Goal: Task Accomplishment & Management: Manage account settings

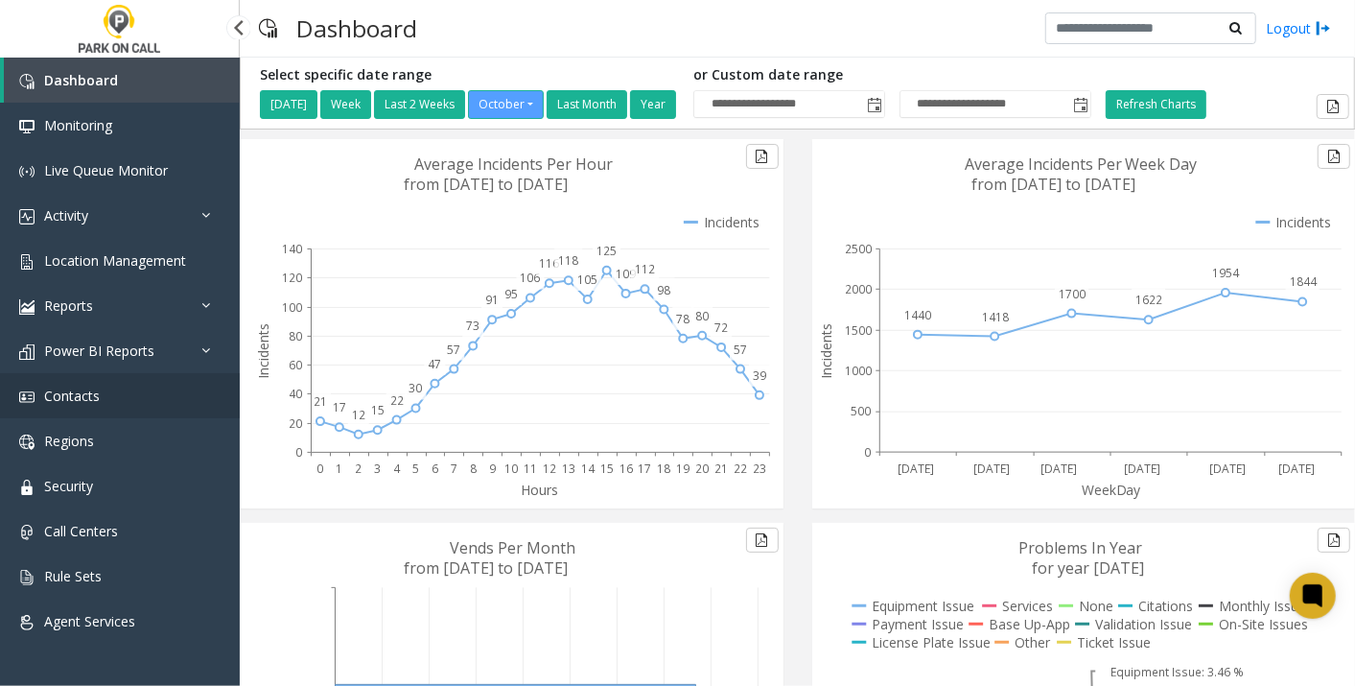
click at [117, 383] on link "Contacts" at bounding box center [120, 395] width 240 height 45
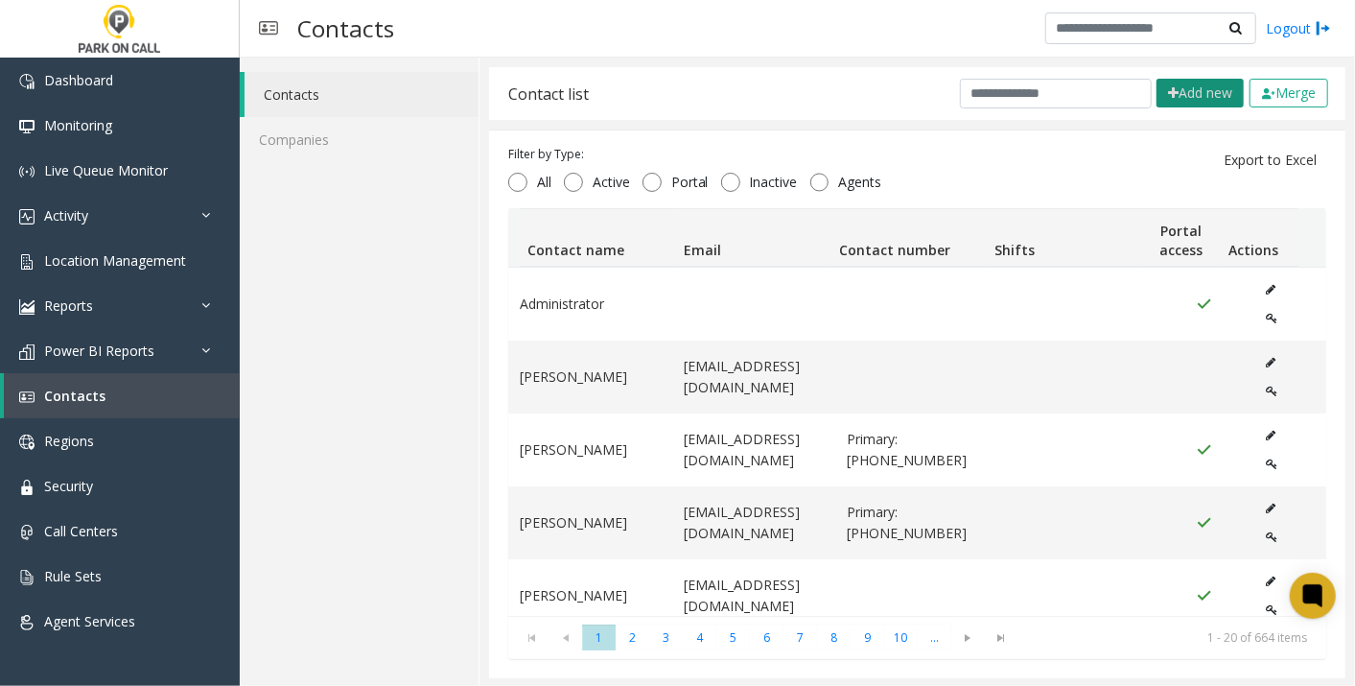
click at [1181, 91] on button "Add new" at bounding box center [1200, 93] width 87 height 29
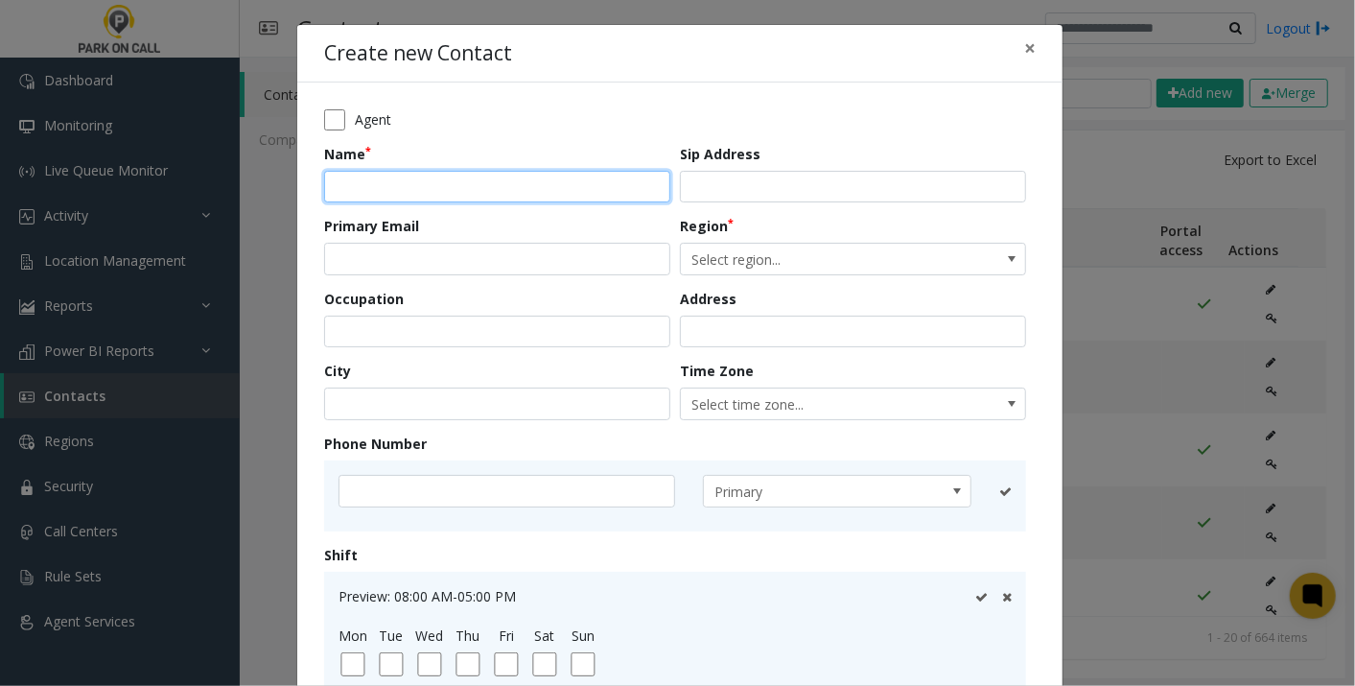
click at [449, 178] on input "text" at bounding box center [497, 187] width 346 height 33
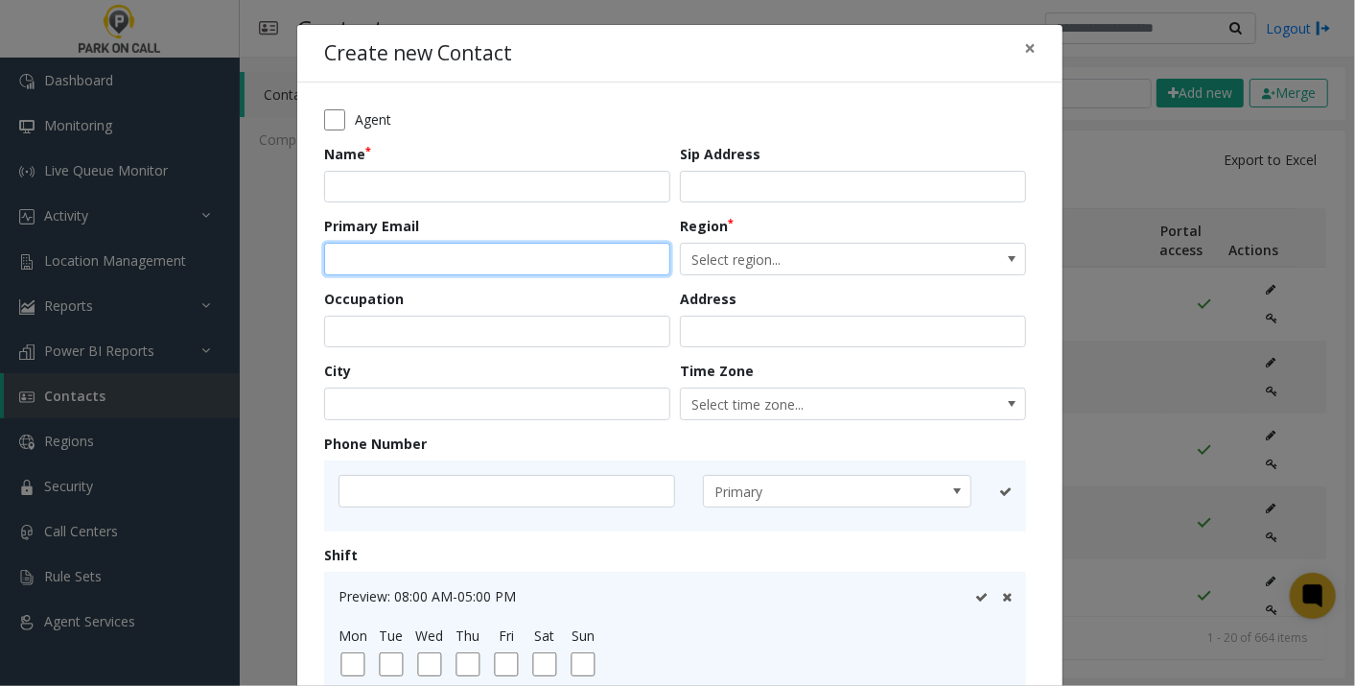
click at [333, 264] on input "email" at bounding box center [497, 259] width 346 height 33
paste input "**********"
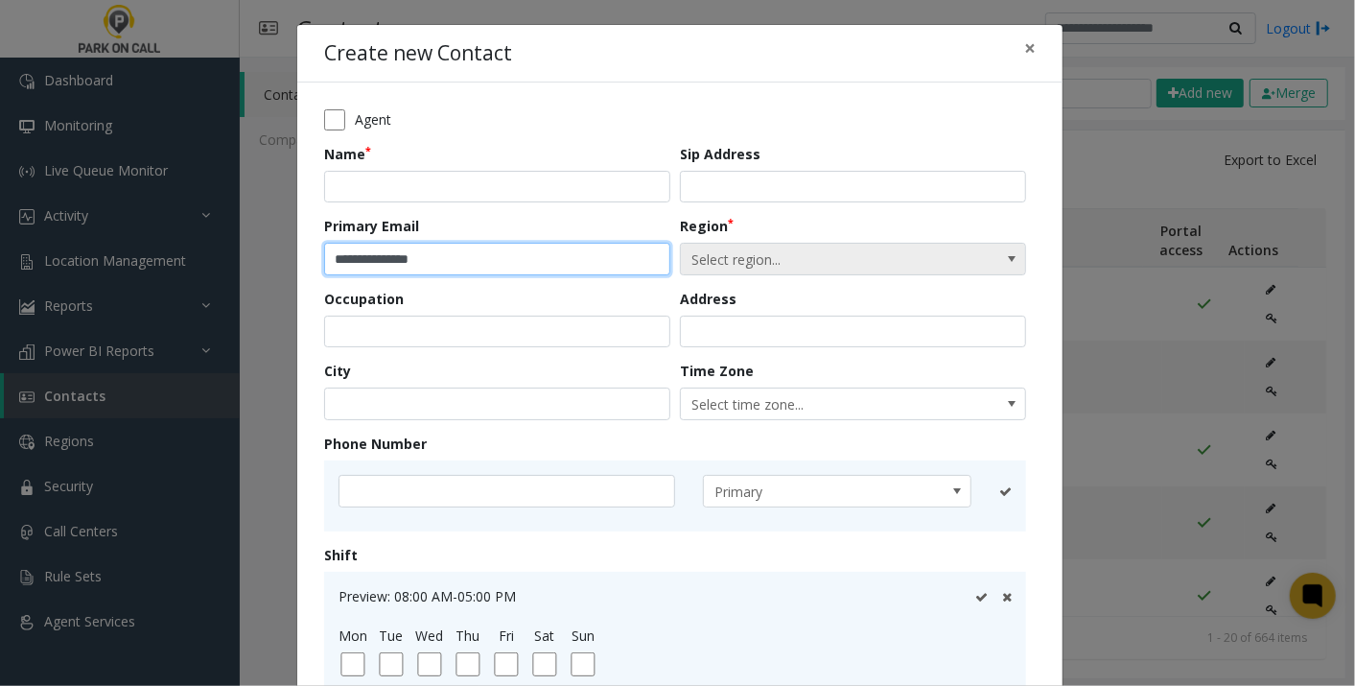
type input "**********"
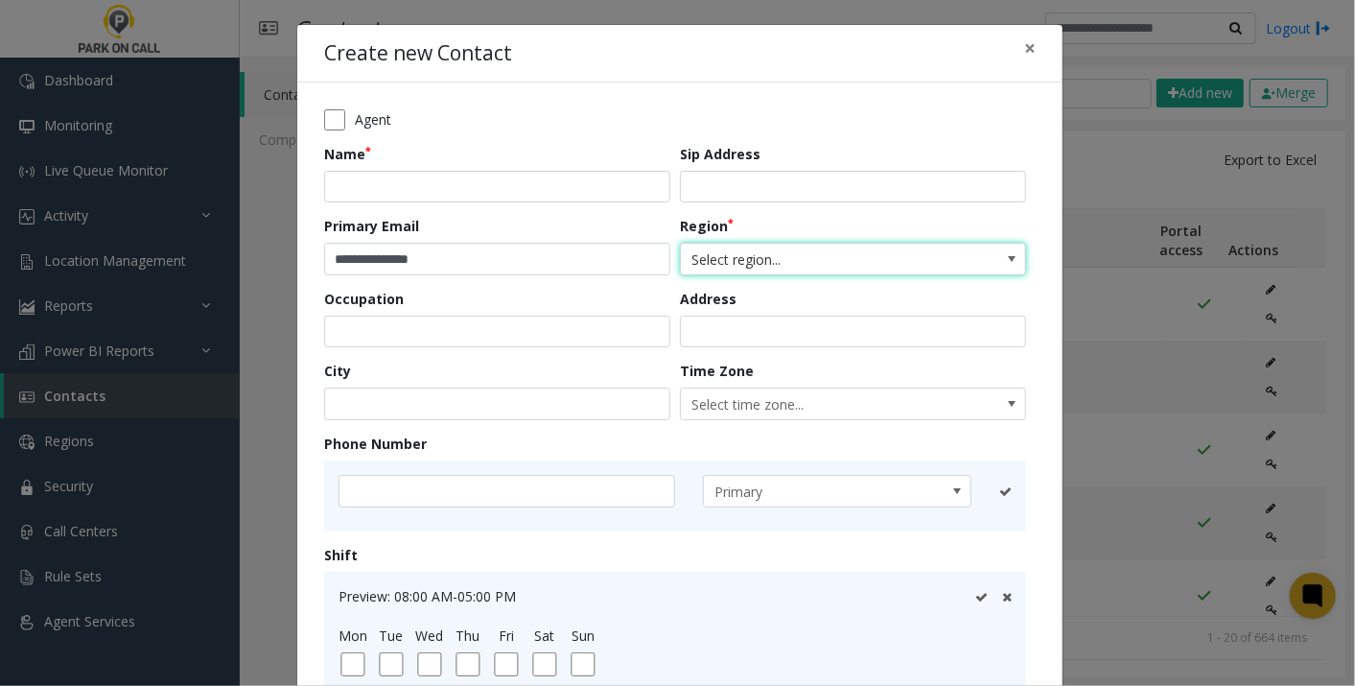
click at [752, 255] on span "Select region..." at bounding box center [818, 259] width 275 height 31
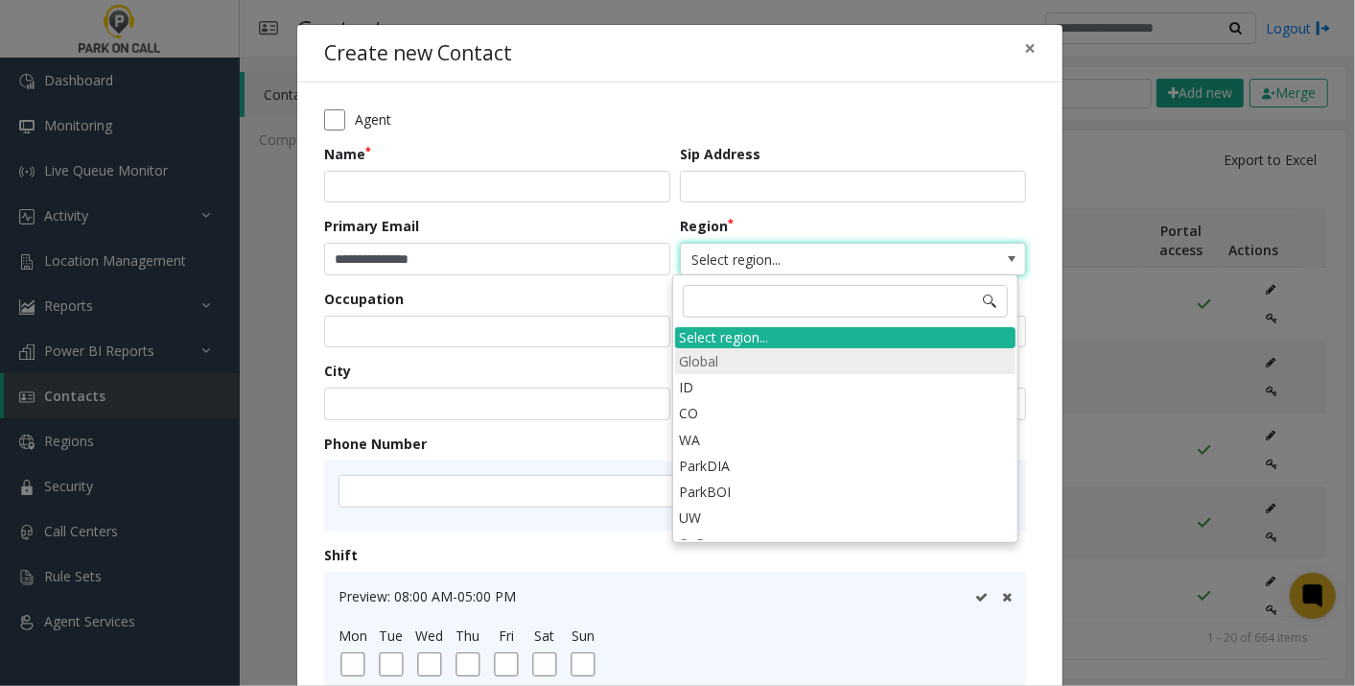
click at [730, 365] on li "Global" at bounding box center [845, 361] width 340 height 26
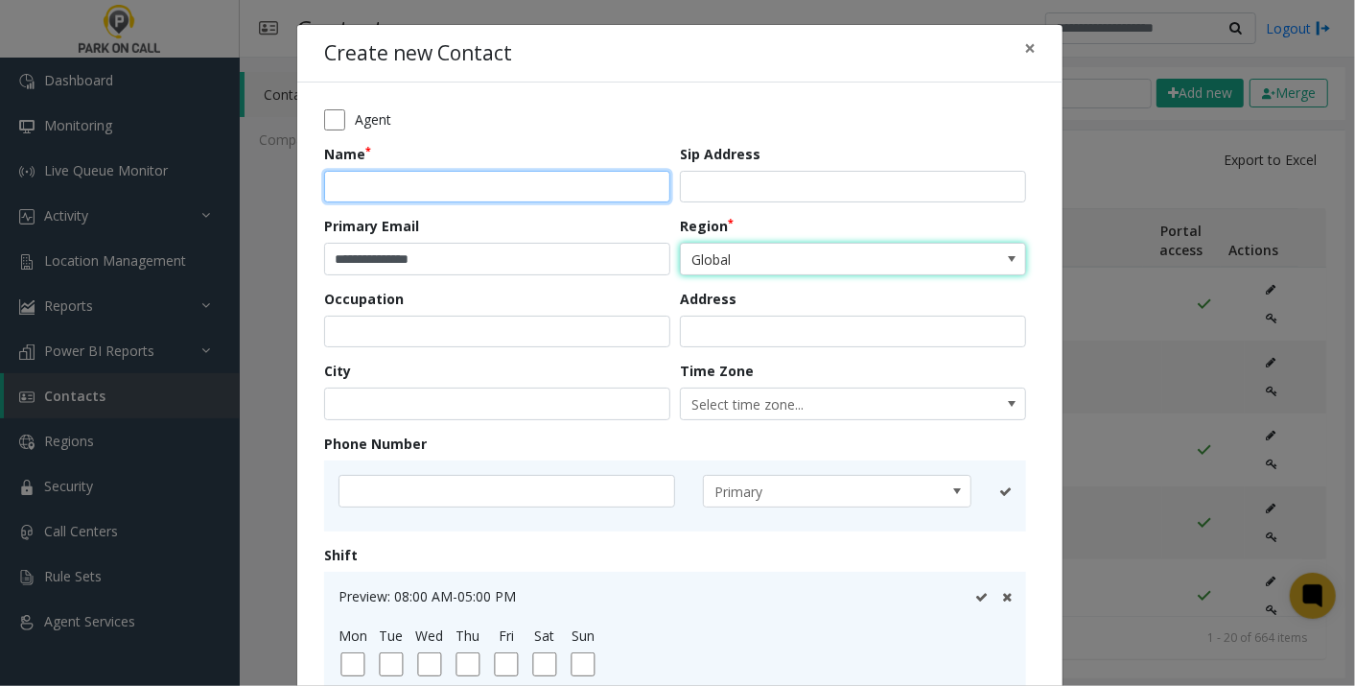
click at [512, 195] on input "text" at bounding box center [497, 187] width 346 height 33
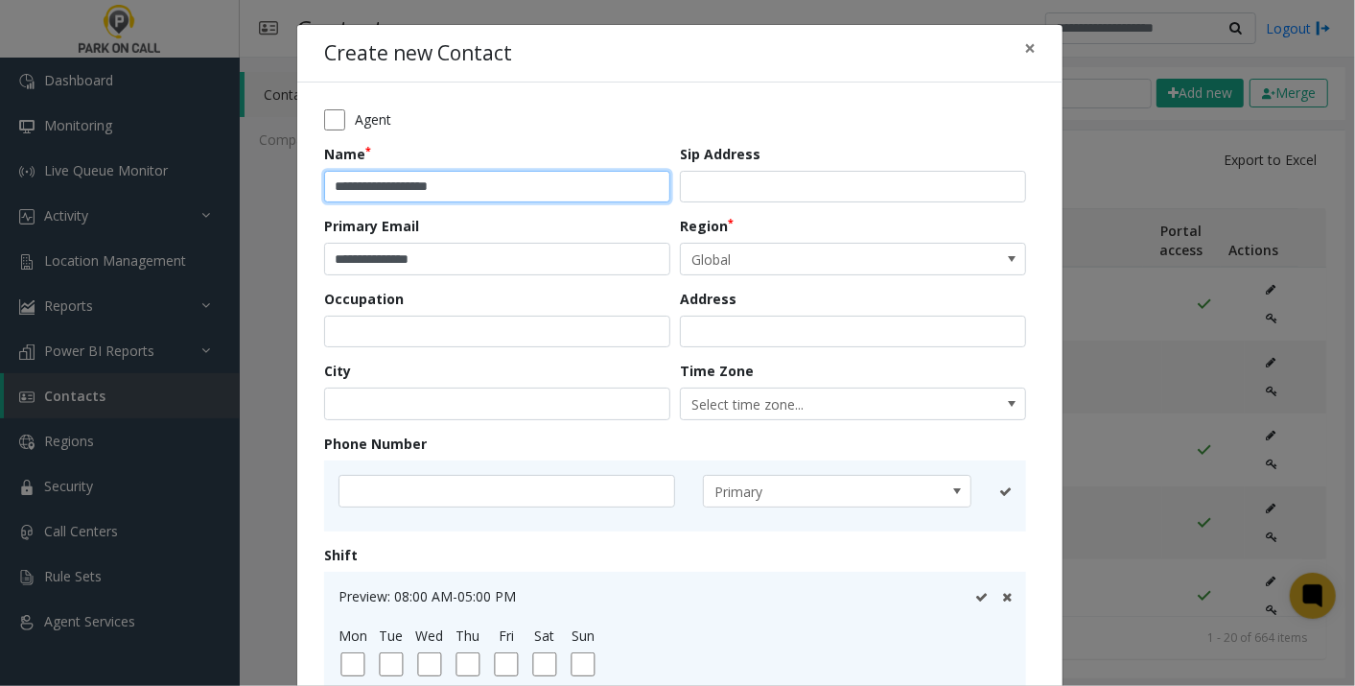
type input "**********"
click at [619, 279] on form "**********" at bounding box center [680, 477] width 712 height 736
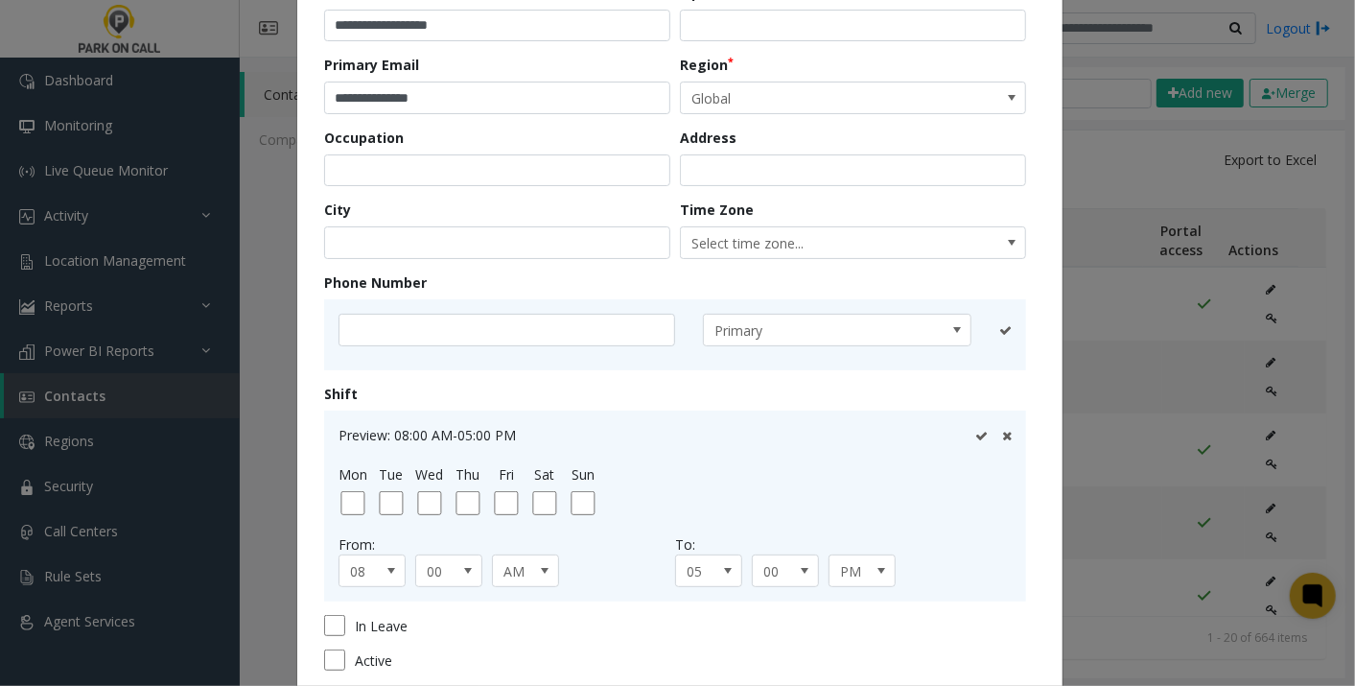
scroll to position [284, 0]
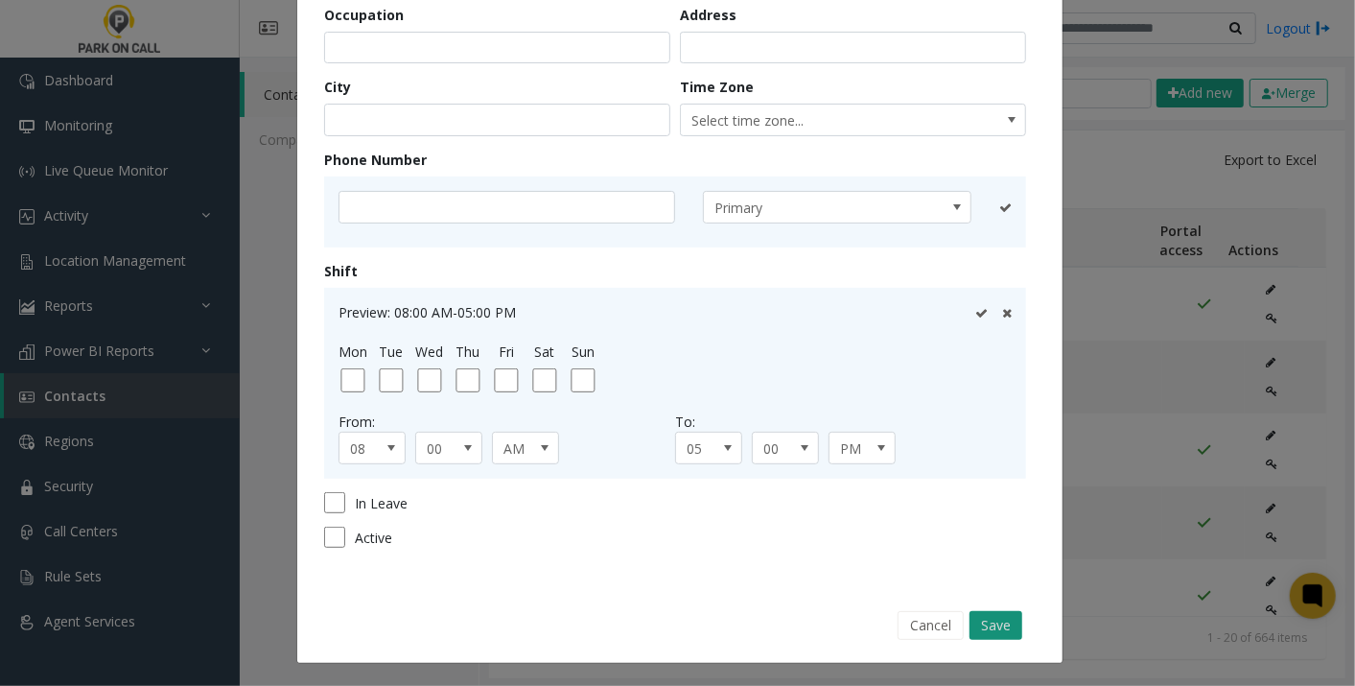
click at [994, 618] on button "Save" at bounding box center [996, 625] width 53 height 29
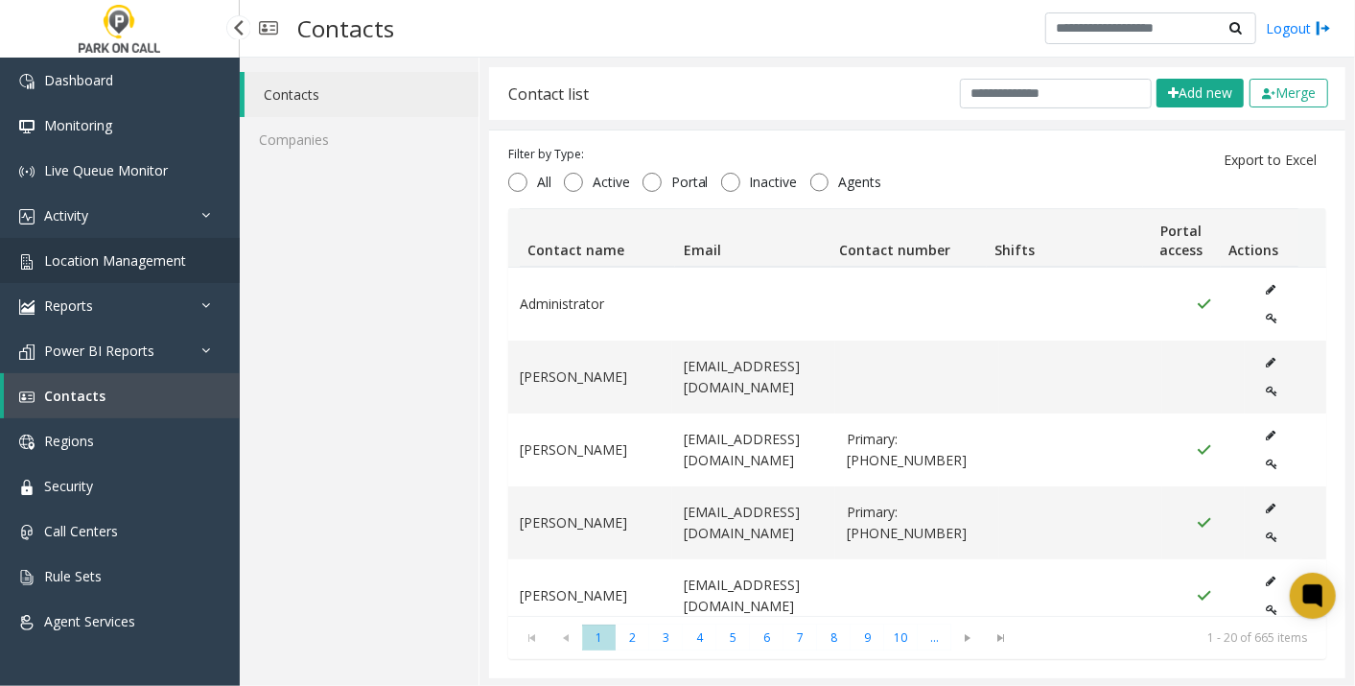
click at [102, 260] on span "Location Management" at bounding box center [115, 260] width 142 height 18
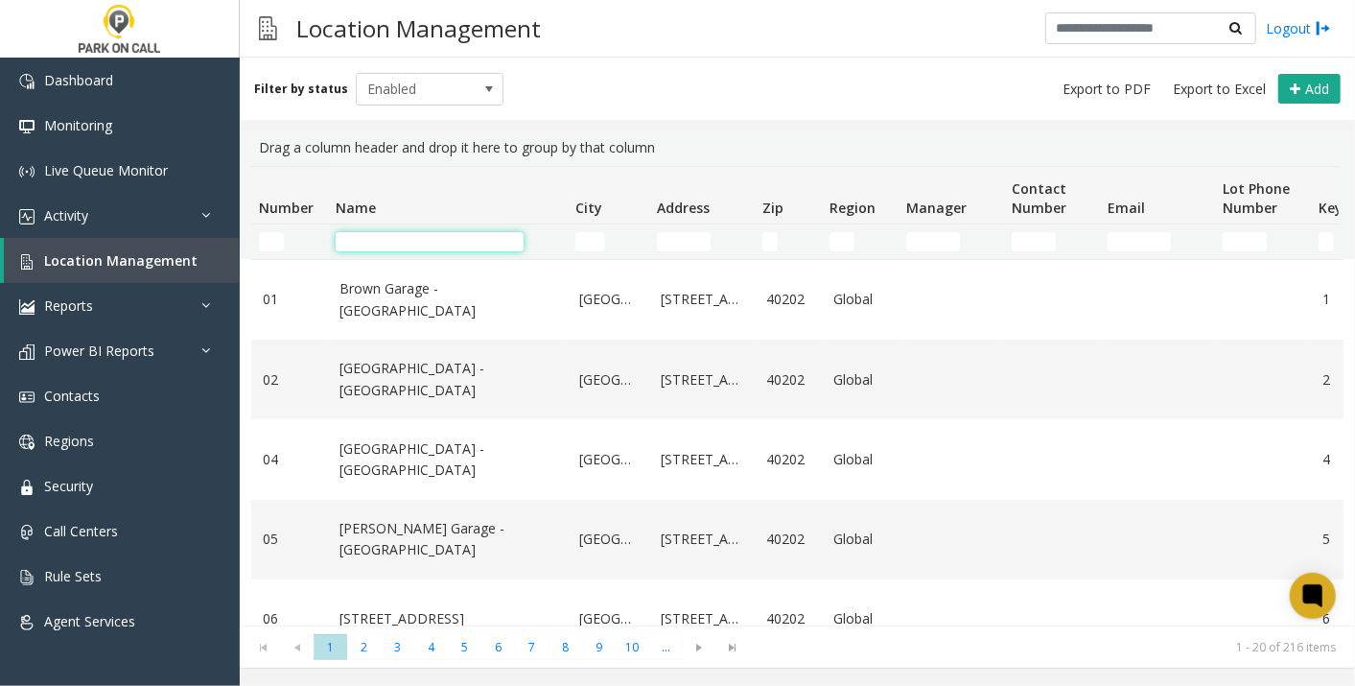
click at [465, 232] on input "Name Filter" at bounding box center [430, 241] width 188 height 19
type input "*"
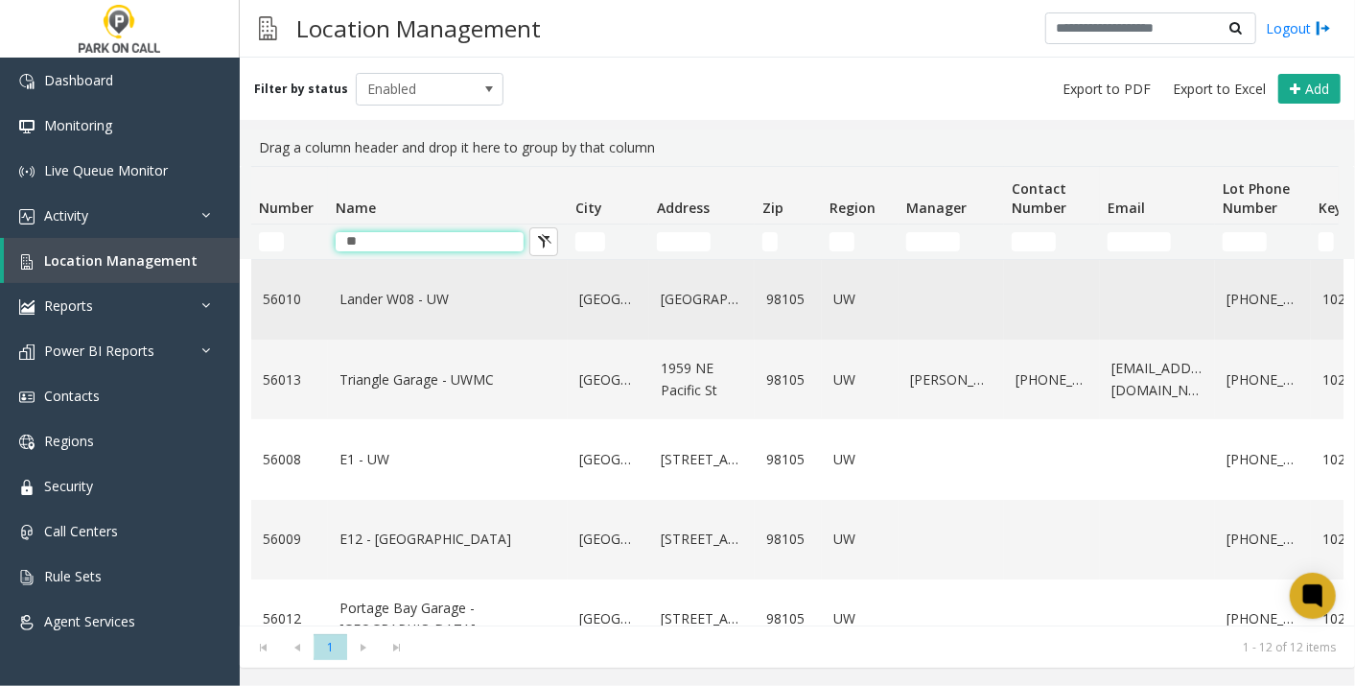
type input "**"
click at [419, 293] on link "Lander W08 - UW" at bounding box center [447, 299] width 217 height 21
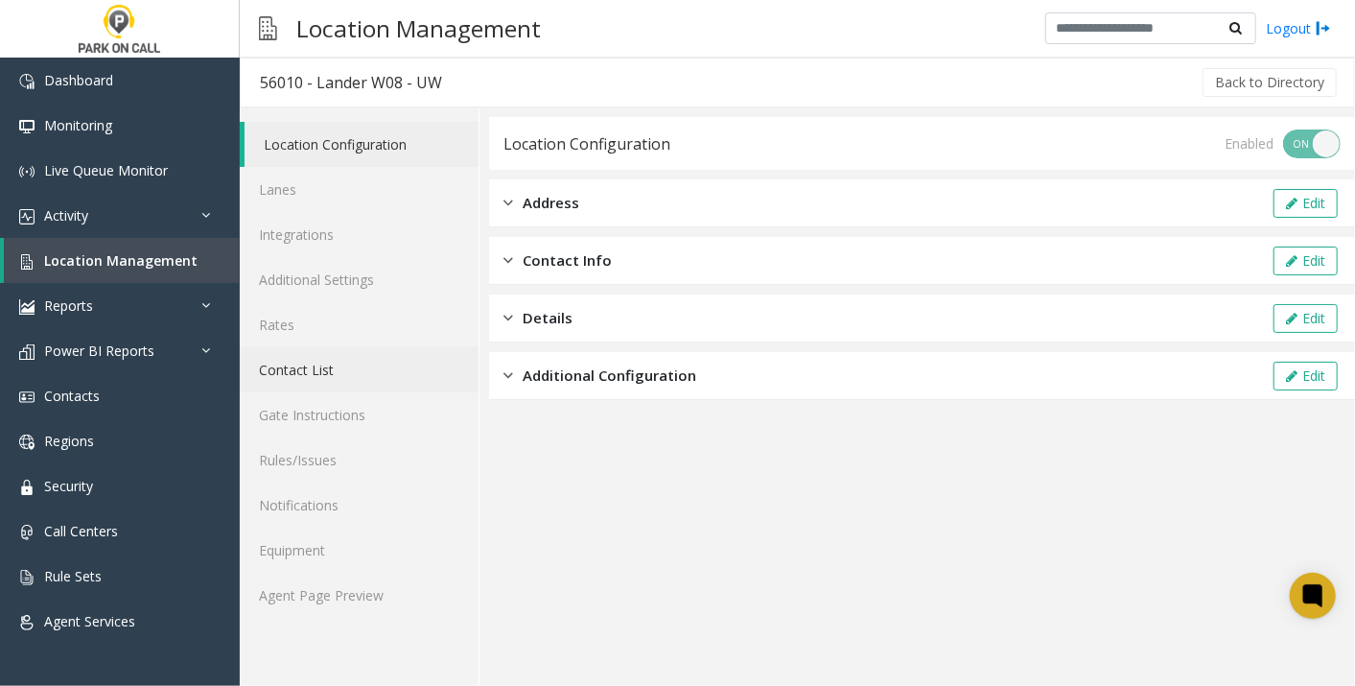
click at [349, 378] on link "Contact List" at bounding box center [359, 369] width 239 height 45
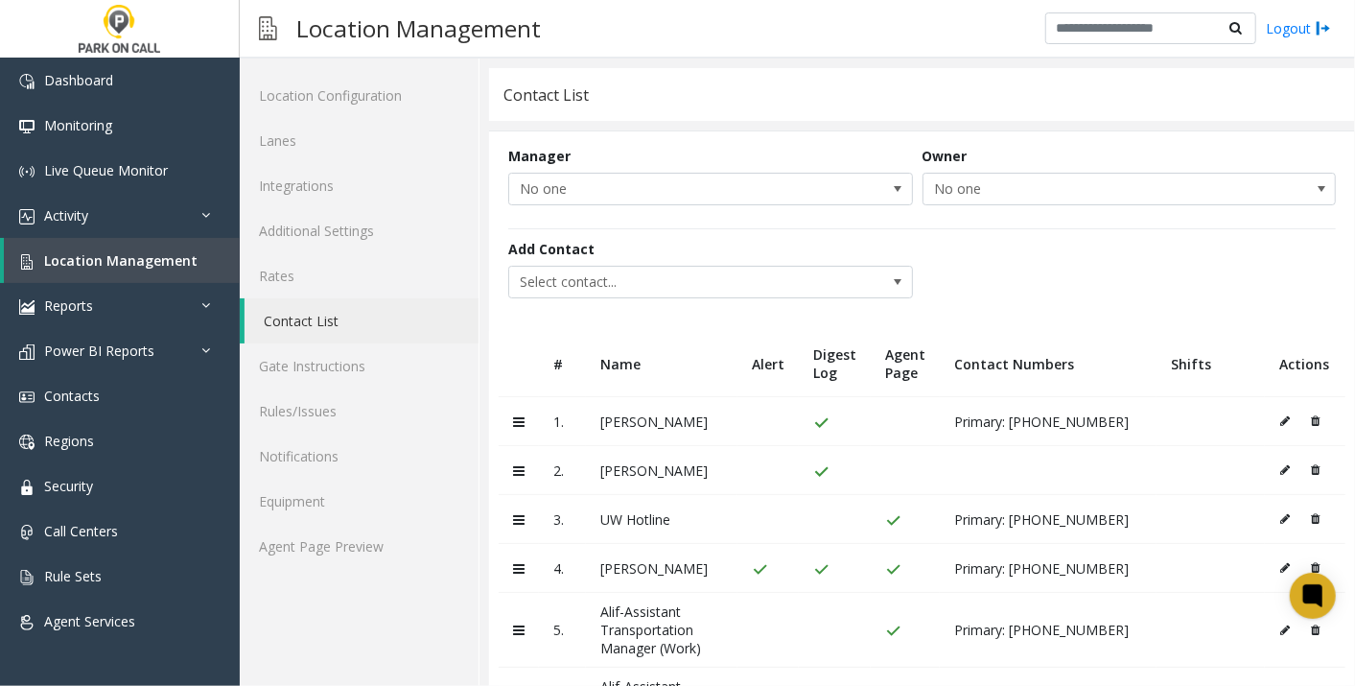
scroll to position [48, 0]
click at [714, 295] on span "Select contact..." at bounding box center [670, 283] width 322 height 31
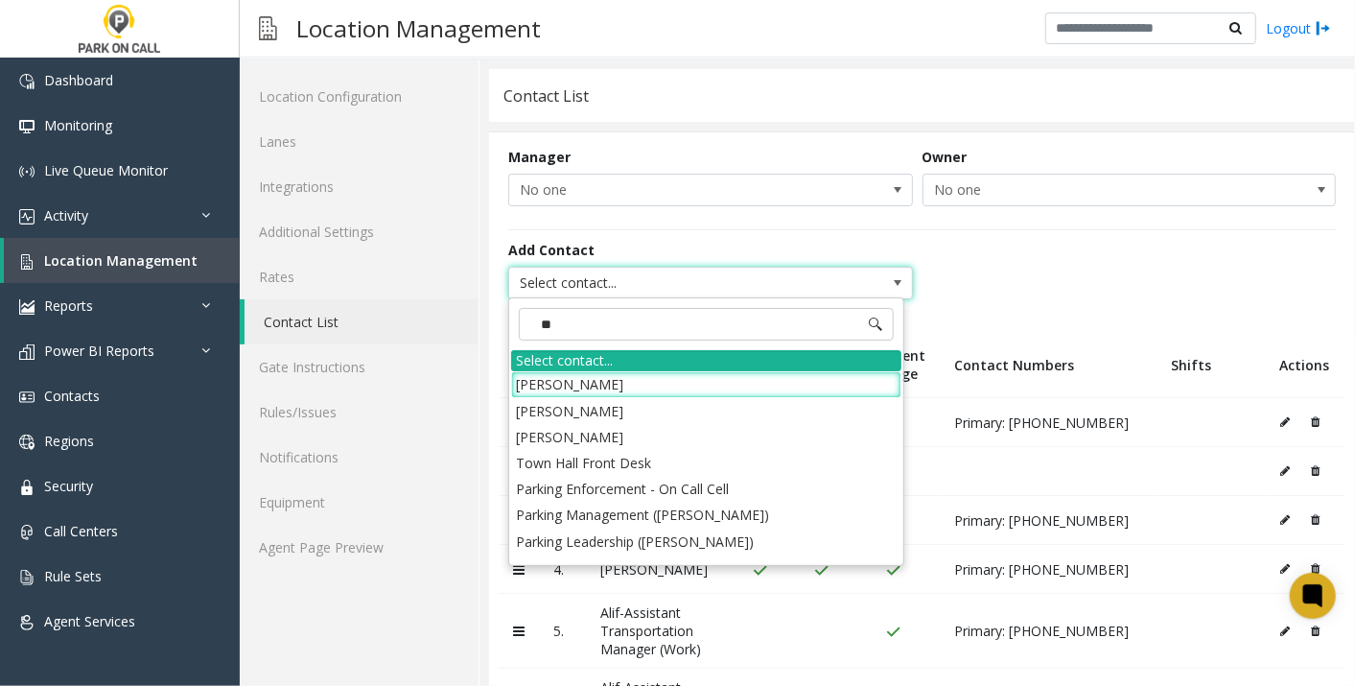
type input "***"
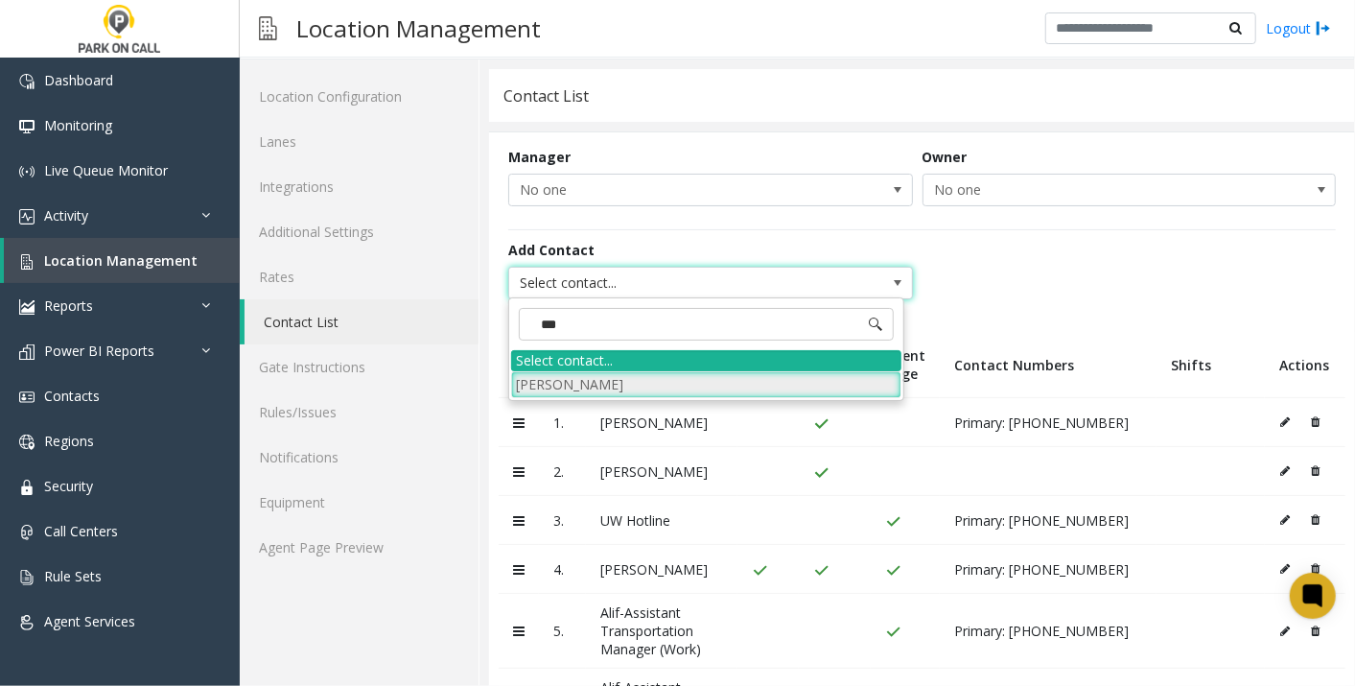
click at [605, 384] on li "[PERSON_NAME]" at bounding box center [706, 384] width 390 height 26
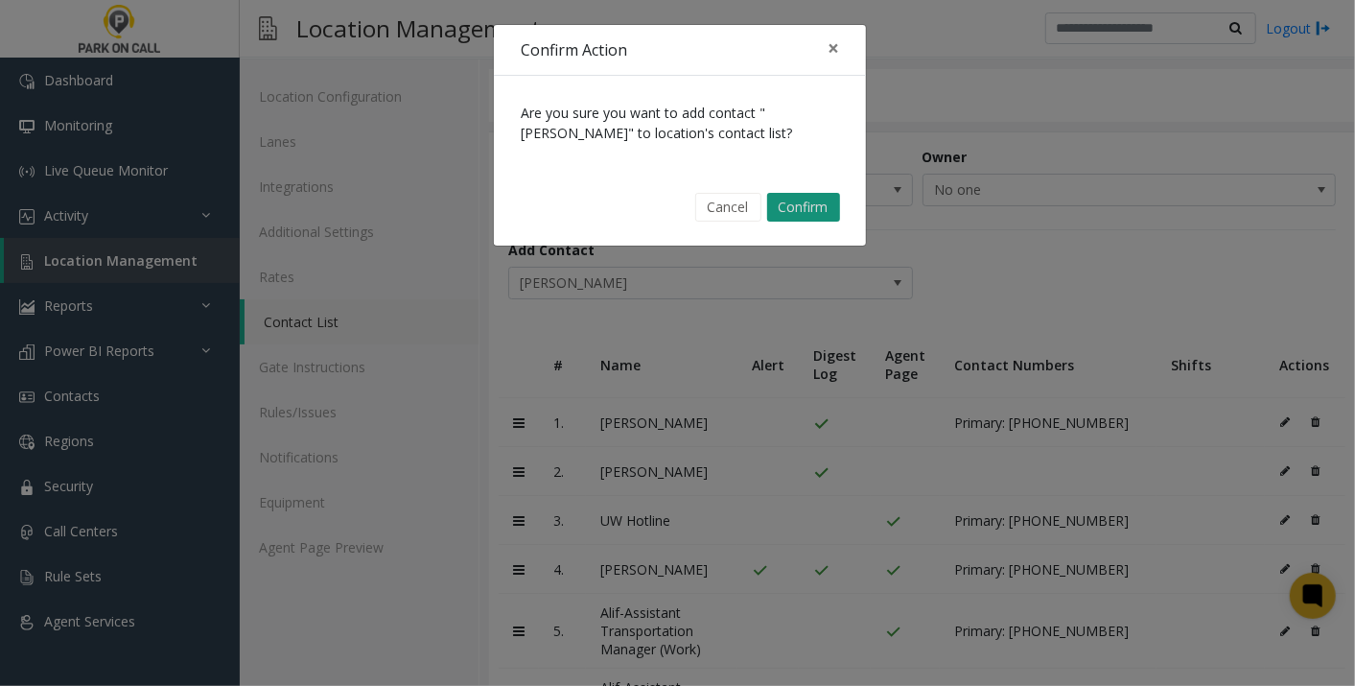
click at [822, 205] on button "Confirm" at bounding box center [803, 207] width 73 height 29
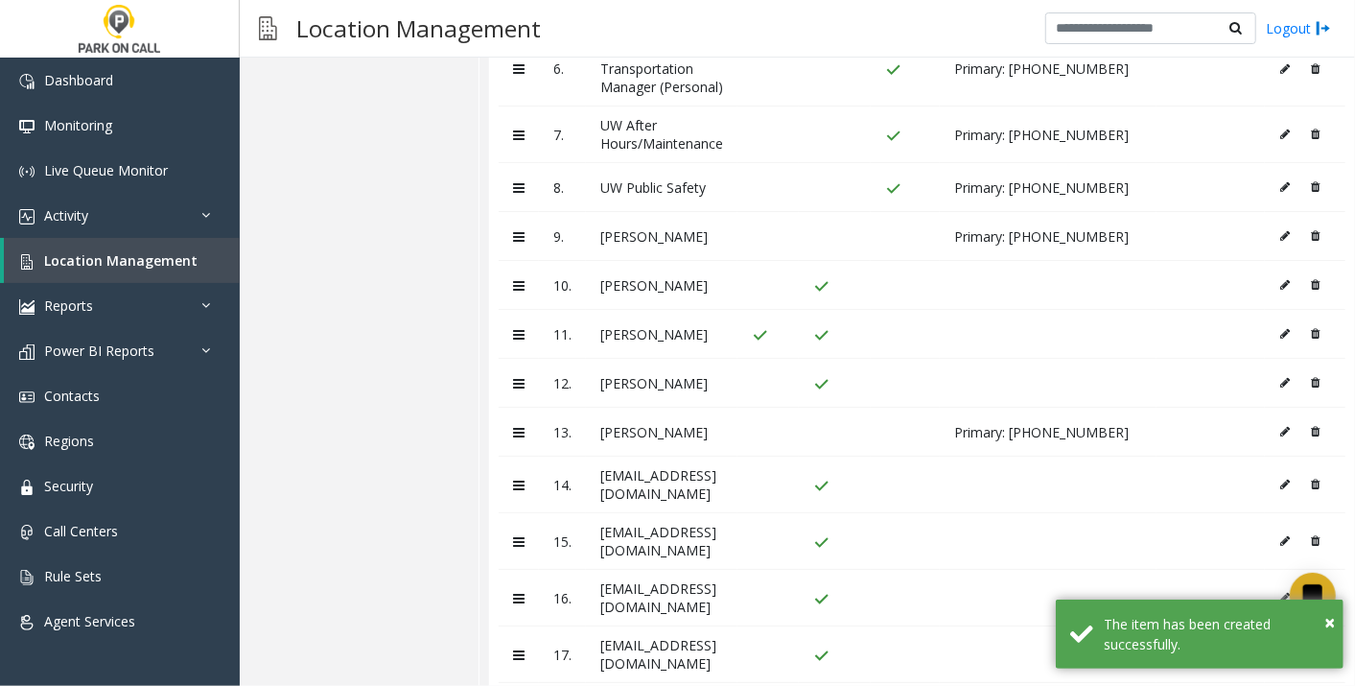
scroll to position [780, 0]
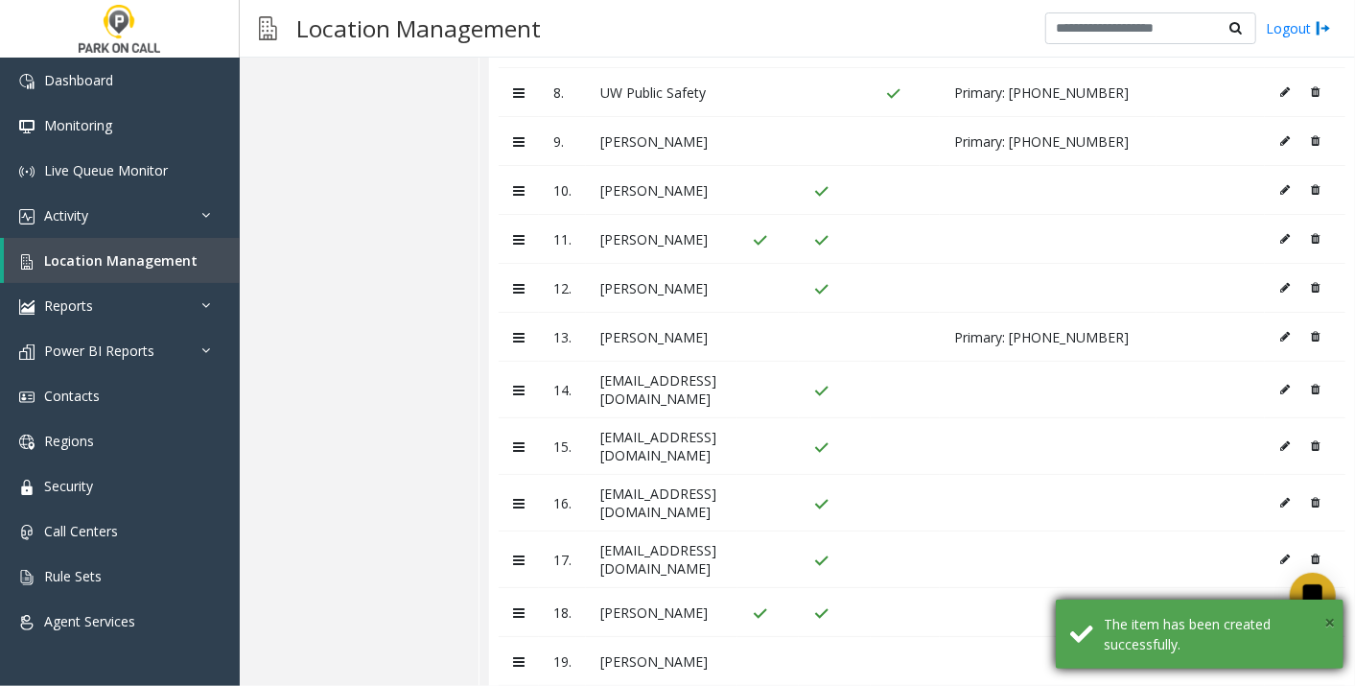
click at [1331, 624] on span "×" at bounding box center [1329, 622] width 11 height 26
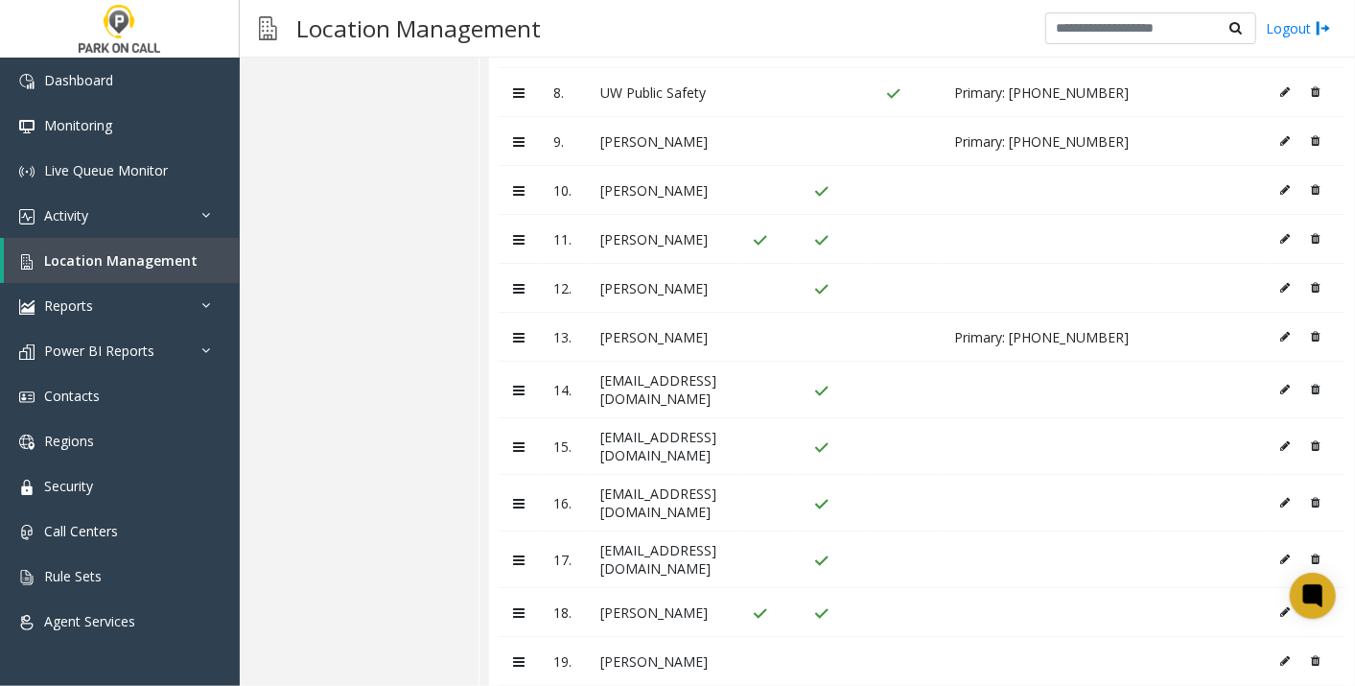
click at [1280, 655] on icon at bounding box center [1285, 661] width 10 height 12
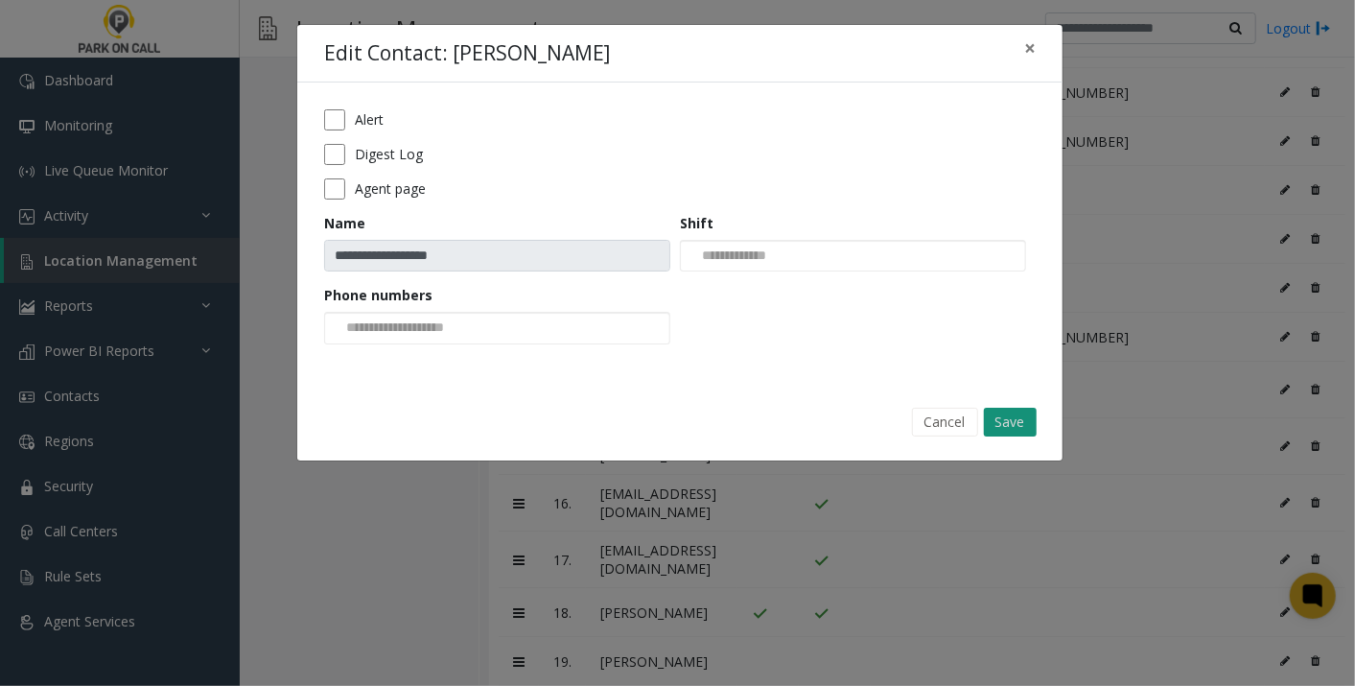
click at [1002, 417] on button "Save" at bounding box center [1010, 422] width 53 height 29
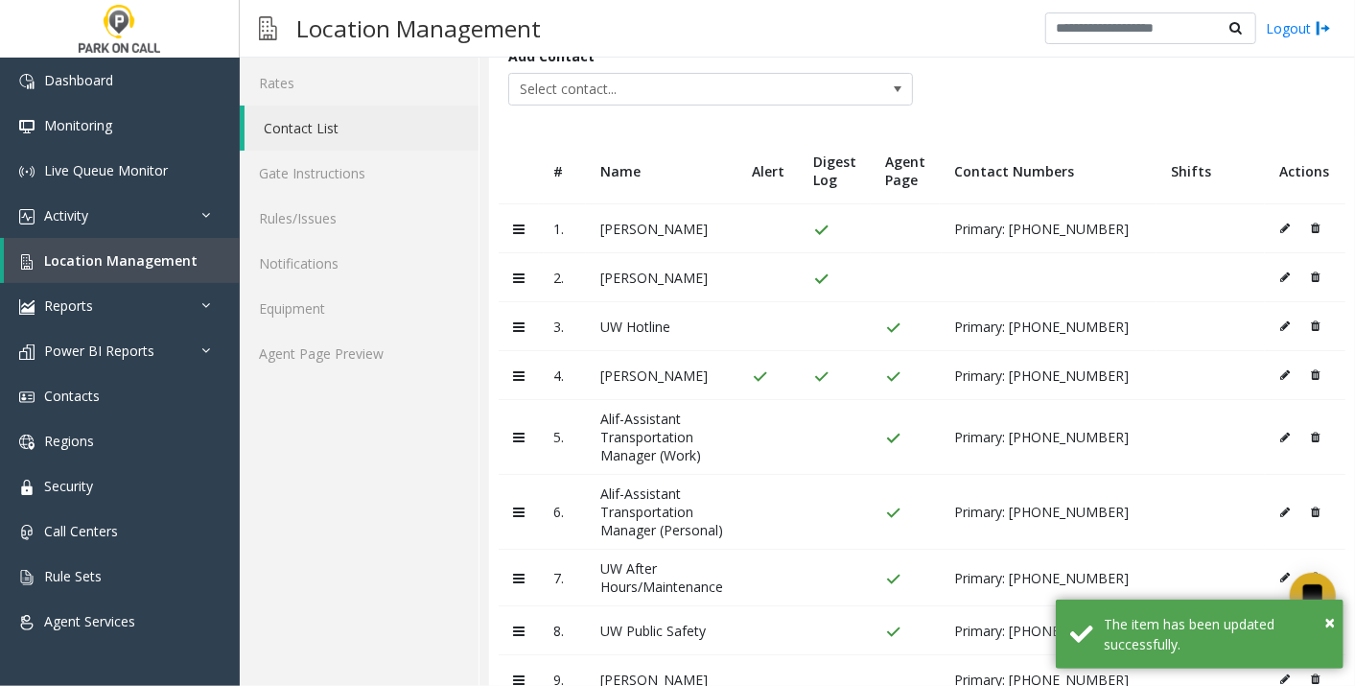
scroll to position [0, 0]
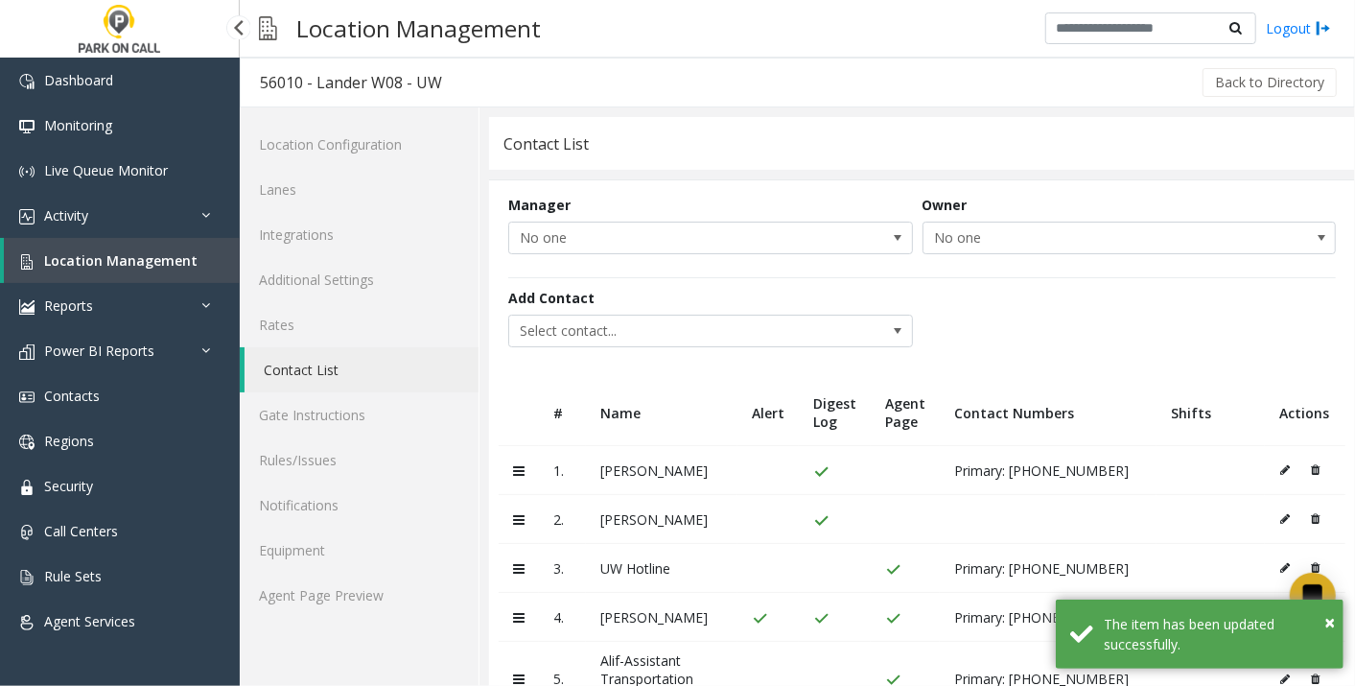
click at [129, 256] on span "Location Management" at bounding box center [120, 260] width 153 height 18
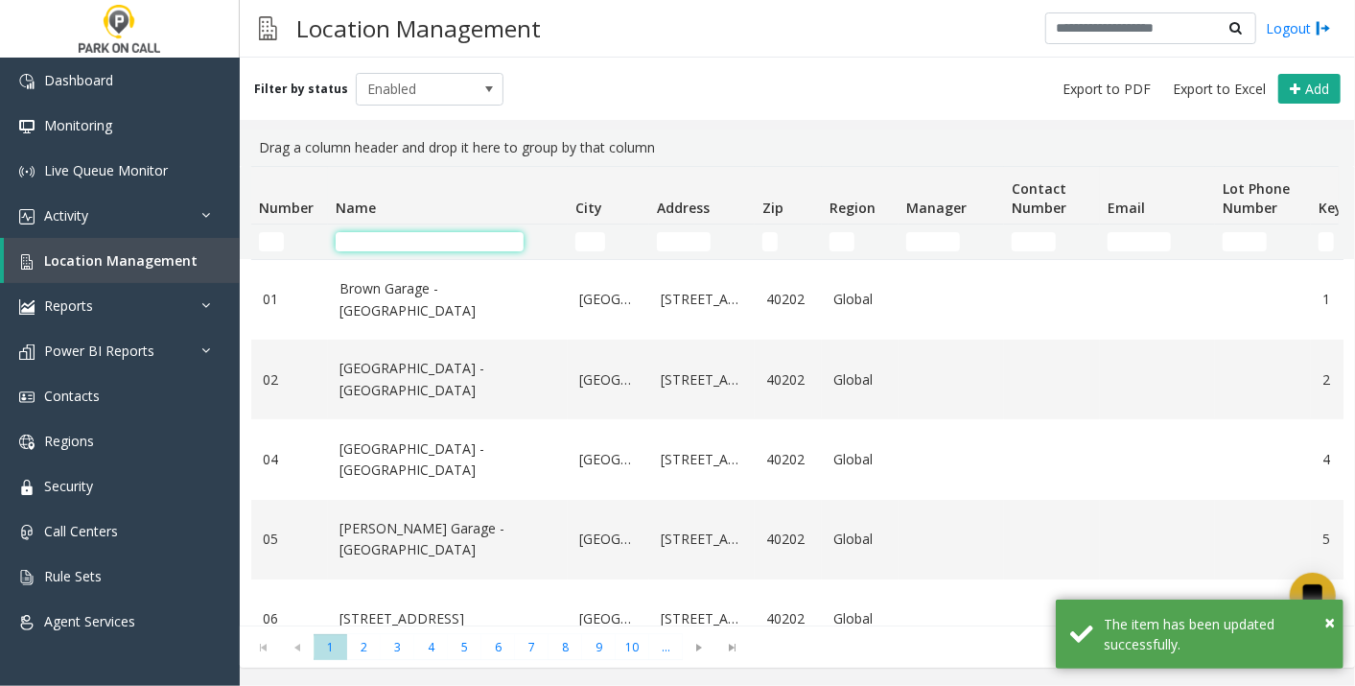
click at [409, 237] on input "Name Filter" at bounding box center [430, 241] width 188 height 19
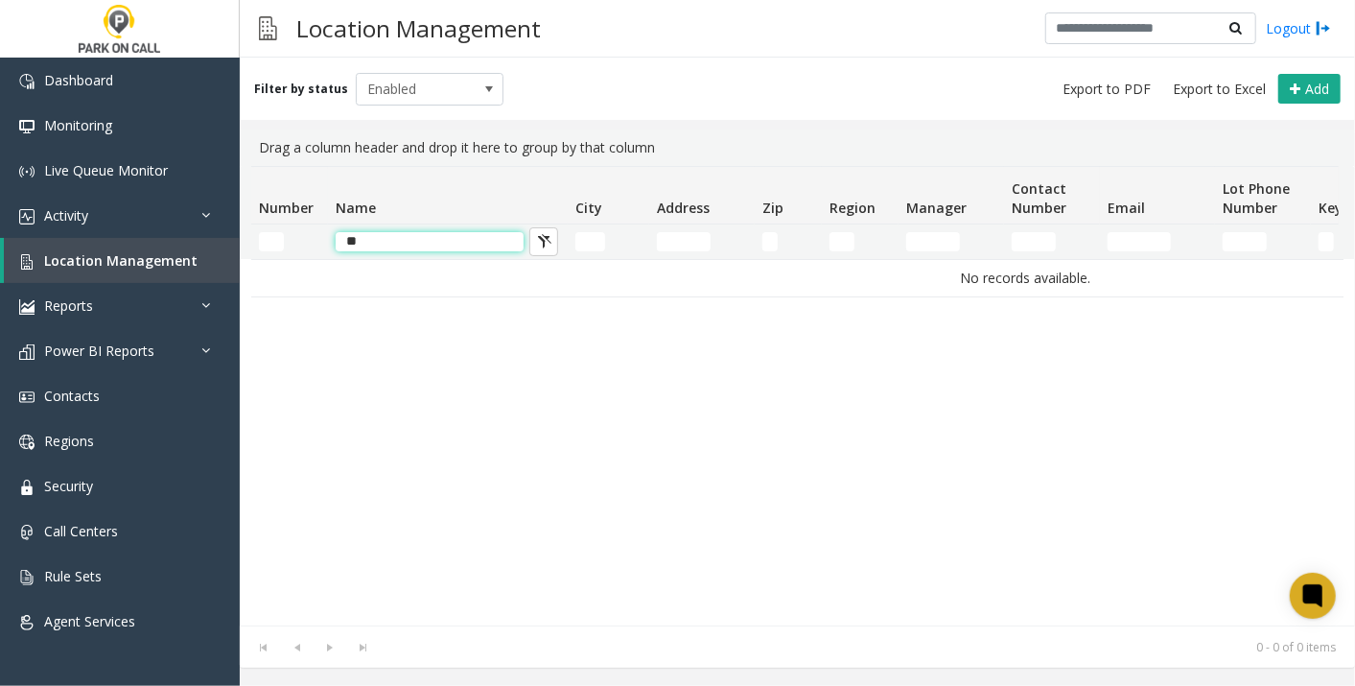
type input "*"
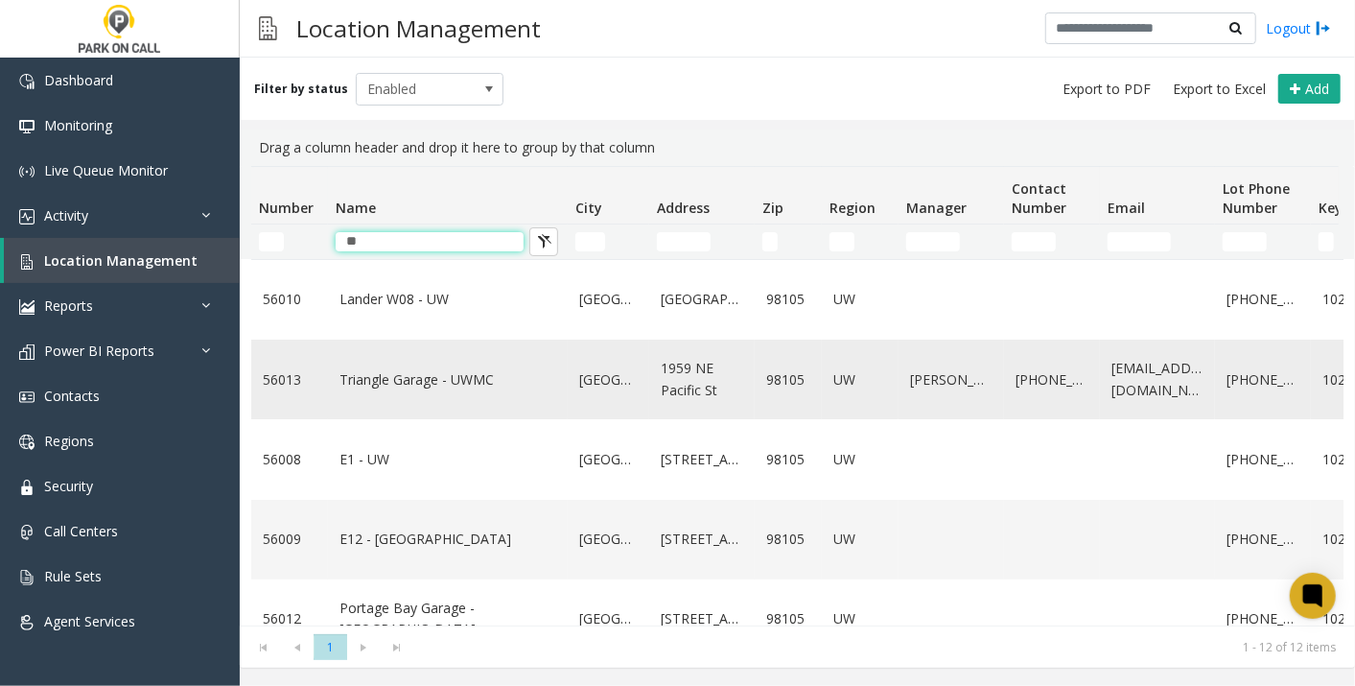
type input "**"
click at [406, 380] on link "Triangle Garage - UWMC" at bounding box center [447, 379] width 217 height 21
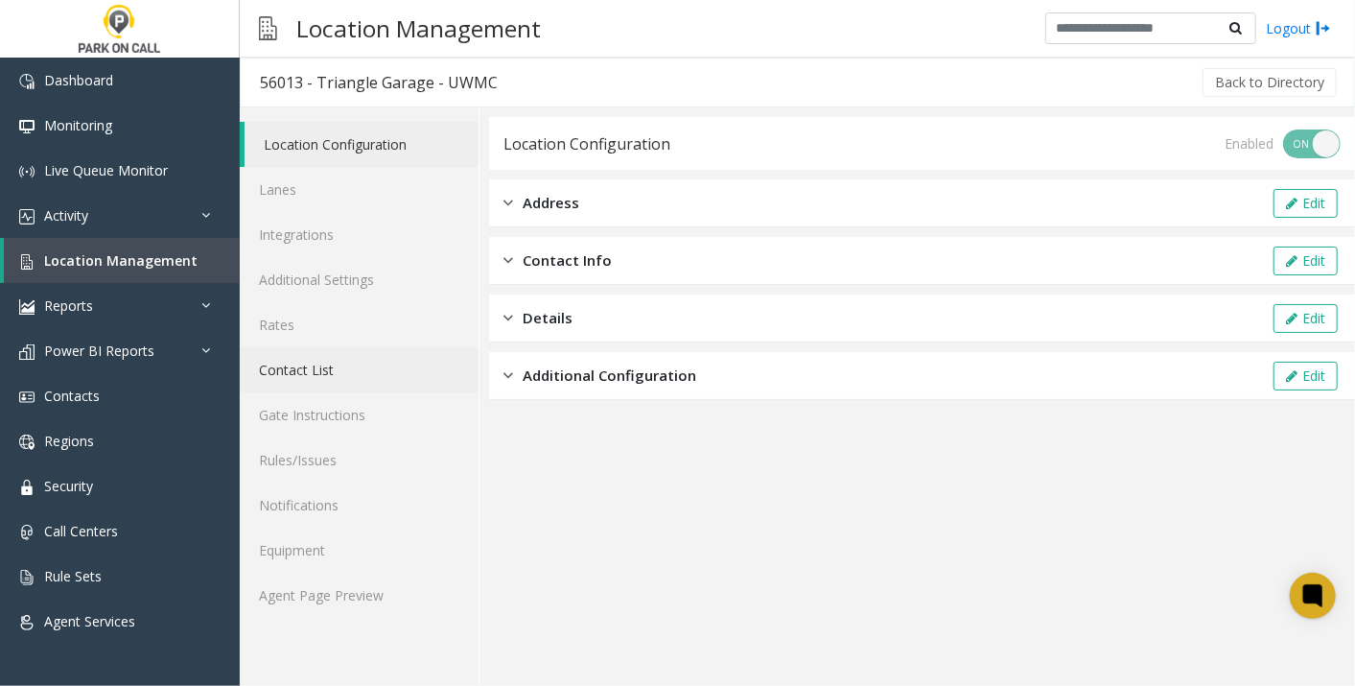
click at [329, 383] on link "Contact List" at bounding box center [359, 369] width 239 height 45
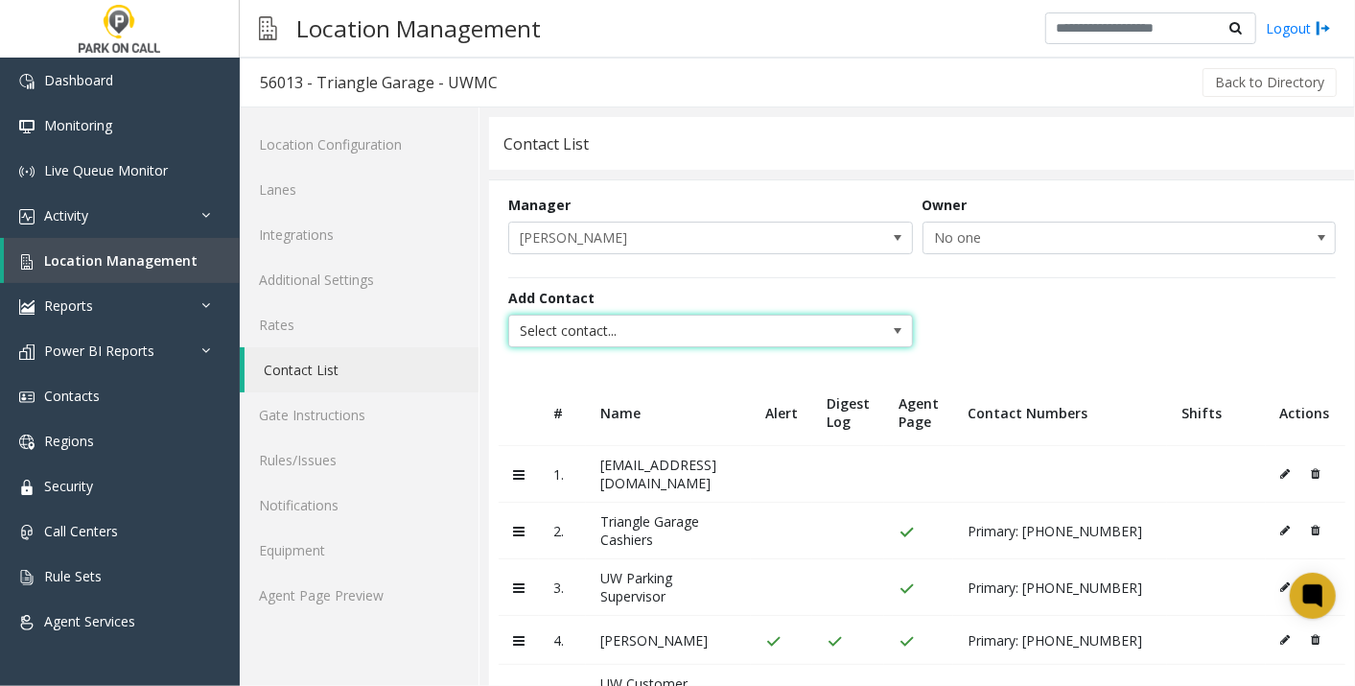
click at [625, 321] on span "Select contact..." at bounding box center [670, 331] width 322 height 31
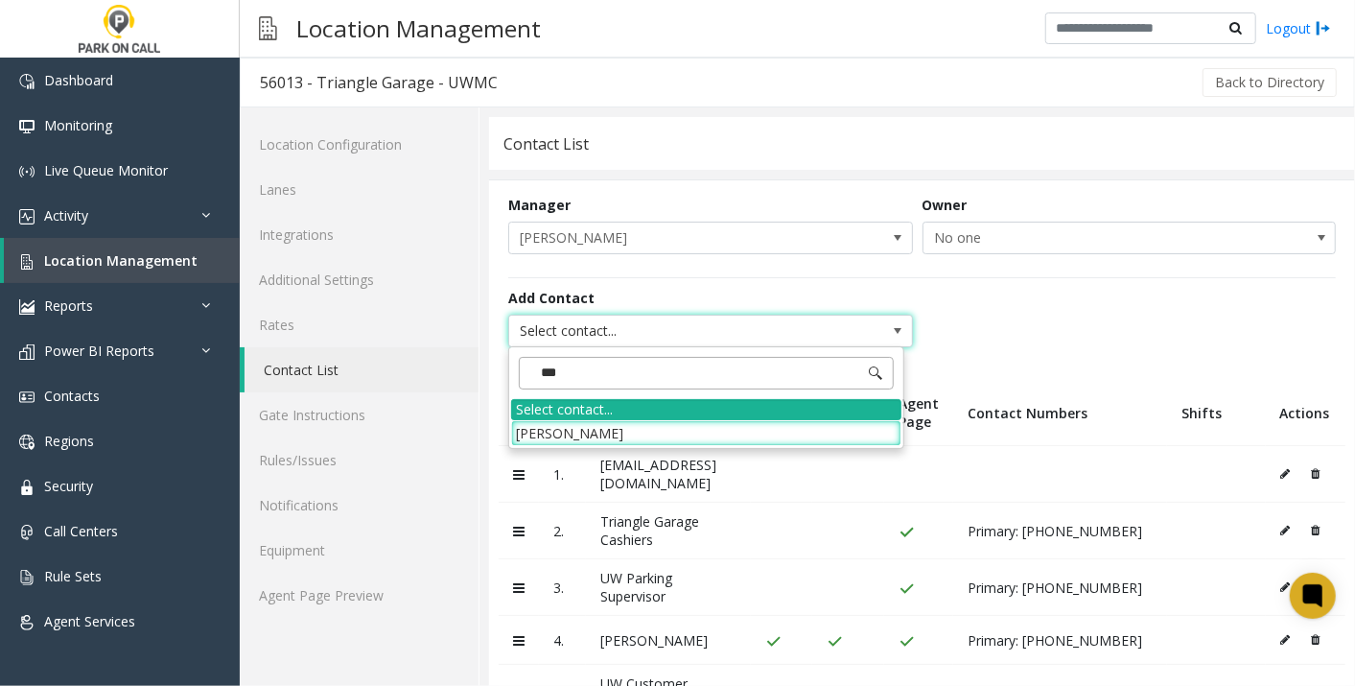
type input "****"
click at [592, 424] on li "[PERSON_NAME]" at bounding box center [706, 433] width 390 height 26
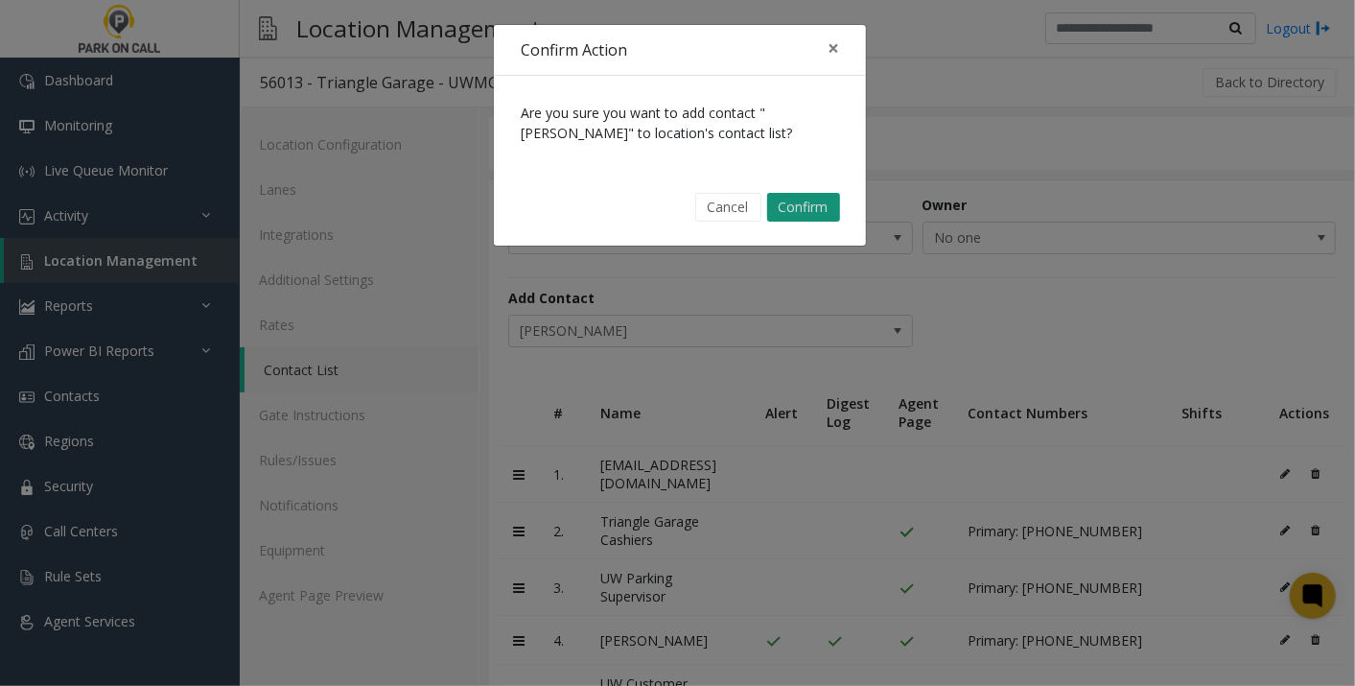
click at [797, 195] on button "Confirm" at bounding box center [803, 207] width 73 height 29
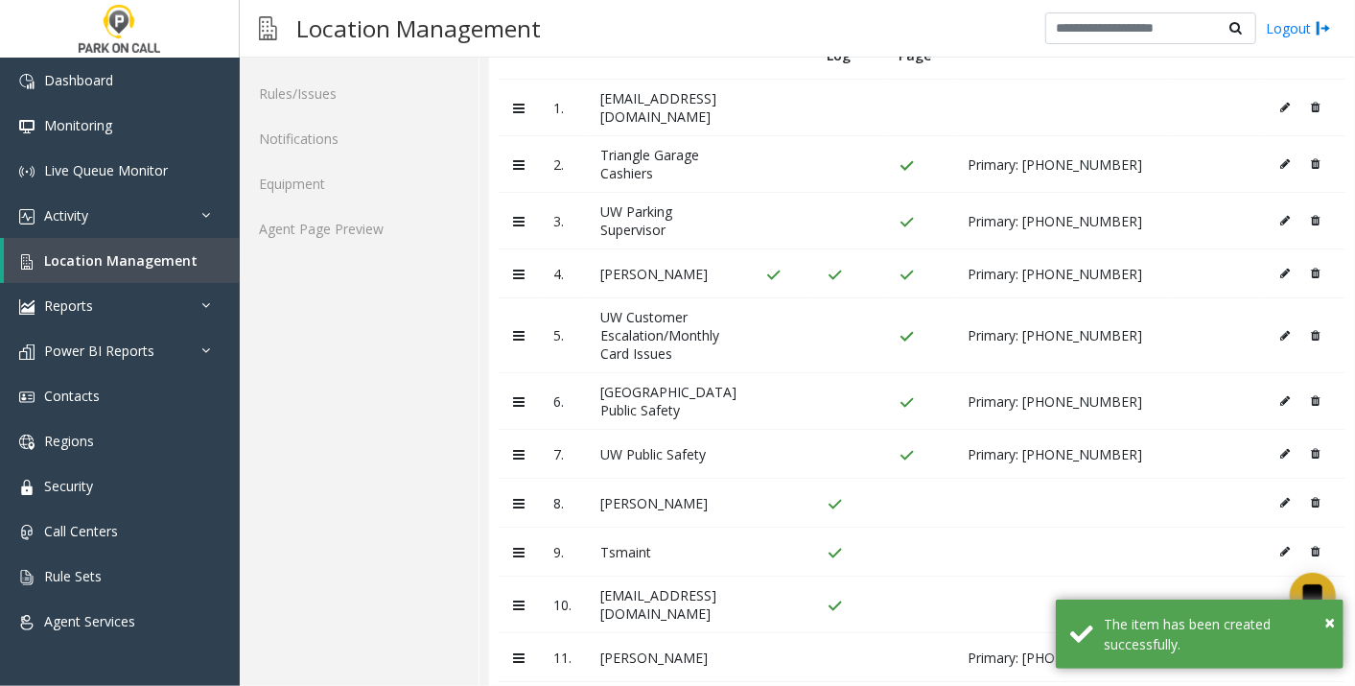
scroll to position [769, 0]
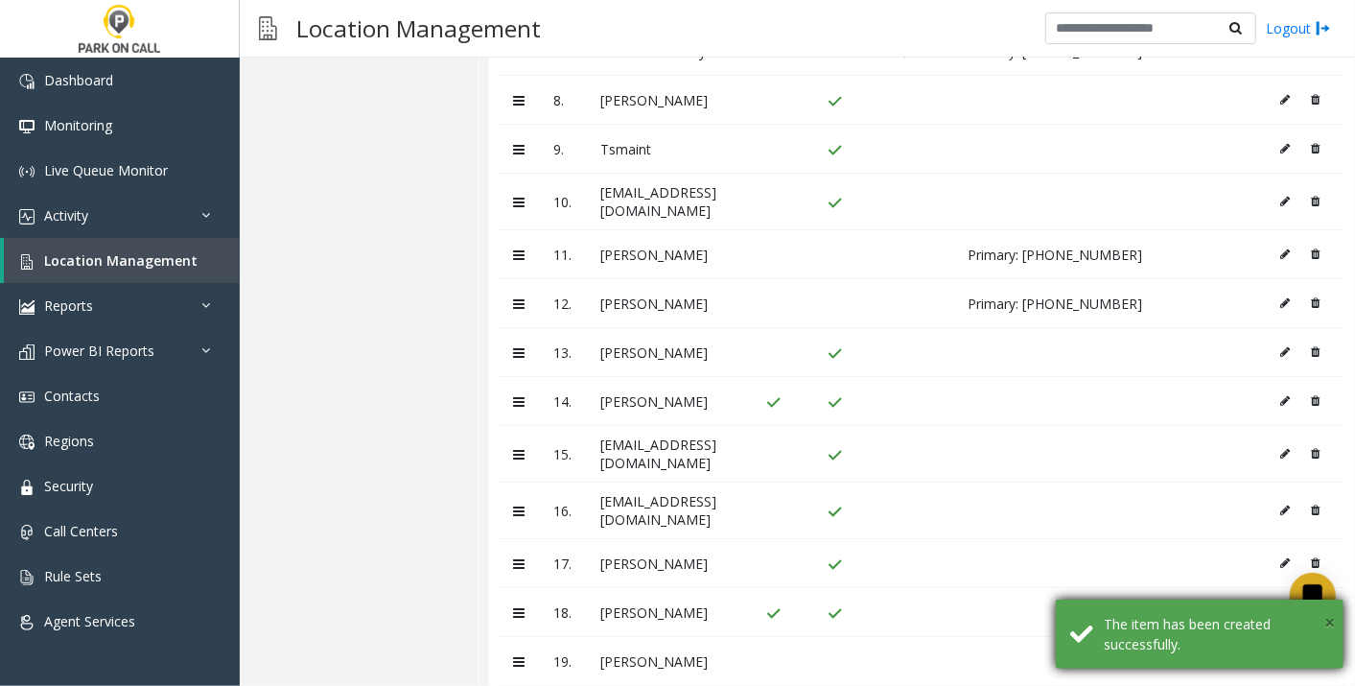
click at [1325, 621] on span "×" at bounding box center [1329, 622] width 11 height 26
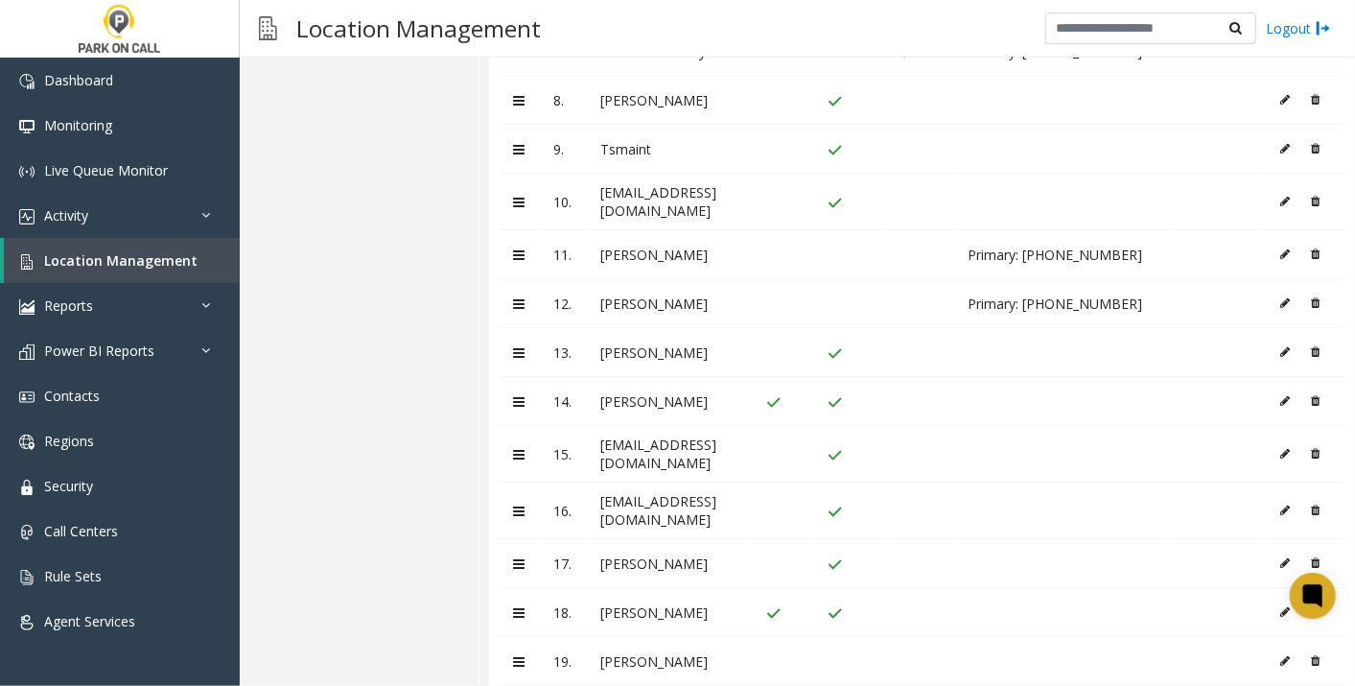
click at [1281, 655] on icon at bounding box center [1286, 661] width 10 height 12
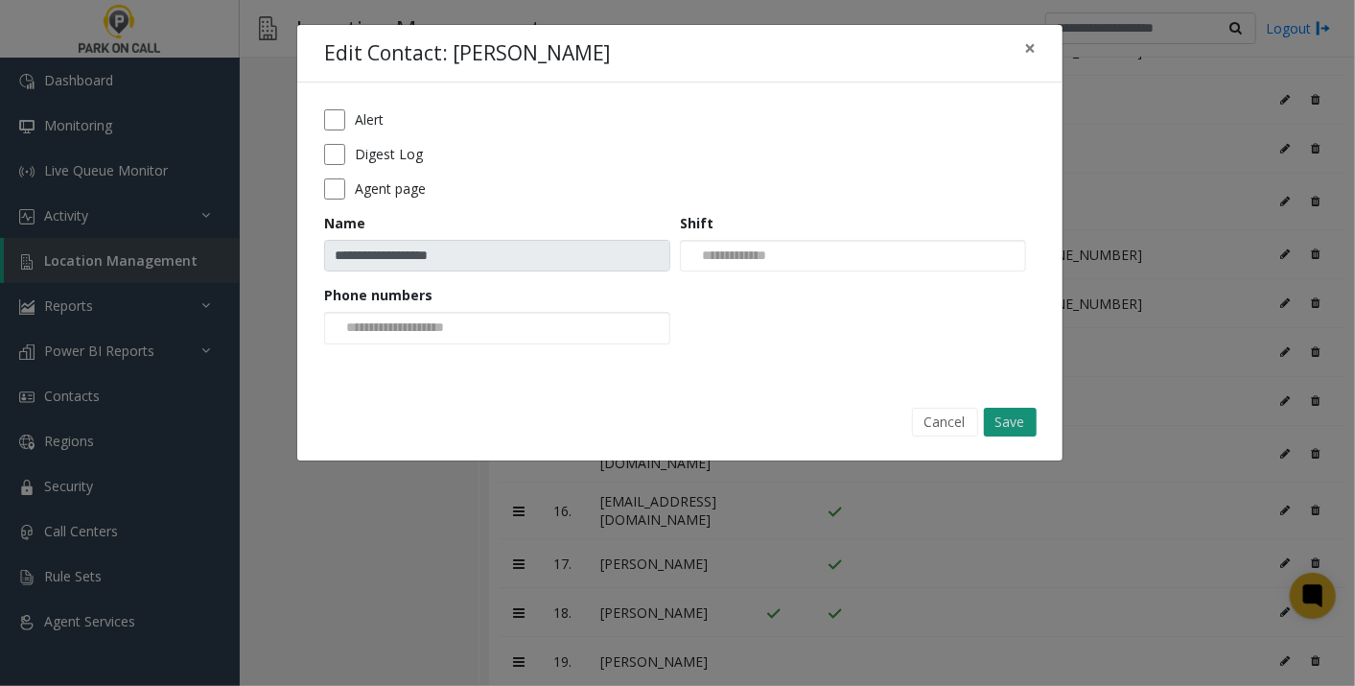
click at [1006, 410] on button "Save" at bounding box center [1010, 422] width 53 height 29
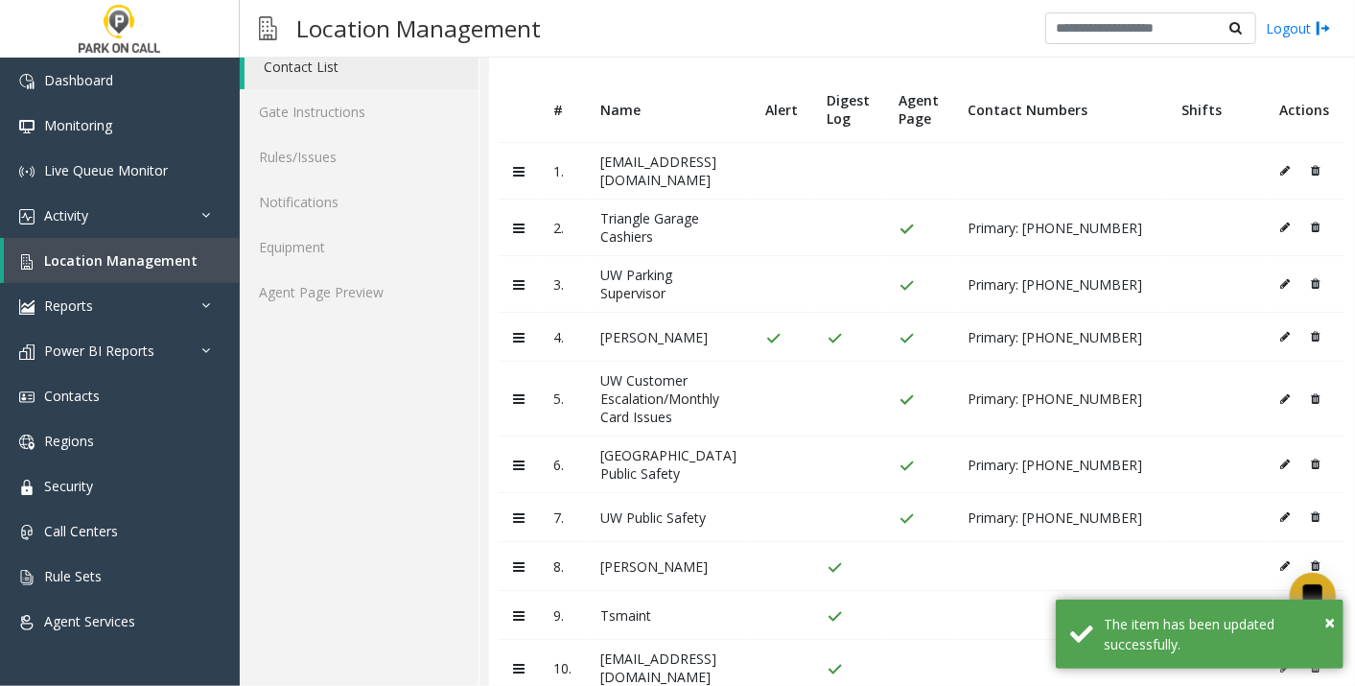
scroll to position [0, 0]
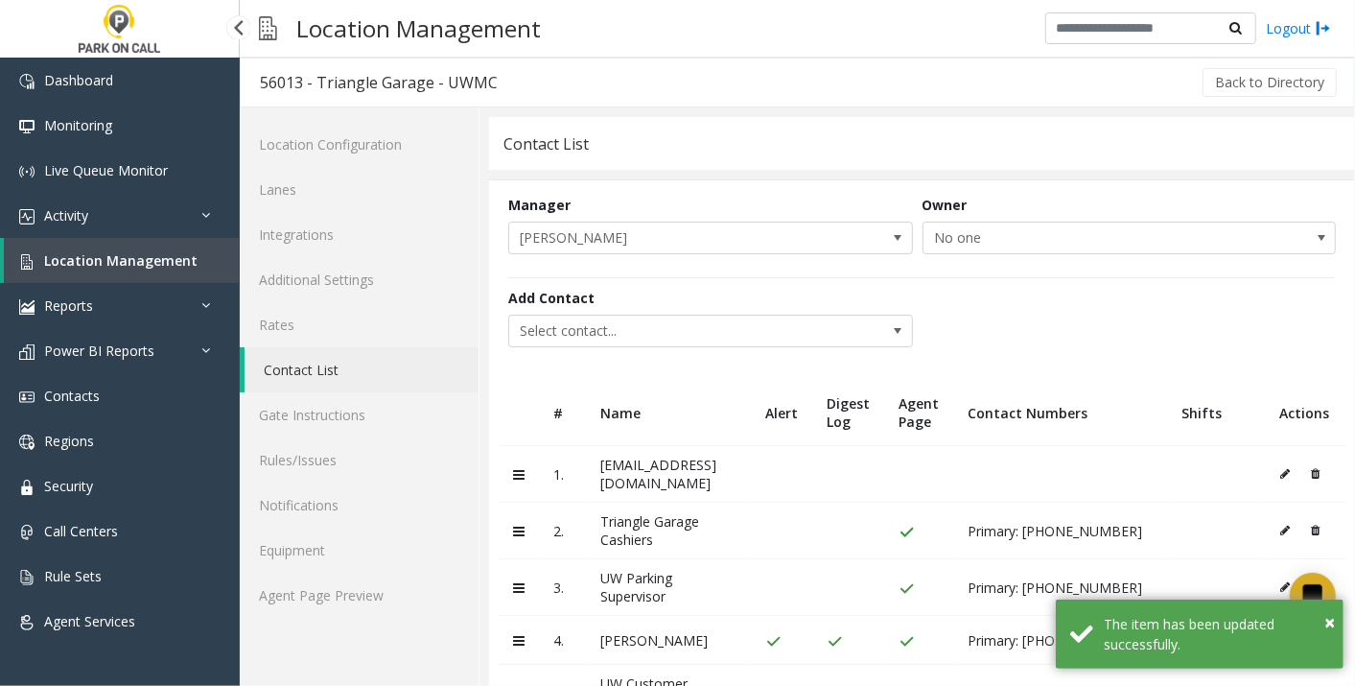
click at [126, 260] on span "Location Management" at bounding box center [120, 260] width 153 height 18
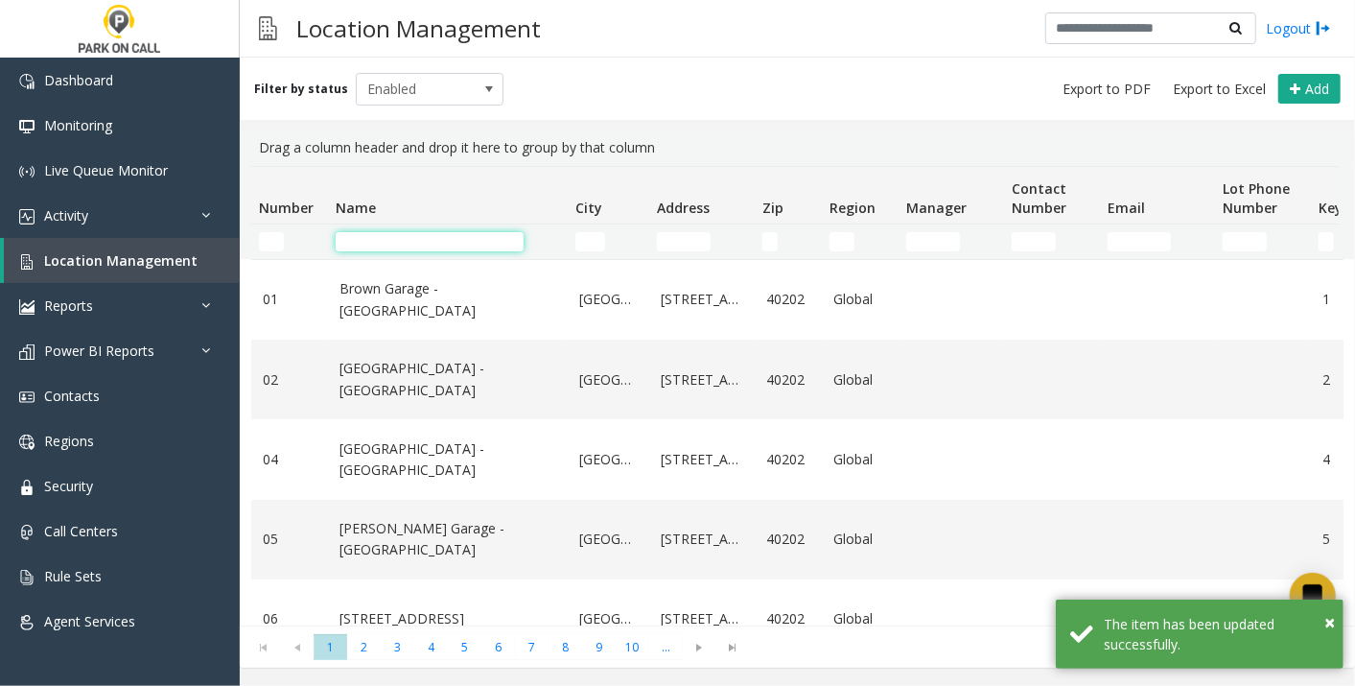
click at [472, 244] on input "Name Filter" at bounding box center [430, 241] width 188 height 19
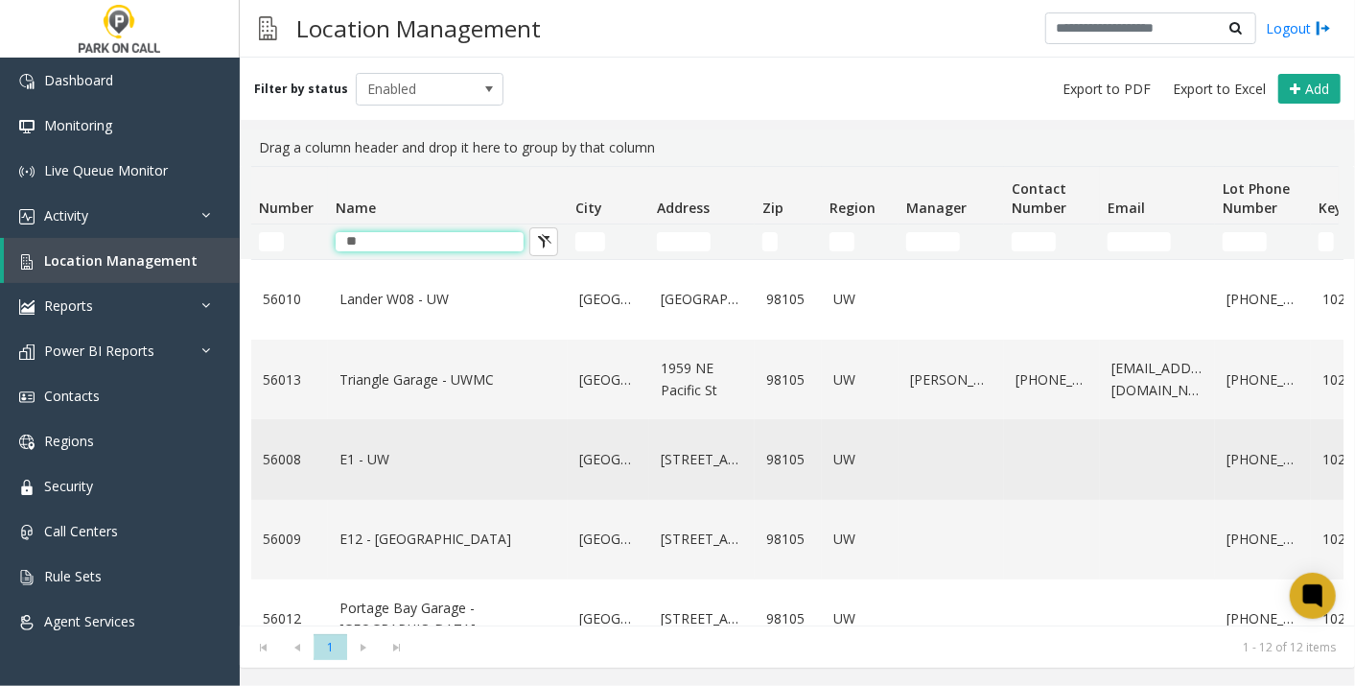
type input "**"
click at [352, 457] on link "E1 - UW" at bounding box center [447, 459] width 217 height 21
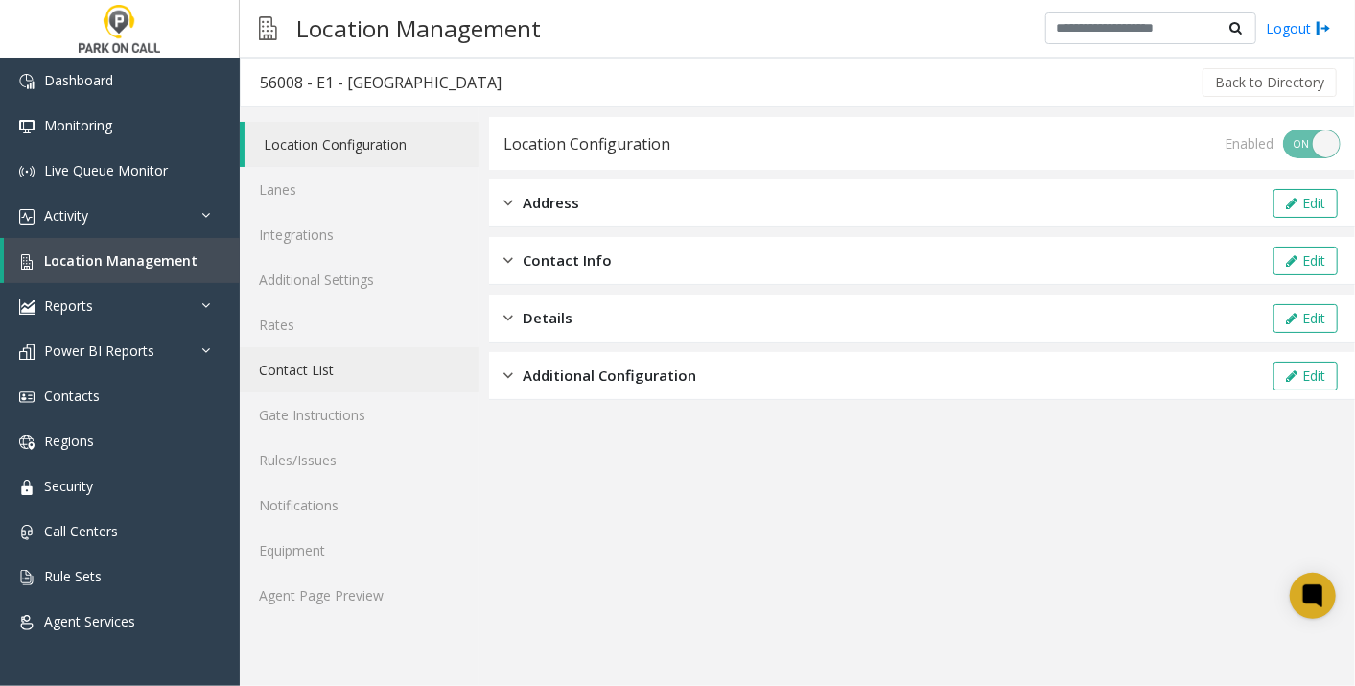
click at [347, 368] on link "Contact List" at bounding box center [359, 369] width 239 height 45
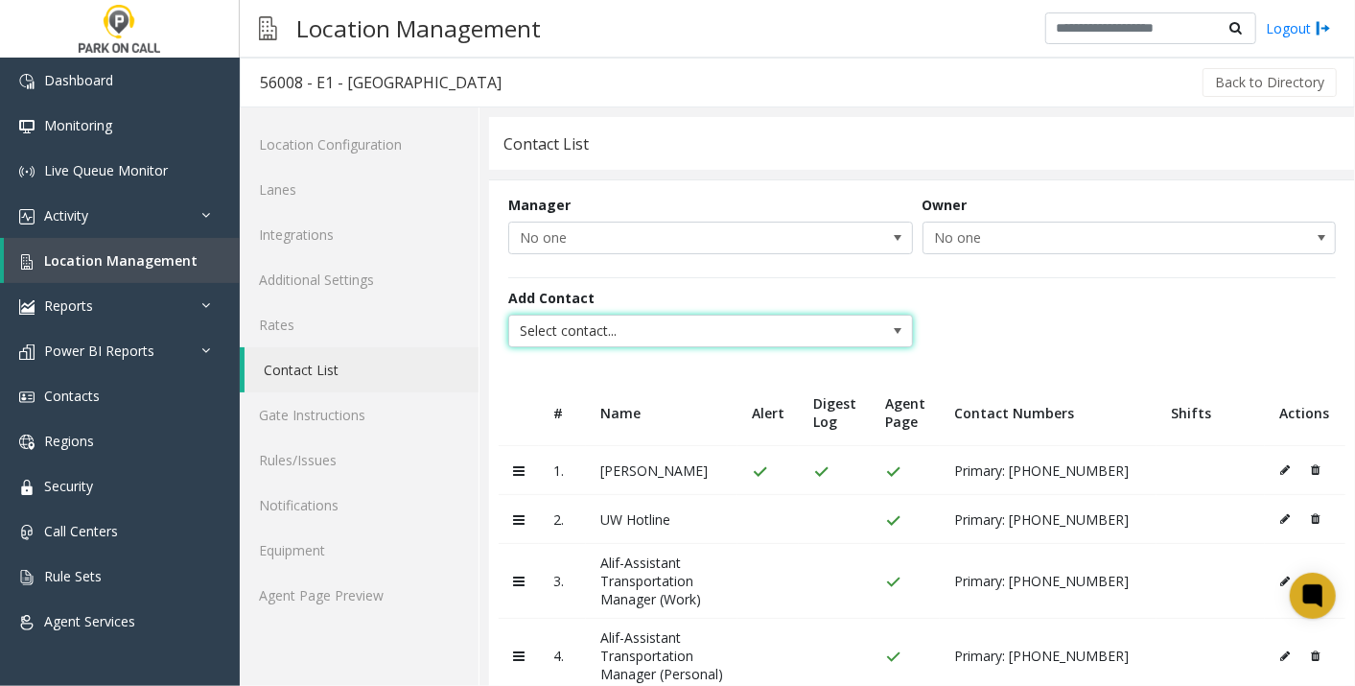
click at [667, 334] on span "Select contact..." at bounding box center [670, 331] width 322 height 31
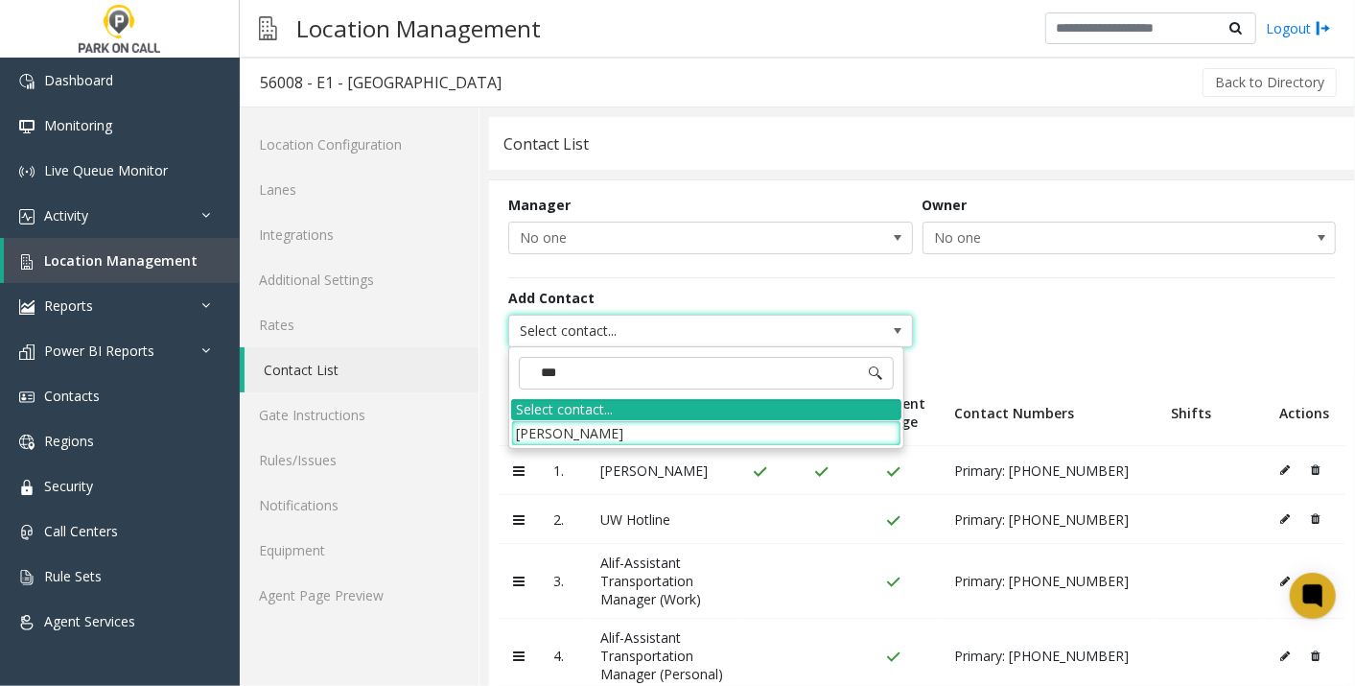
type input "****"
click at [616, 433] on li "[PERSON_NAME]" at bounding box center [706, 433] width 390 height 26
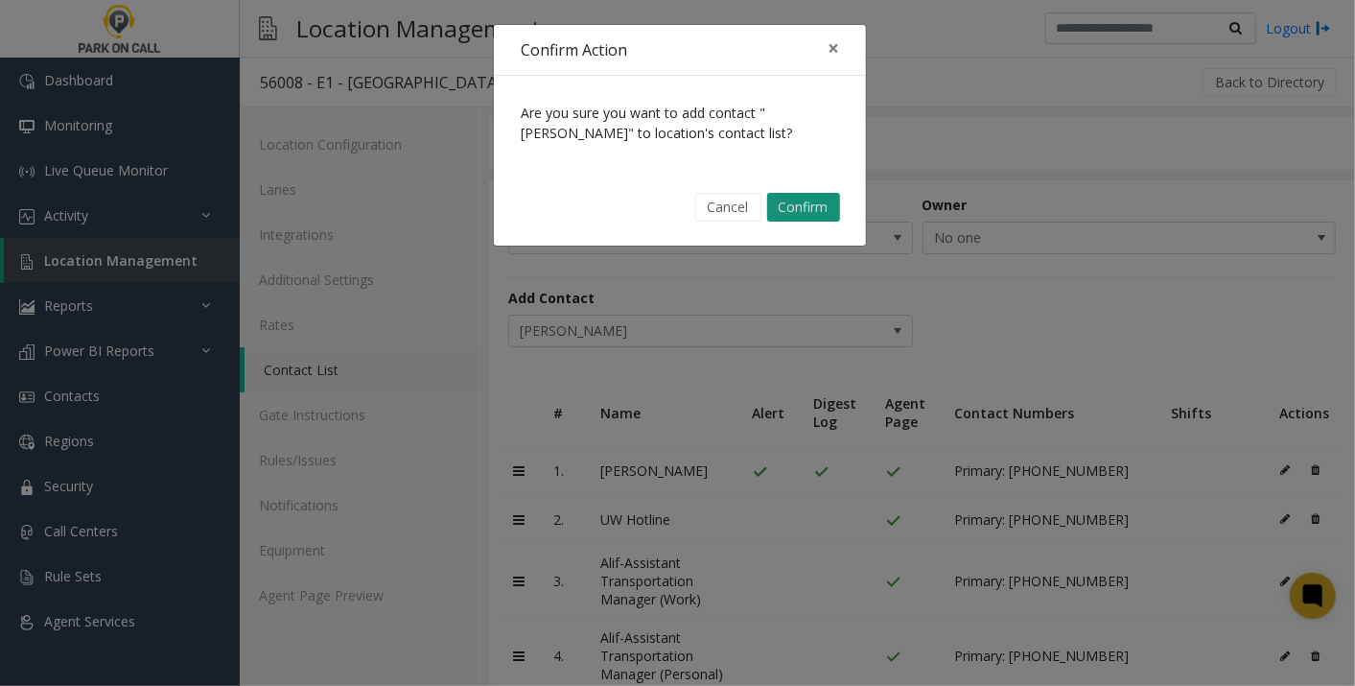
click at [813, 205] on button "Confirm" at bounding box center [803, 207] width 73 height 29
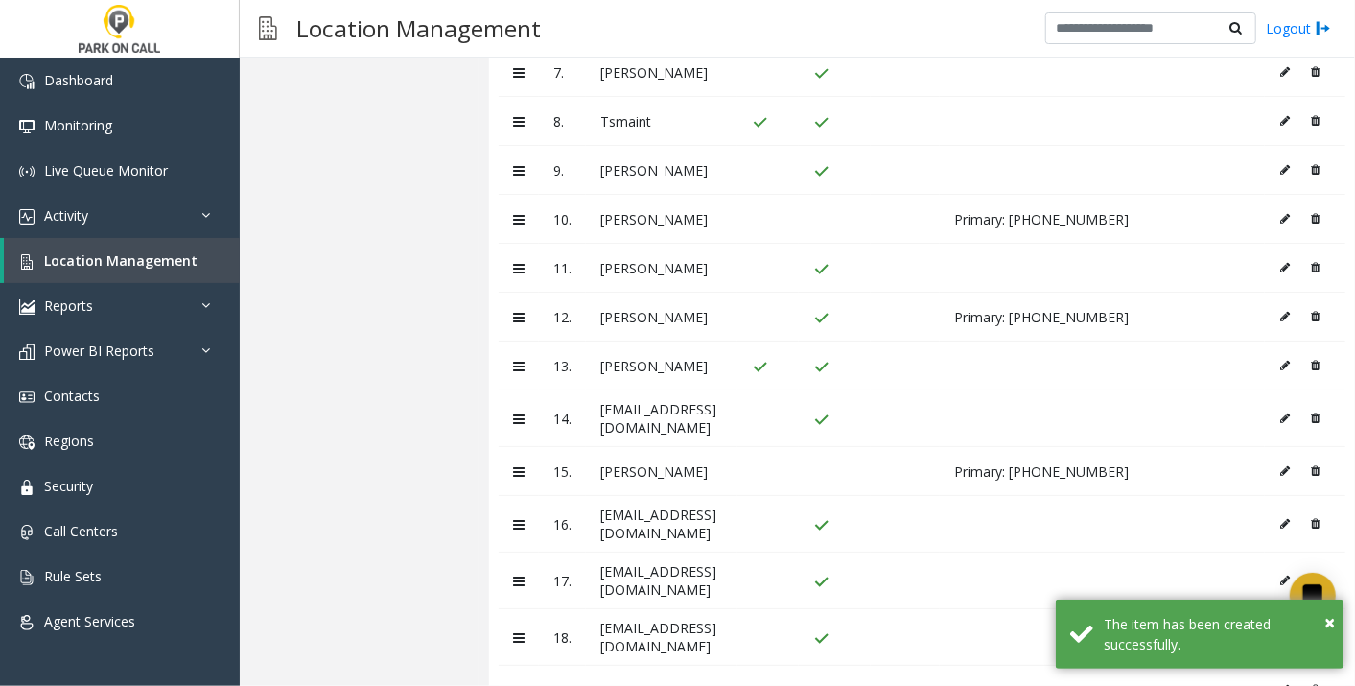
scroll to position [828, 0]
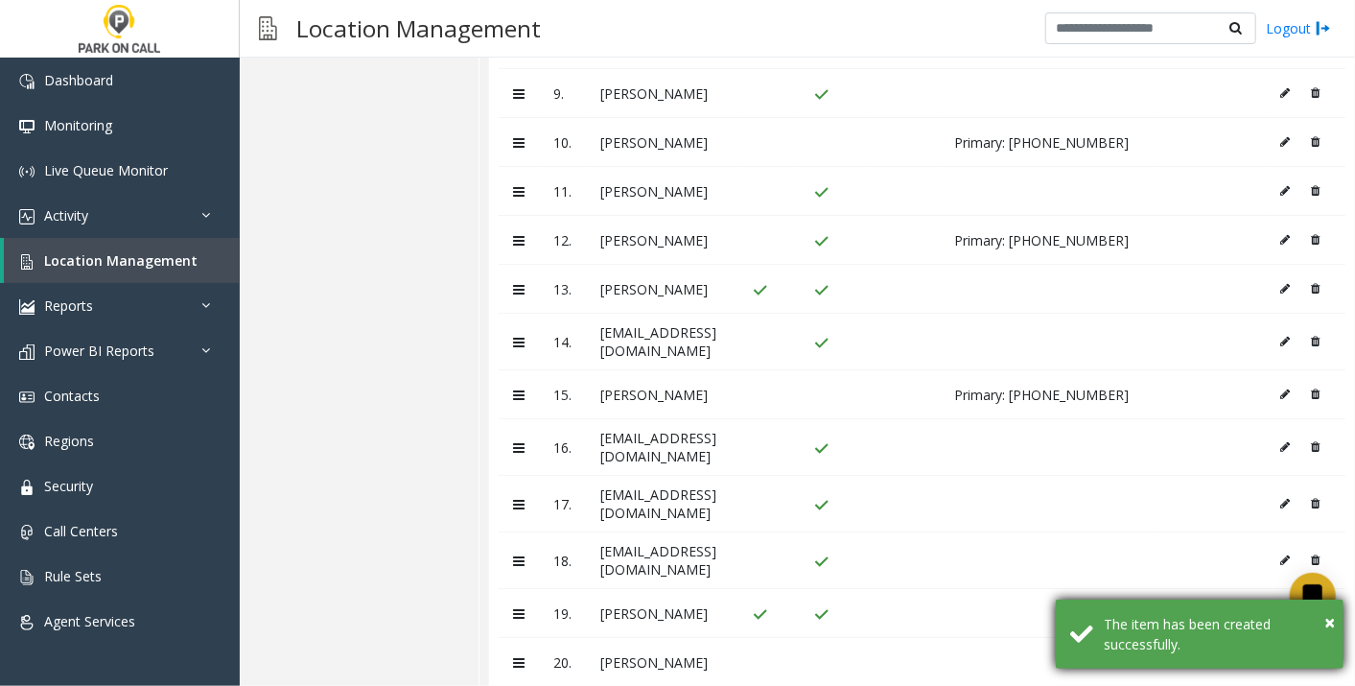
click at [1341, 626] on div "× The item has been created successfully." at bounding box center [1200, 633] width 288 height 69
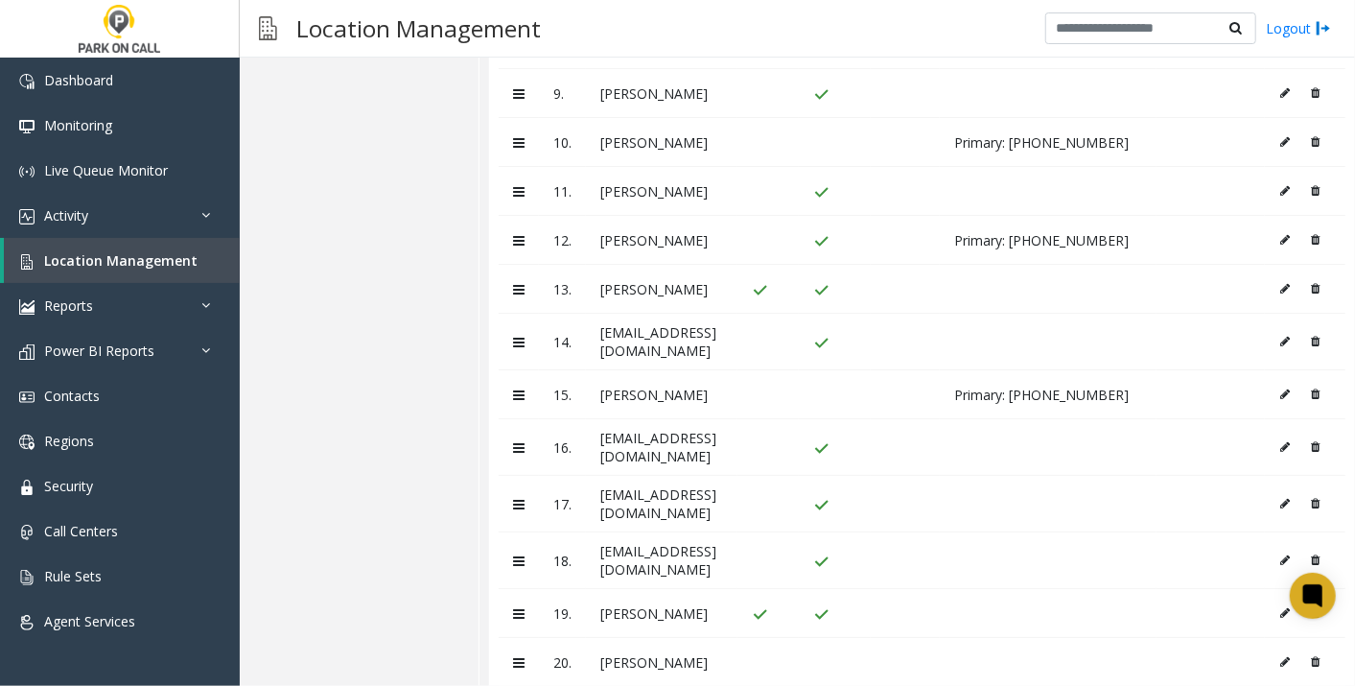
click at [1265, 638] on td at bounding box center [1305, 662] width 81 height 49
click at [1280, 656] on icon at bounding box center [1285, 662] width 10 height 12
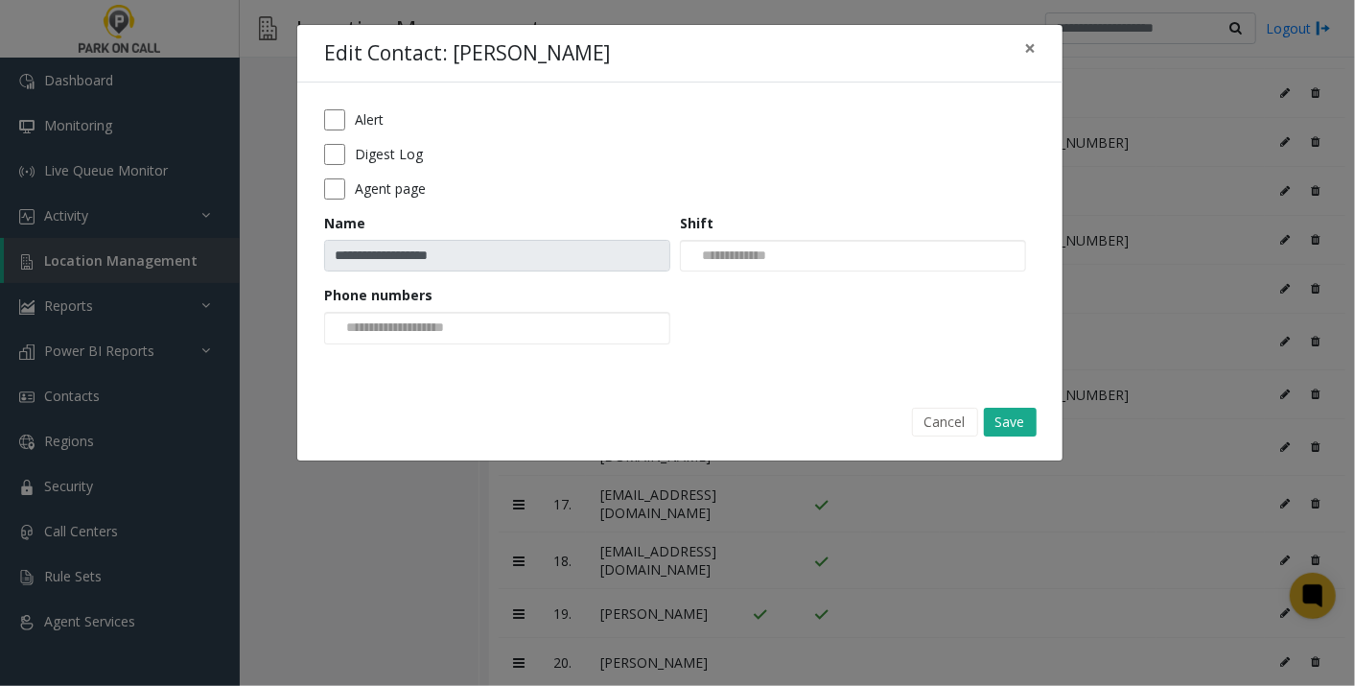
click at [350, 150] on div "Digest Log" at bounding box center [680, 154] width 712 height 21
click at [1005, 411] on button "Save" at bounding box center [1010, 422] width 53 height 29
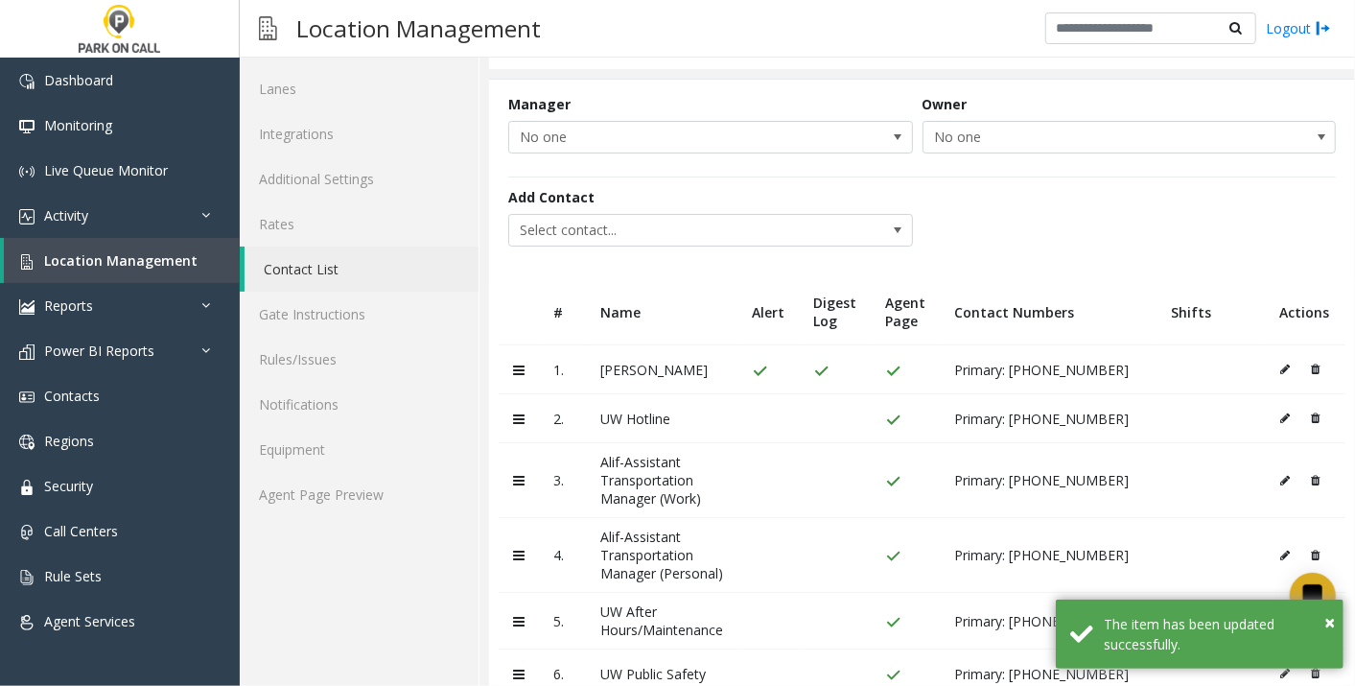
scroll to position [0, 0]
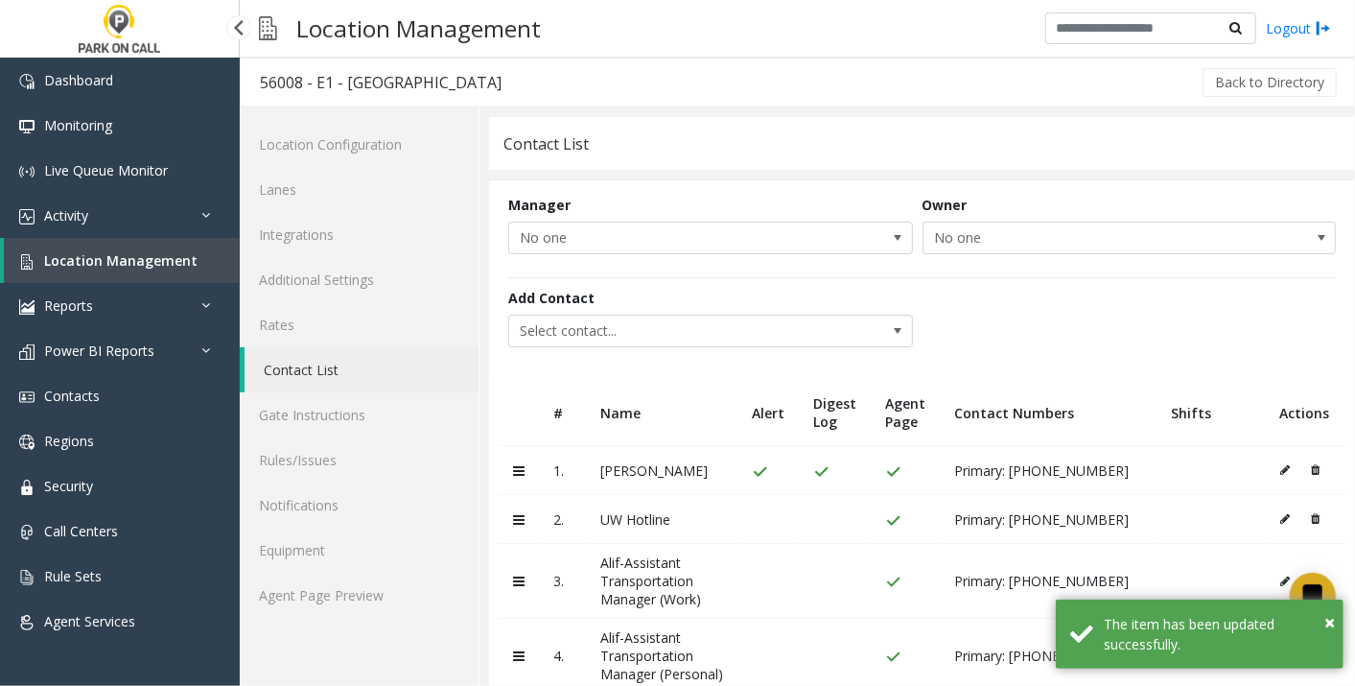
click at [119, 258] on span "Location Management" at bounding box center [120, 260] width 153 height 18
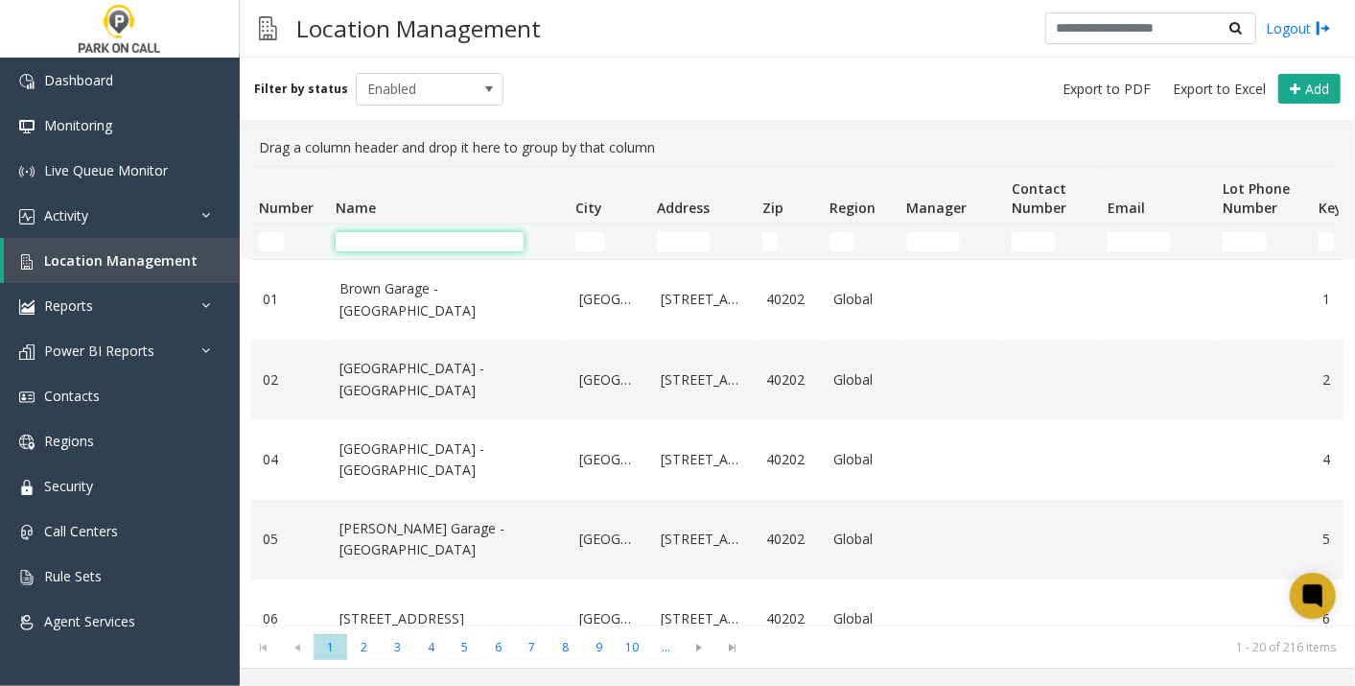
click at [483, 241] on input "Name Filter" at bounding box center [430, 241] width 188 height 19
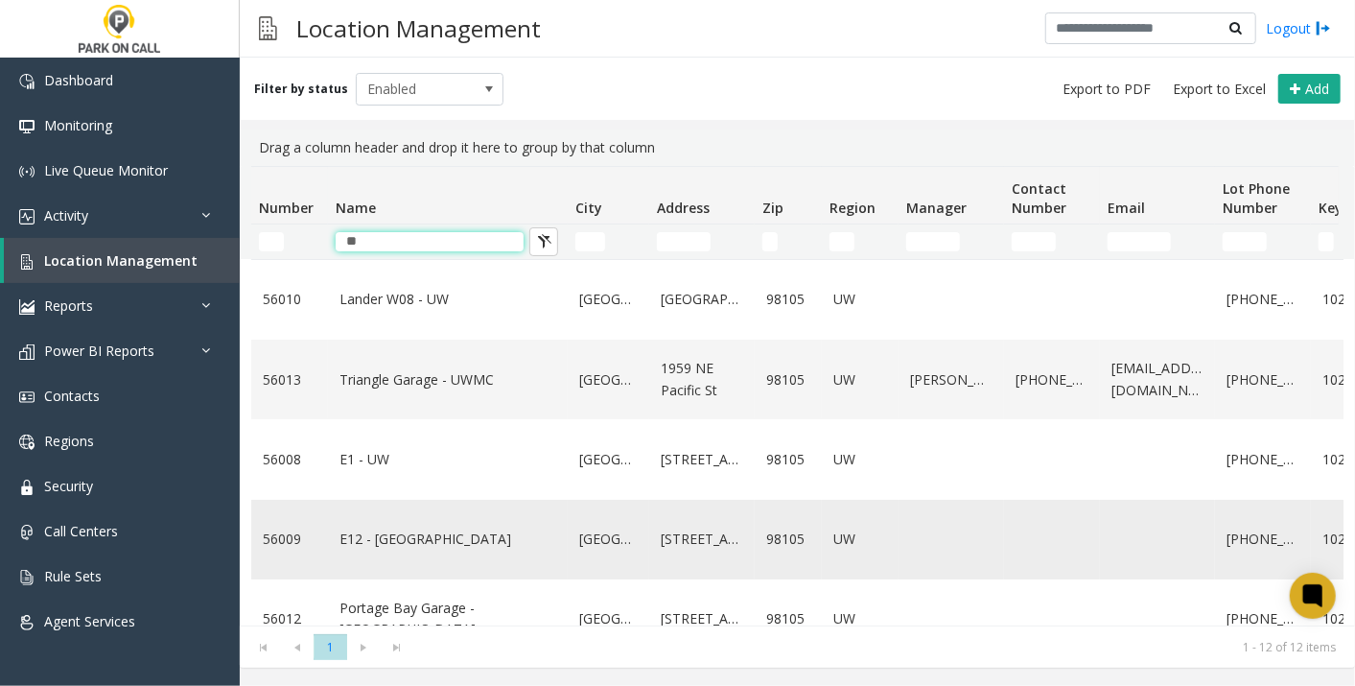
type input "**"
click at [354, 550] on td "E12 - [GEOGRAPHIC_DATA]" at bounding box center [448, 540] width 240 height 80
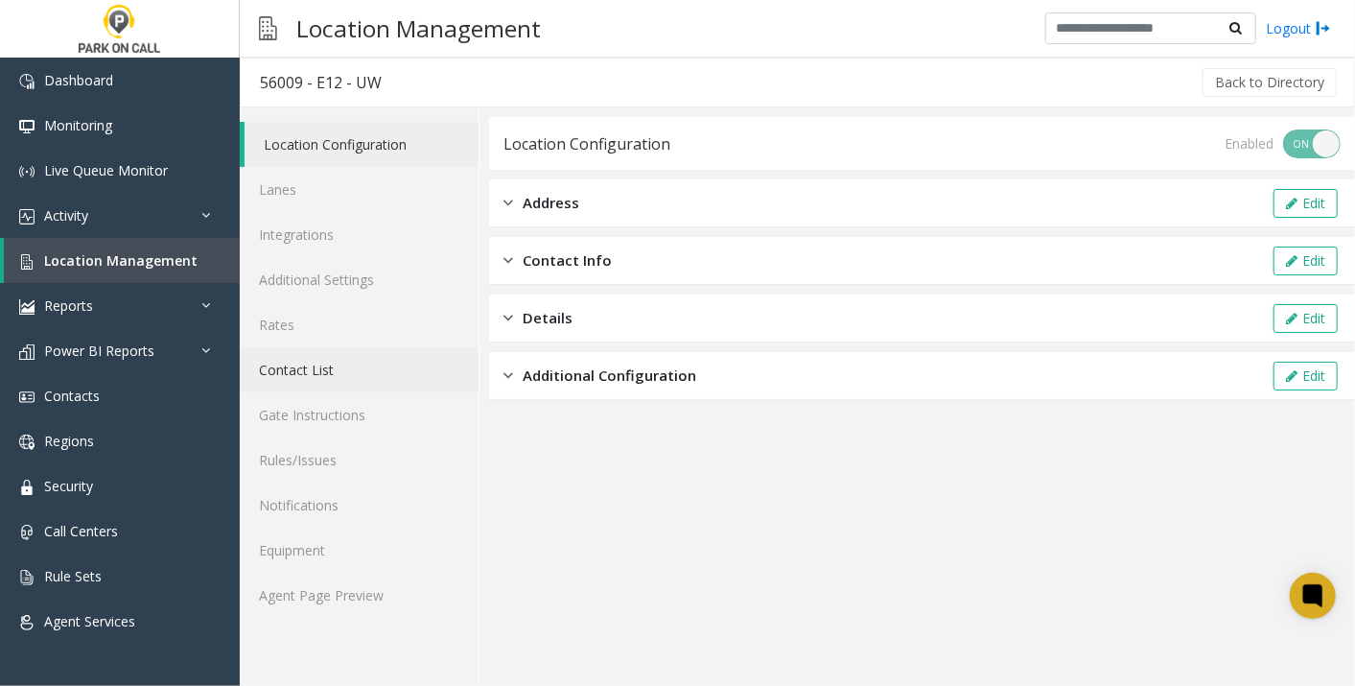
click at [338, 379] on link "Contact List" at bounding box center [359, 369] width 239 height 45
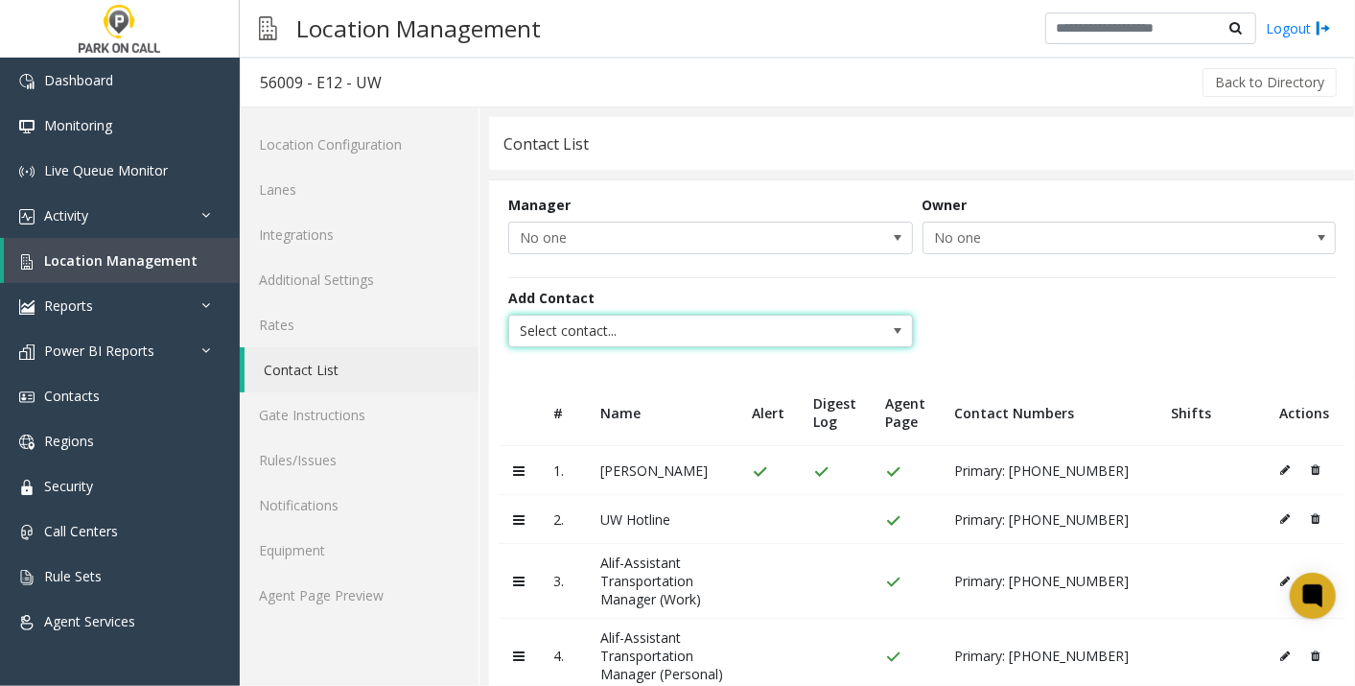
click at [772, 326] on span "Select contact..." at bounding box center [670, 331] width 322 height 31
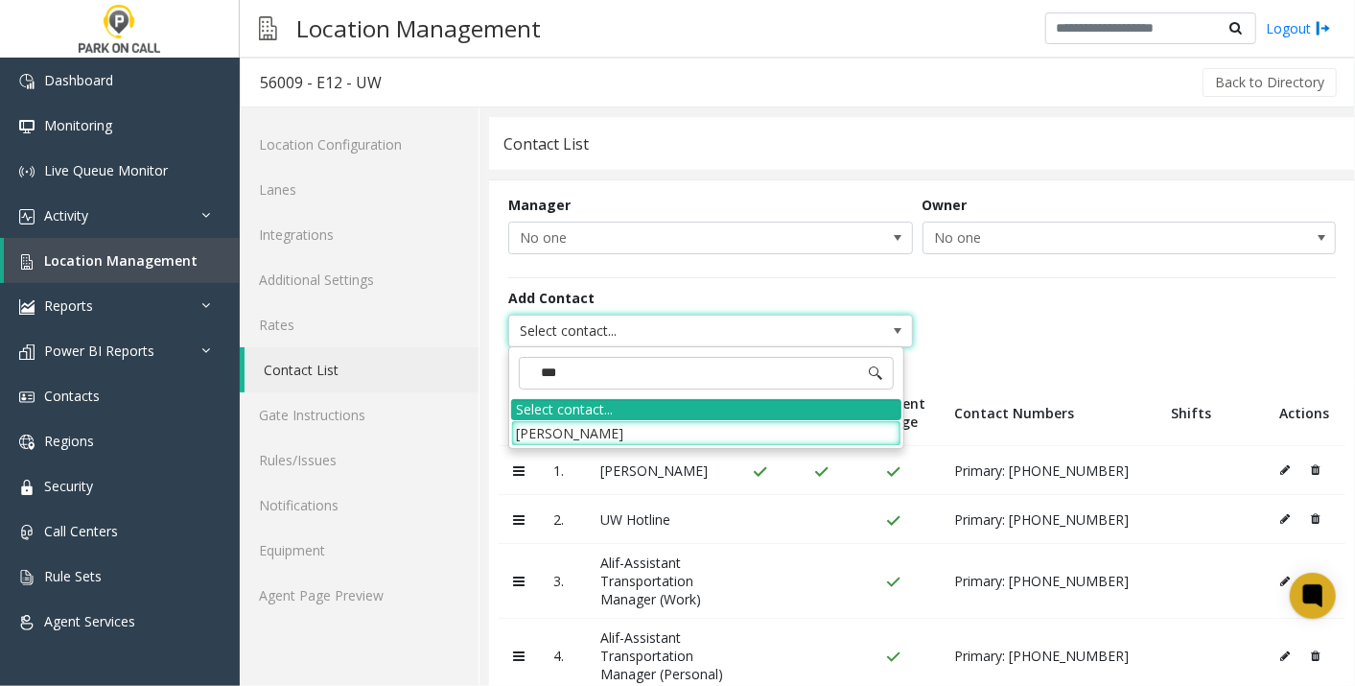
type input "****"
click at [643, 422] on li "[PERSON_NAME]" at bounding box center [706, 433] width 390 height 26
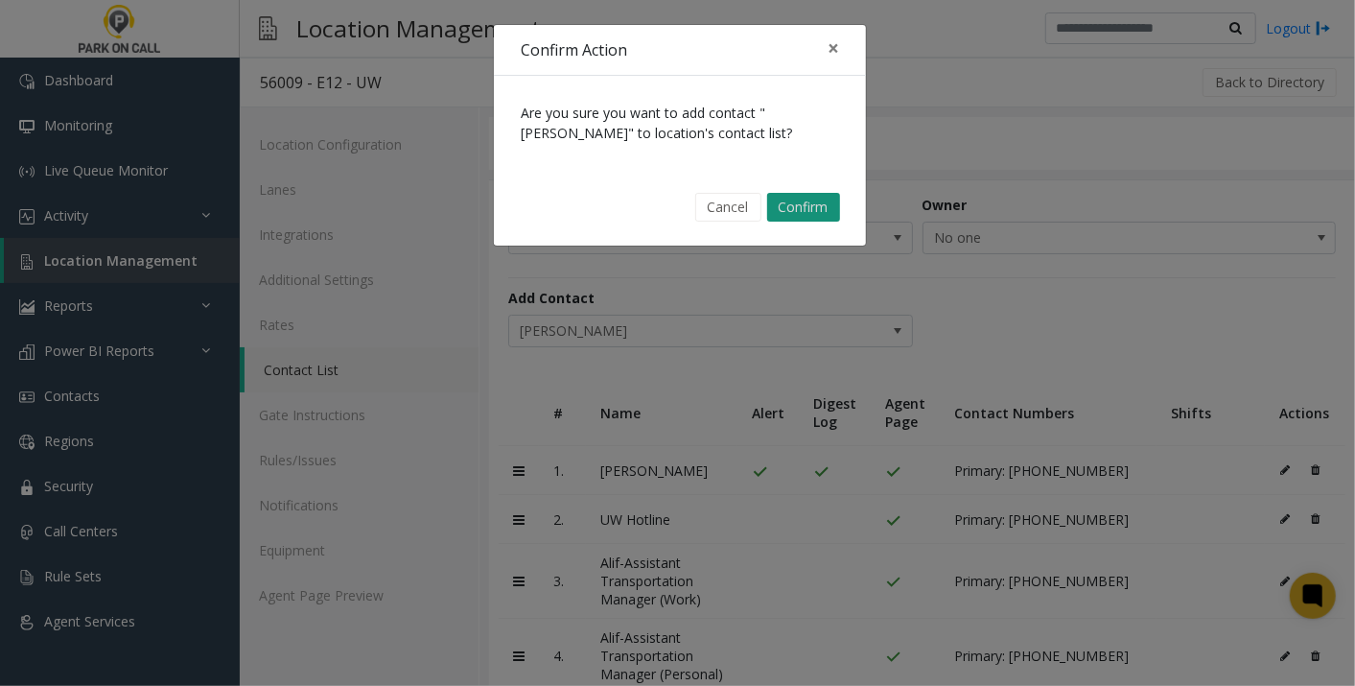
click at [800, 199] on button "Confirm" at bounding box center [803, 207] width 73 height 29
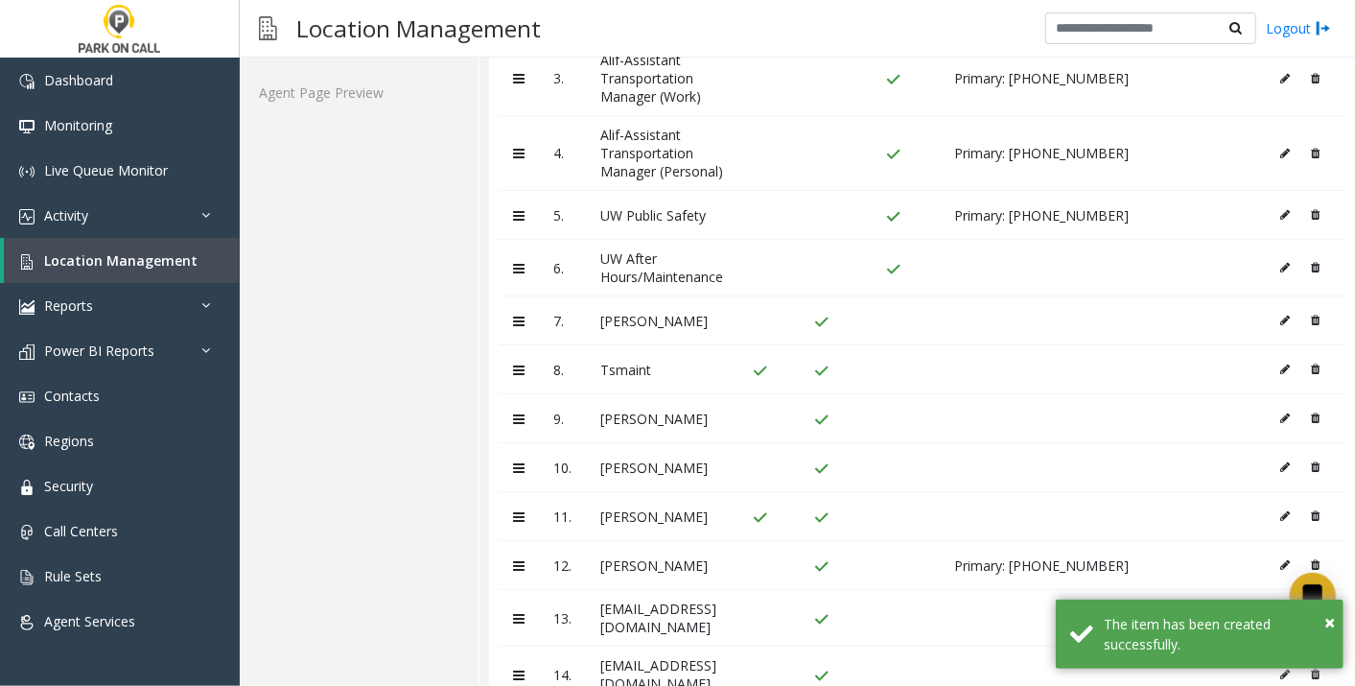
scroll to position [731, 0]
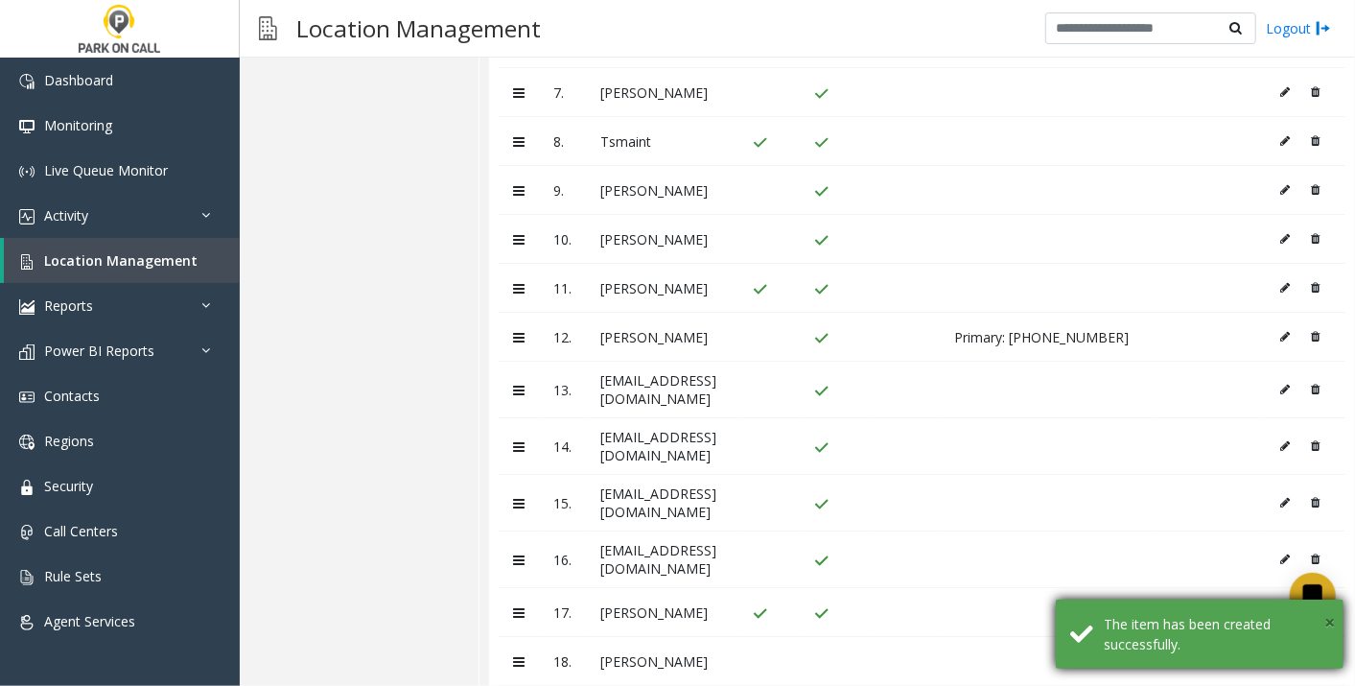
click at [1332, 626] on span "×" at bounding box center [1329, 622] width 11 height 26
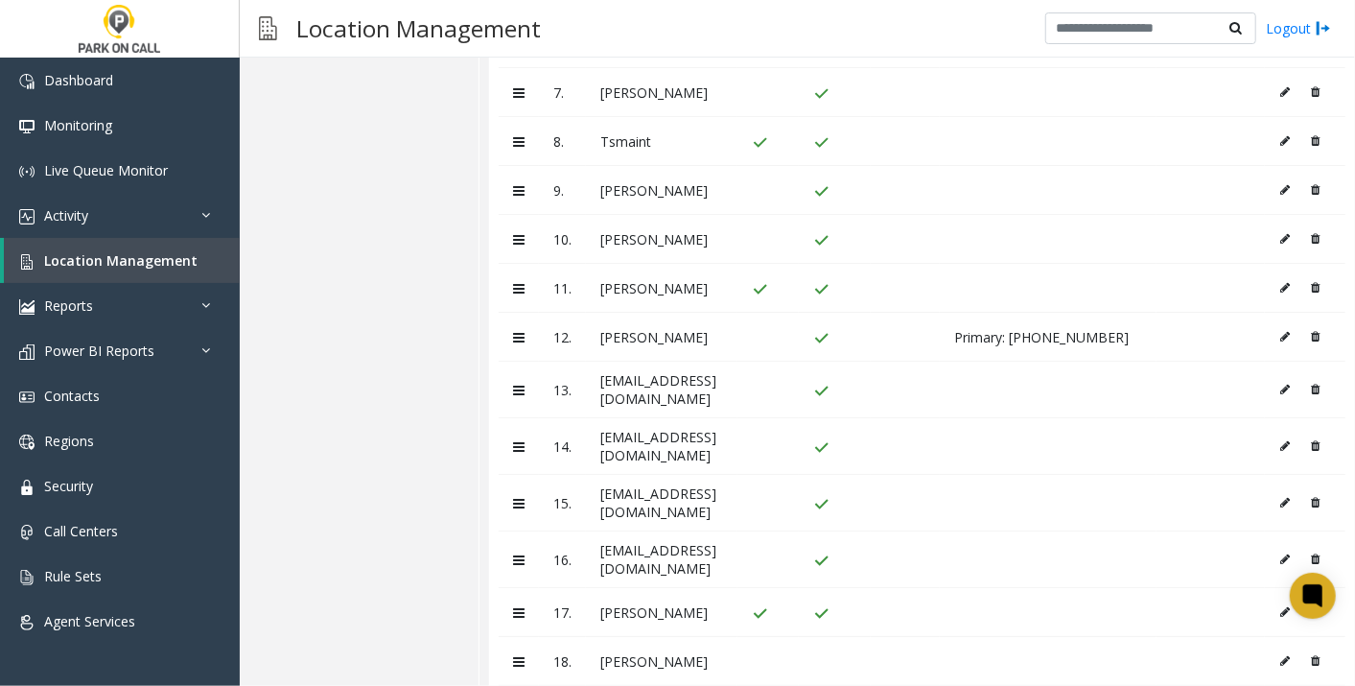
click at [1280, 655] on icon at bounding box center [1285, 661] width 10 height 12
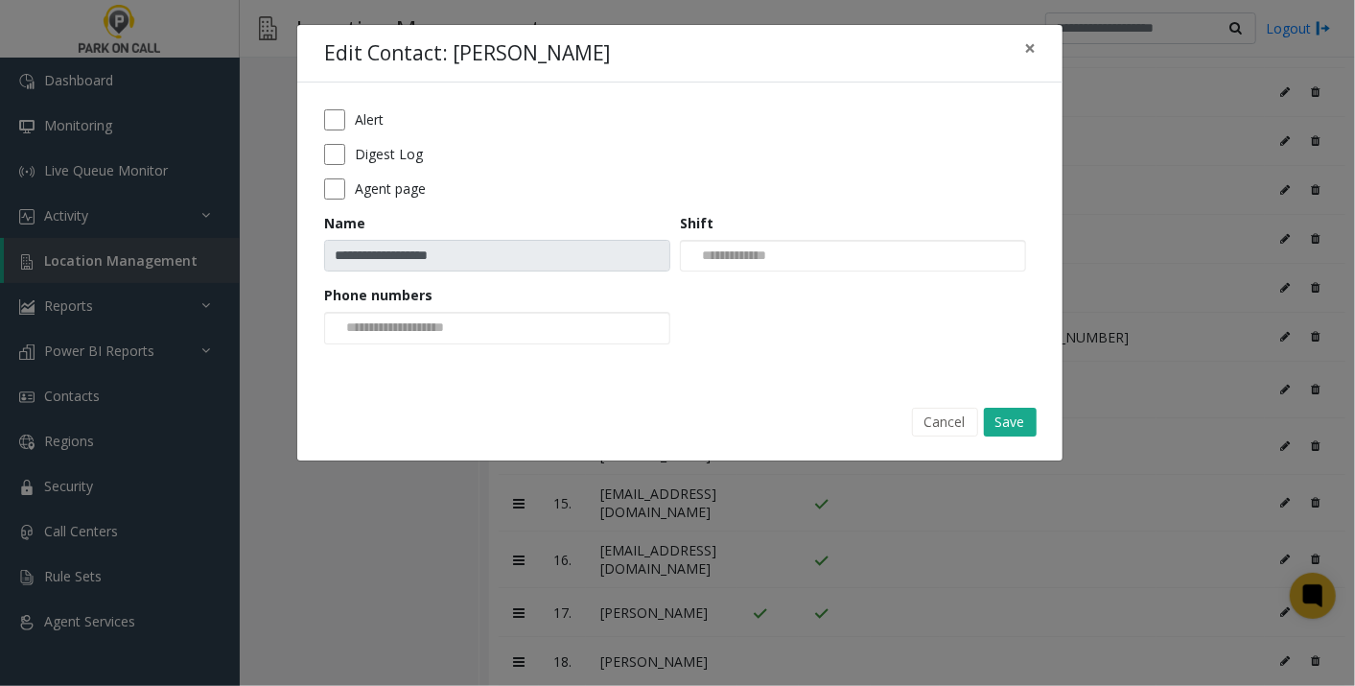
click at [320, 145] on div "**********" at bounding box center [679, 233] width 765 height 302
click at [347, 159] on div "Digest Log" at bounding box center [680, 154] width 712 height 21
click at [1014, 424] on button "Save" at bounding box center [1010, 422] width 53 height 29
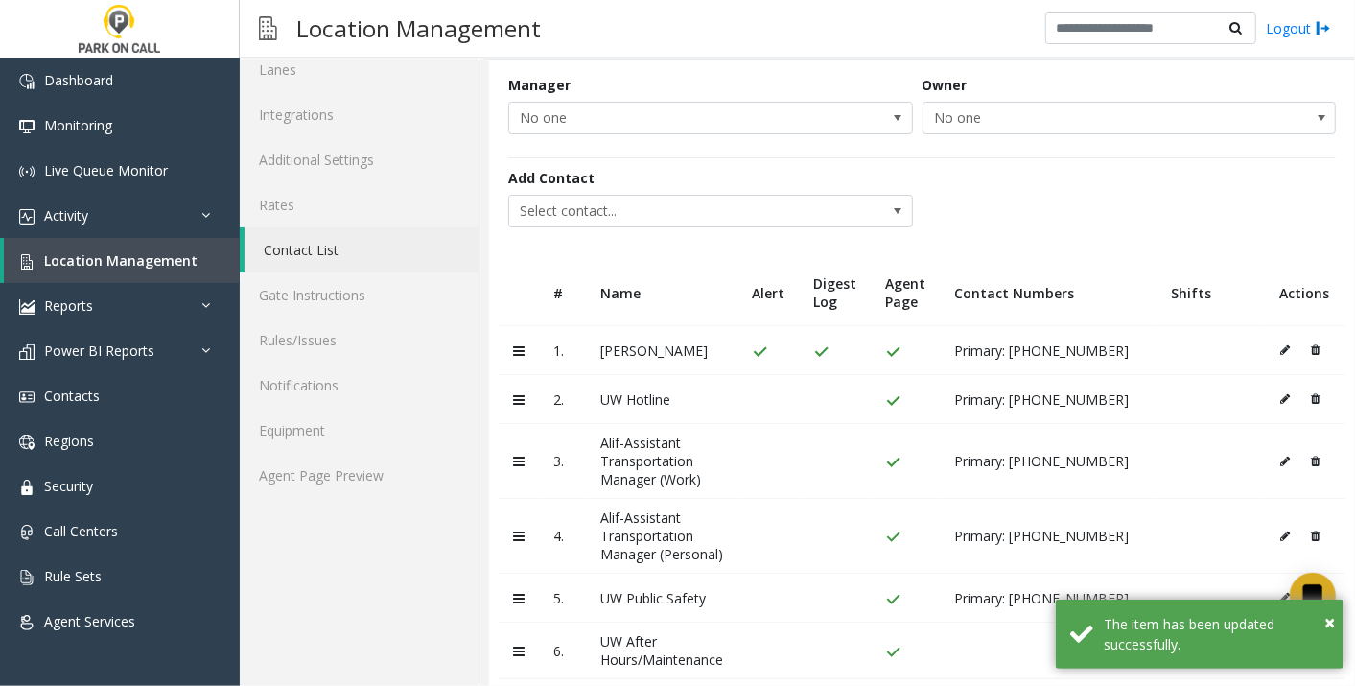
scroll to position [0, 0]
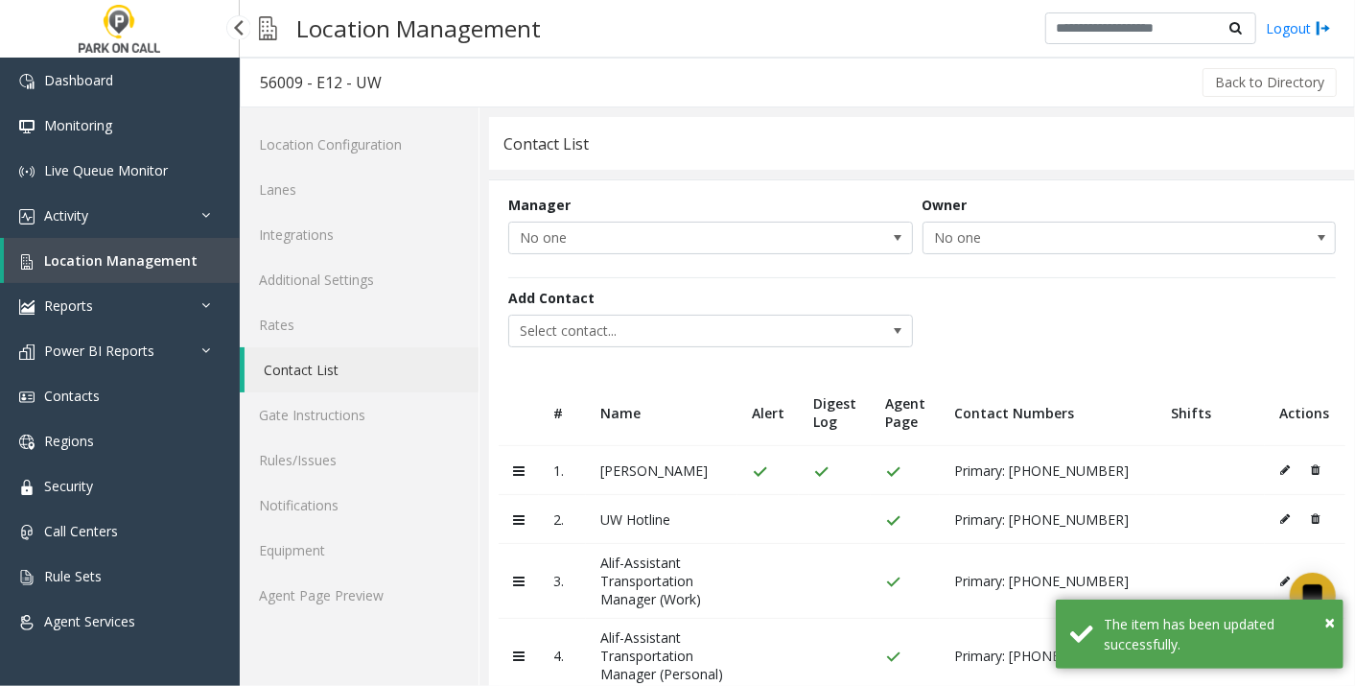
click at [147, 254] on span "Location Management" at bounding box center [120, 260] width 153 height 18
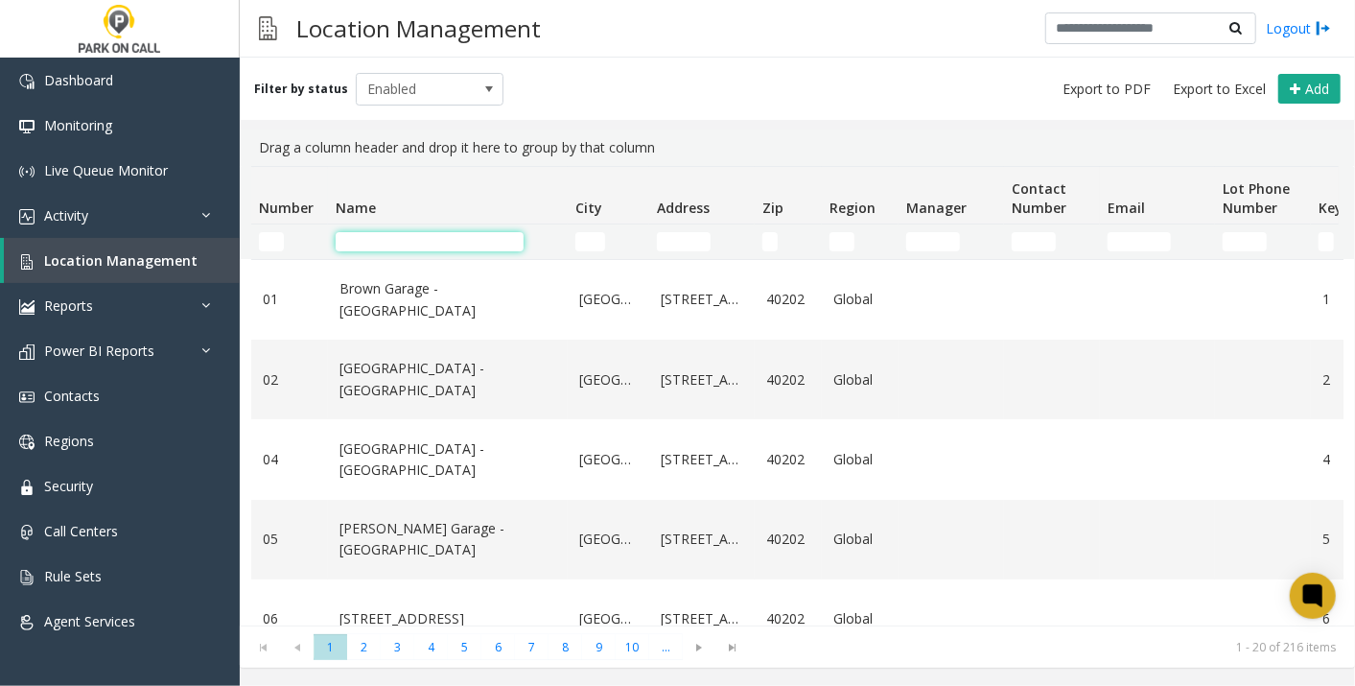
click at [411, 250] on input "Name Filter" at bounding box center [430, 241] width 188 height 19
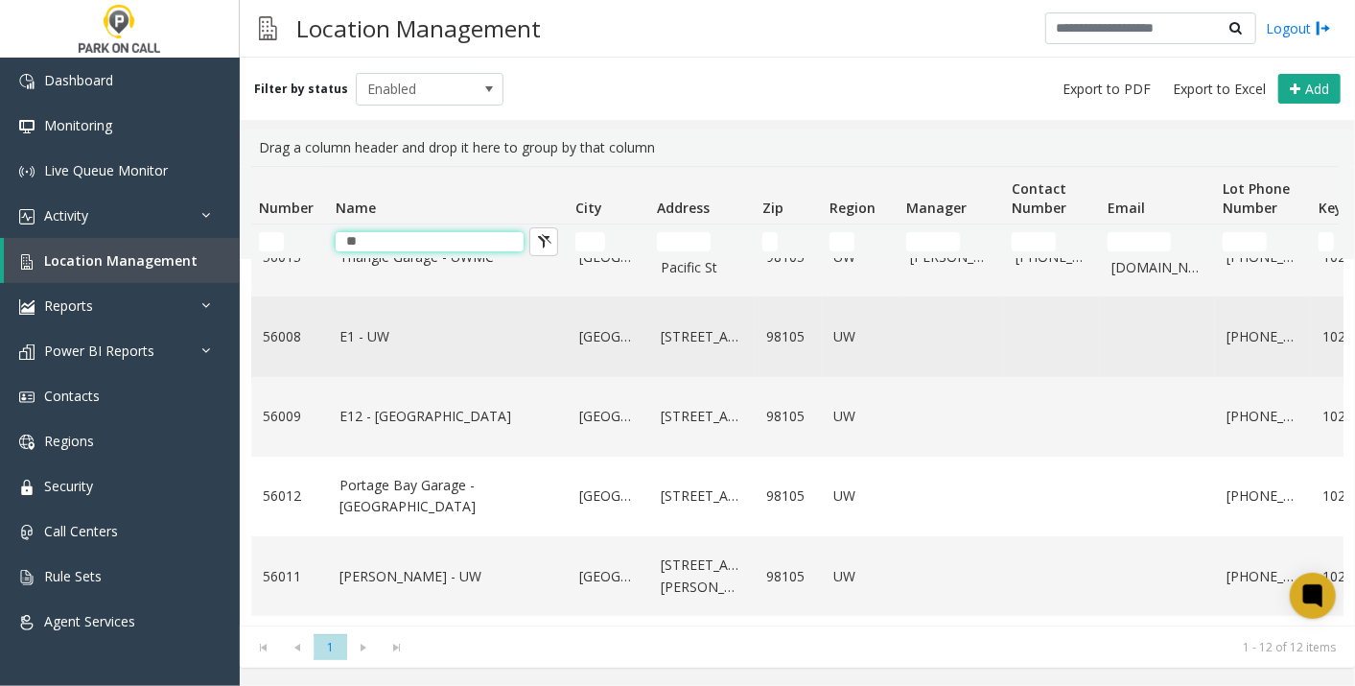
scroll to position [131, 0]
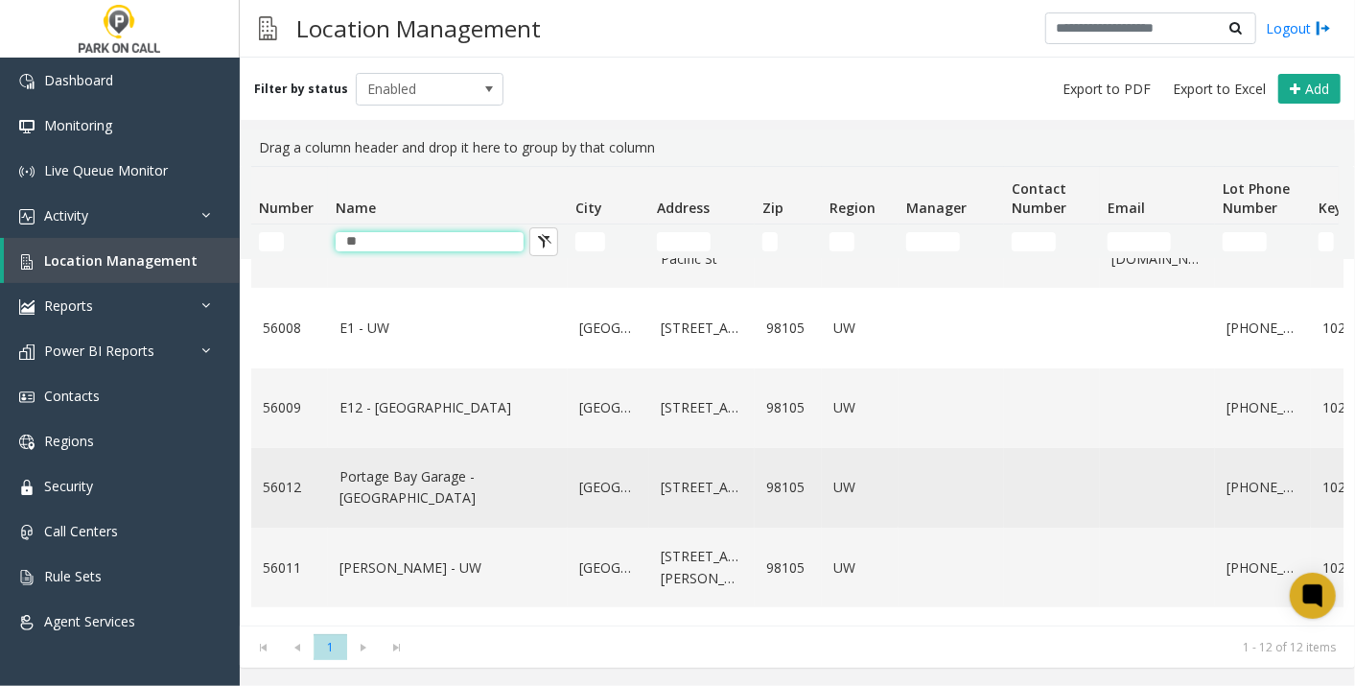
type input "**"
click at [371, 488] on link "Portage Bay Garage - [GEOGRAPHIC_DATA]" at bounding box center [447, 487] width 217 height 43
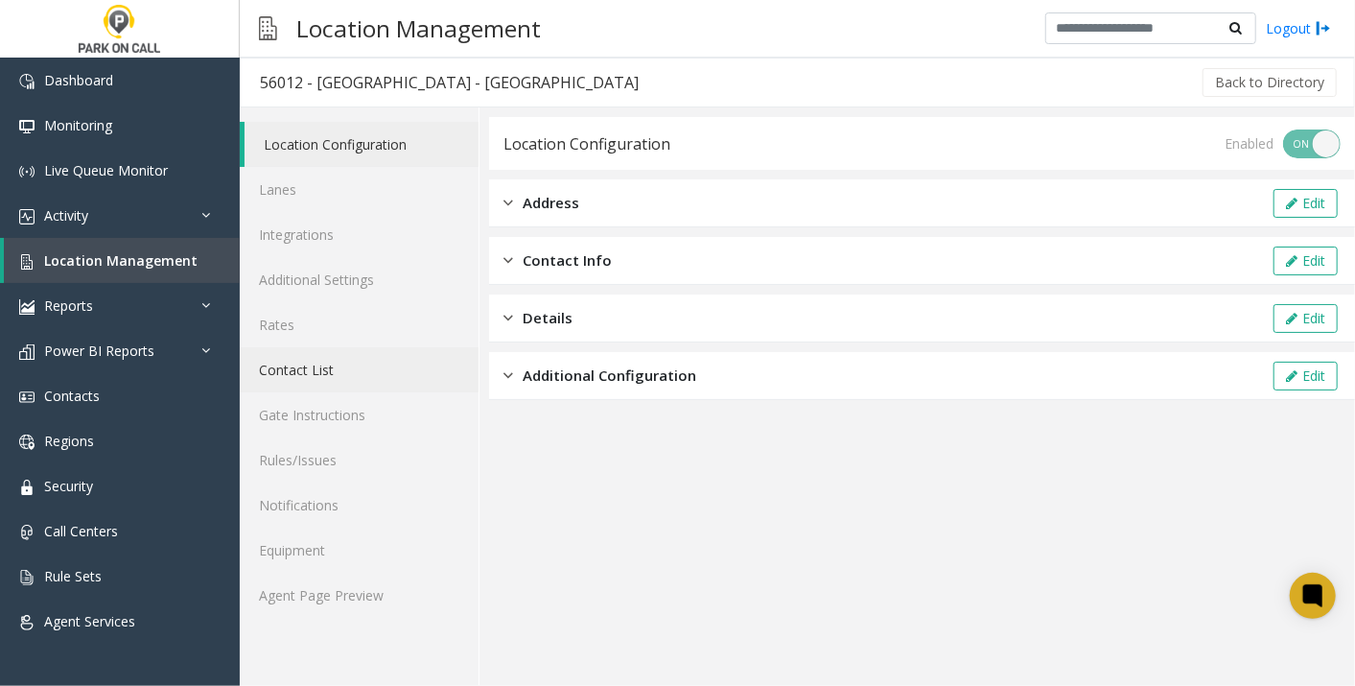
click at [302, 366] on link "Contact List" at bounding box center [359, 369] width 239 height 45
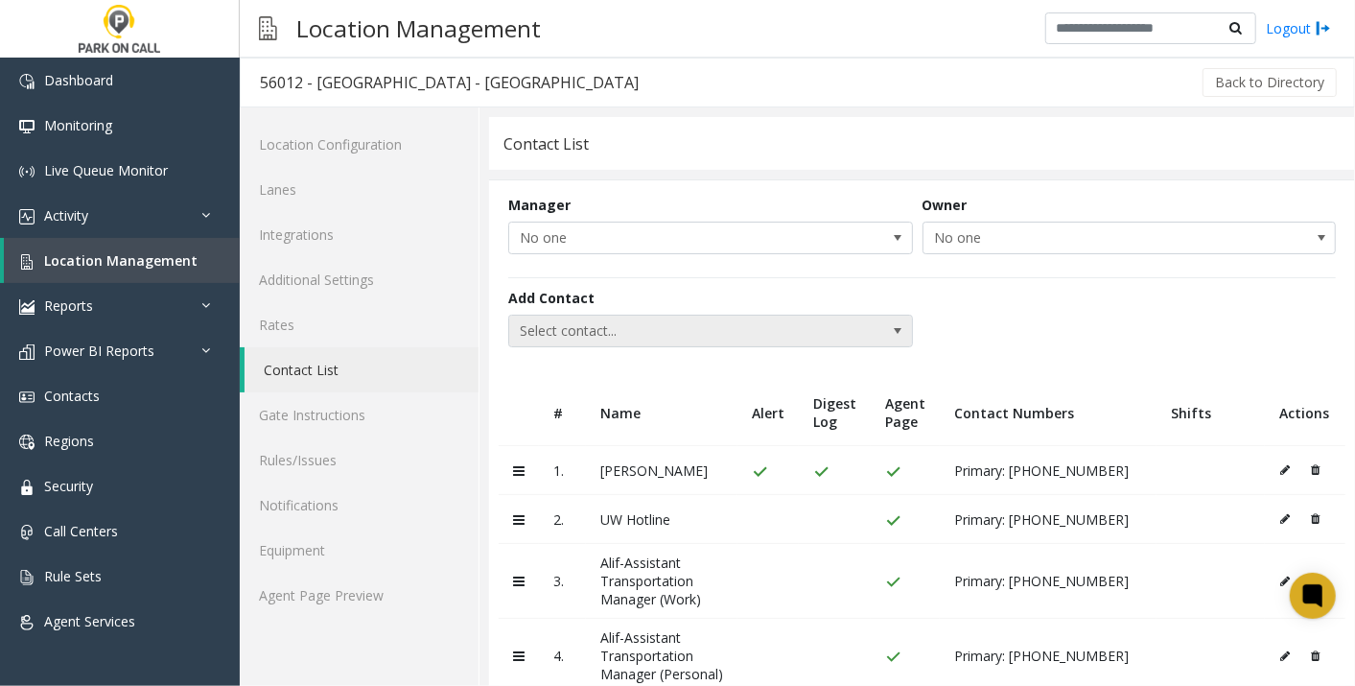
click at [664, 321] on span "Select contact..." at bounding box center [670, 331] width 322 height 31
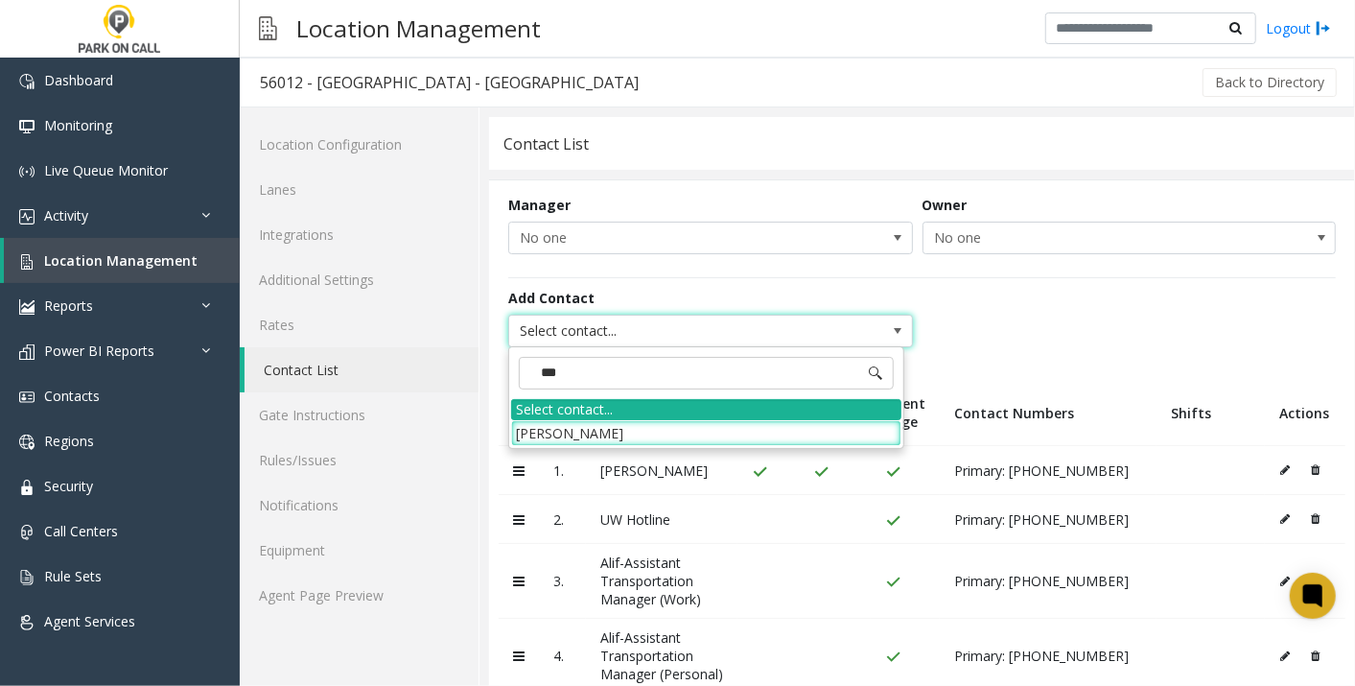
type input "****"
click at [580, 422] on li "[PERSON_NAME]" at bounding box center [706, 433] width 390 height 26
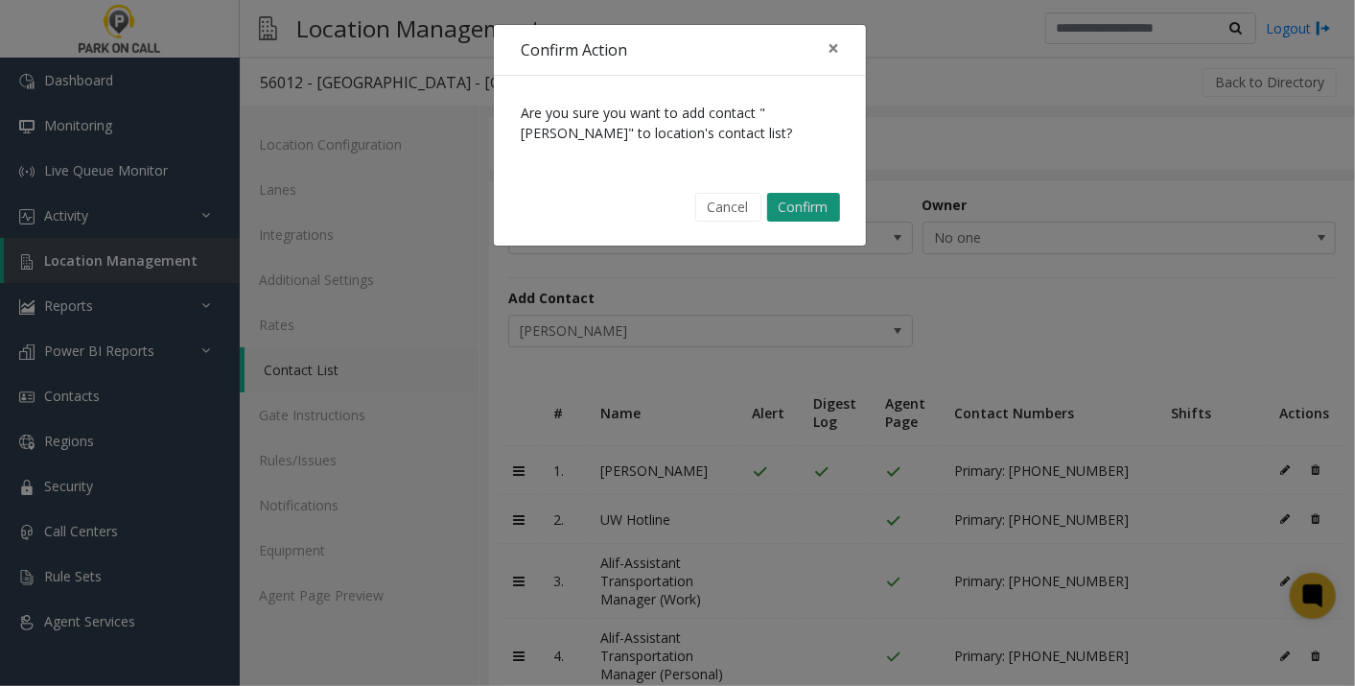
click at [801, 207] on button "Confirm" at bounding box center [803, 207] width 73 height 29
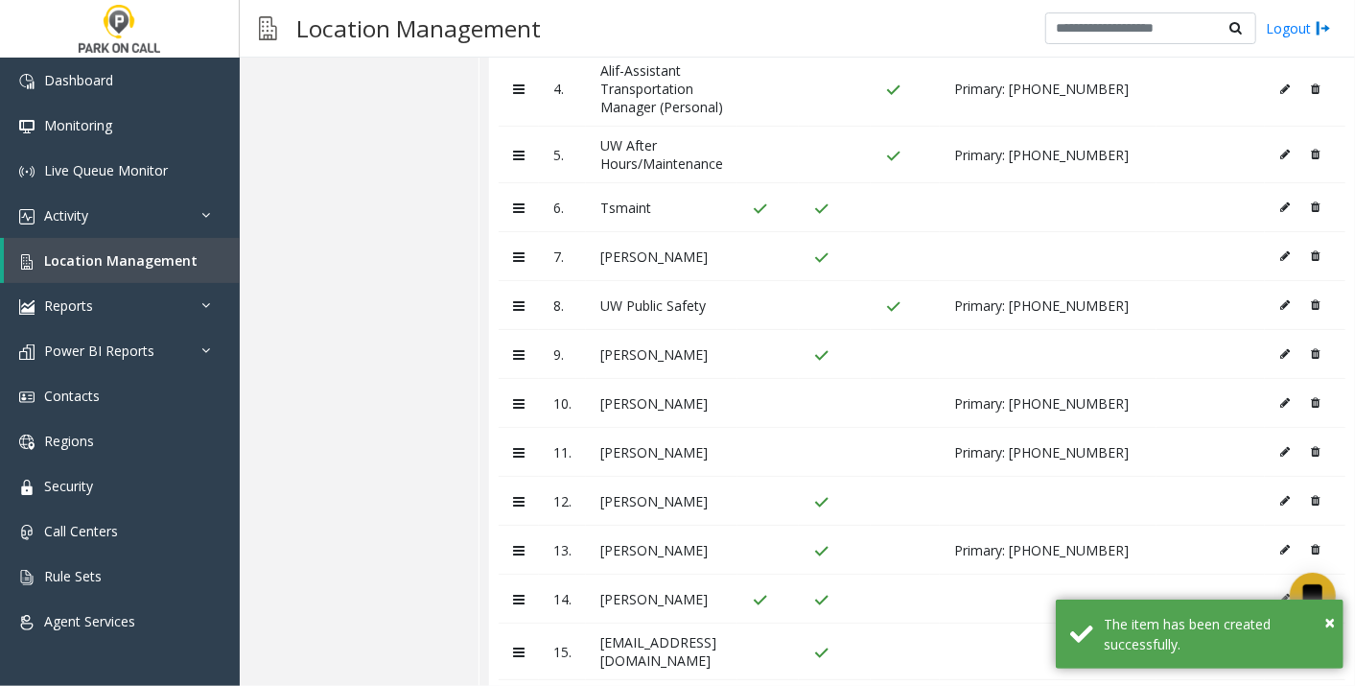
scroll to position [828, 0]
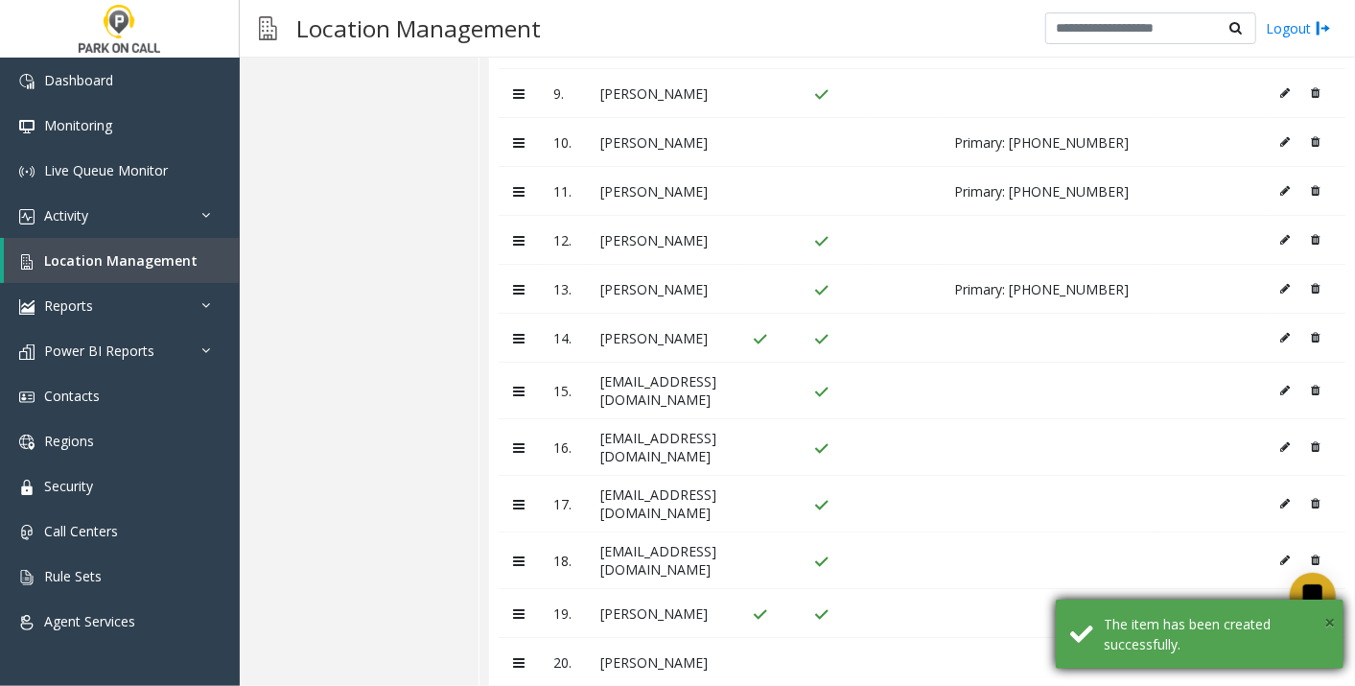
click at [1332, 616] on span "×" at bounding box center [1329, 622] width 11 height 26
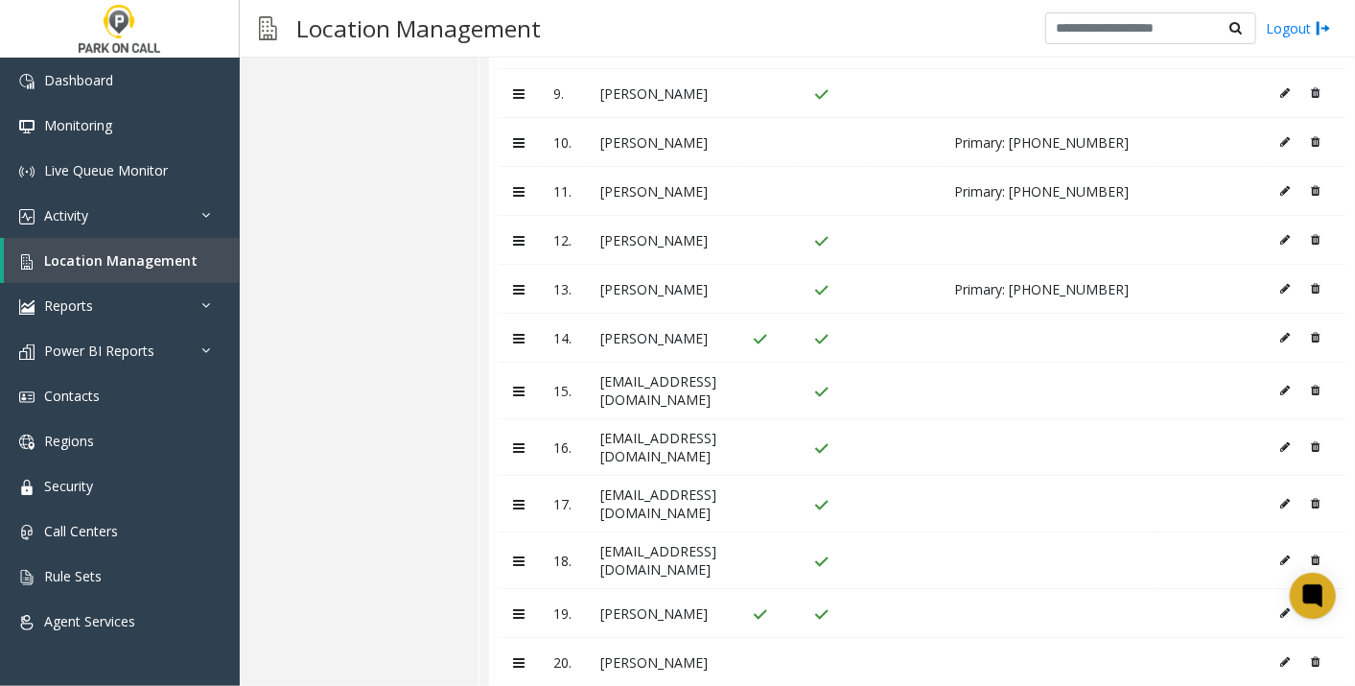
click at [1280, 656] on icon at bounding box center [1285, 662] width 10 height 12
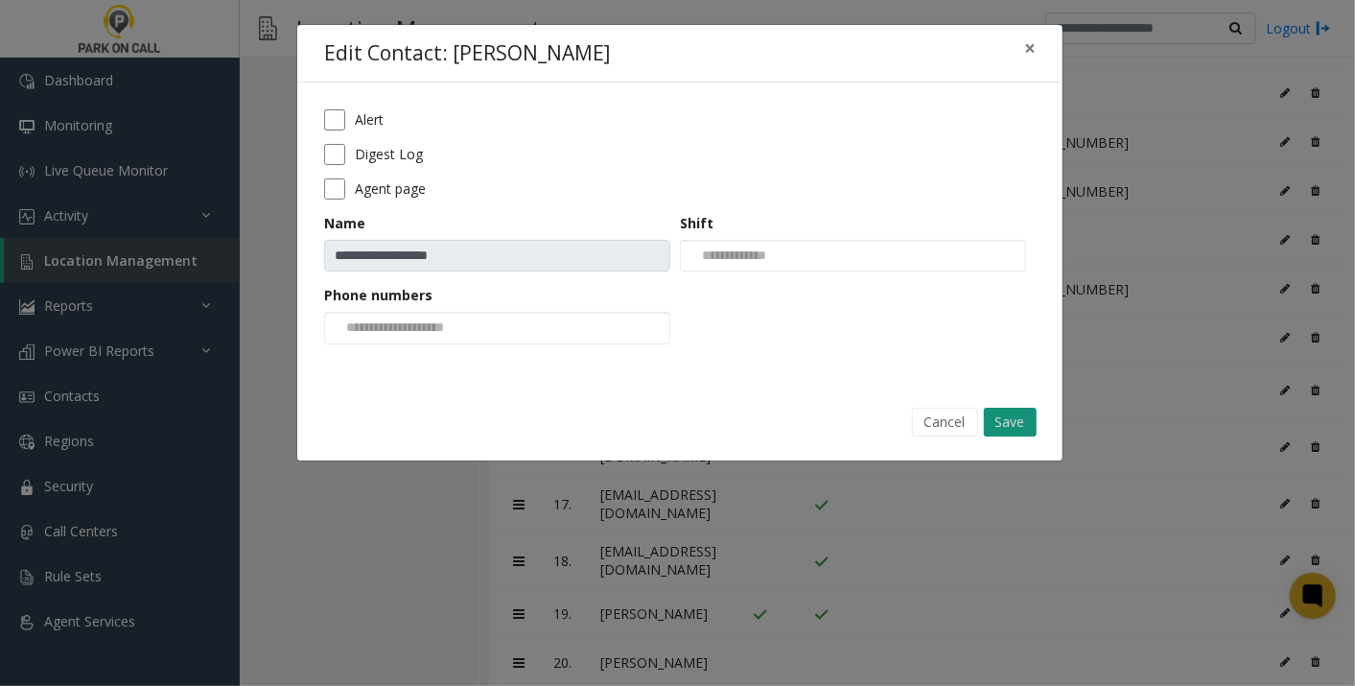
click at [1002, 411] on button "Save" at bounding box center [1010, 422] width 53 height 29
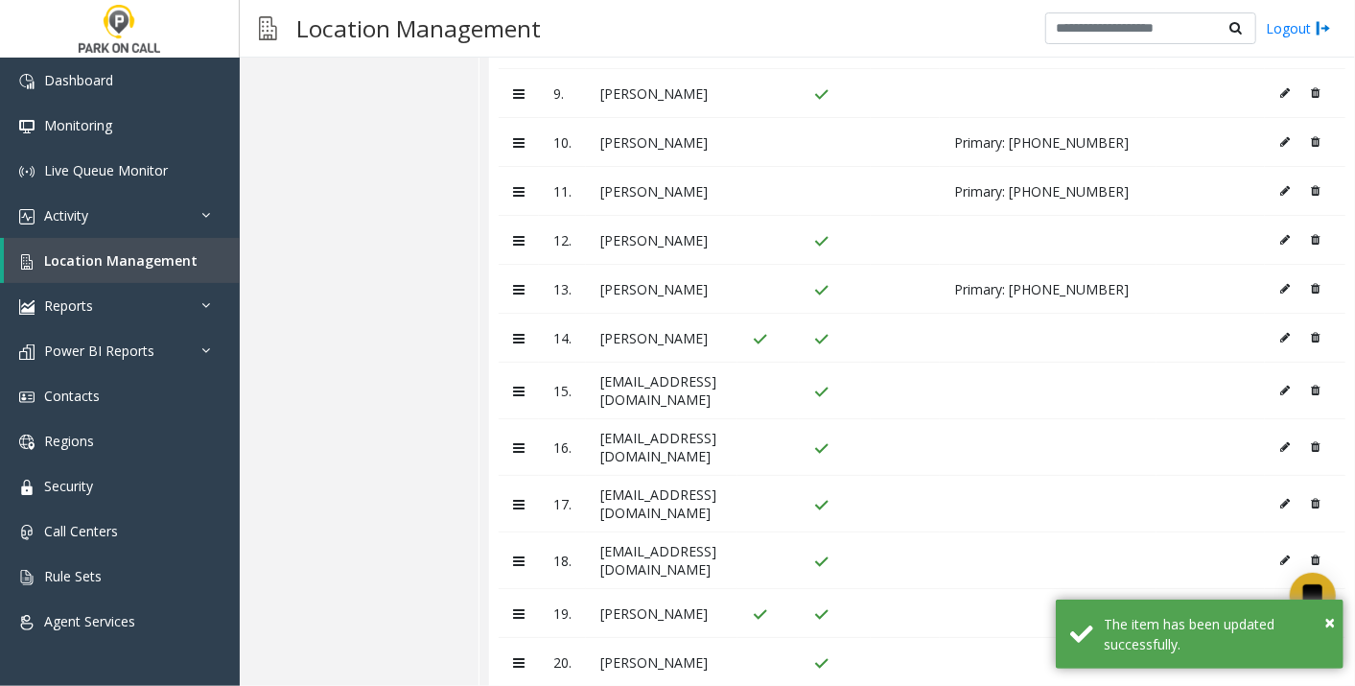
scroll to position [0, 0]
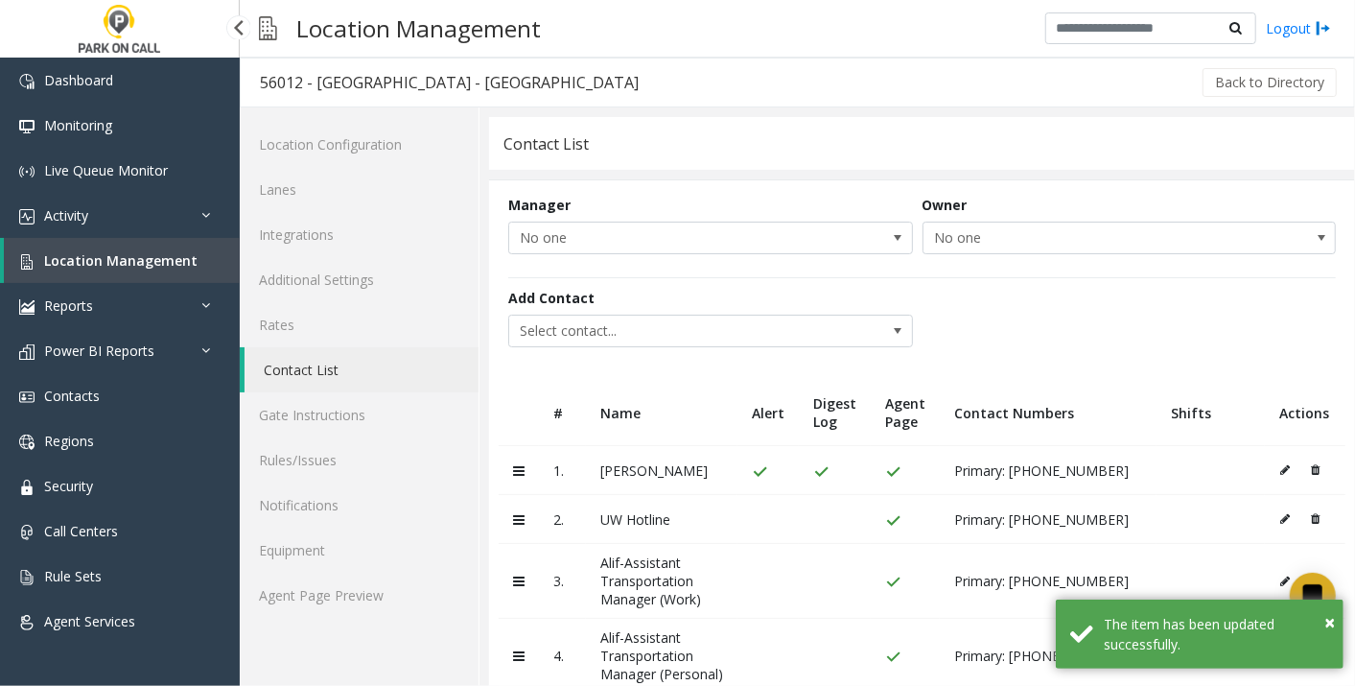
click at [94, 260] on span "Location Management" at bounding box center [120, 260] width 153 height 18
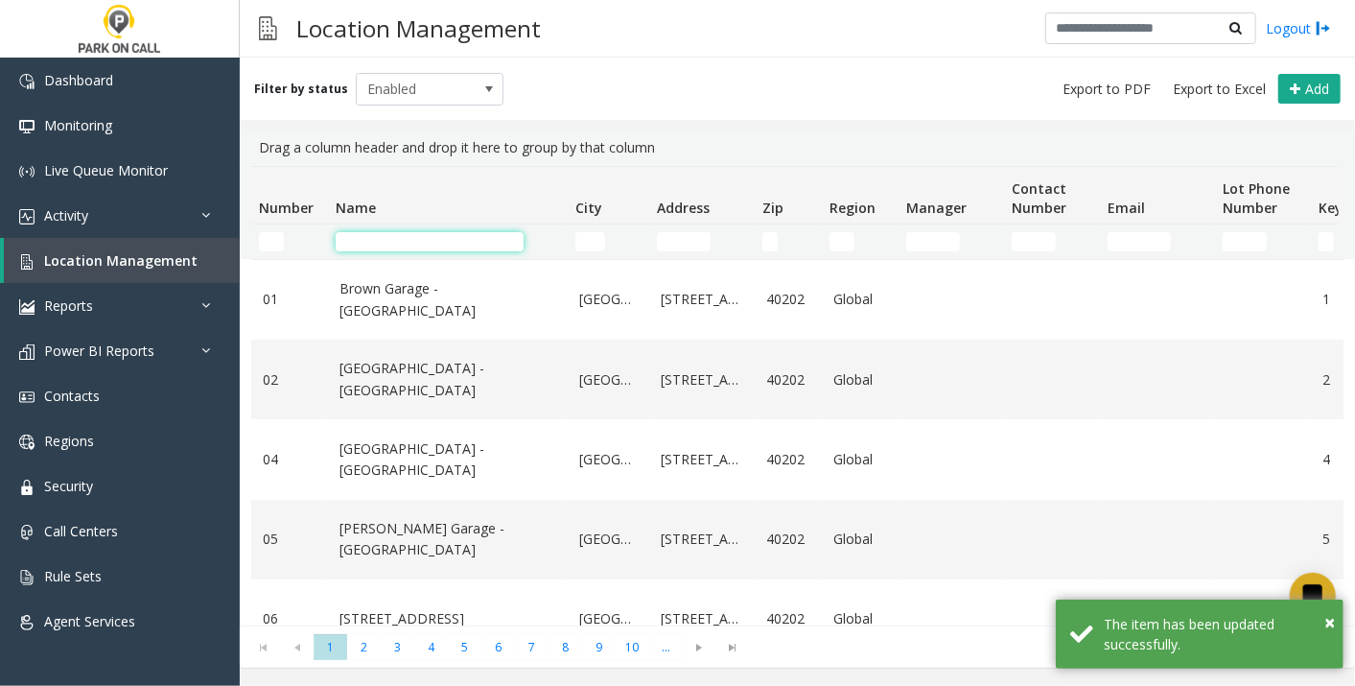
click at [451, 246] on input "Name Filter" at bounding box center [430, 241] width 188 height 19
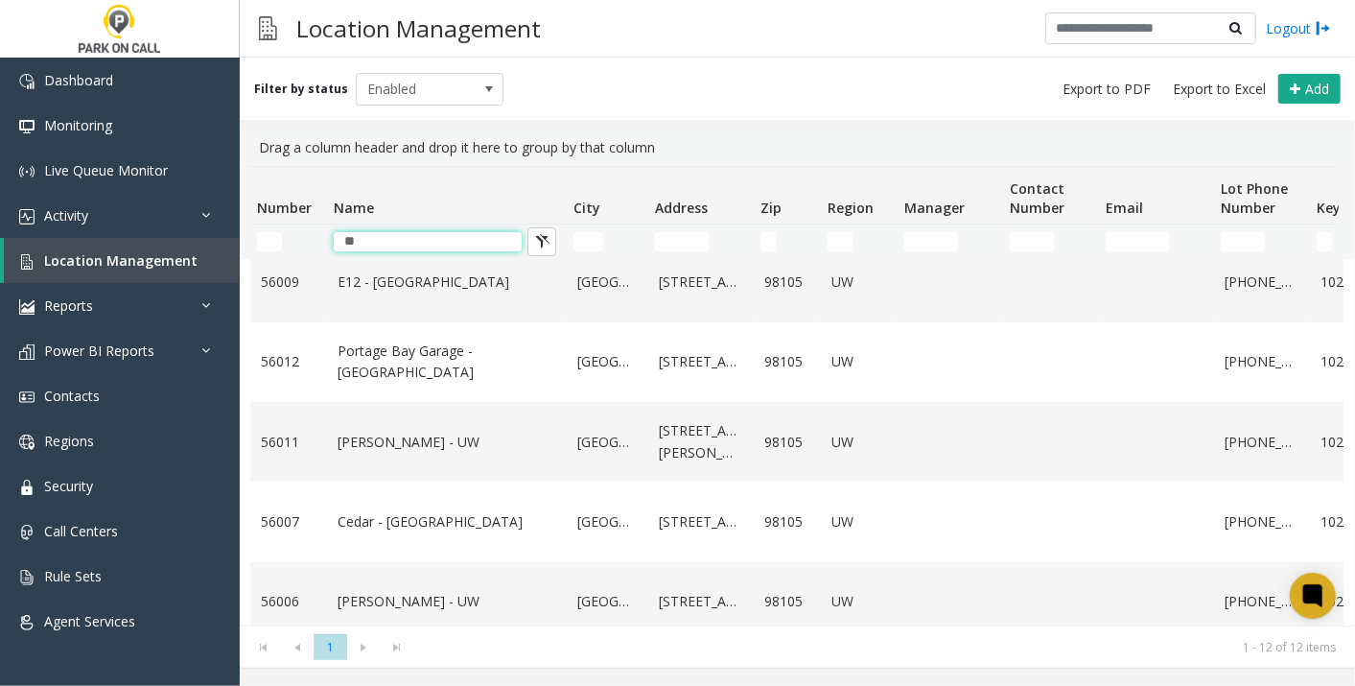
scroll to position [0, 1]
type input "**"
click at [364, 438] on link "[PERSON_NAME] - UW" at bounding box center [447, 442] width 217 height 21
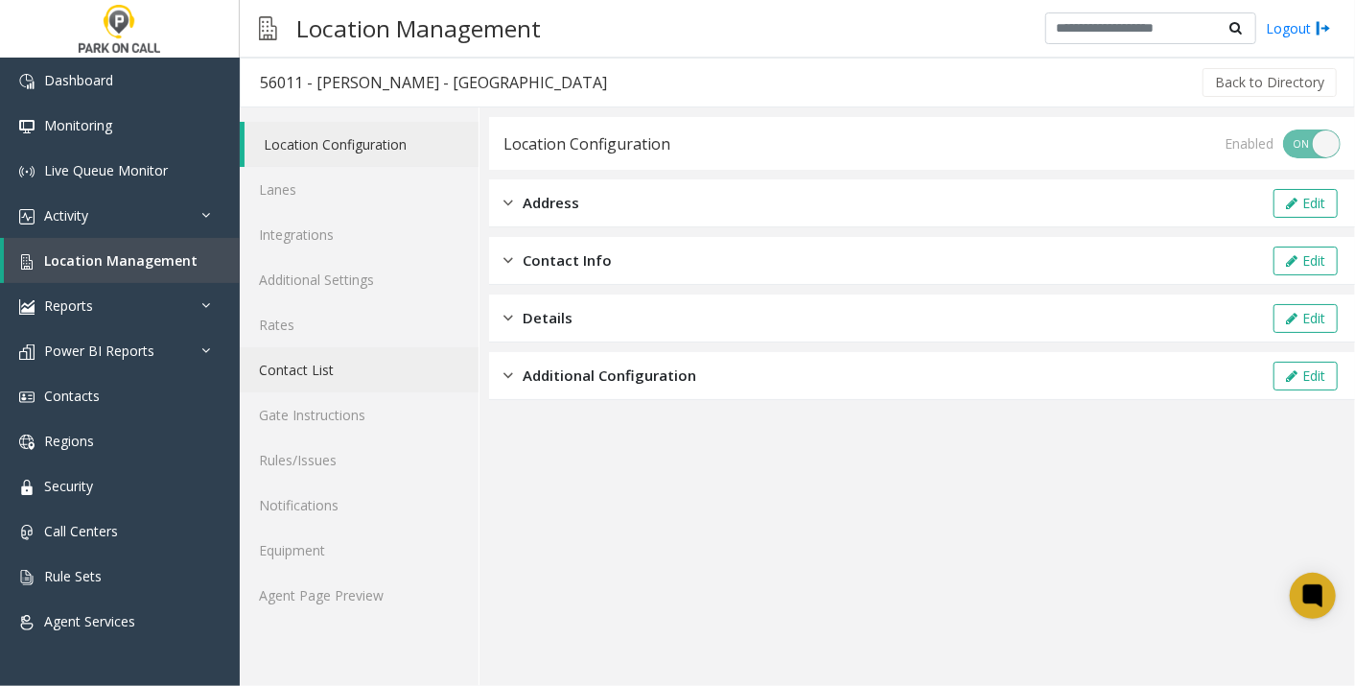
click at [318, 356] on link "Contact List" at bounding box center [359, 369] width 239 height 45
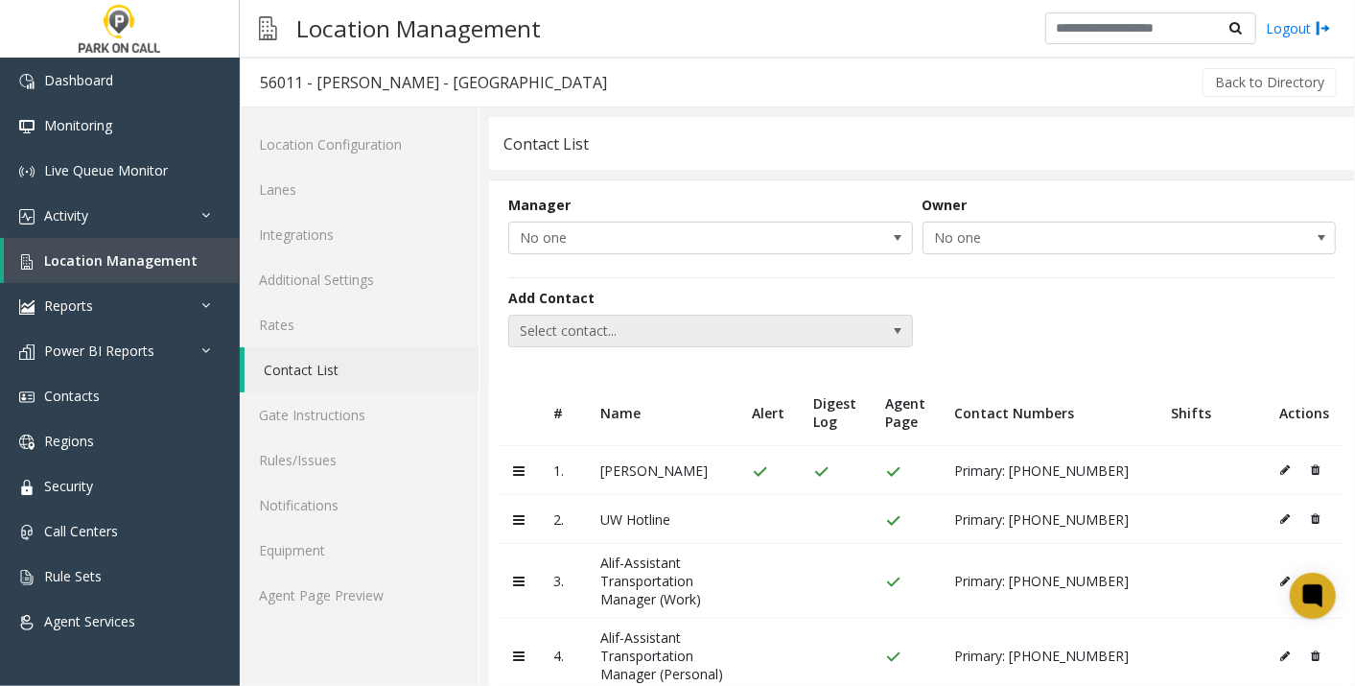
click at [827, 331] on span "Select contact..." at bounding box center [710, 331] width 405 height 33
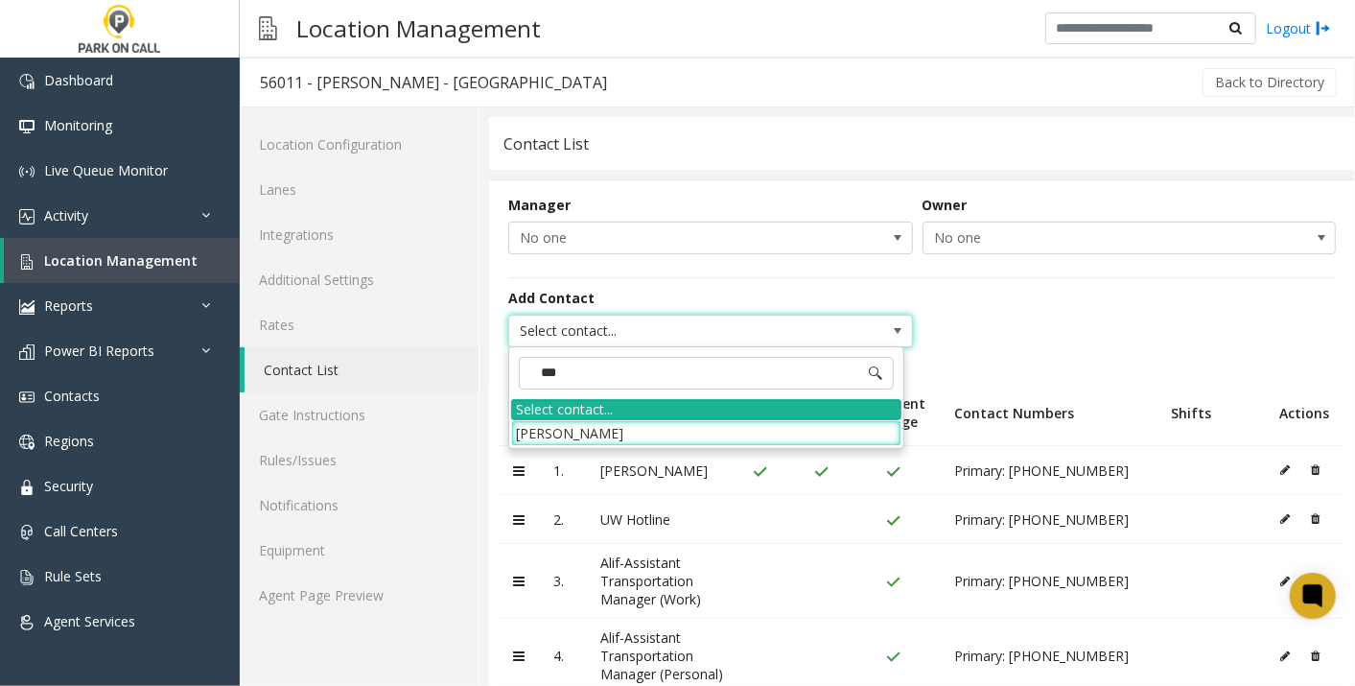
type input "****"
click at [692, 443] on li "[PERSON_NAME]" at bounding box center [706, 433] width 390 height 26
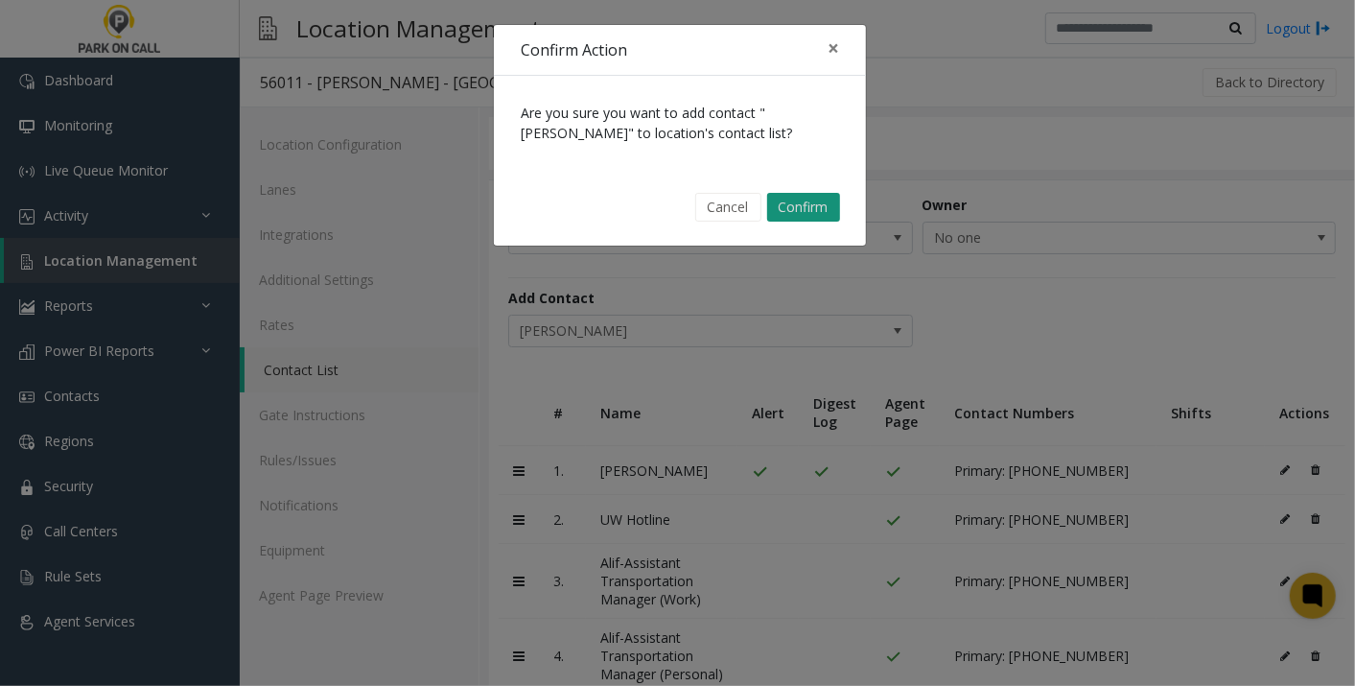
click at [825, 208] on button "Confirm" at bounding box center [803, 207] width 73 height 29
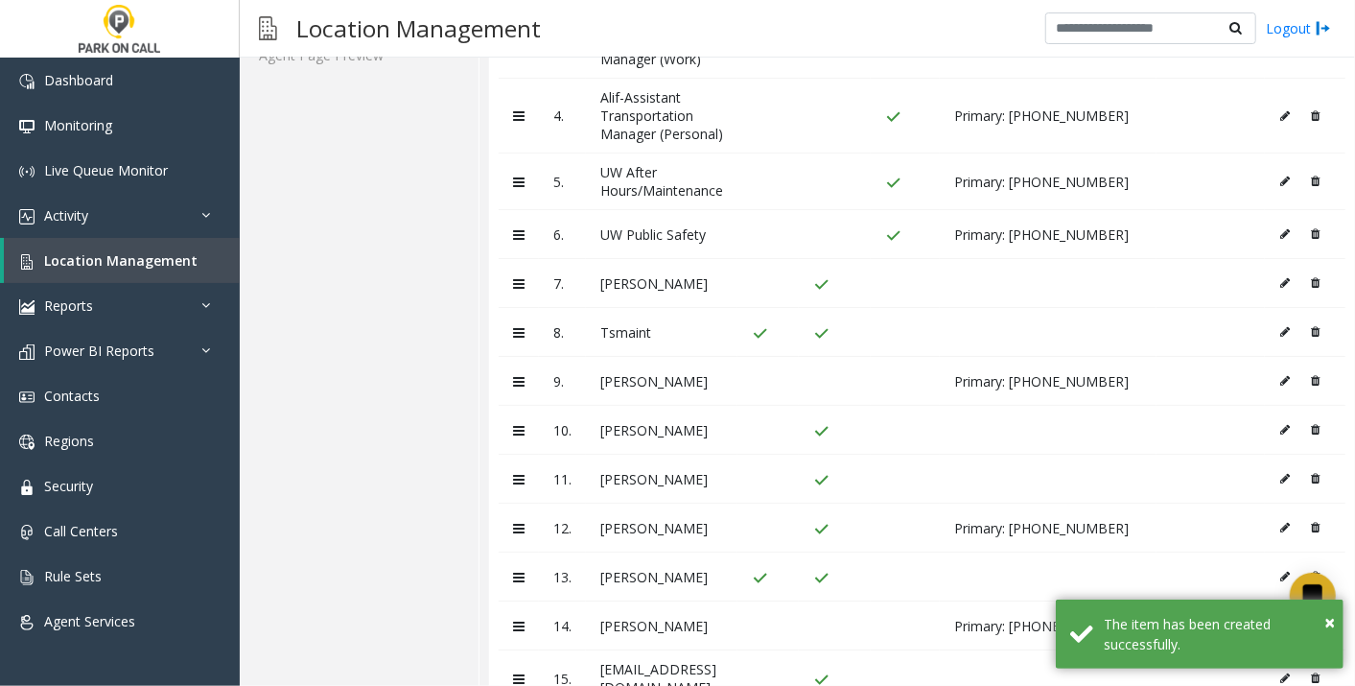
scroll to position [828, 0]
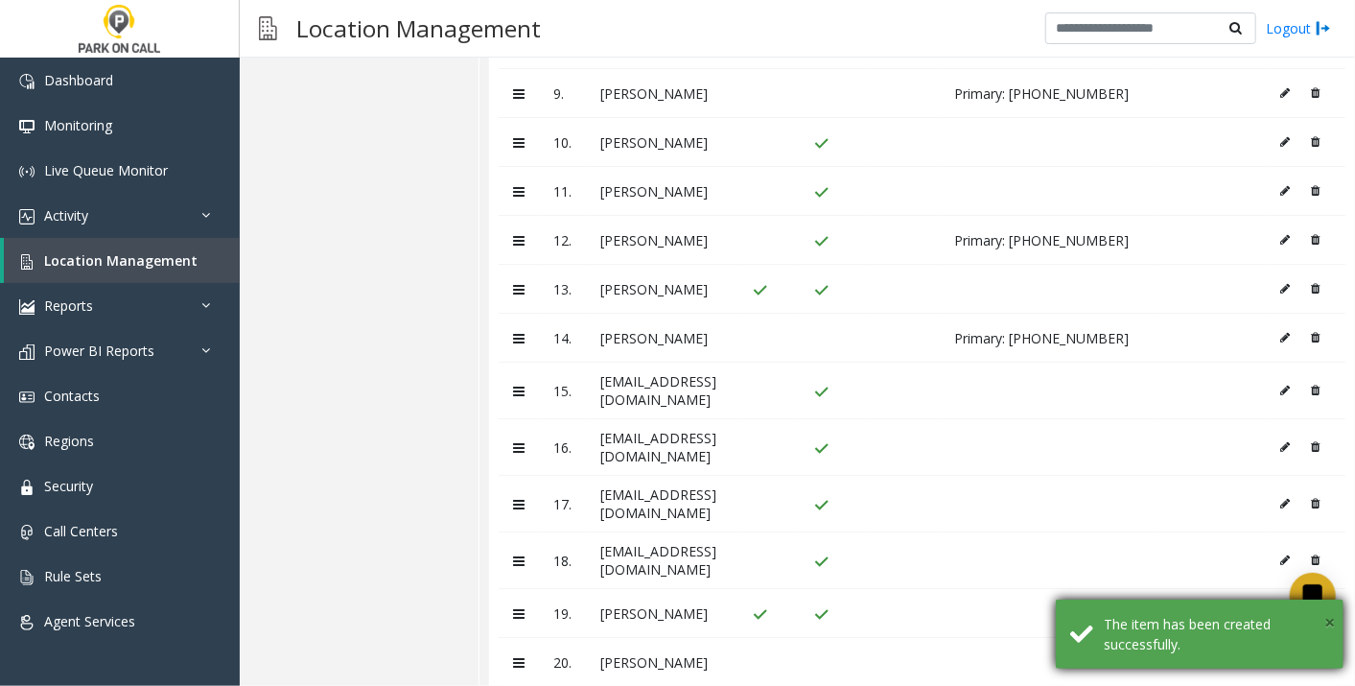
click at [1331, 624] on span "×" at bounding box center [1329, 622] width 11 height 26
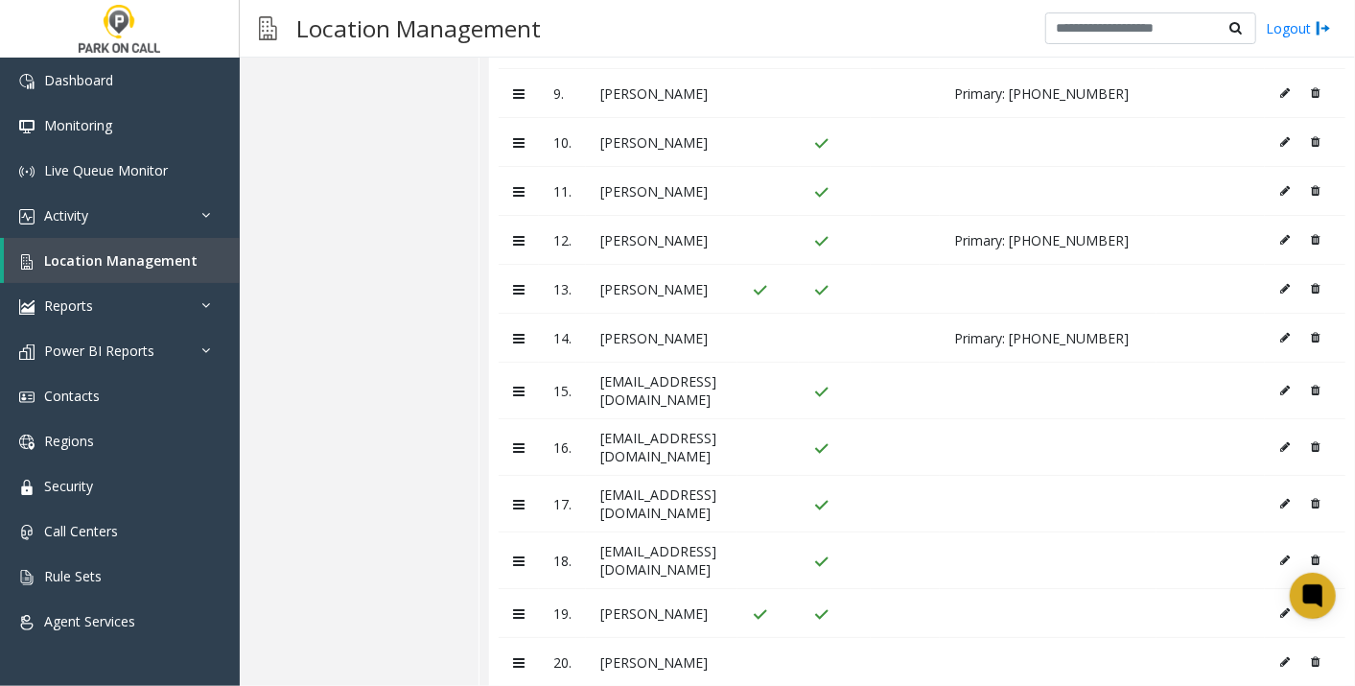
click at [1280, 656] on icon at bounding box center [1285, 662] width 10 height 12
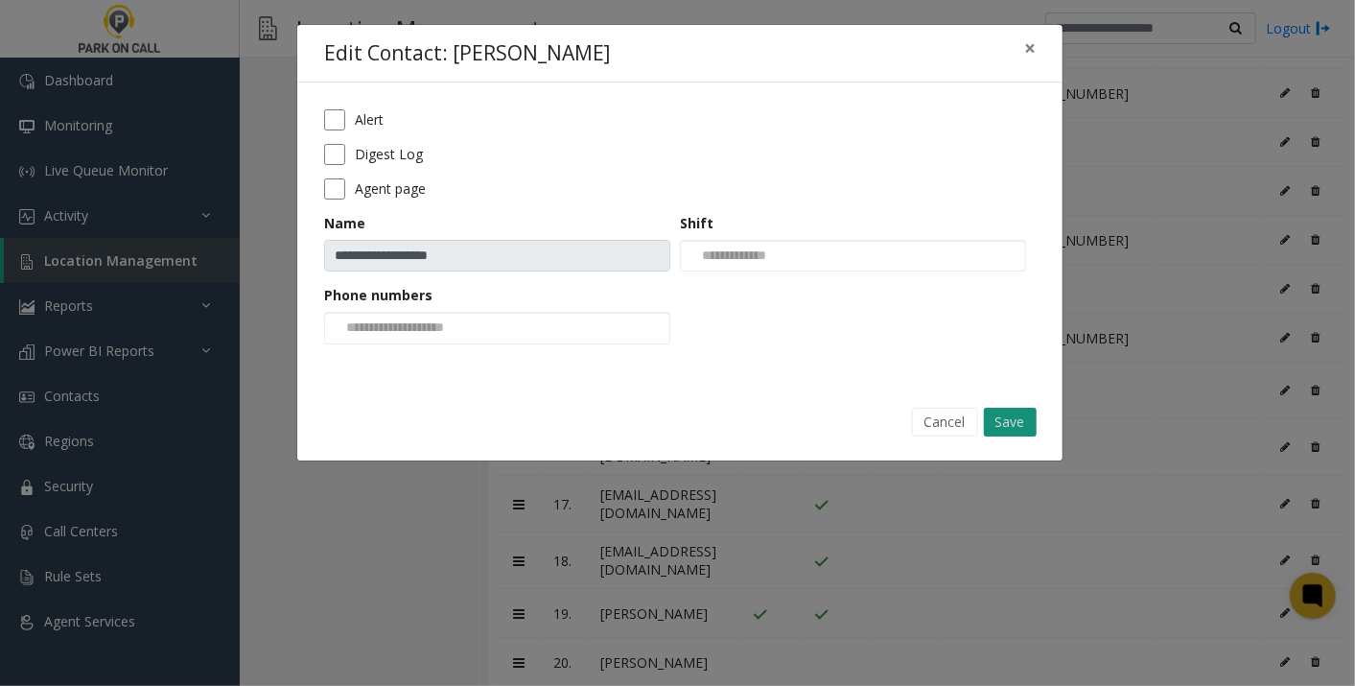
click at [993, 413] on button "Save" at bounding box center [1010, 422] width 53 height 29
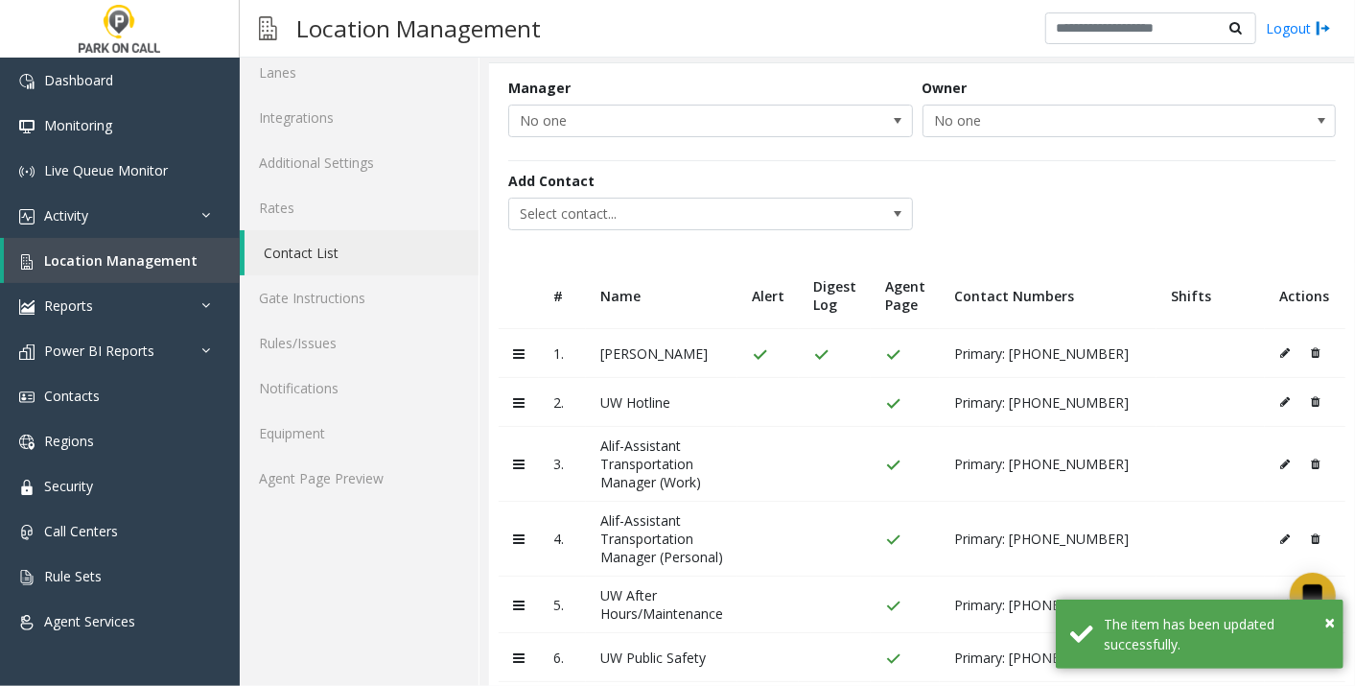
scroll to position [0, 0]
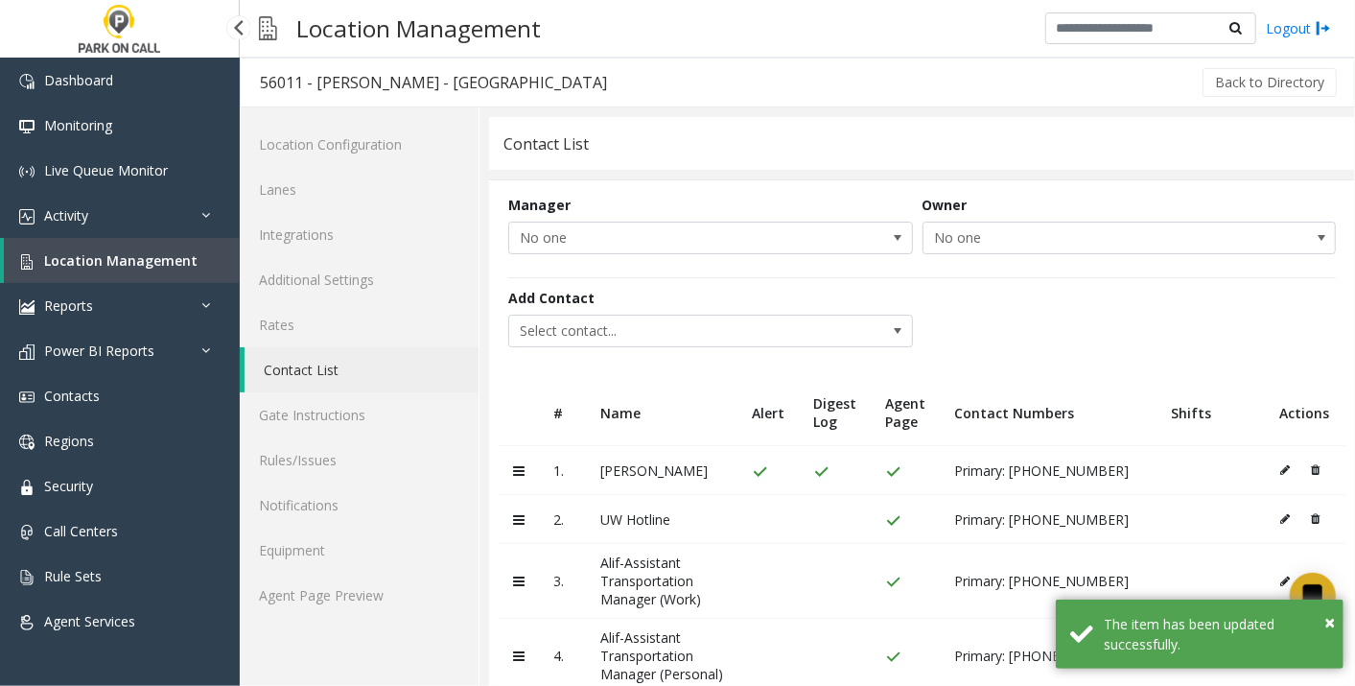
click at [160, 263] on span "Location Management" at bounding box center [120, 260] width 153 height 18
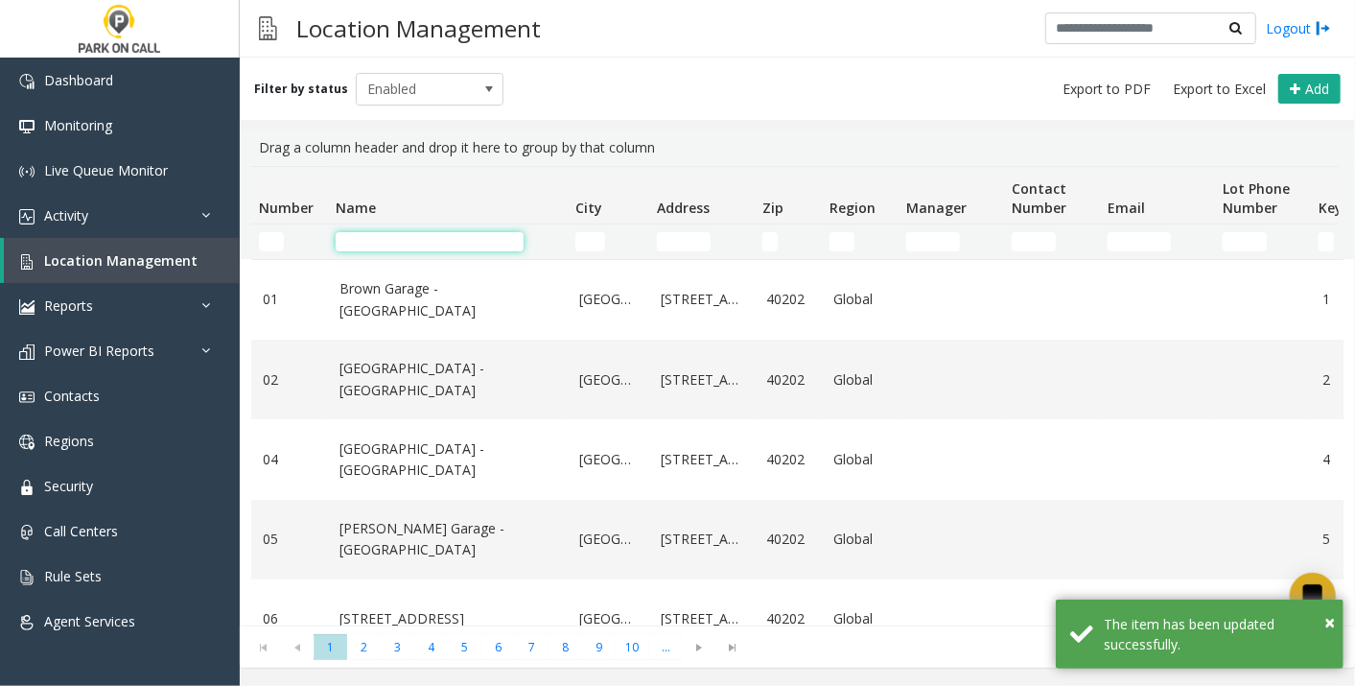
click at [484, 244] on input "Name Filter" at bounding box center [430, 241] width 188 height 19
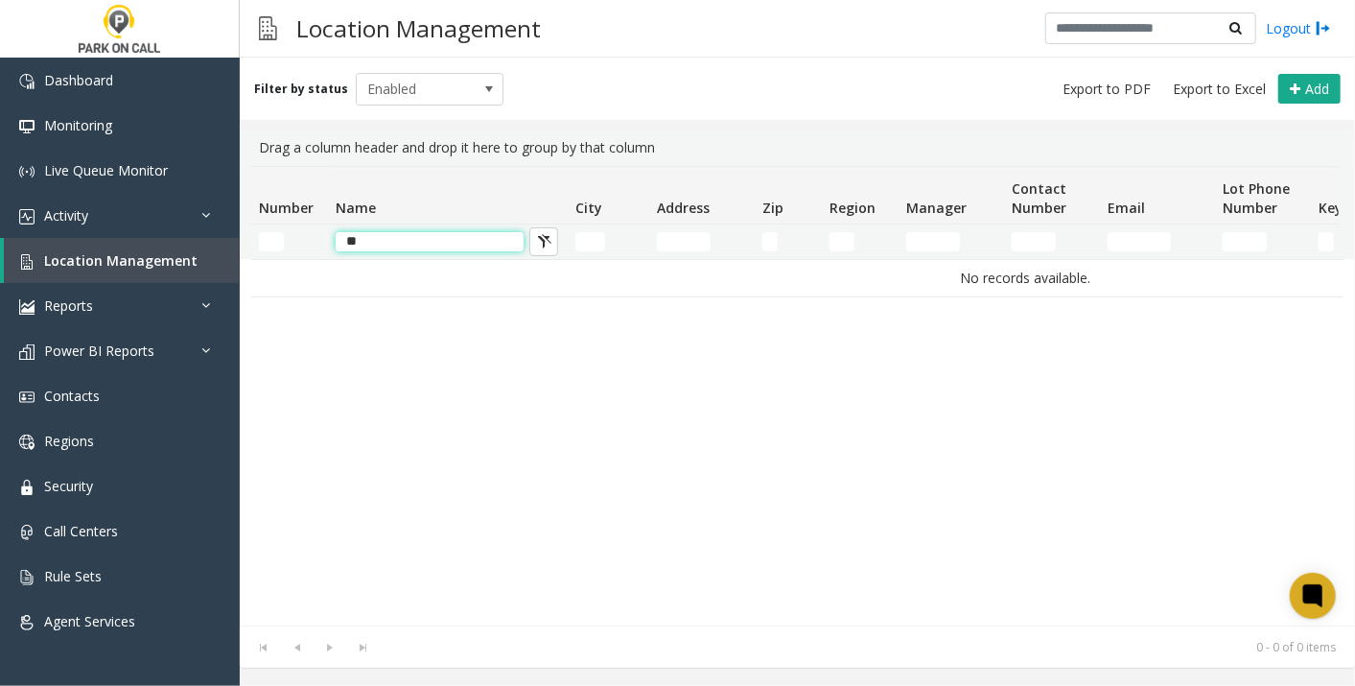
type input "*"
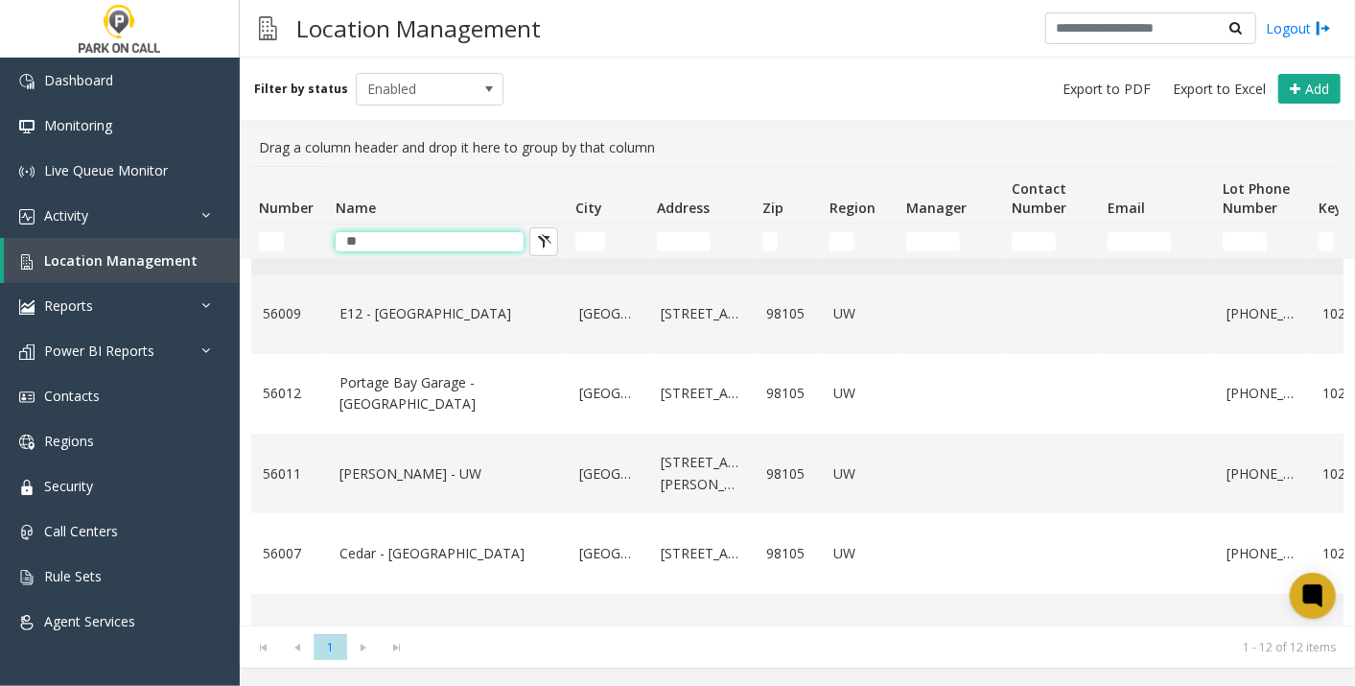
scroll to position [227, 0]
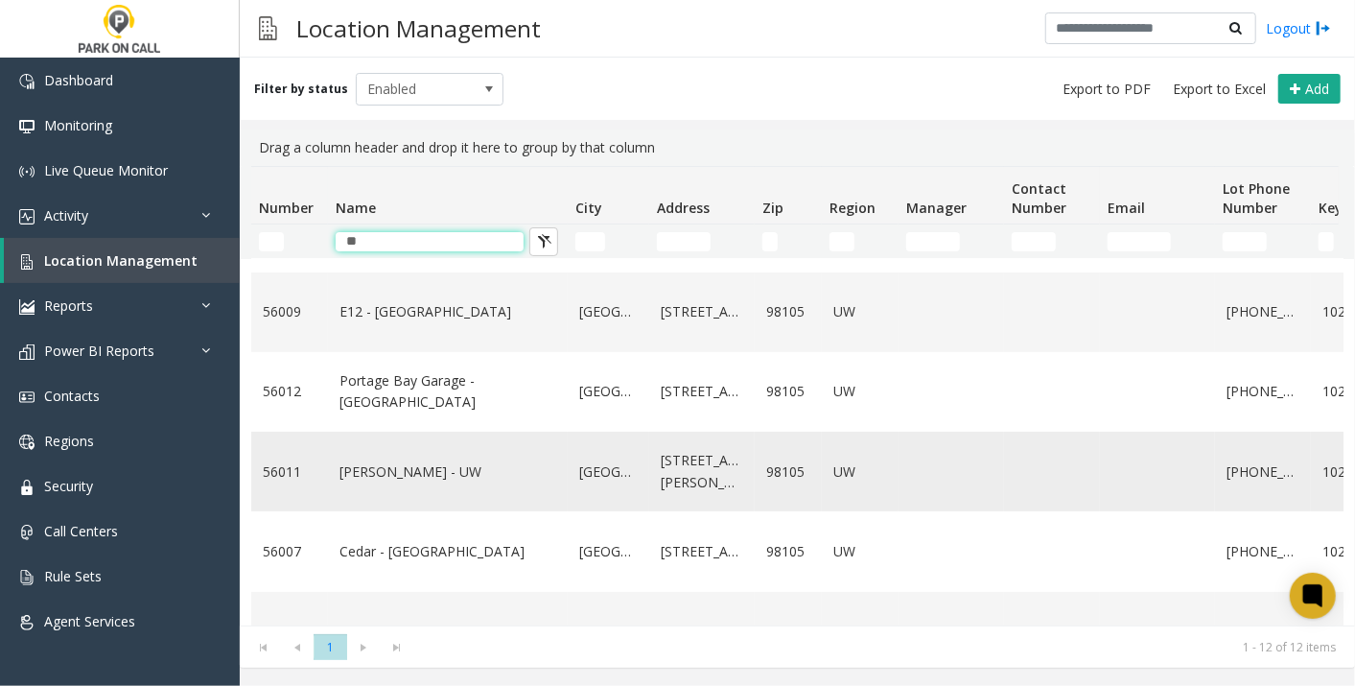
type input "**"
click at [386, 468] on link "[PERSON_NAME] - UW" at bounding box center [447, 471] width 217 height 21
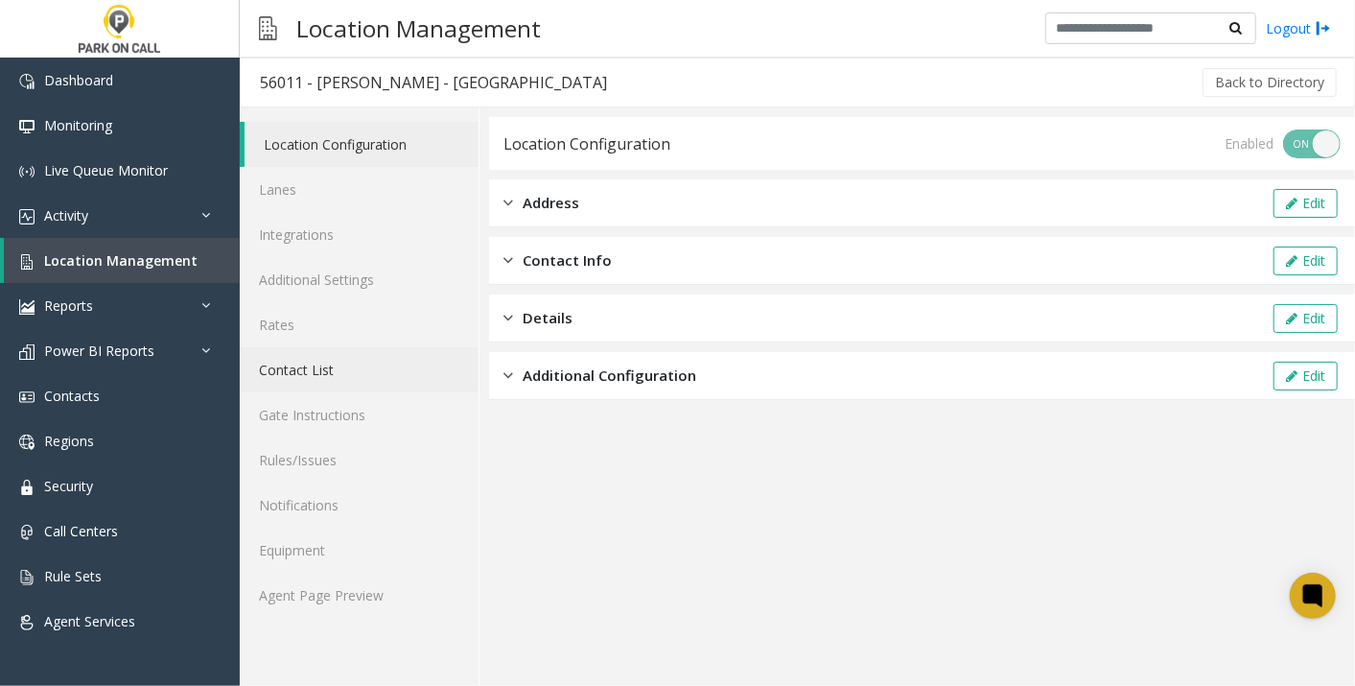
click at [316, 366] on link "Contact List" at bounding box center [359, 369] width 239 height 45
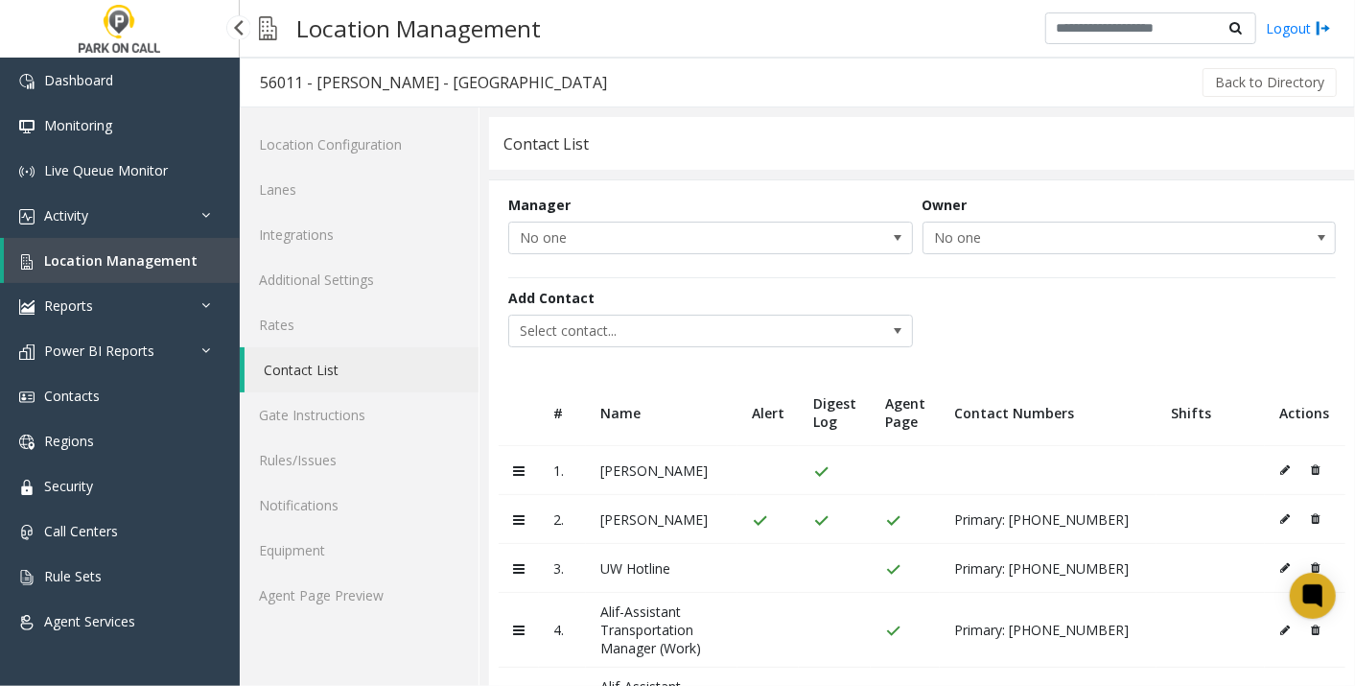
click at [151, 258] on span "Location Management" at bounding box center [120, 260] width 153 height 18
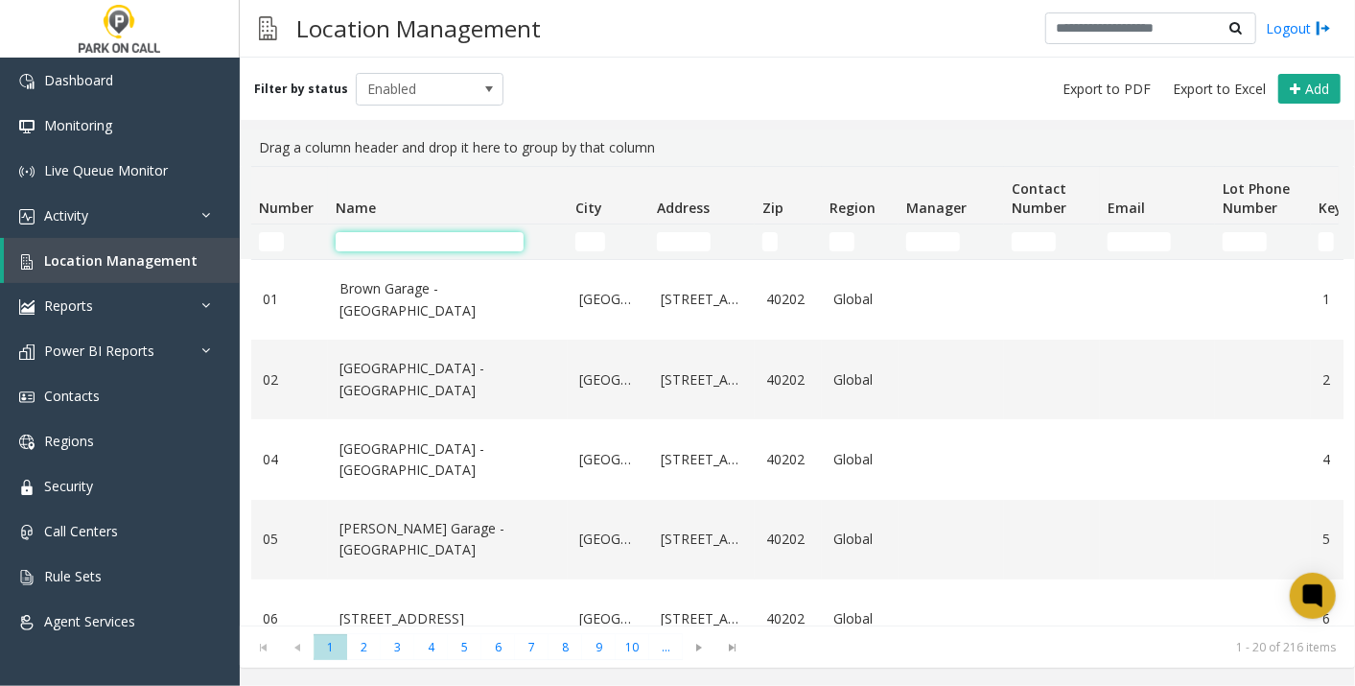
click at [399, 246] on input "Name Filter" at bounding box center [430, 241] width 188 height 19
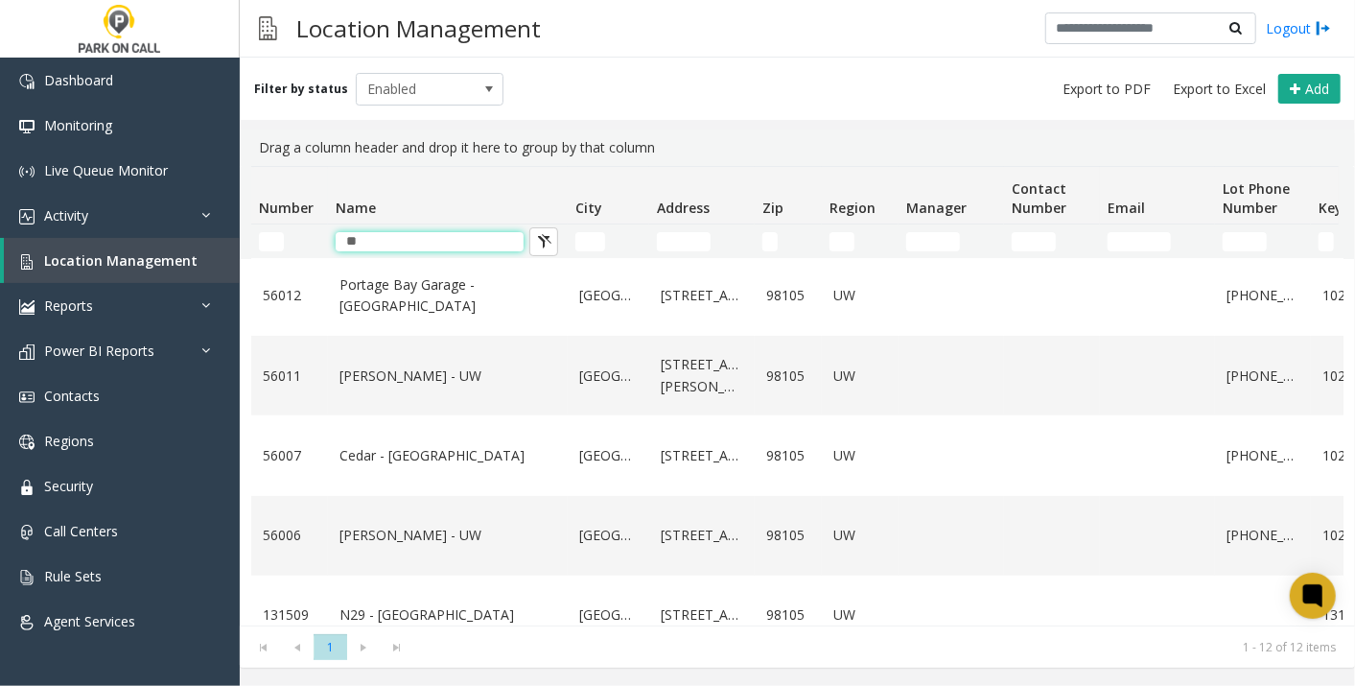
scroll to position [325, 0]
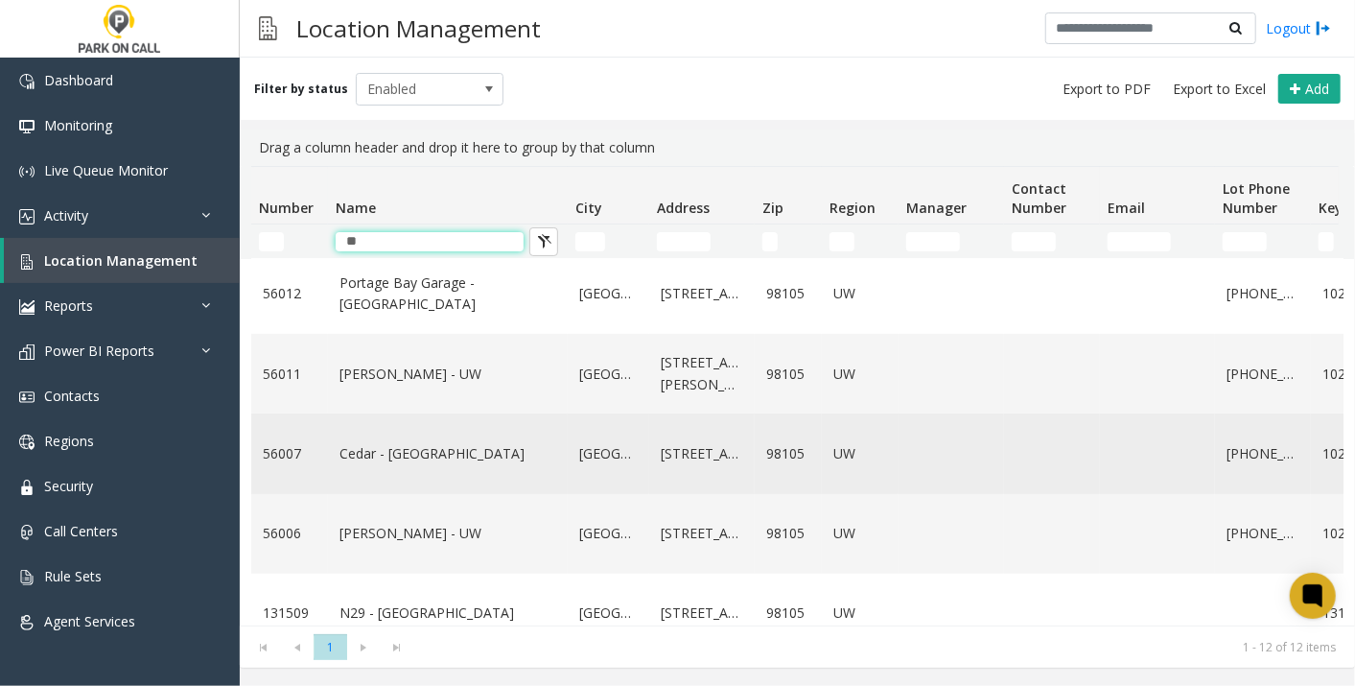
type input "**"
click at [422, 460] on link "Cedar - [GEOGRAPHIC_DATA]" at bounding box center [447, 453] width 217 height 21
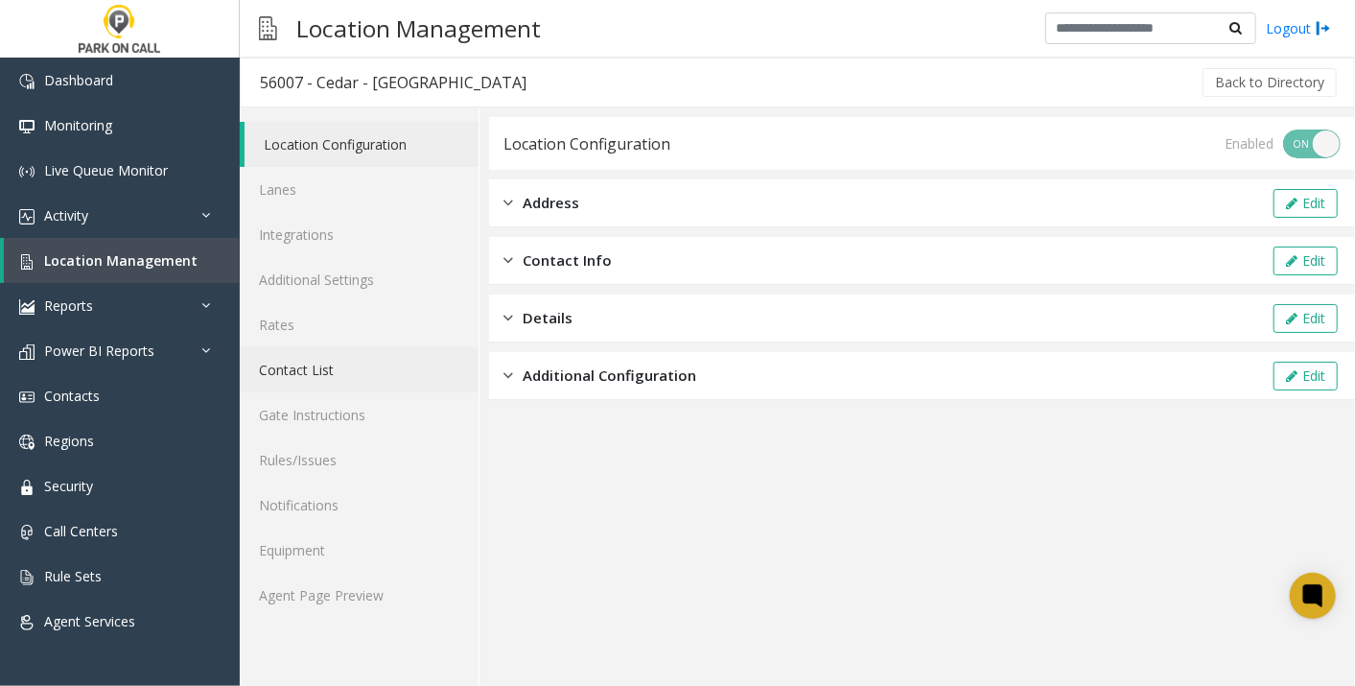
click at [311, 377] on link "Contact List" at bounding box center [359, 369] width 239 height 45
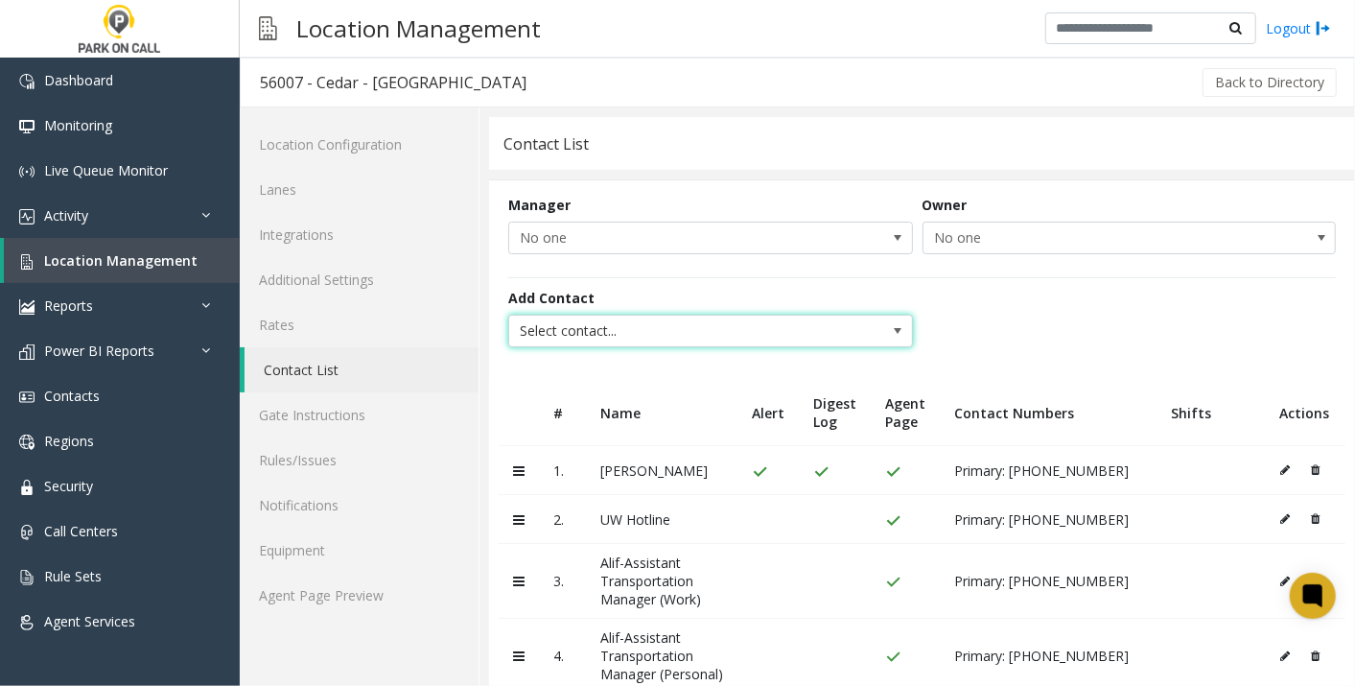
click at [730, 344] on span "Select contact..." at bounding box center [710, 331] width 405 height 33
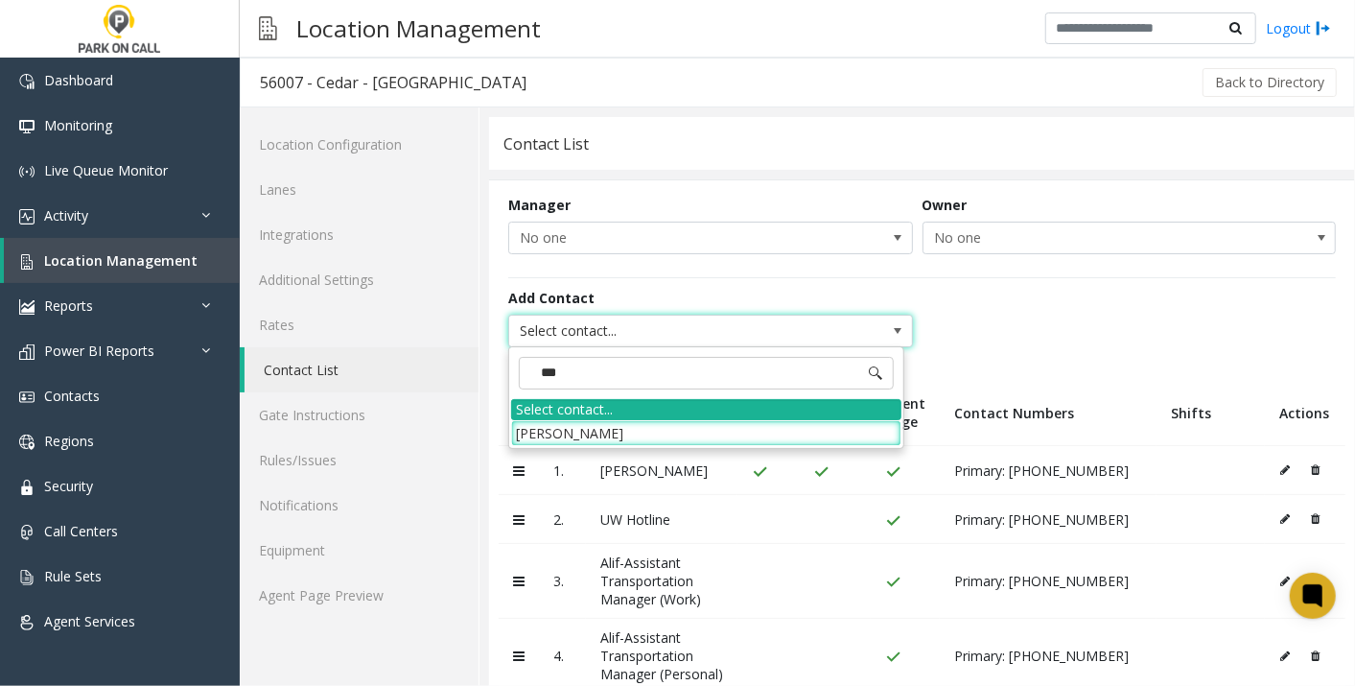
type input "****"
click at [628, 430] on li "[PERSON_NAME]" at bounding box center [706, 433] width 390 height 26
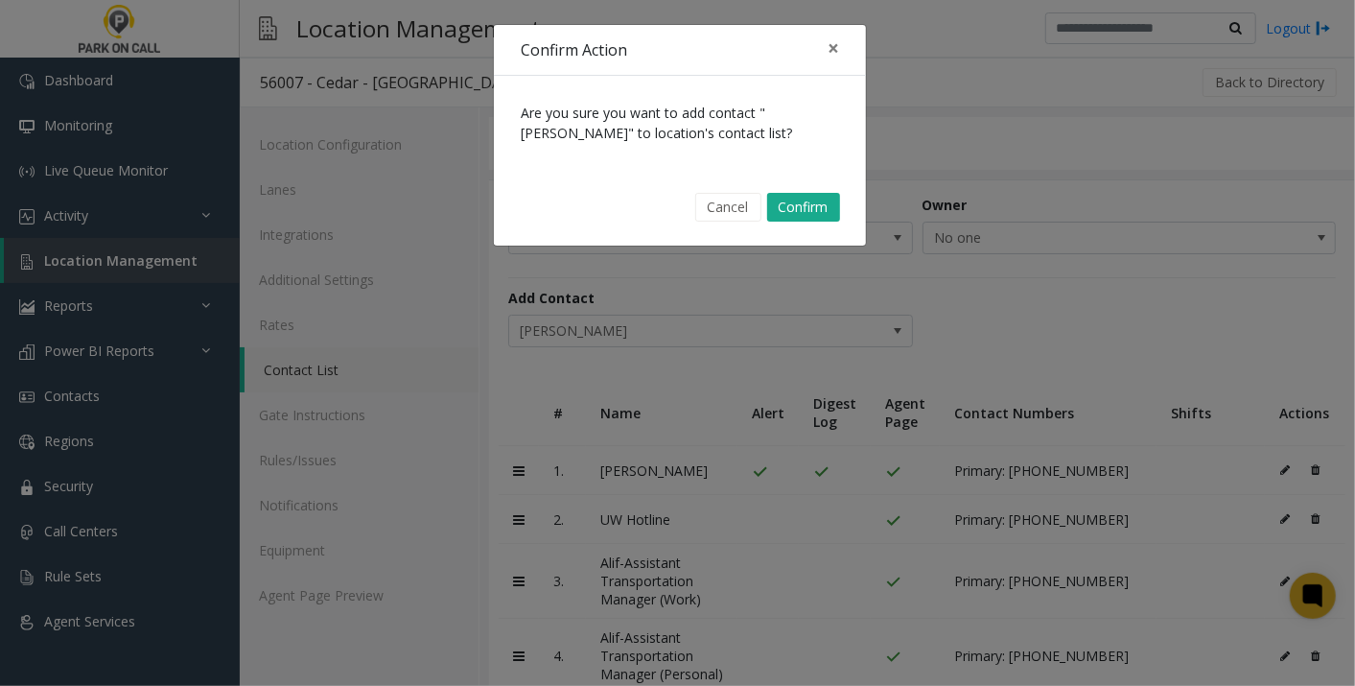
click at [800, 227] on div "Cancel Confirm" at bounding box center [679, 207] width 345 height 49
click at [803, 213] on button "Confirm" at bounding box center [803, 207] width 73 height 29
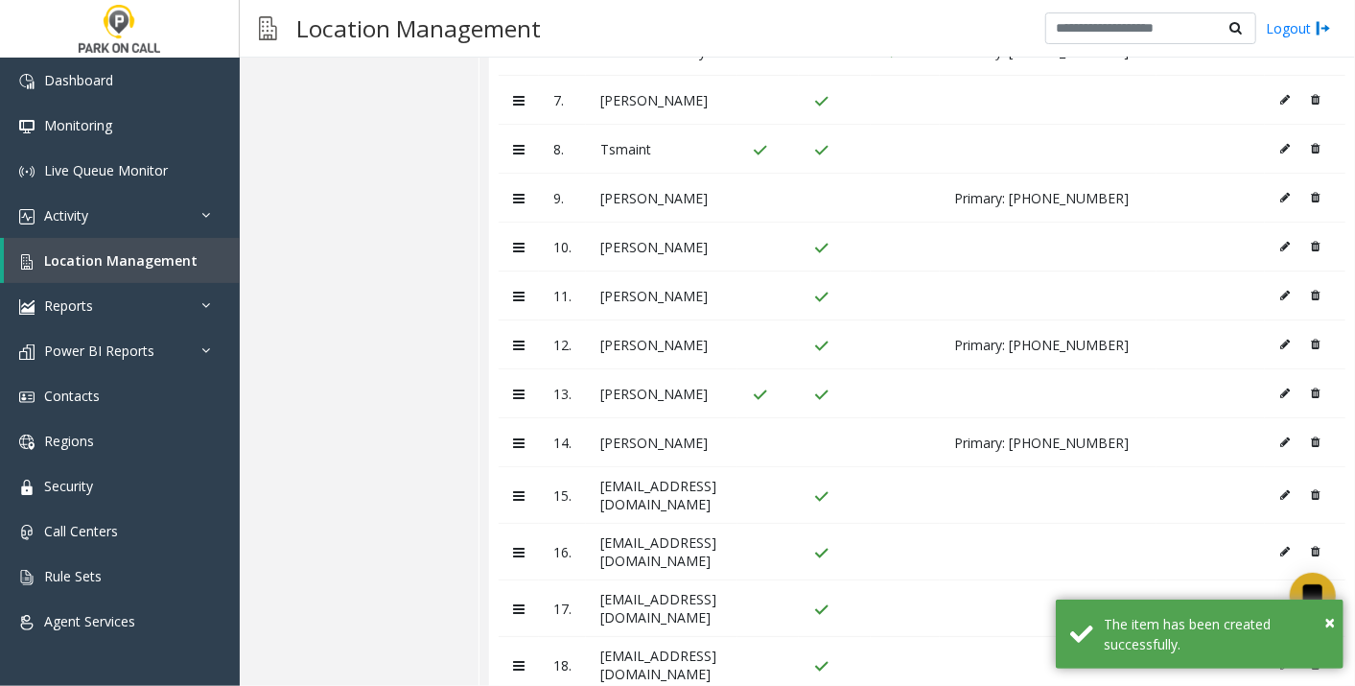
scroll to position [828, 0]
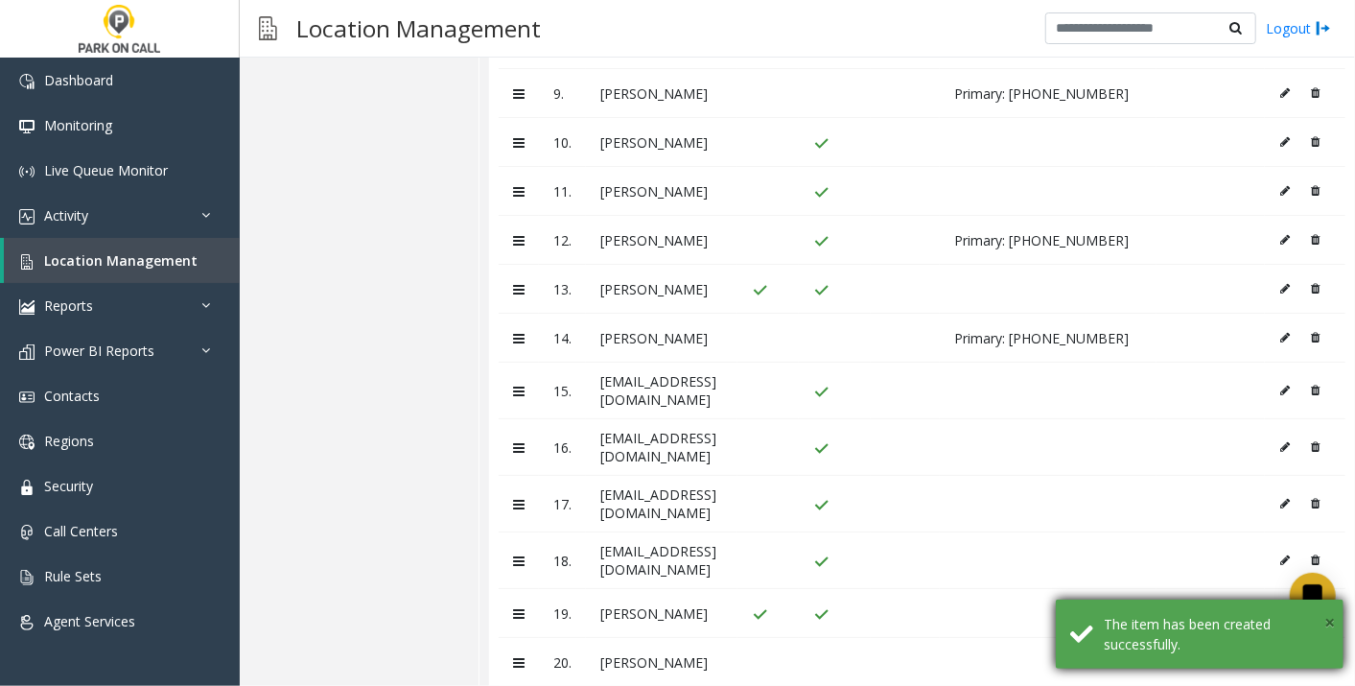
click at [1325, 627] on span "×" at bounding box center [1329, 622] width 11 height 26
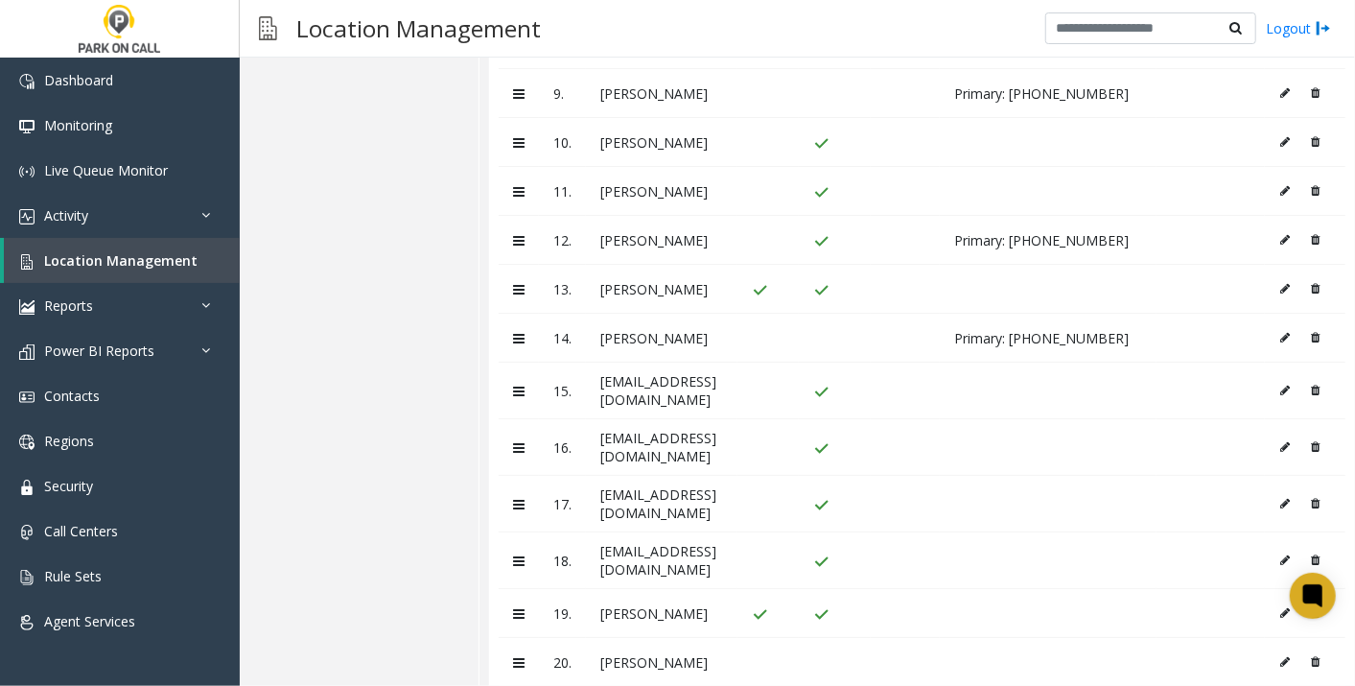
click at [1265, 638] on td at bounding box center [1305, 662] width 81 height 49
click at [1280, 656] on icon at bounding box center [1285, 662] width 10 height 12
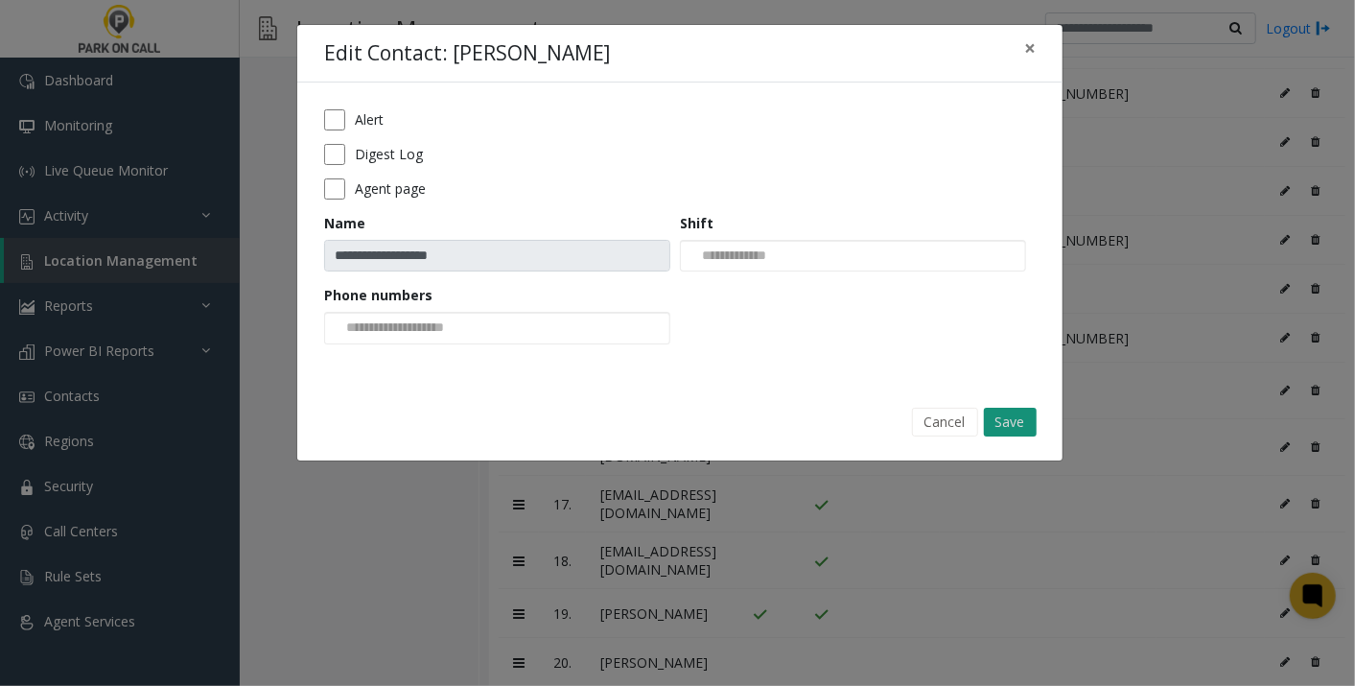
click at [1010, 408] on button "Save" at bounding box center [1010, 422] width 53 height 29
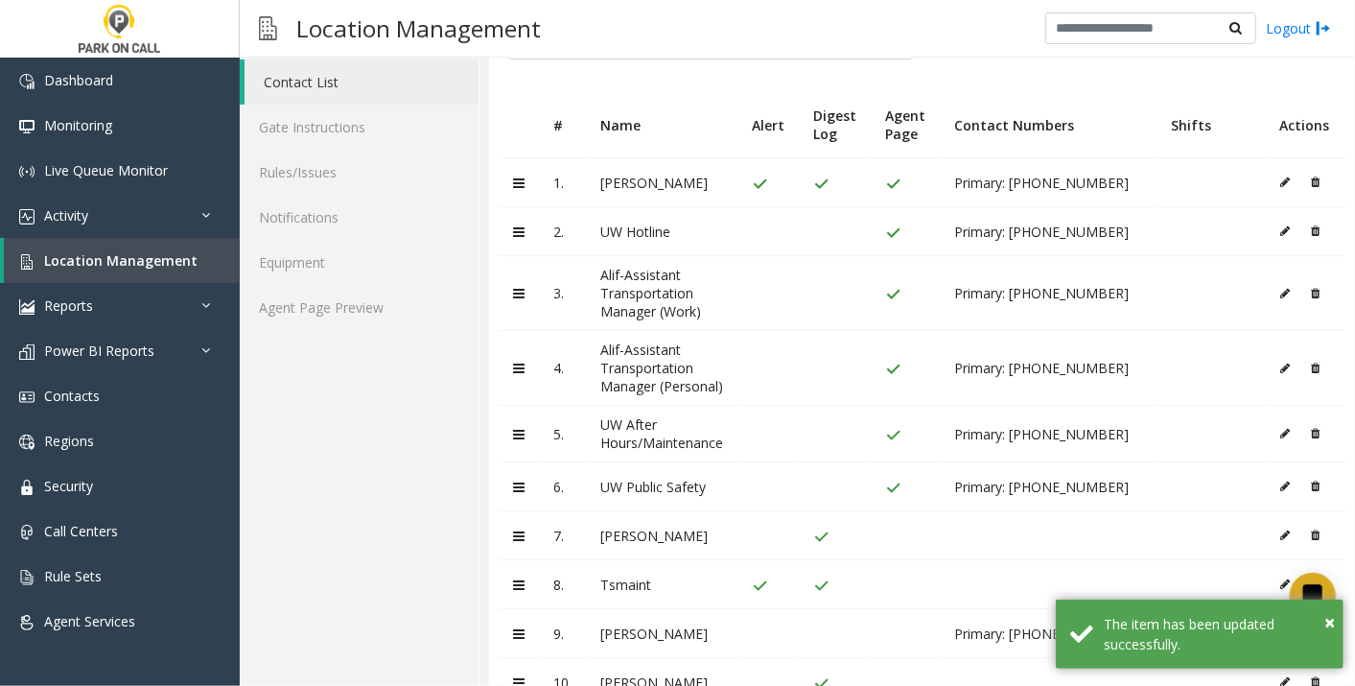
scroll to position [0, 0]
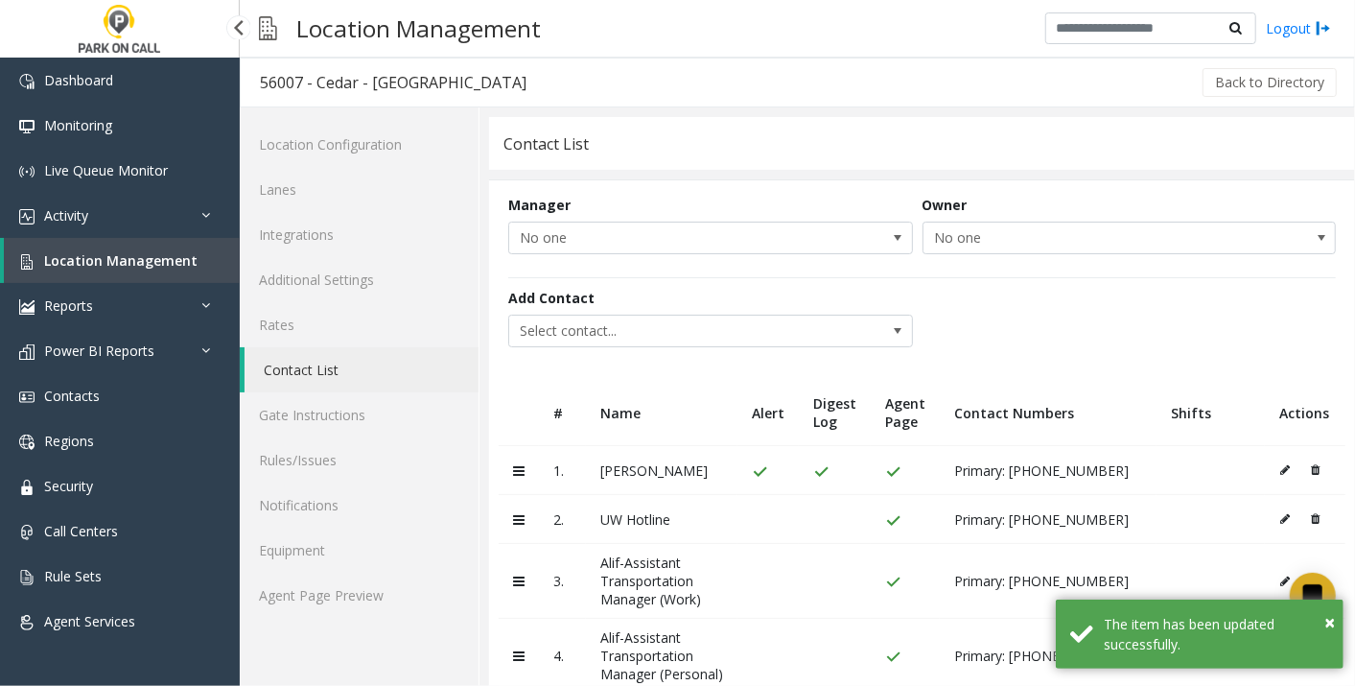
click at [82, 263] on span "Location Management" at bounding box center [120, 260] width 153 height 18
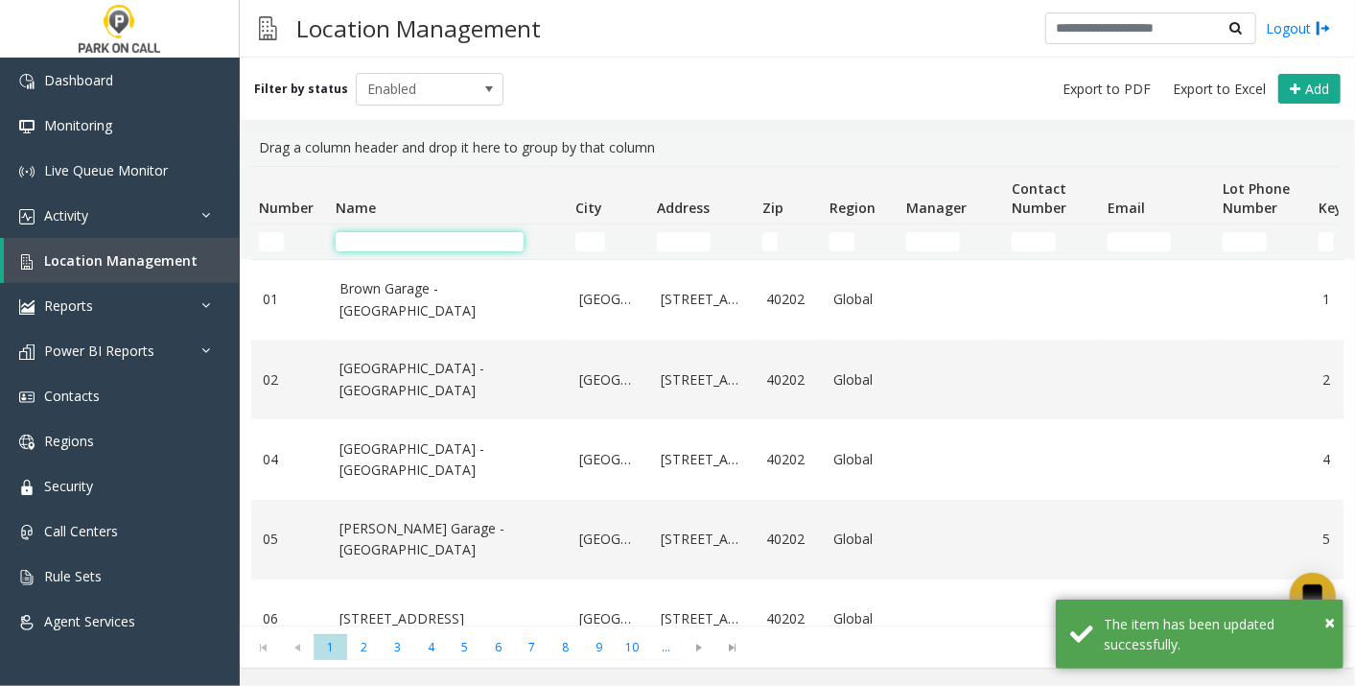
click at [405, 236] on input "Name Filter" at bounding box center [430, 241] width 188 height 19
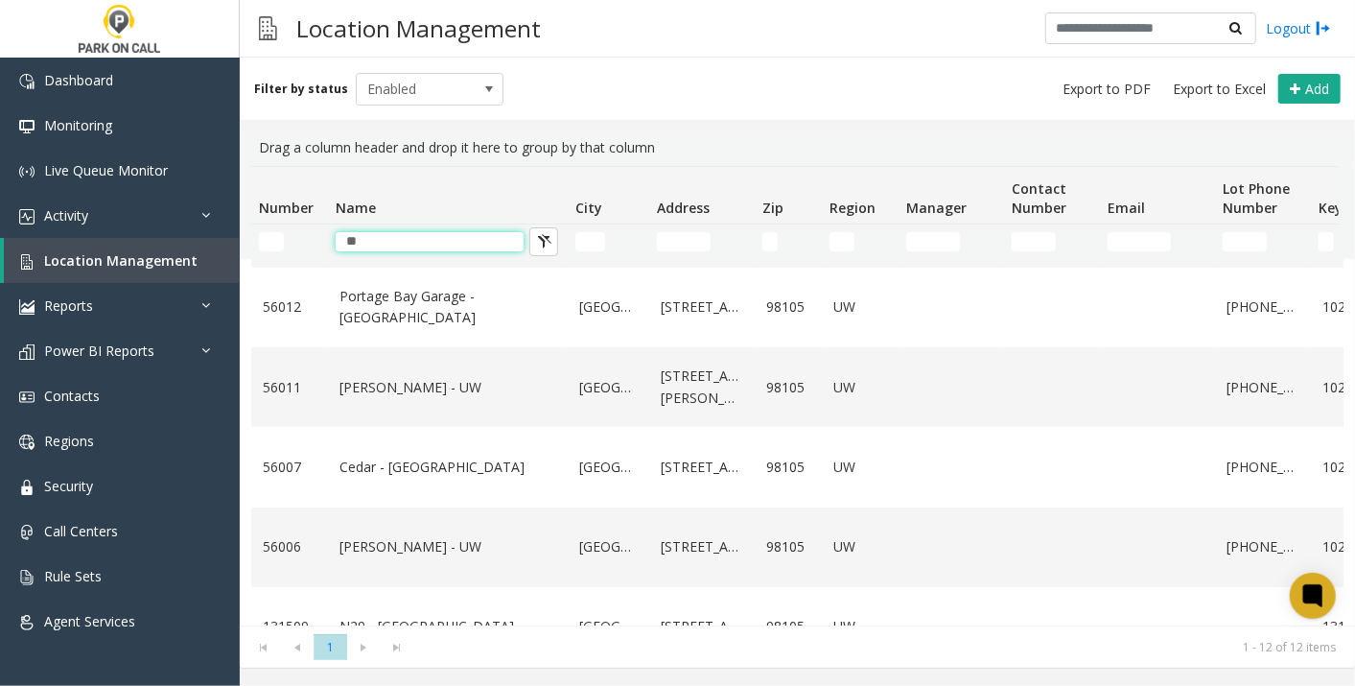
scroll to position [355, 0]
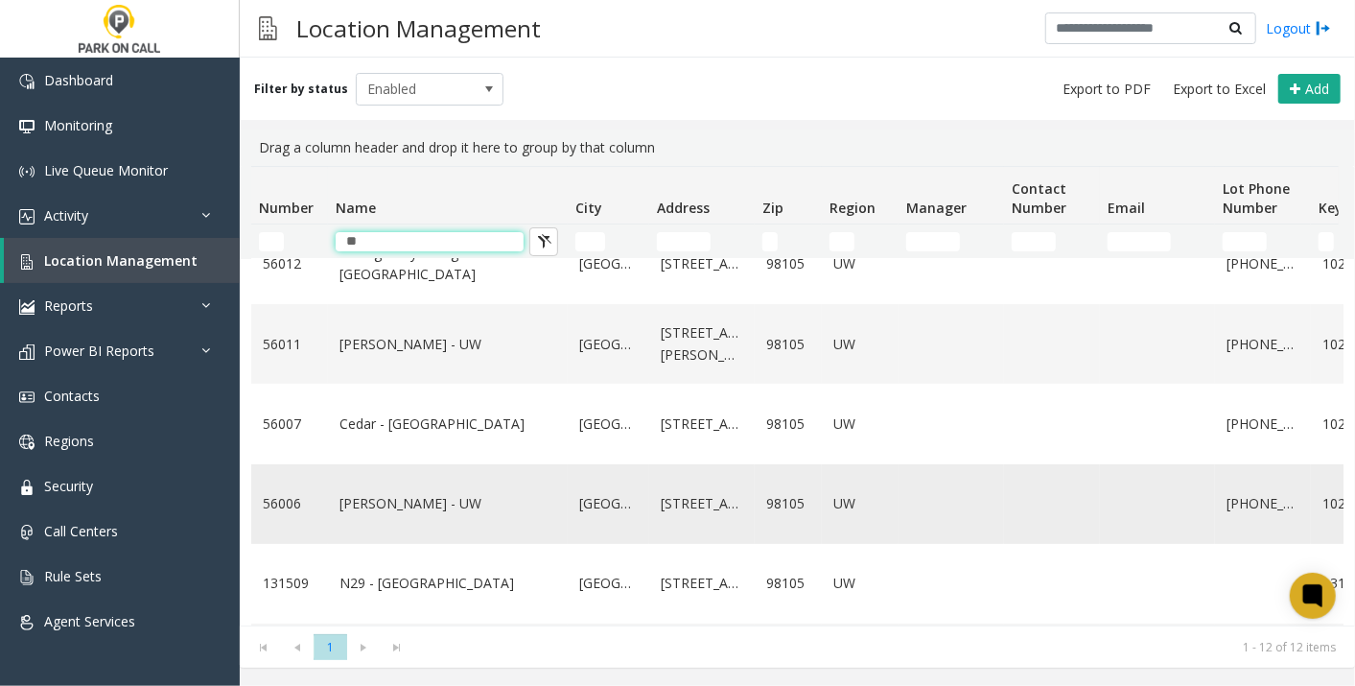
type input "**"
click at [396, 514] on td "[PERSON_NAME] - UW" at bounding box center [448, 504] width 240 height 80
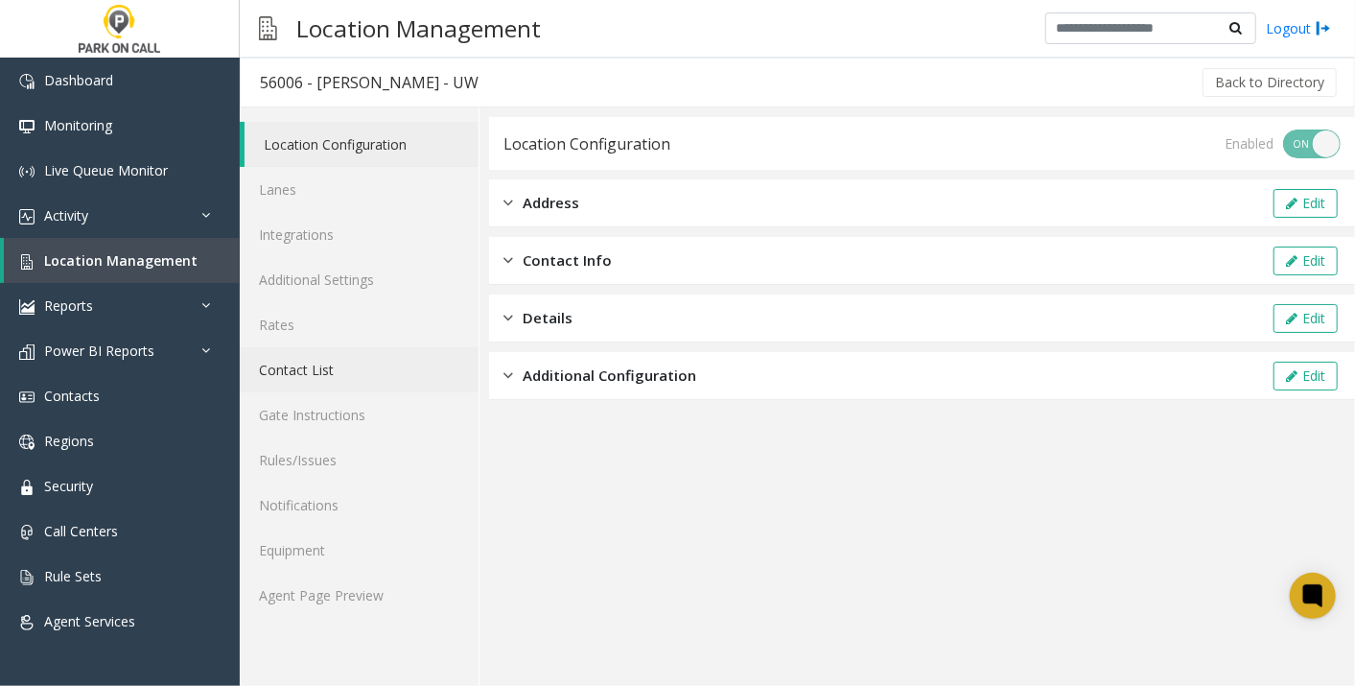
click at [310, 352] on link "Contact List" at bounding box center [359, 369] width 239 height 45
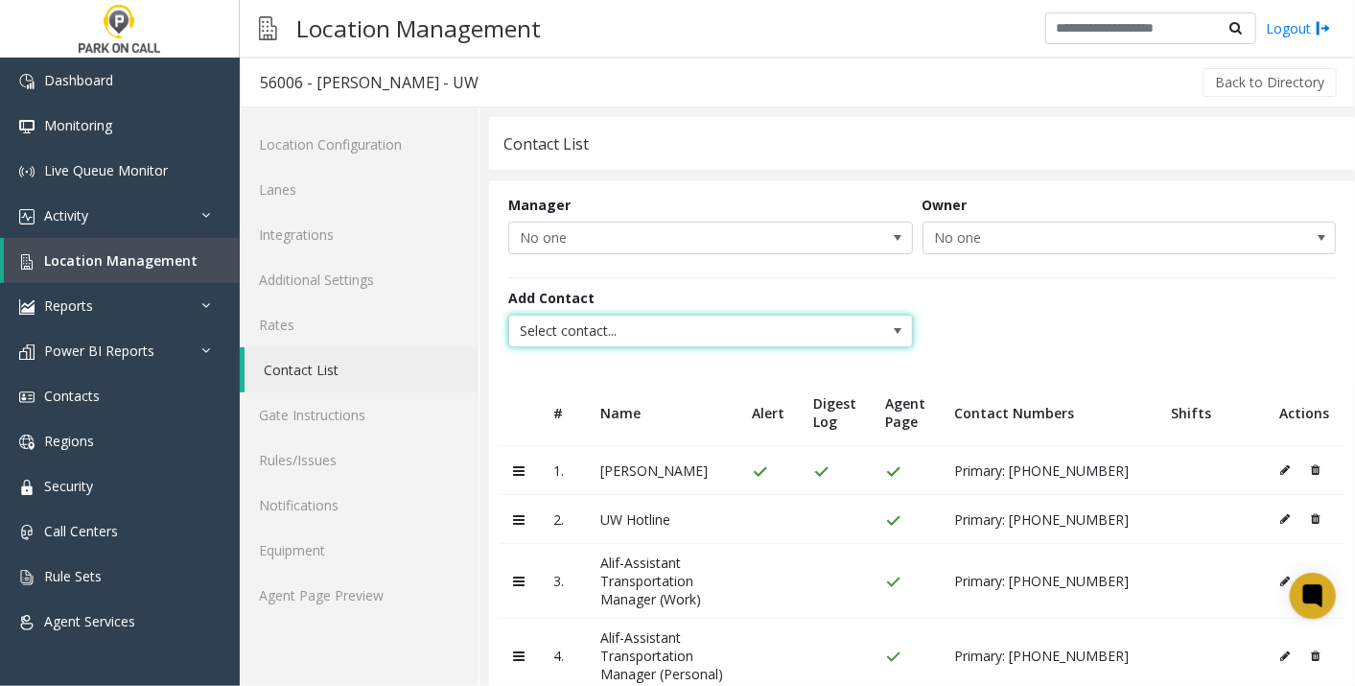
click at [712, 323] on span "Select contact..." at bounding box center [670, 331] width 322 height 31
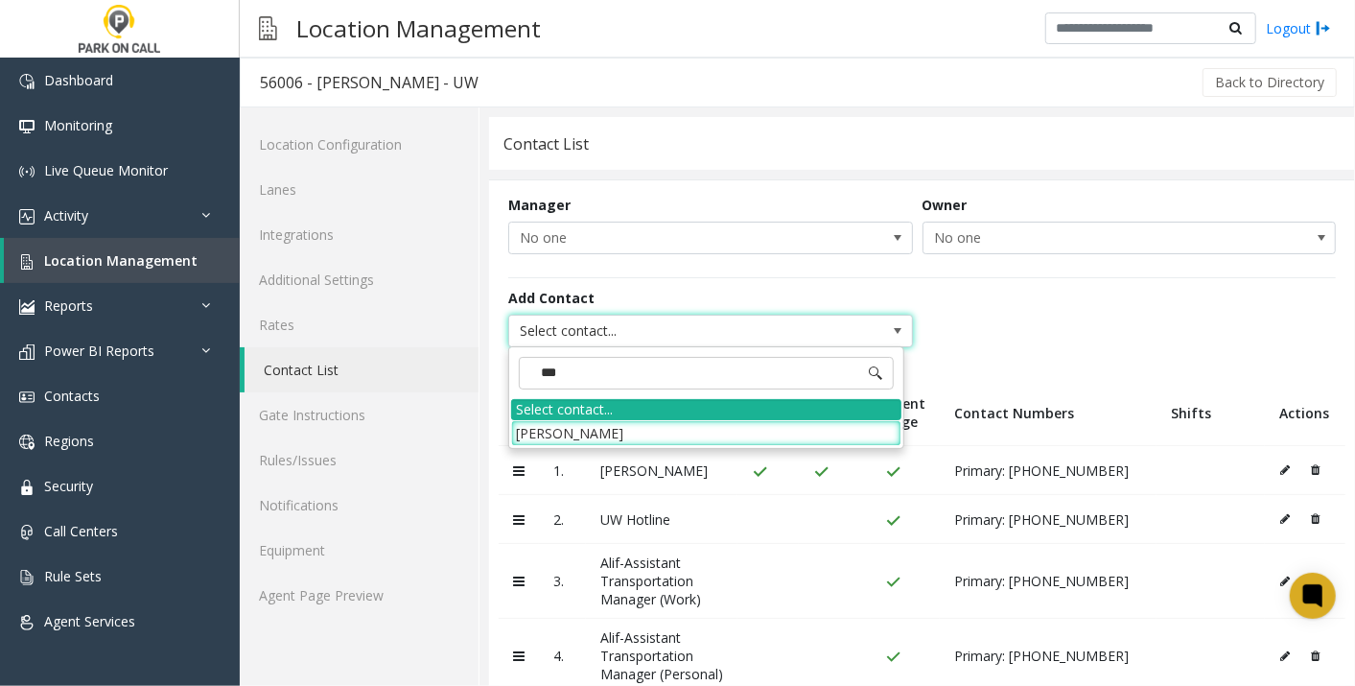
type input "****"
click at [589, 430] on li "[PERSON_NAME]" at bounding box center [706, 433] width 390 height 26
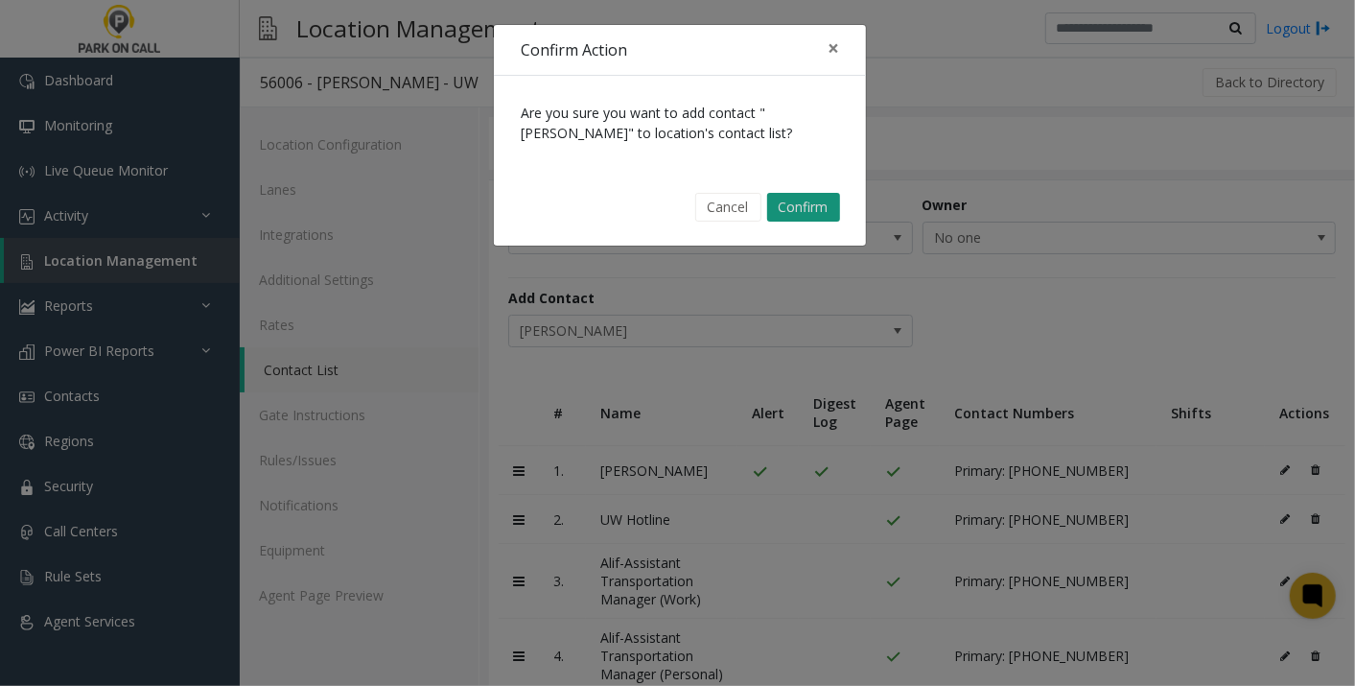
click at [822, 197] on button "Confirm" at bounding box center [803, 207] width 73 height 29
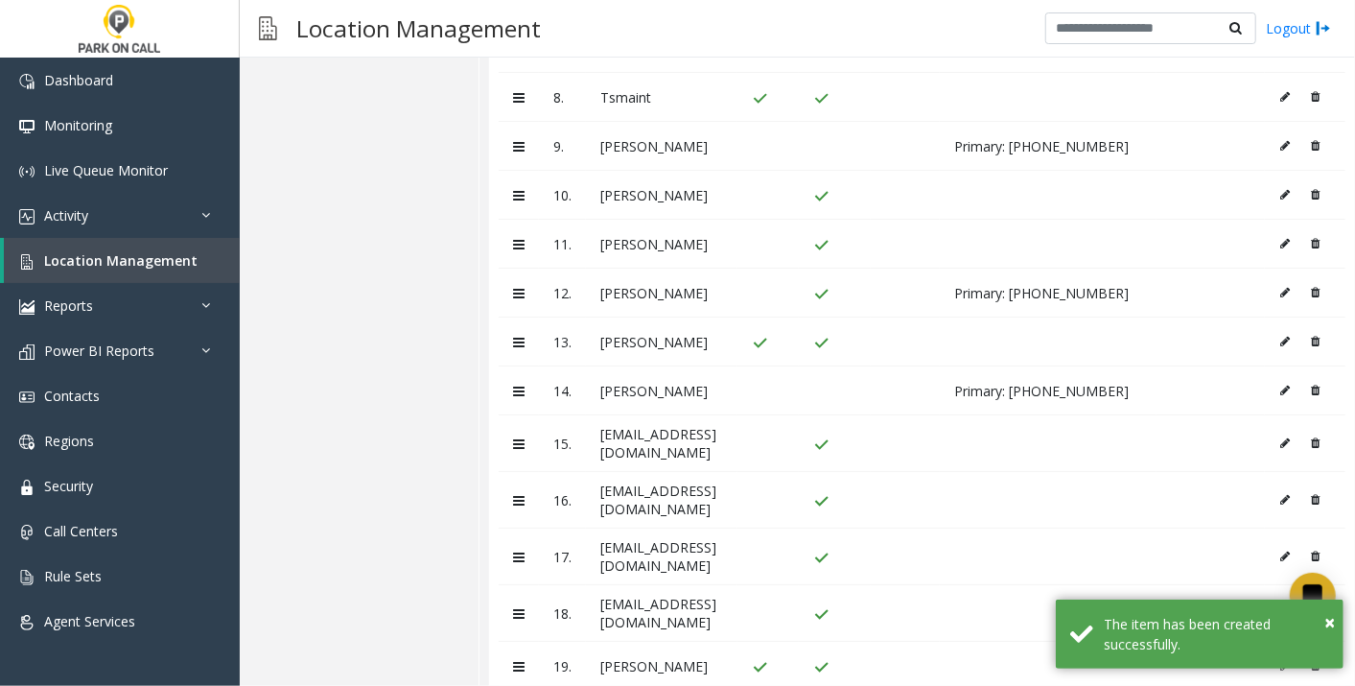
scroll to position [828, 0]
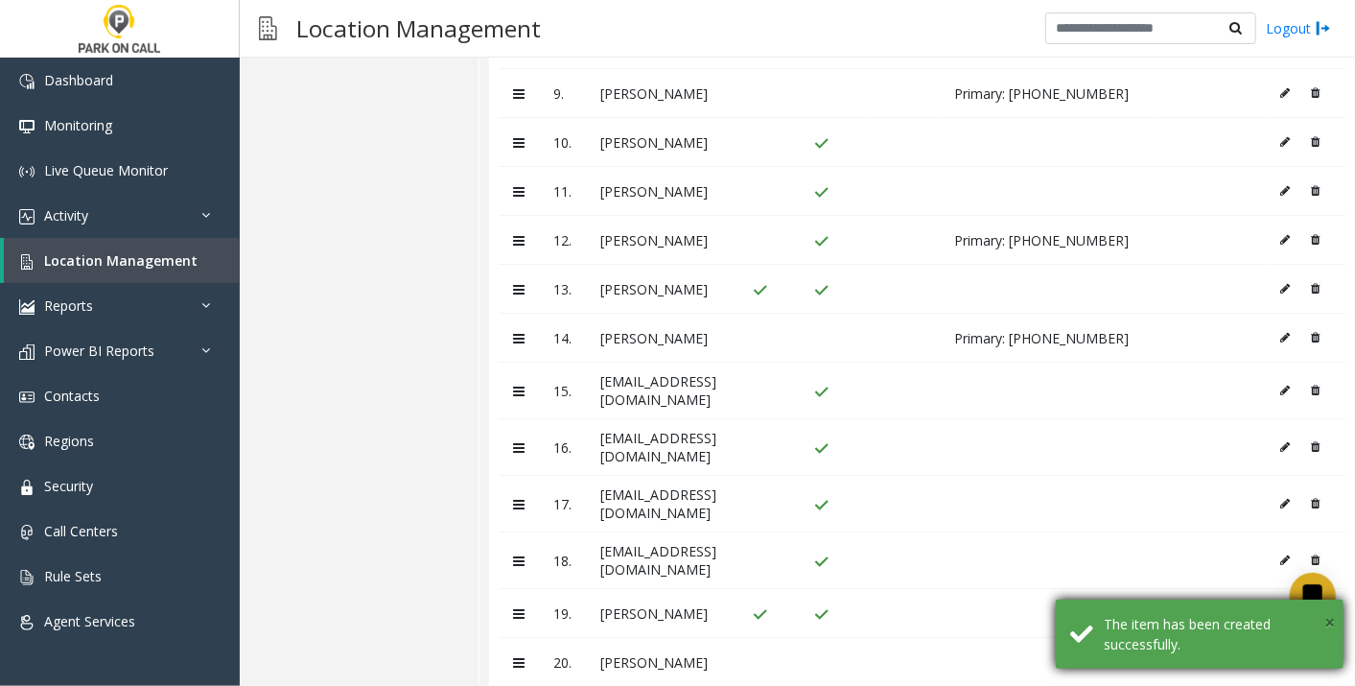
click at [1328, 619] on span "×" at bounding box center [1329, 622] width 11 height 26
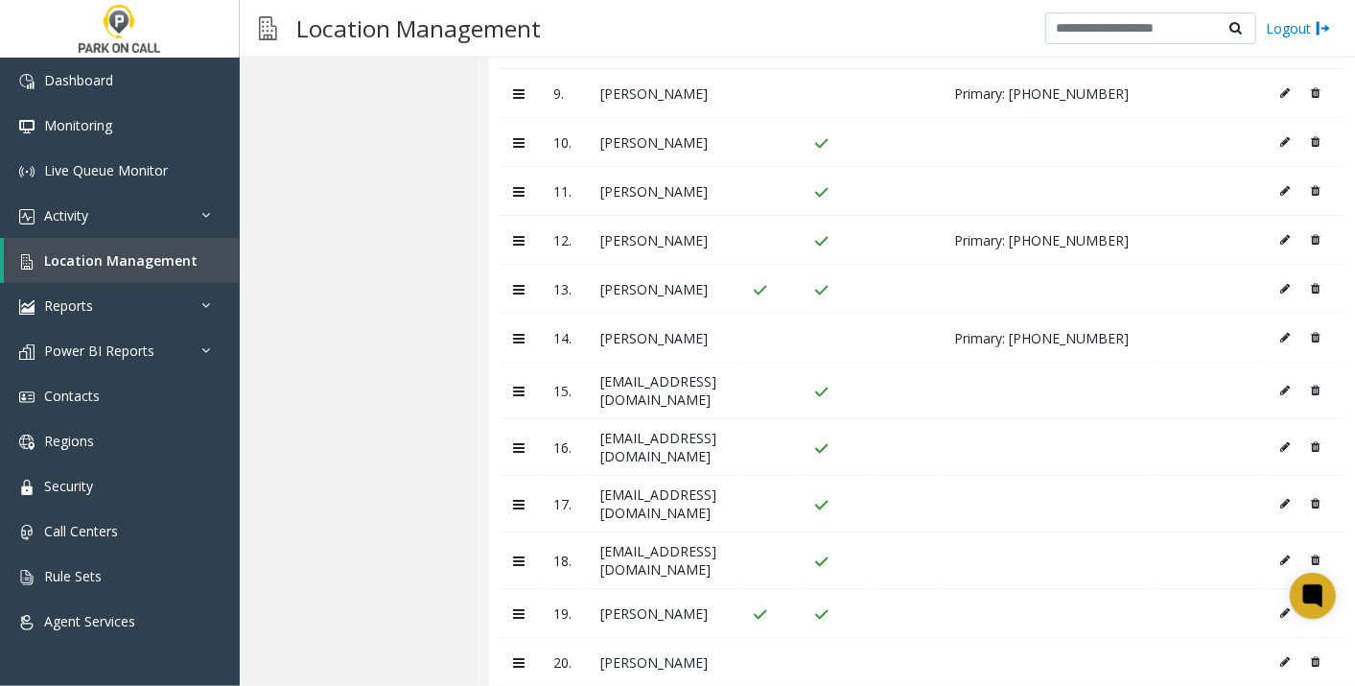
click at [1279, 647] on button at bounding box center [1289, 661] width 21 height 29
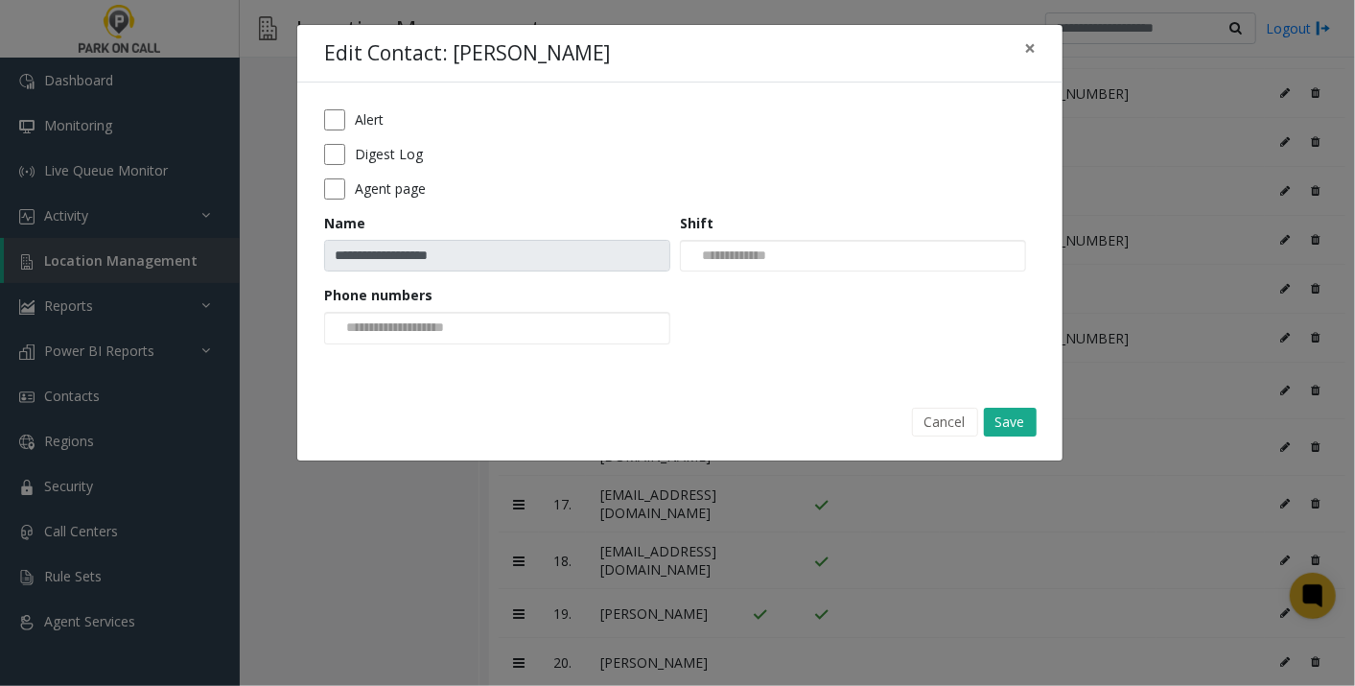
click at [360, 155] on label "Digest Log" at bounding box center [389, 154] width 68 height 20
click at [1005, 423] on button "Save" at bounding box center [1010, 422] width 53 height 29
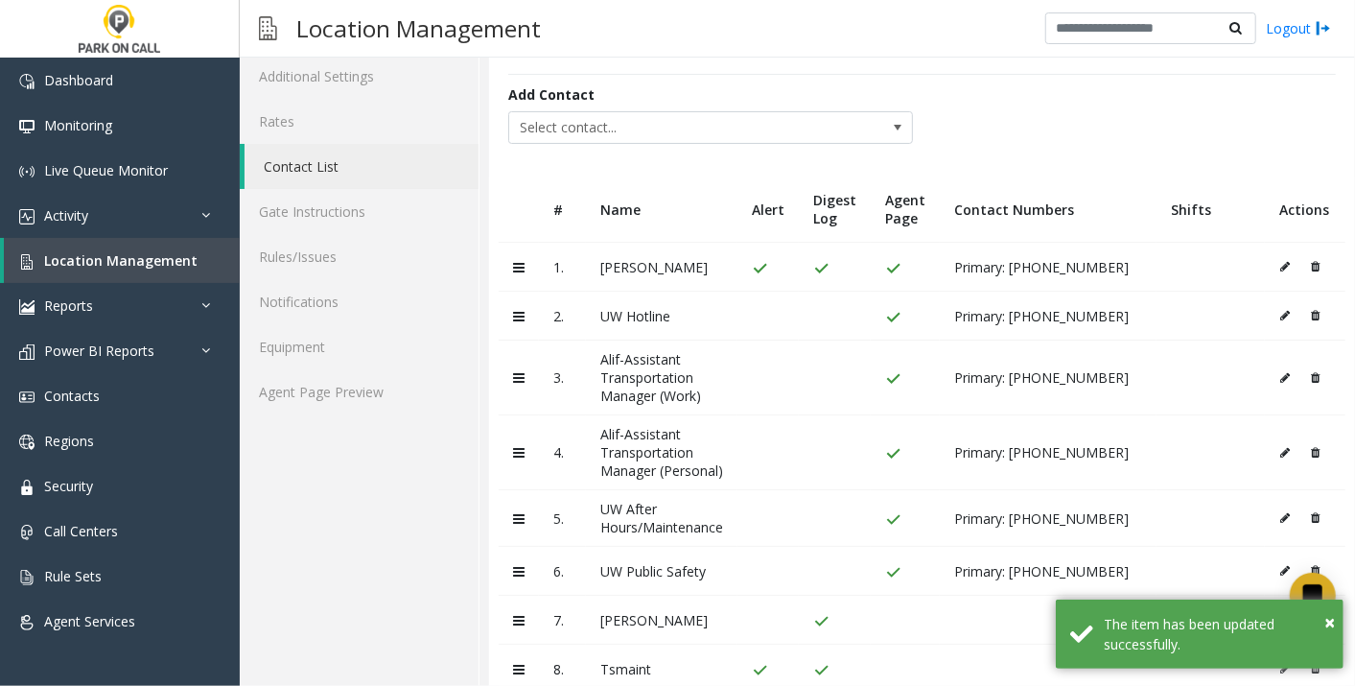
scroll to position [0, 0]
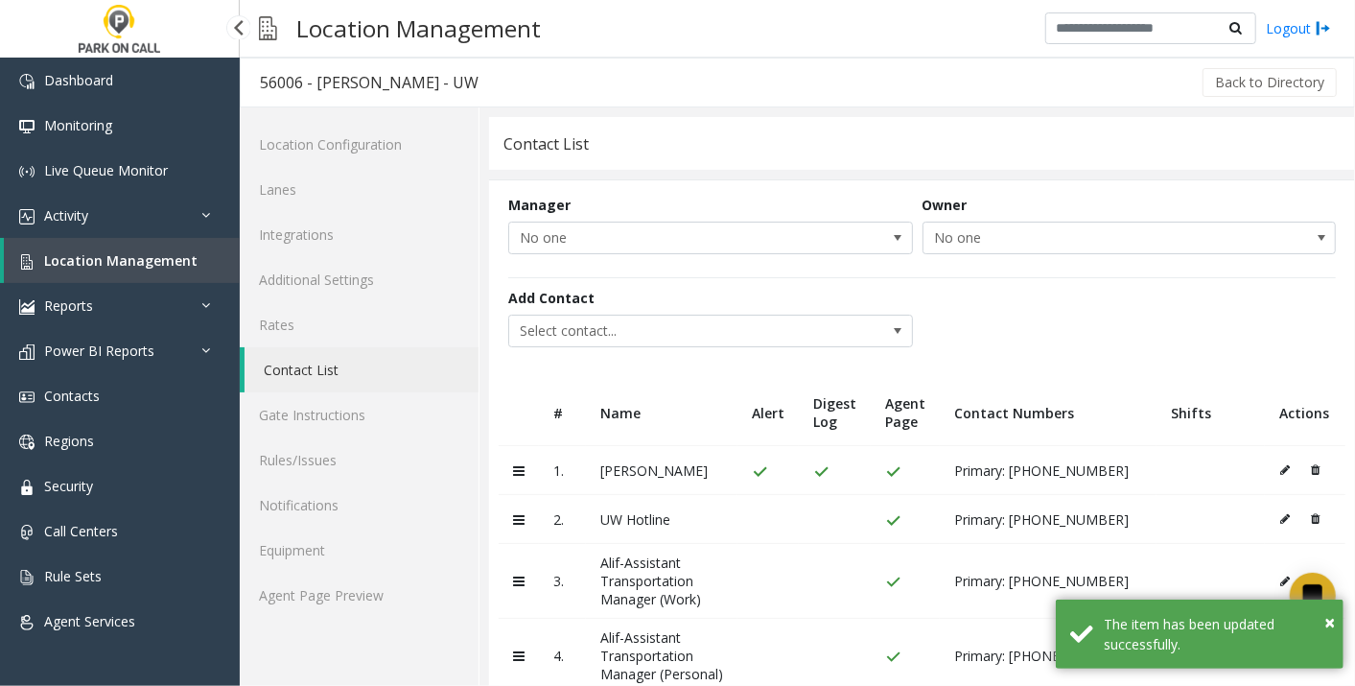
click at [115, 246] on link "Location Management" at bounding box center [122, 260] width 236 height 45
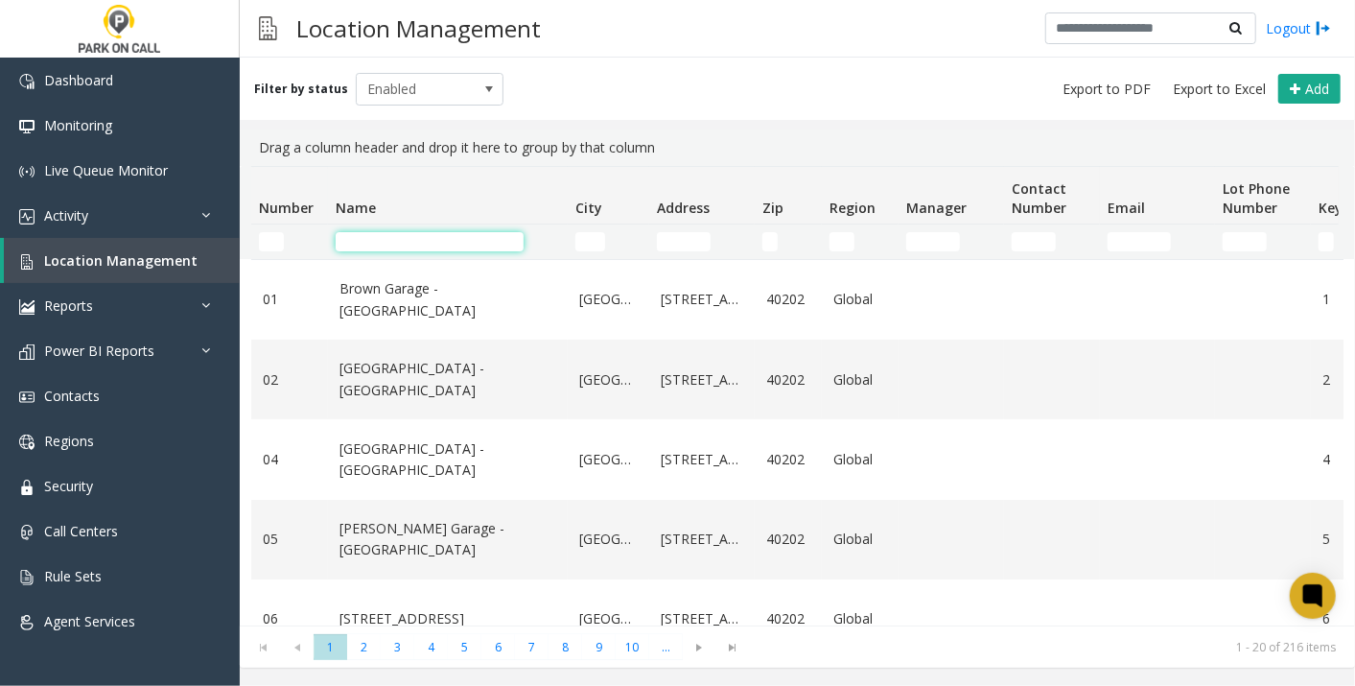
click at [441, 242] on input "Name Filter" at bounding box center [430, 241] width 188 height 19
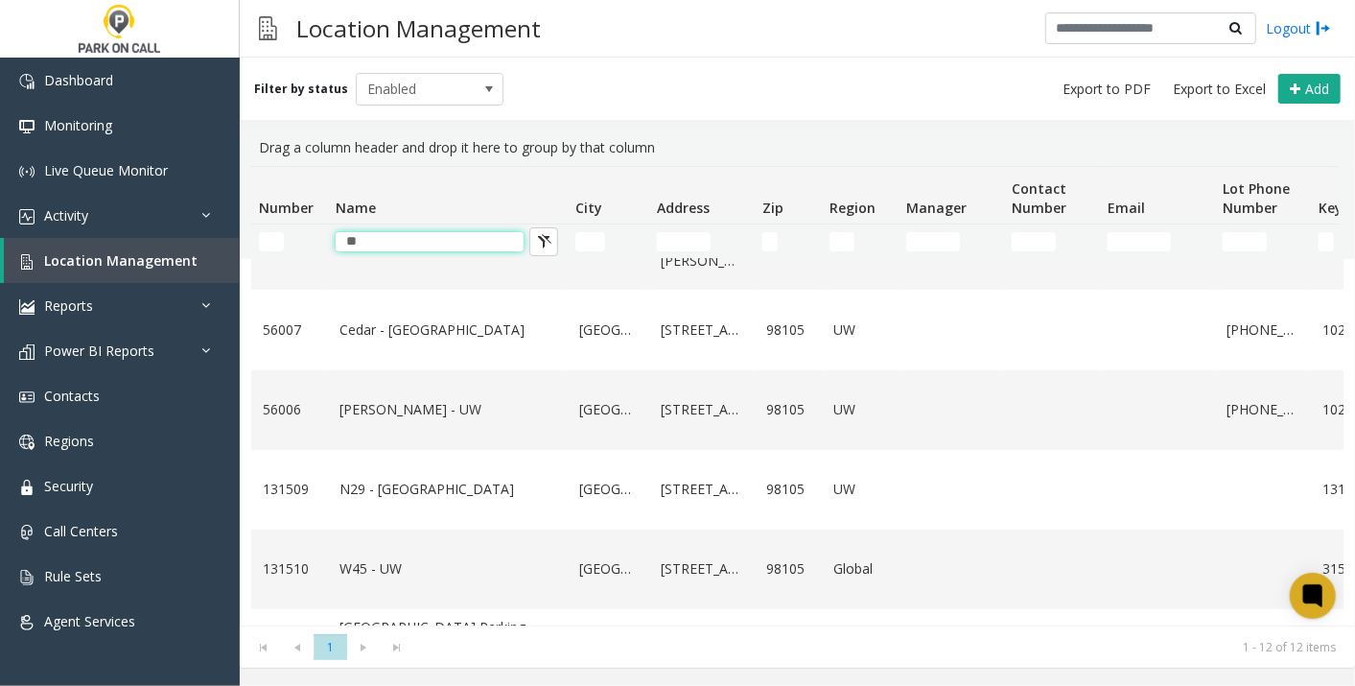
scroll to position [449, 0]
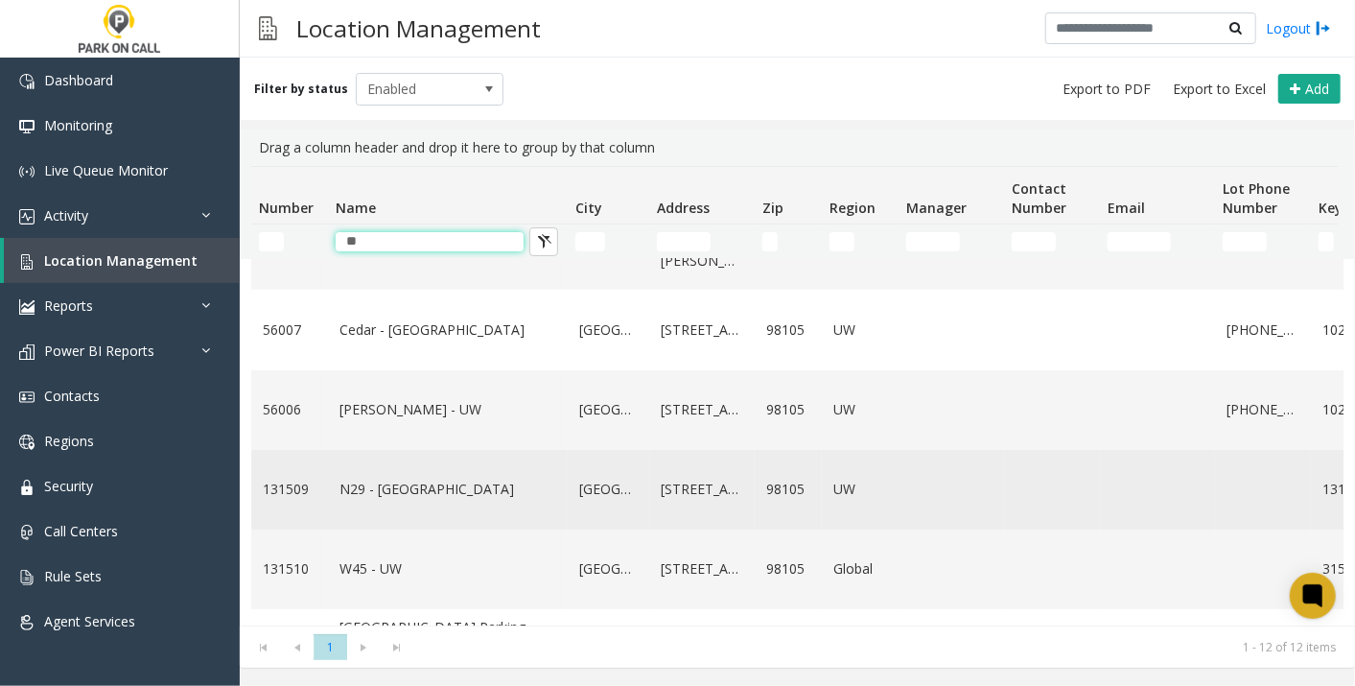
type input "**"
click at [367, 493] on link "N29 - [GEOGRAPHIC_DATA]" at bounding box center [447, 489] width 217 height 21
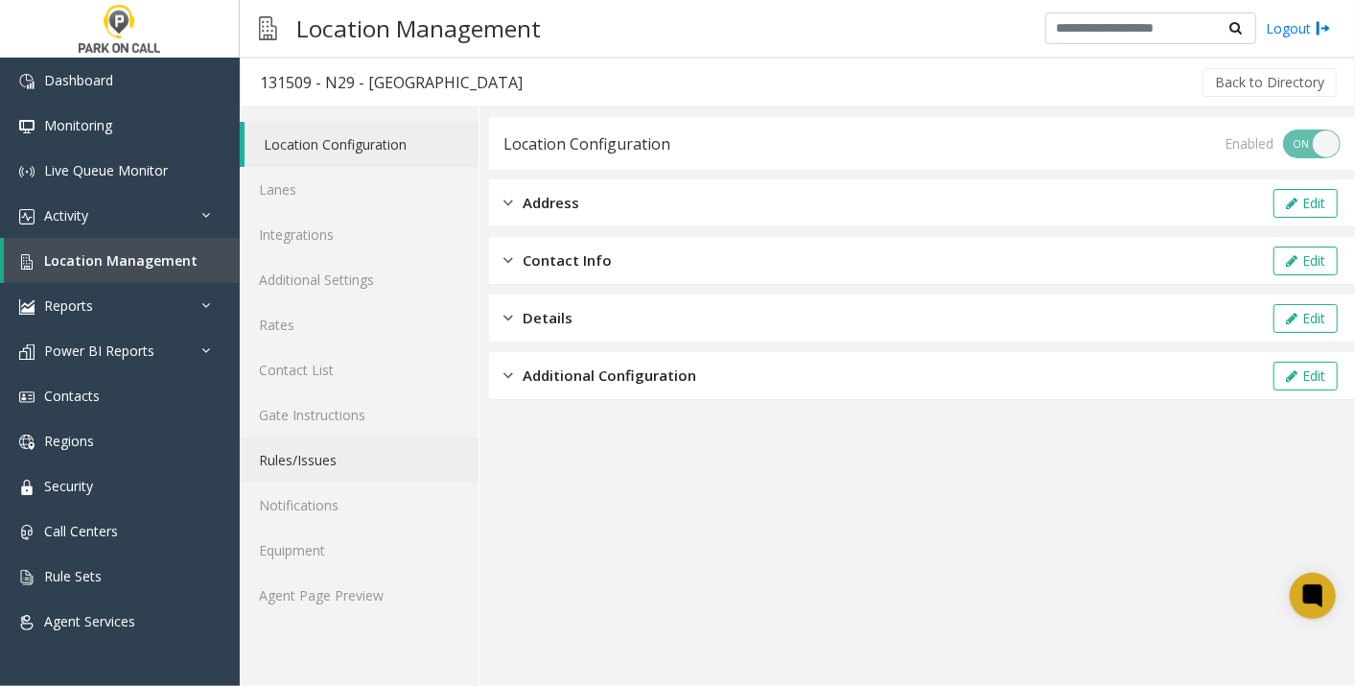
click at [317, 448] on link "Rules/Issues" at bounding box center [359, 459] width 239 height 45
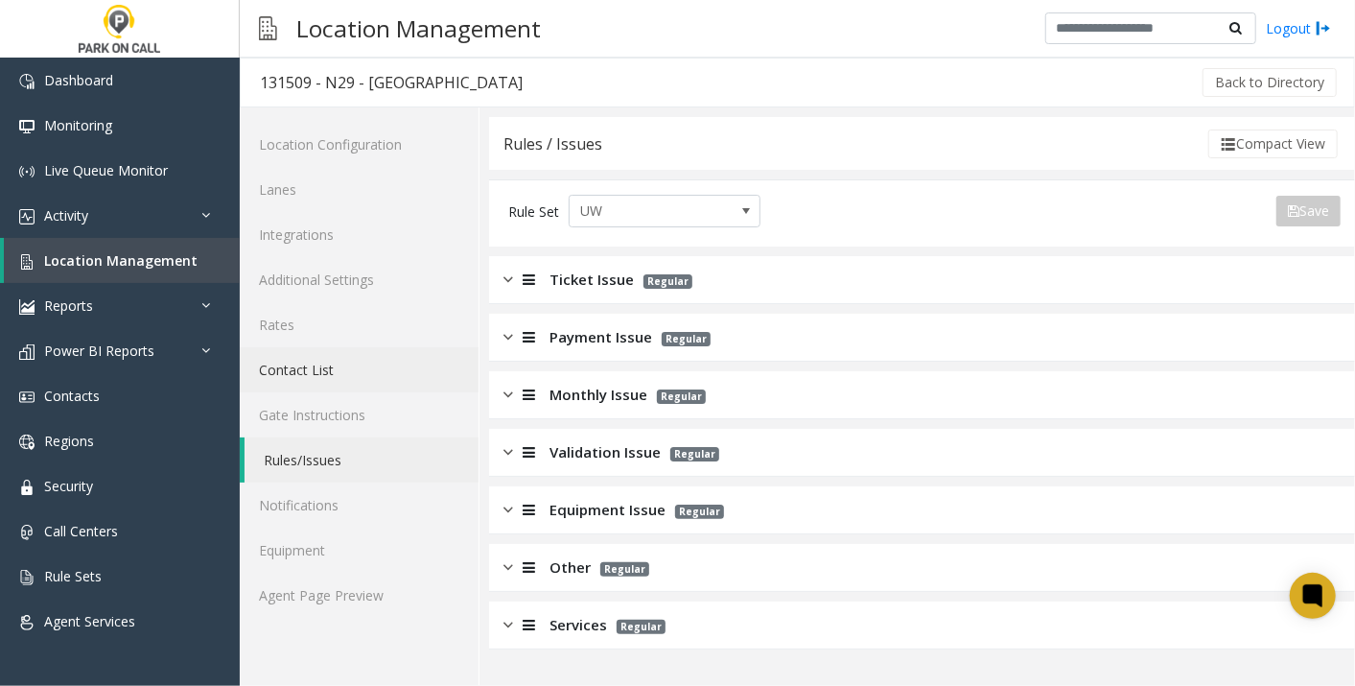
click at [320, 366] on link "Contact List" at bounding box center [359, 369] width 239 height 45
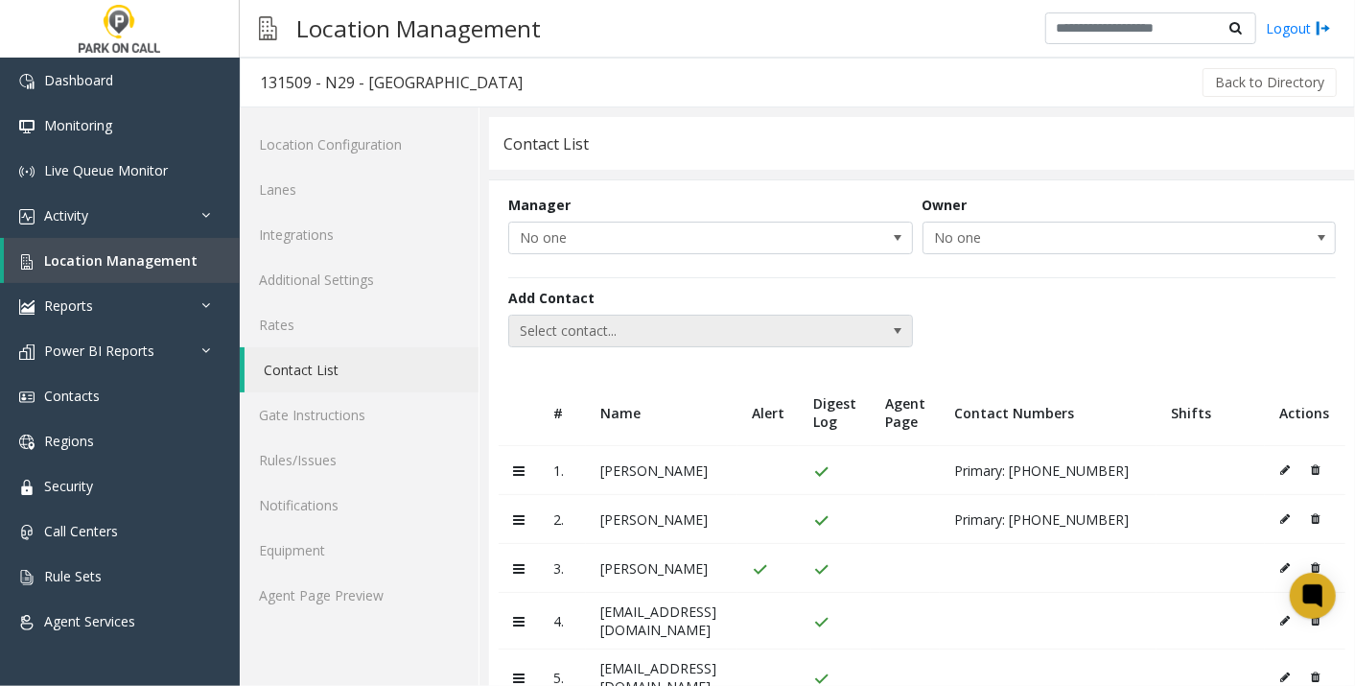
click at [649, 337] on span "Select contact..." at bounding box center [670, 331] width 322 height 31
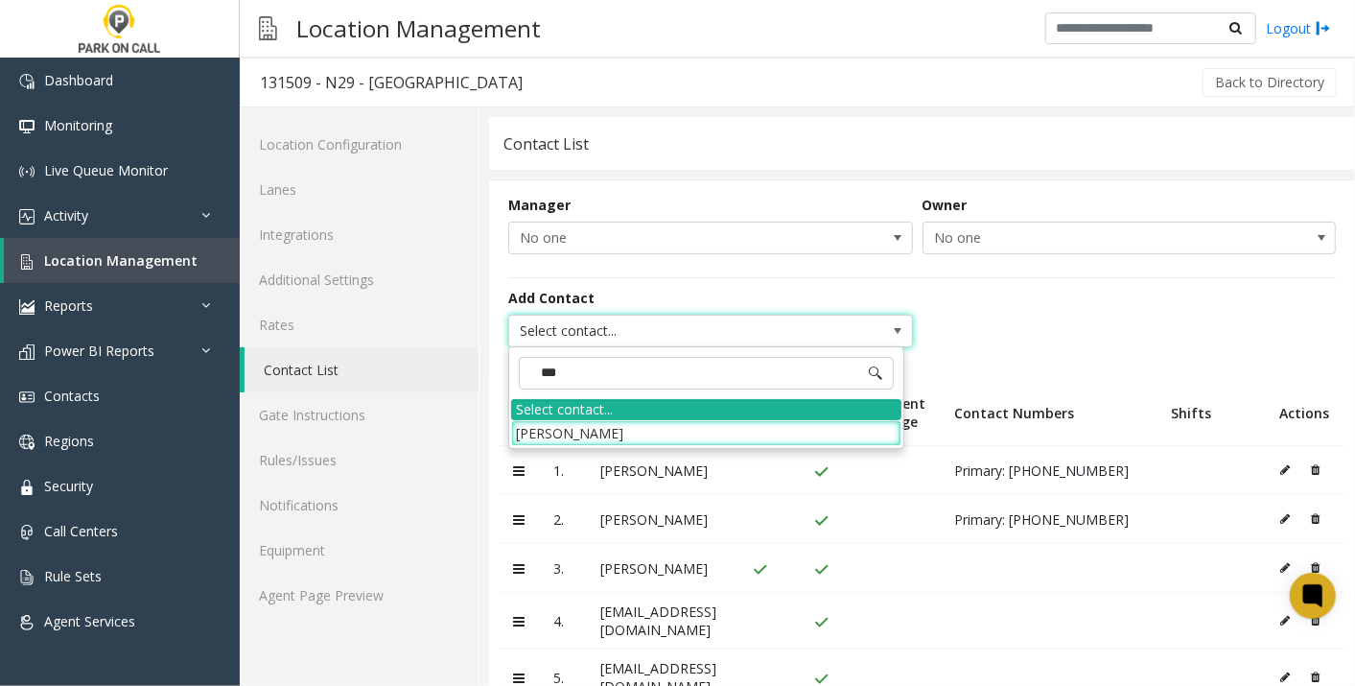
type input "****"
click at [589, 435] on li "[PERSON_NAME]" at bounding box center [706, 433] width 390 height 26
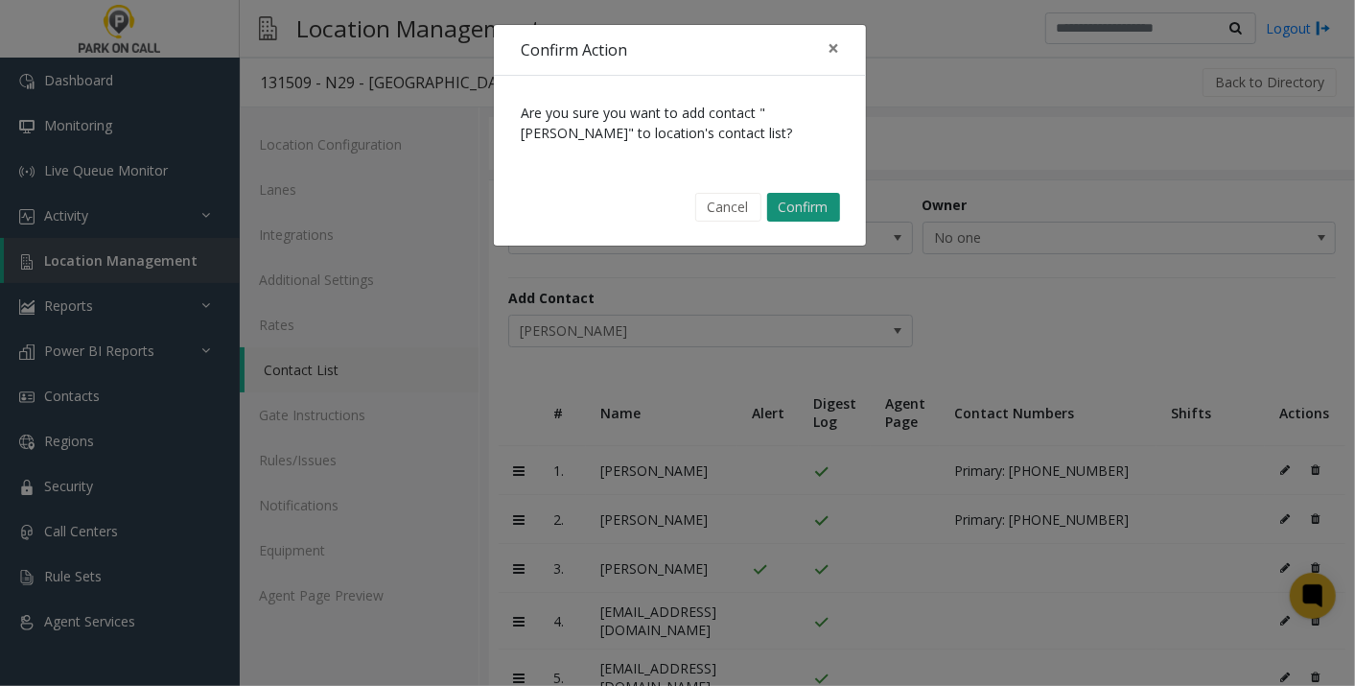
click at [806, 198] on button "Confirm" at bounding box center [803, 207] width 73 height 29
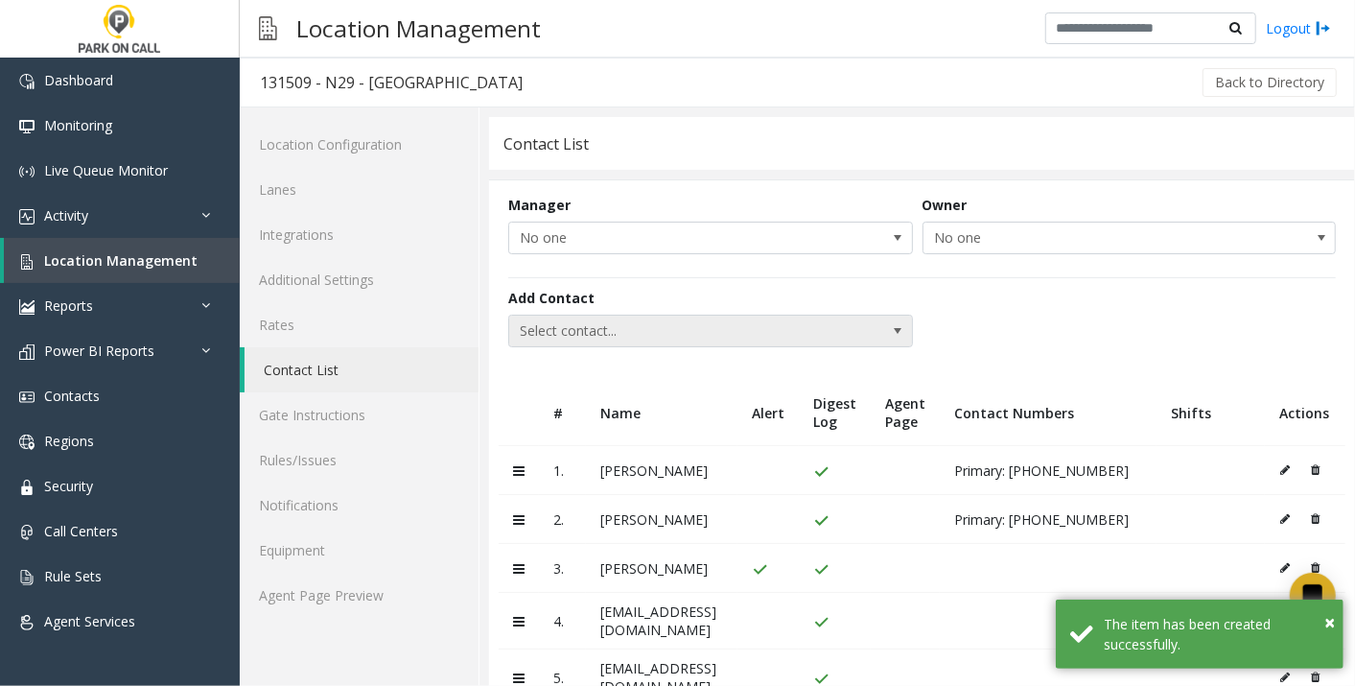
scroll to position [539, 0]
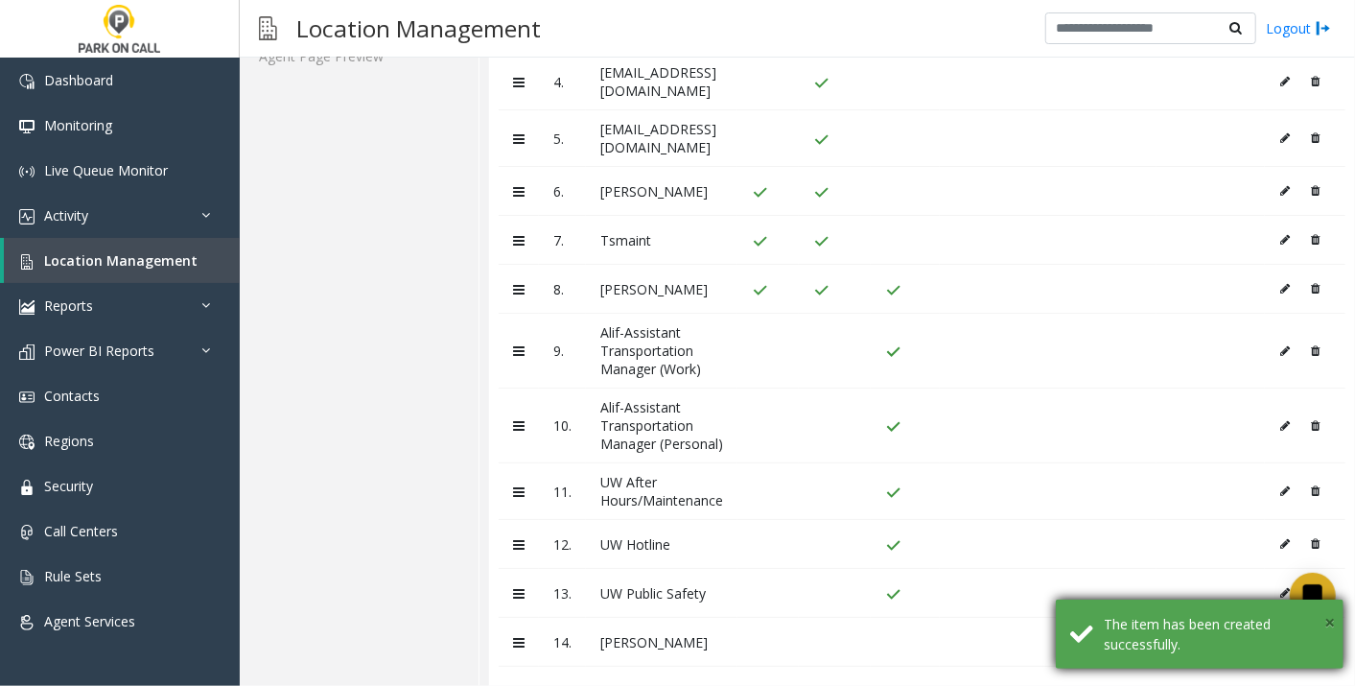
click at [1327, 619] on span "×" at bounding box center [1329, 622] width 11 height 26
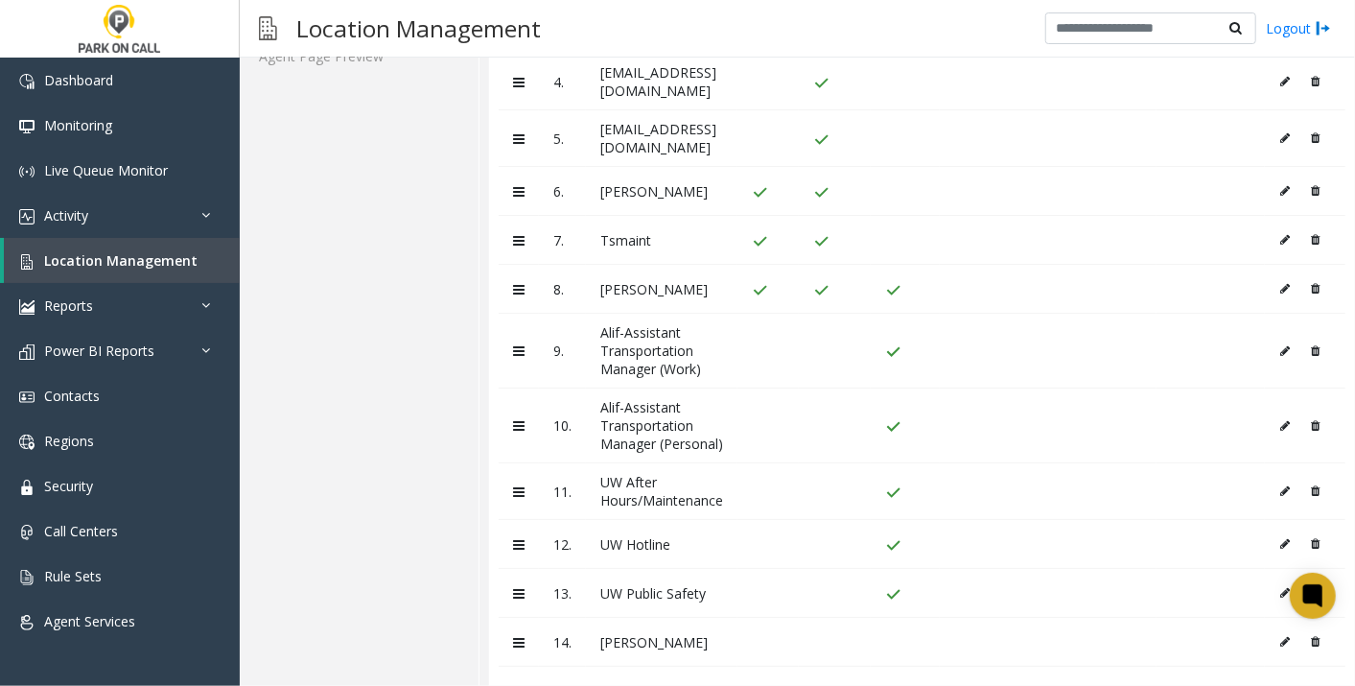
click at [1280, 636] on icon at bounding box center [1285, 642] width 10 height 12
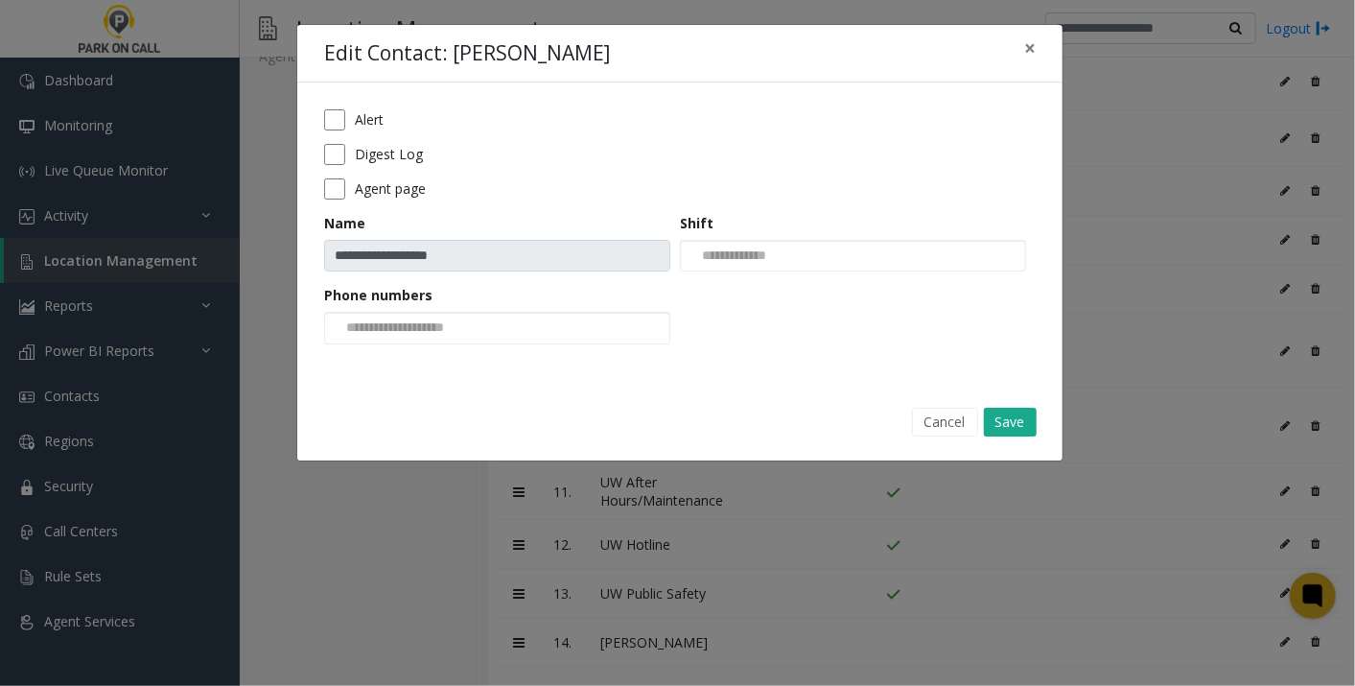
click at [342, 141] on form "**********" at bounding box center [680, 233] width 712 height 248
click at [1011, 413] on button "Save" at bounding box center [1010, 422] width 53 height 29
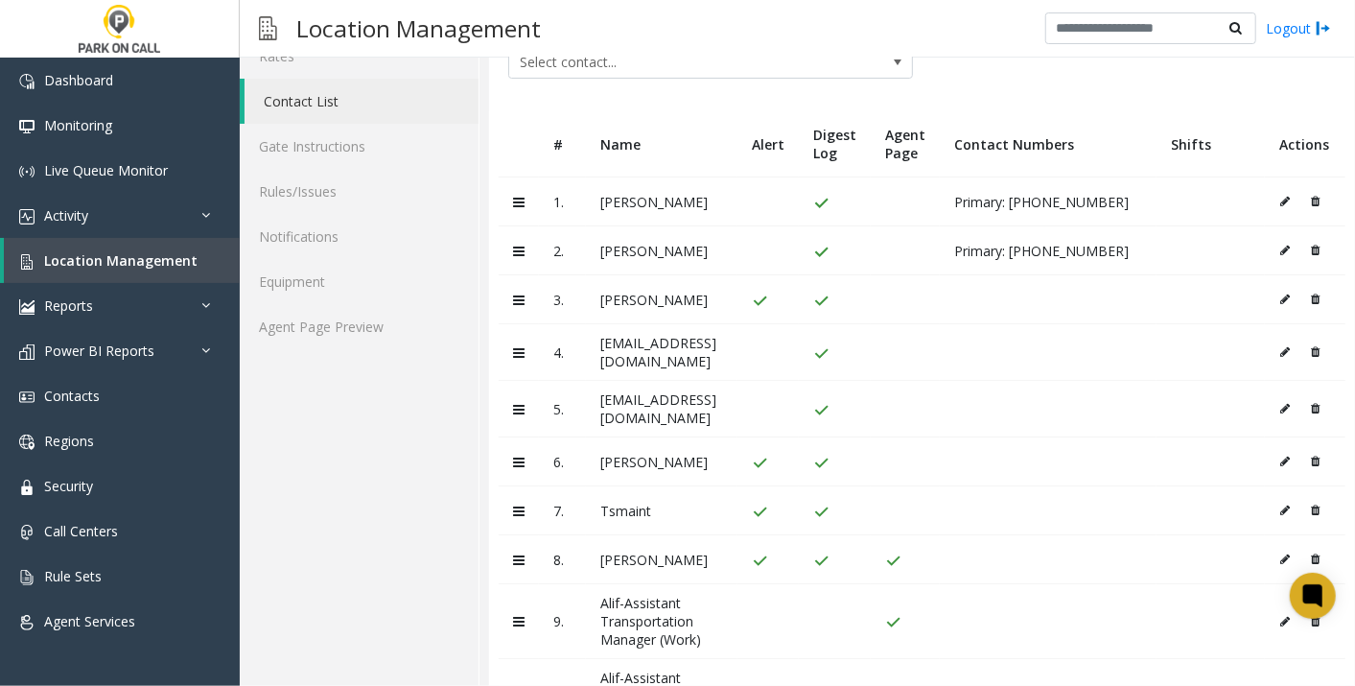
scroll to position [0, 0]
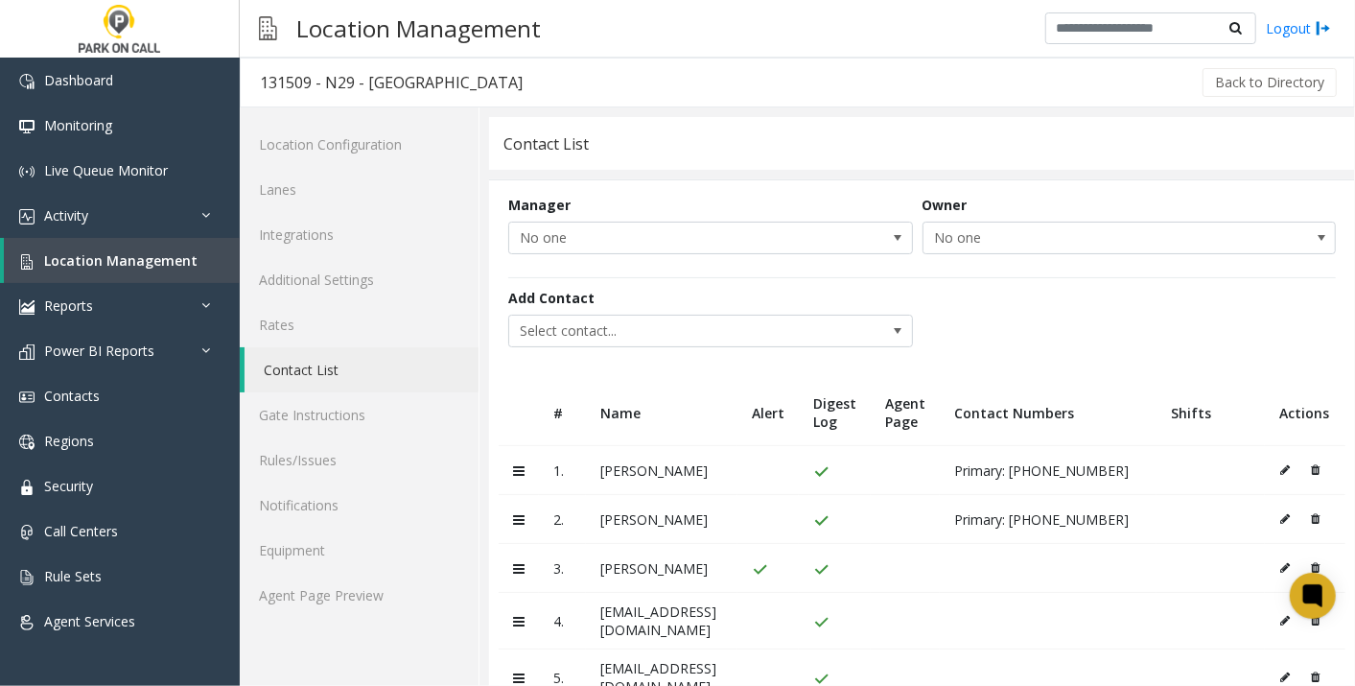
click at [599, 502] on td "[PERSON_NAME]" at bounding box center [662, 519] width 152 height 49
click at [175, 260] on span "Location Management" at bounding box center [120, 260] width 153 height 18
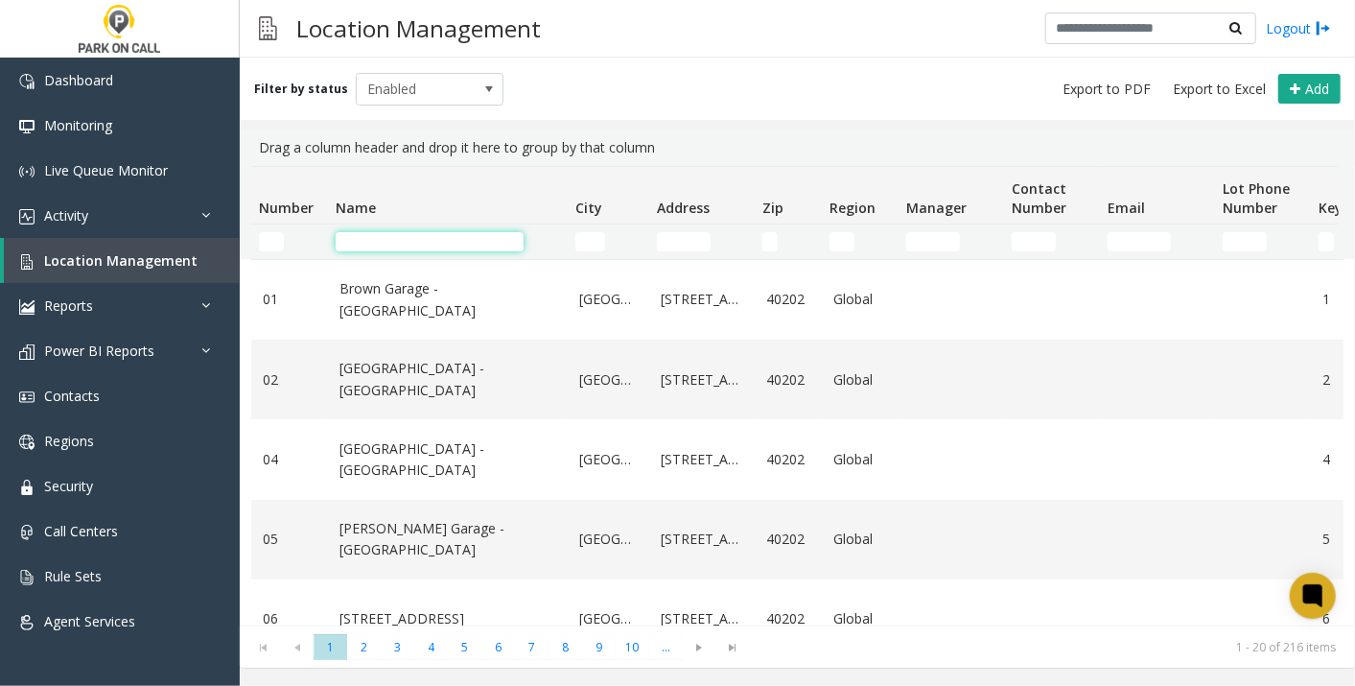
click at [506, 245] on input "Name Filter" at bounding box center [430, 241] width 188 height 19
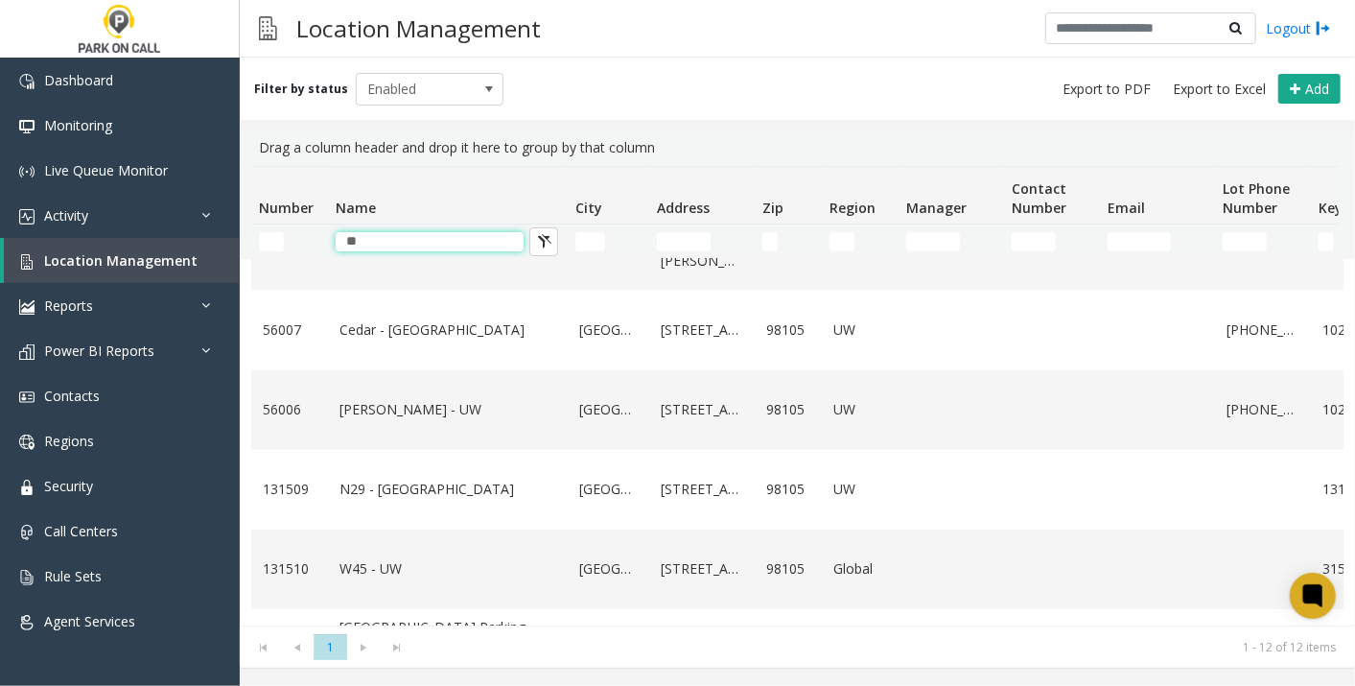
scroll to position [578, 0]
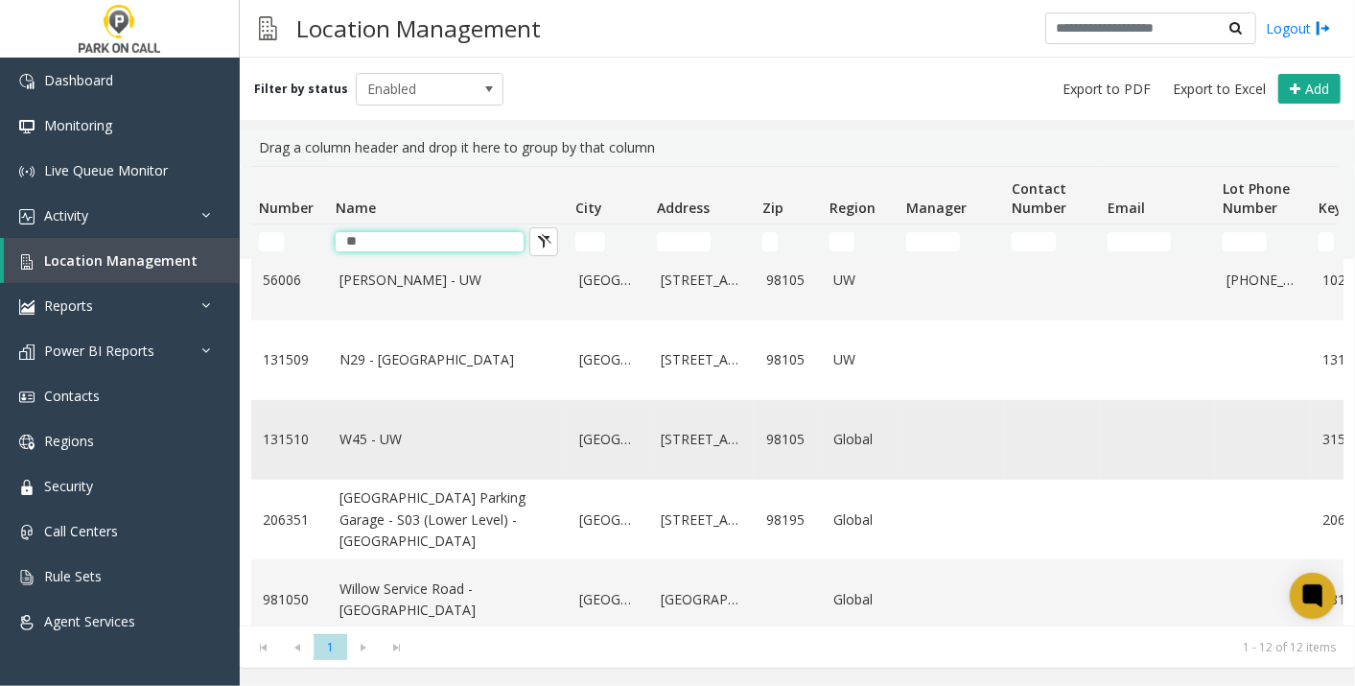
type input "**"
click at [373, 450] on link "W45 - UW" at bounding box center [447, 439] width 217 height 21
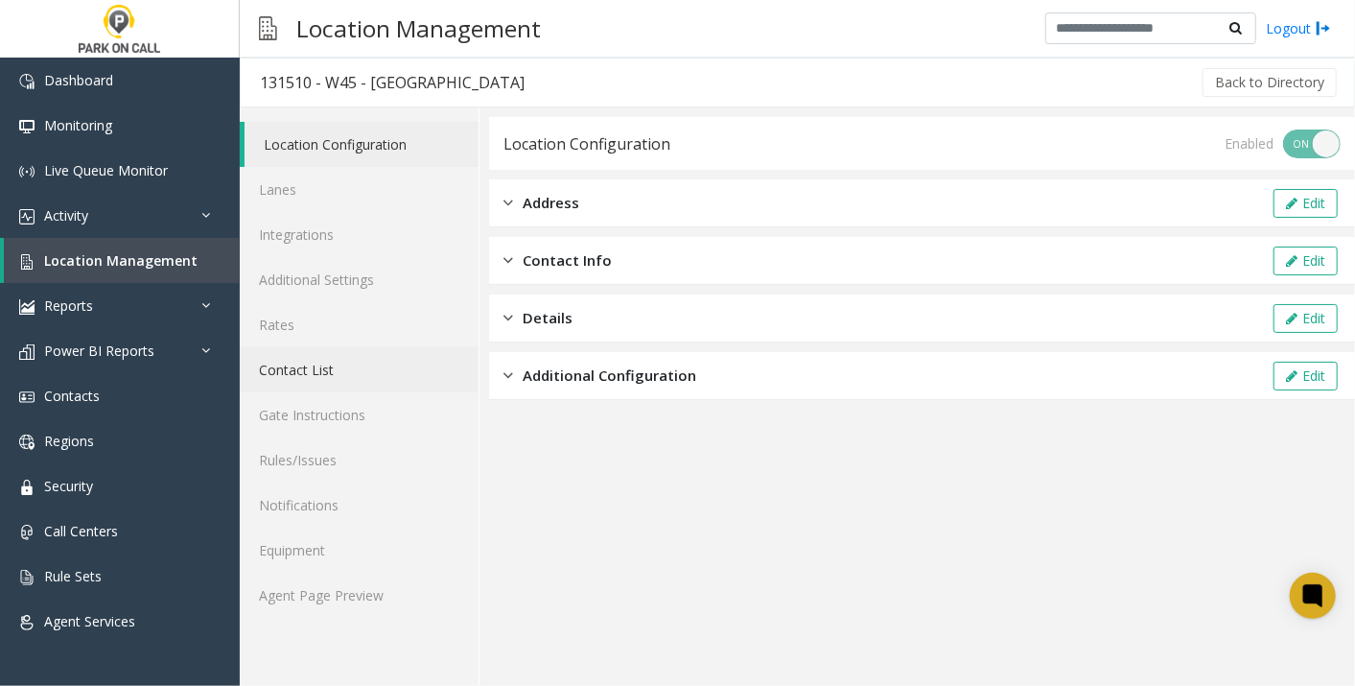
click at [319, 366] on link "Contact List" at bounding box center [359, 369] width 239 height 45
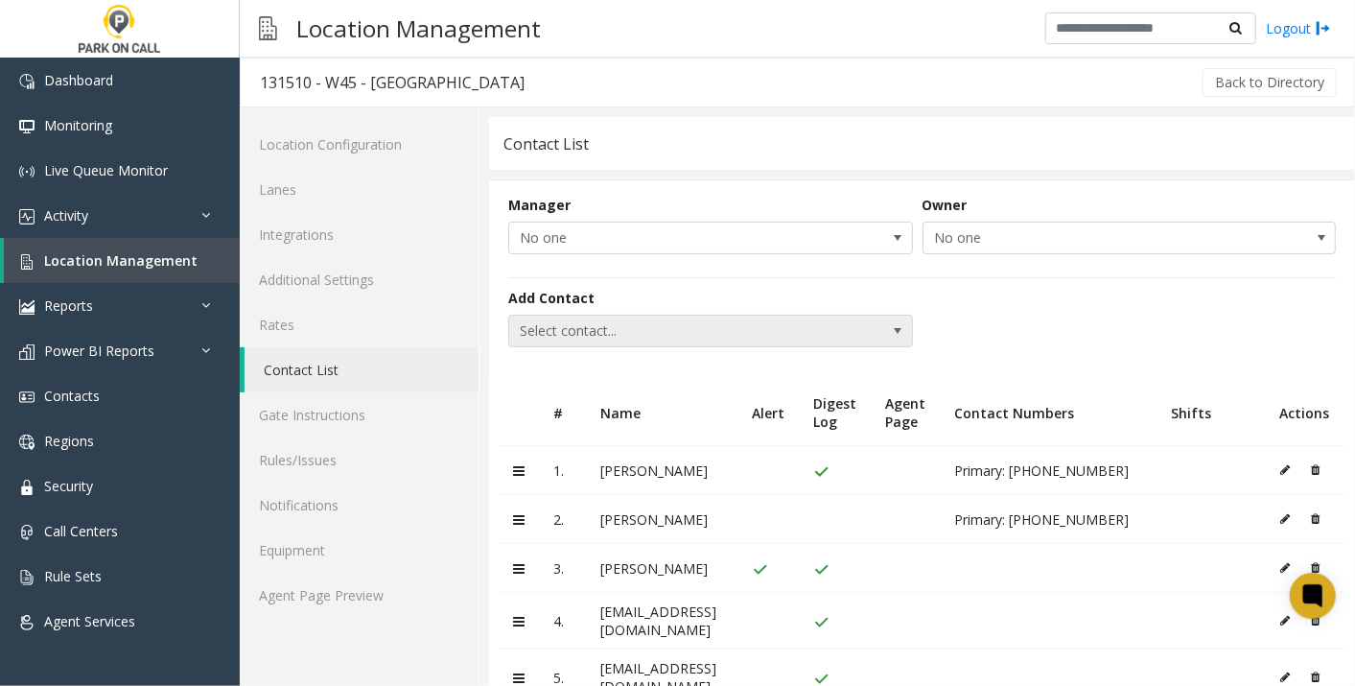
click at [630, 333] on span "Select contact..." at bounding box center [670, 331] width 322 height 31
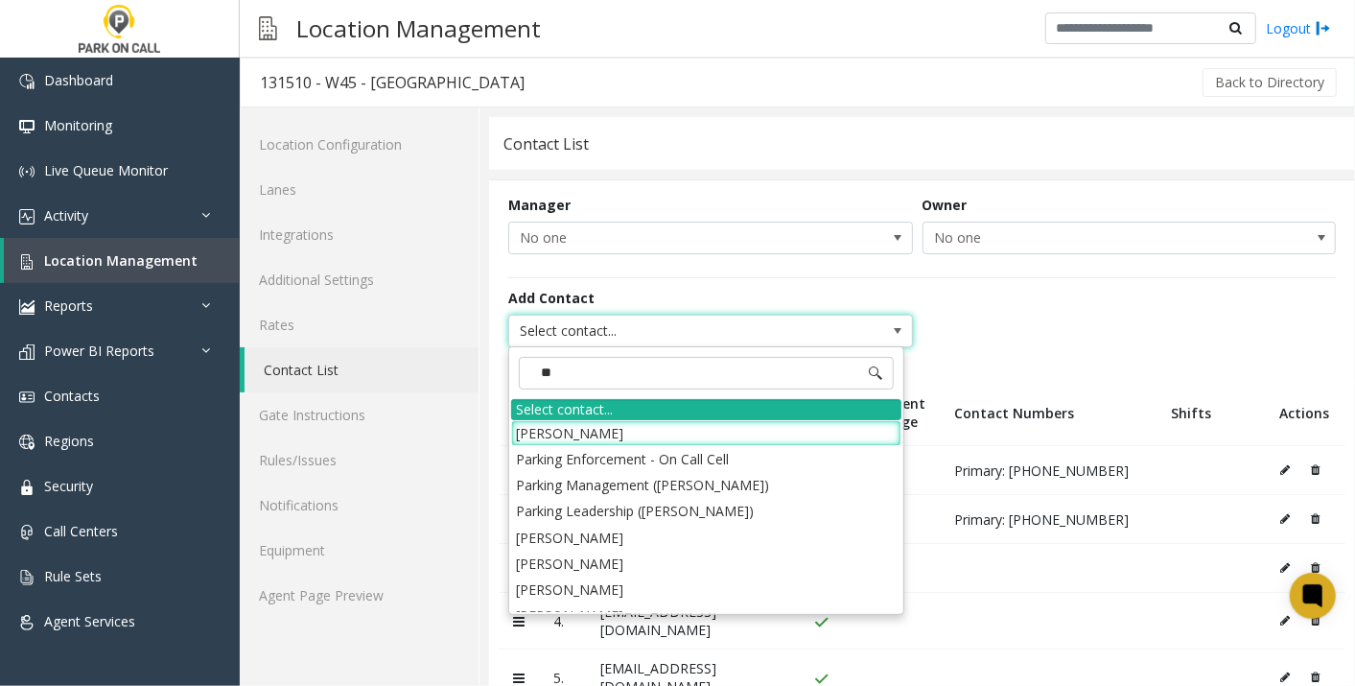
type input "***"
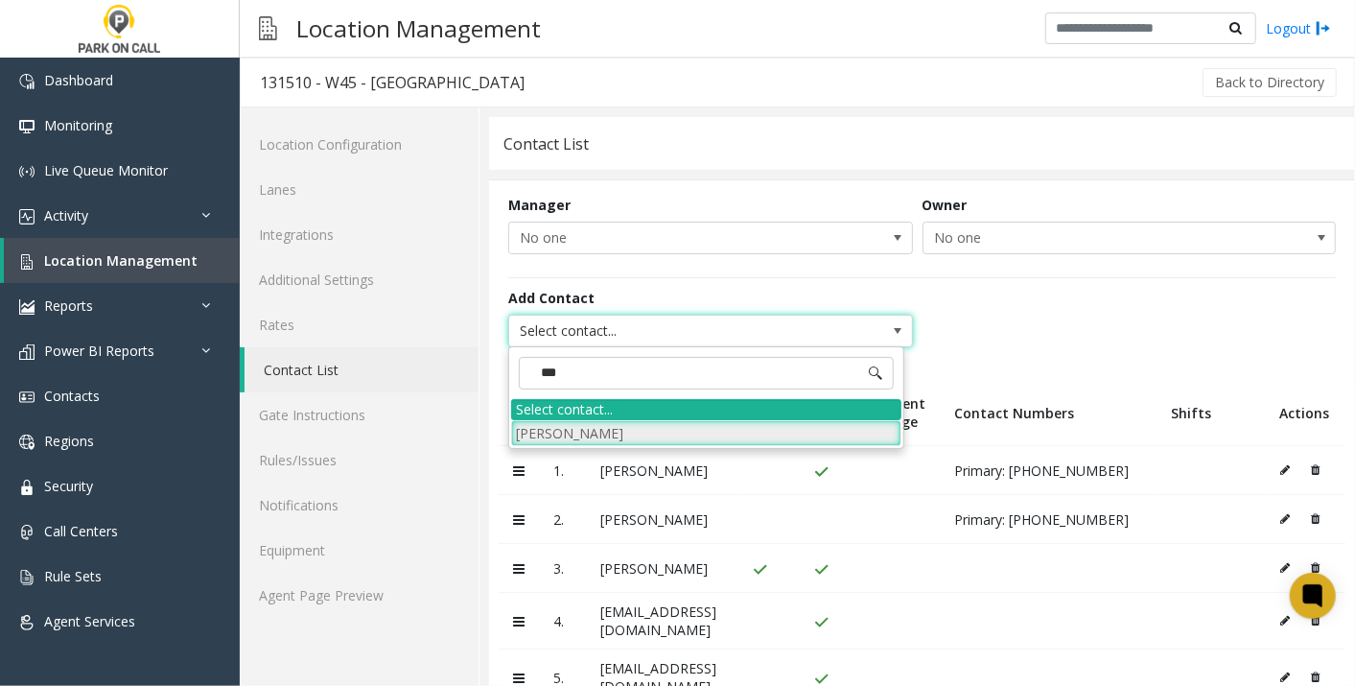
click at [621, 424] on li "[PERSON_NAME]" at bounding box center [706, 433] width 390 height 26
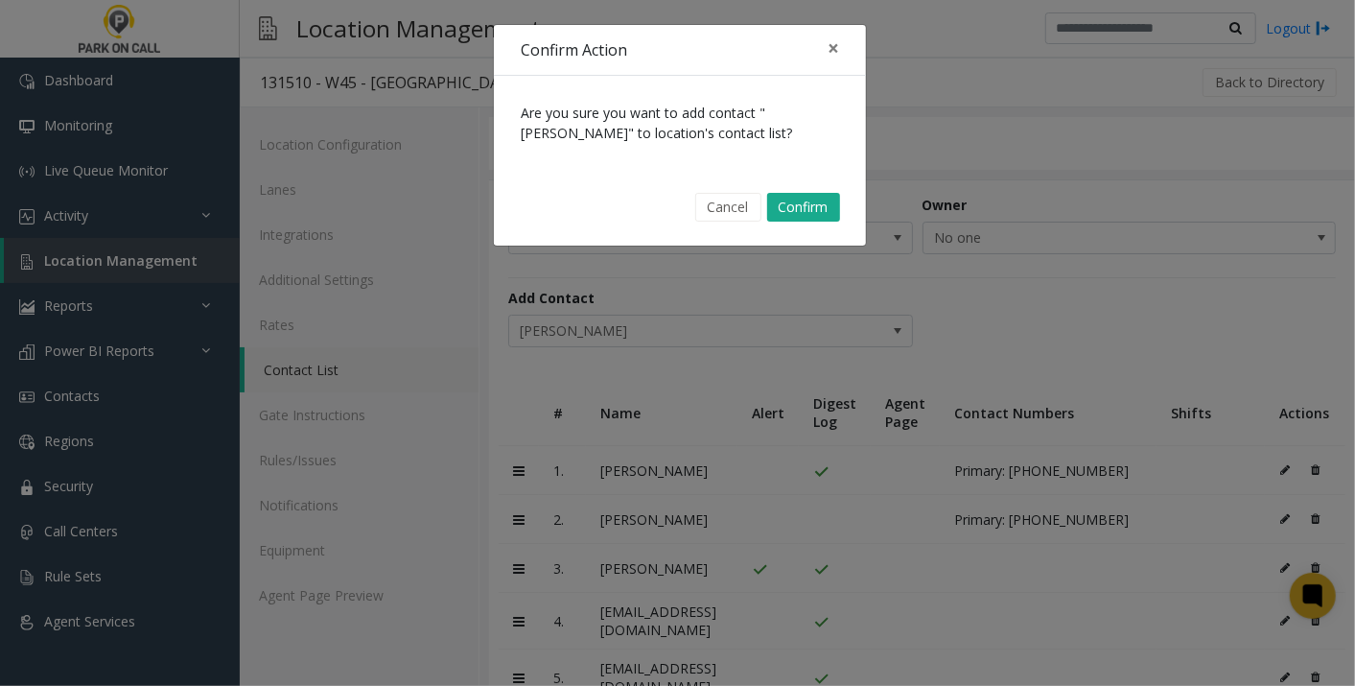
click at [803, 189] on div "Cancel Confirm" at bounding box center [679, 207] width 345 height 49
click at [800, 204] on button "Confirm" at bounding box center [803, 207] width 73 height 29
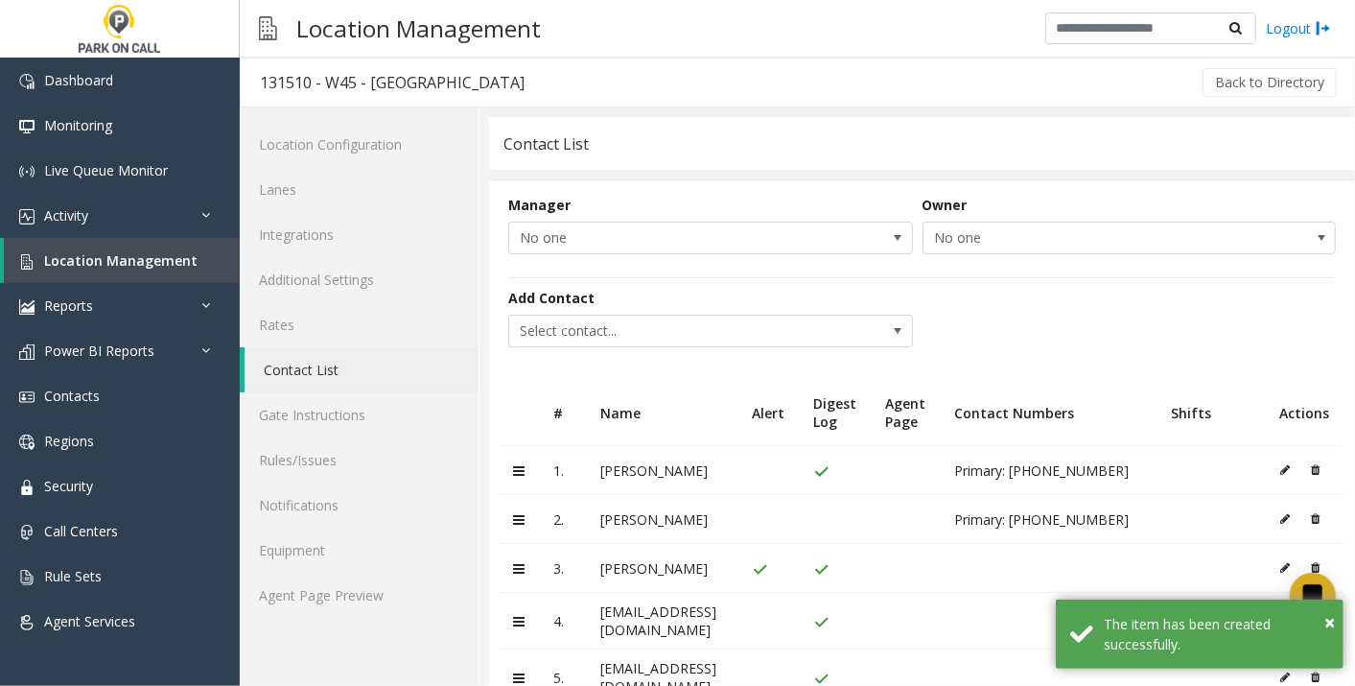
scroll to position [539, 0]
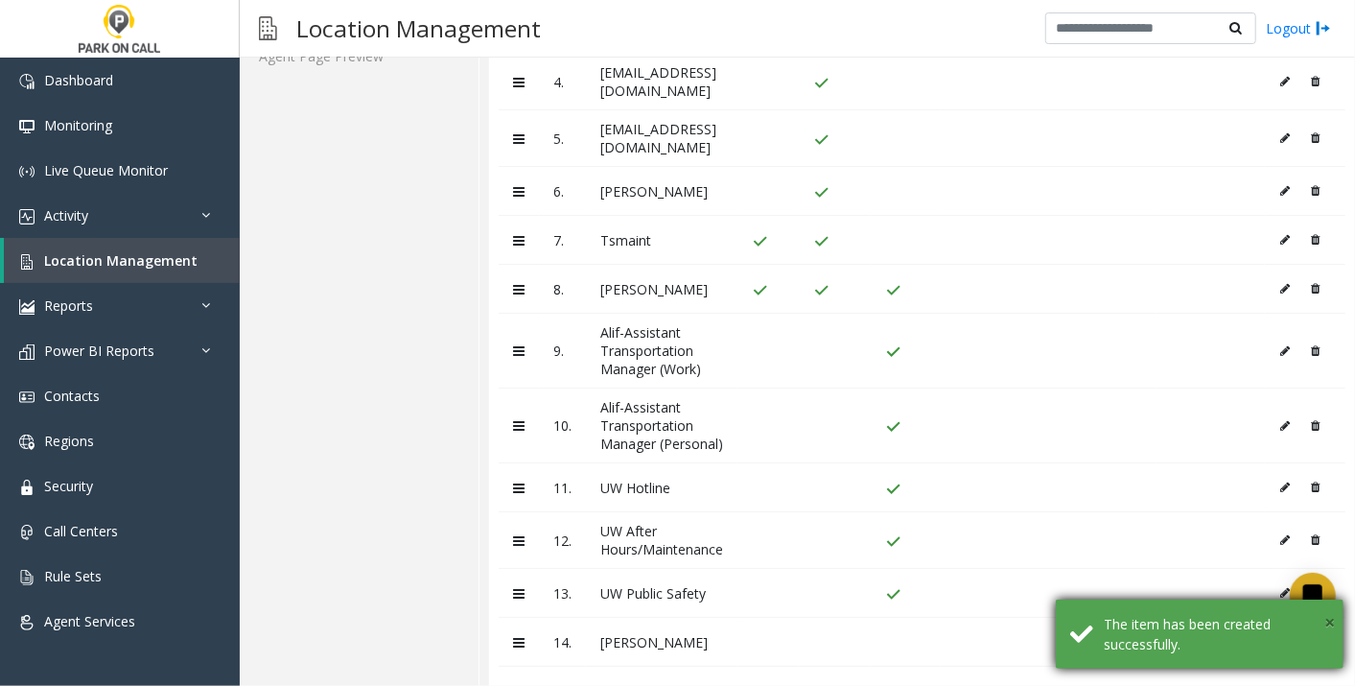
click at [1331, 613] on span "×" at bounding box center [1329, 622] width 11 height 26
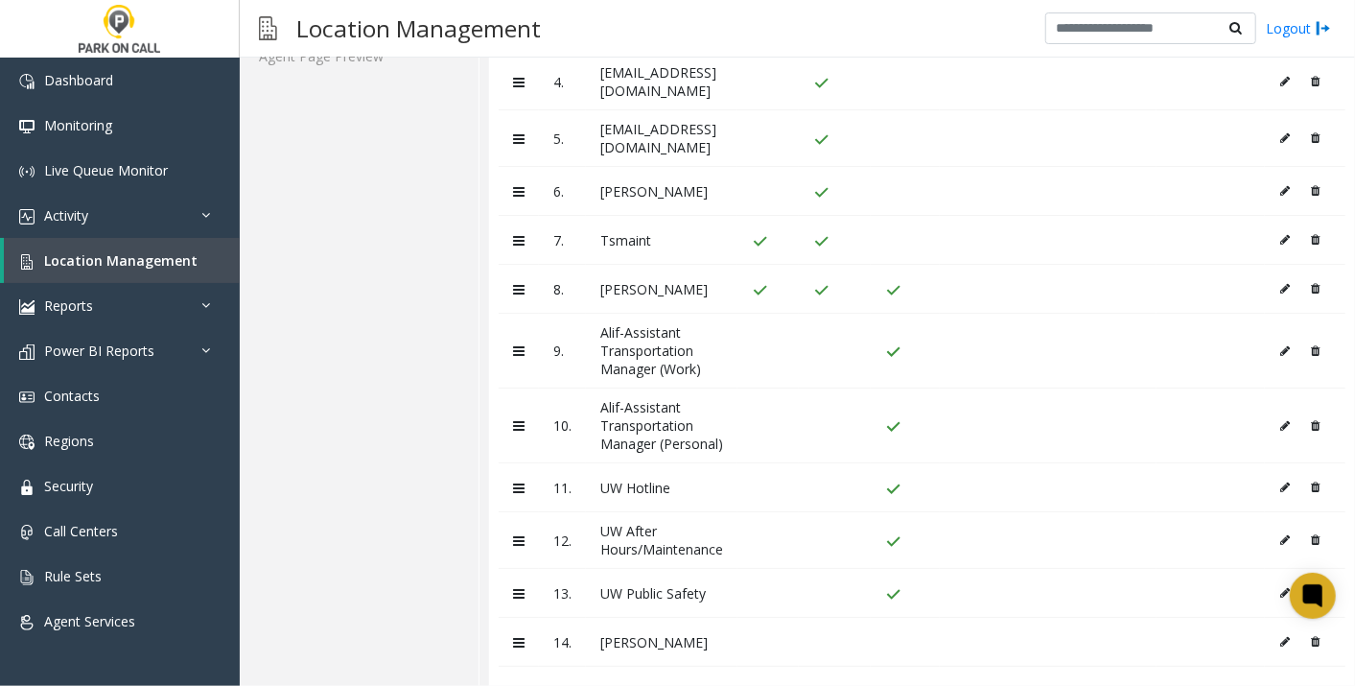
click at [1279, 627] on button at bounding box center [1289, 641] width 21 height 29
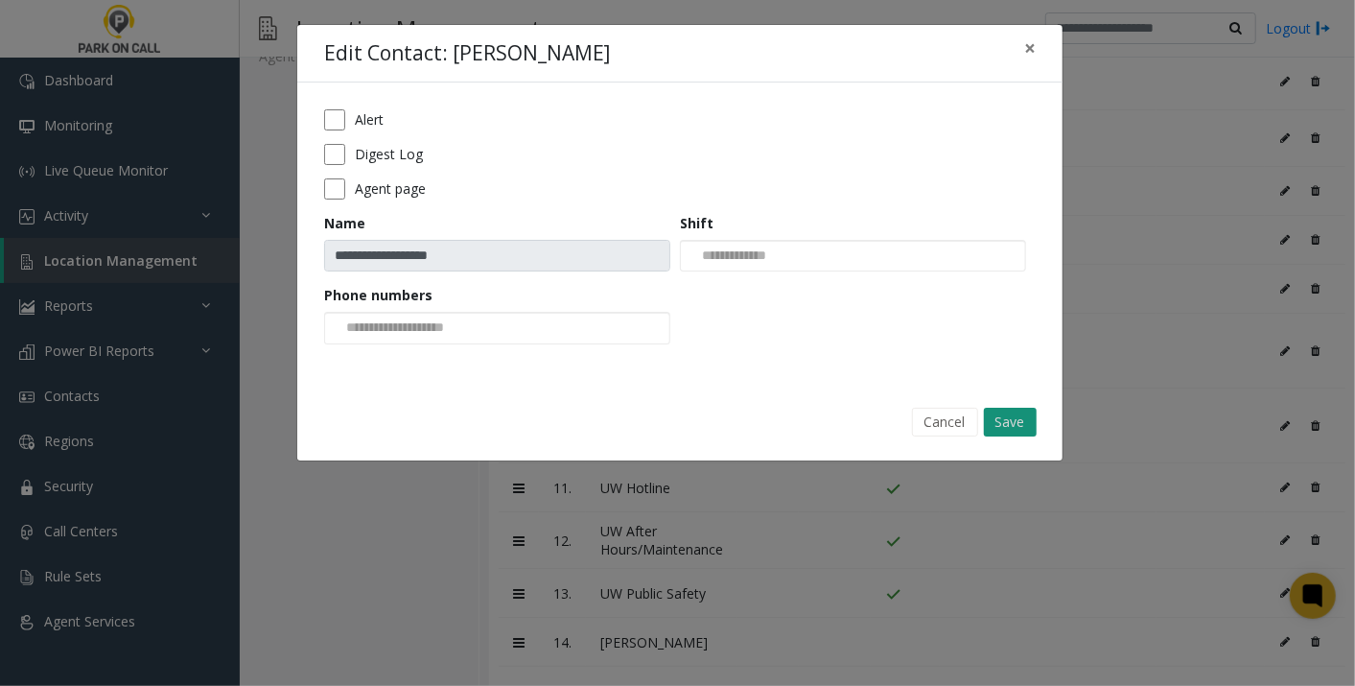
click at [1001, 413] on button "Save" at bounding box center [1010, 422] width 53 height 29
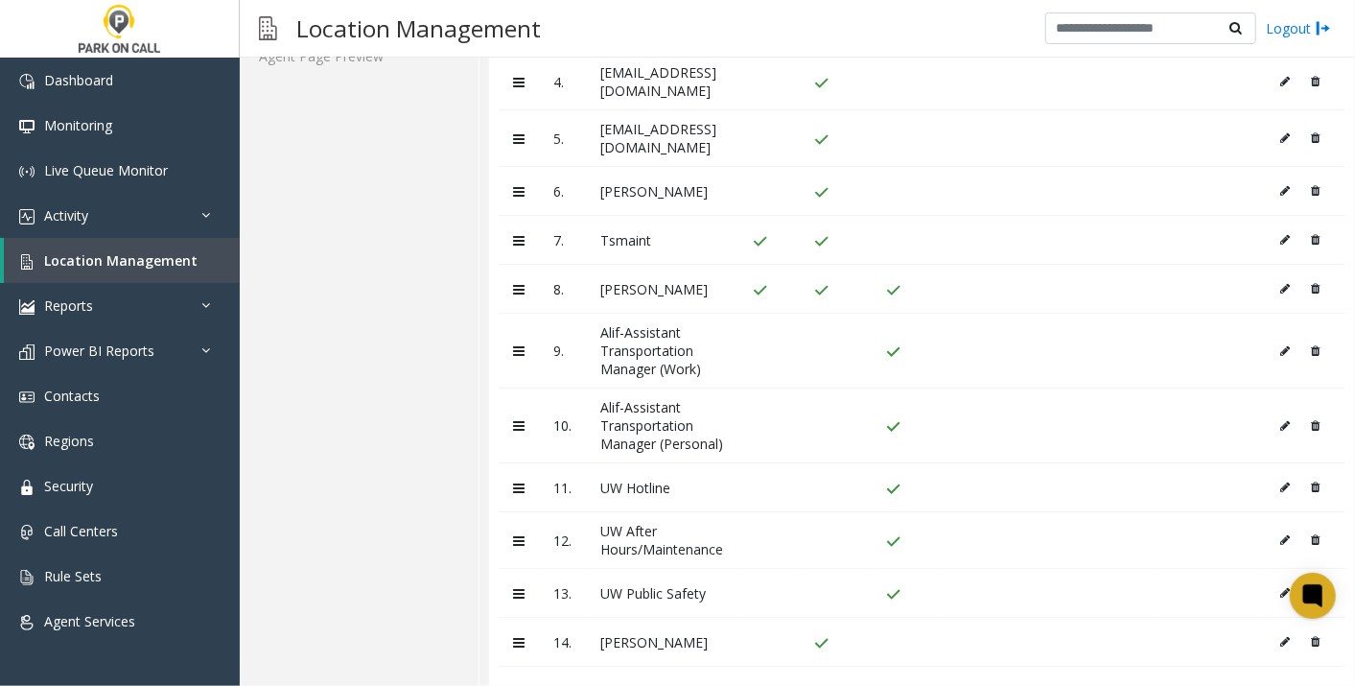
scroll to position [0, 0]
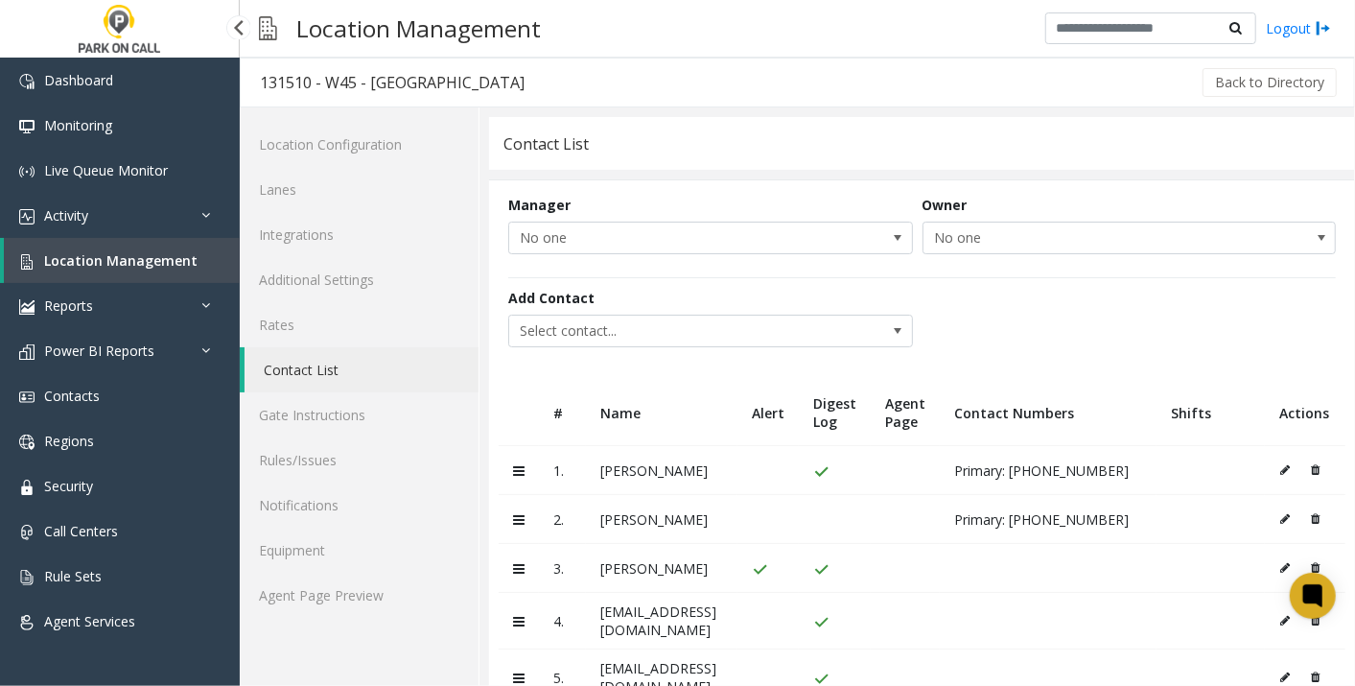
click at [142, 263] on span "Location Management" at bounding box center [120, 260] width 153 height 18
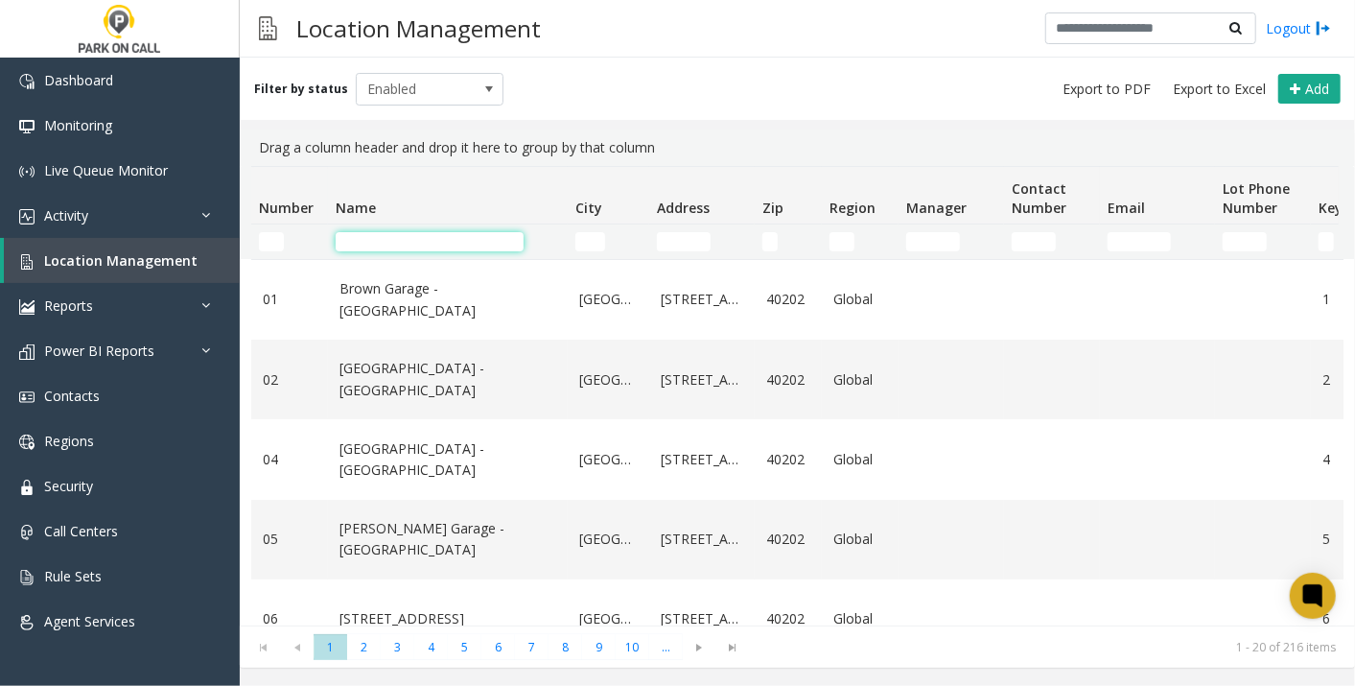
click at [444, 241] on input "Name Filter" at bounding box center [430, 241] width 188 height 19
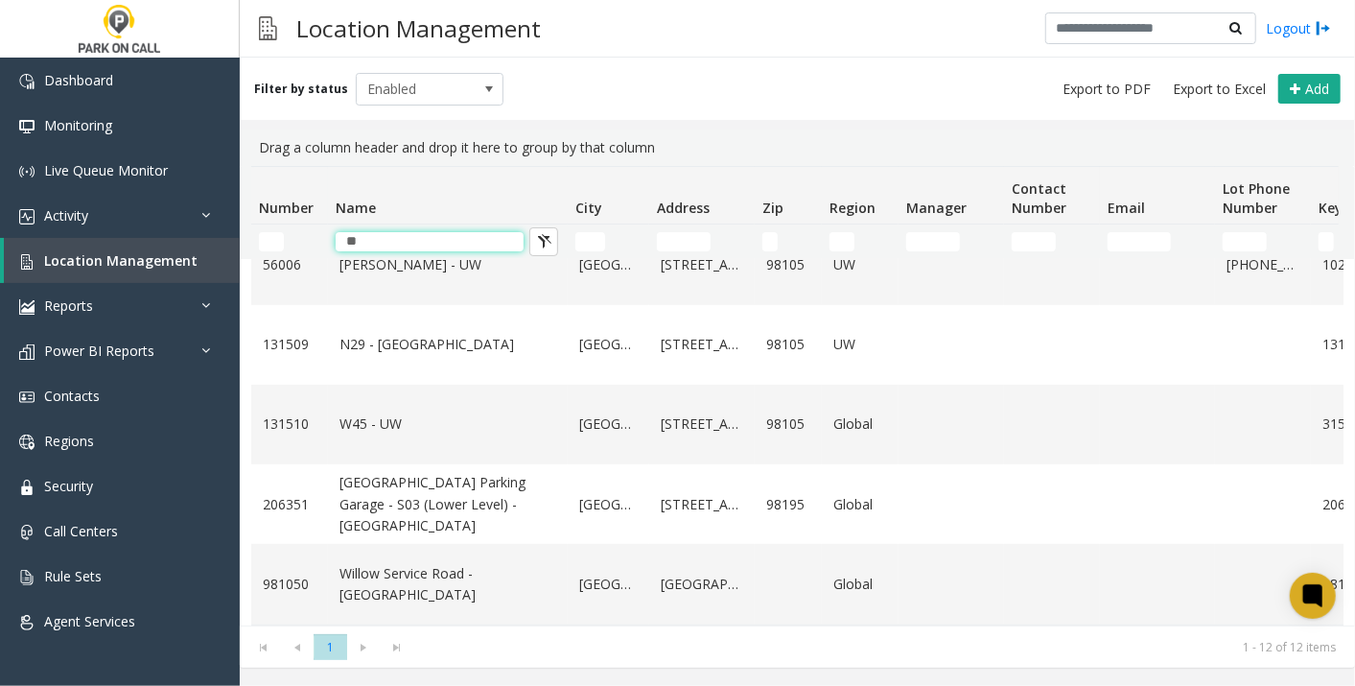
scroll to position [651, 0]
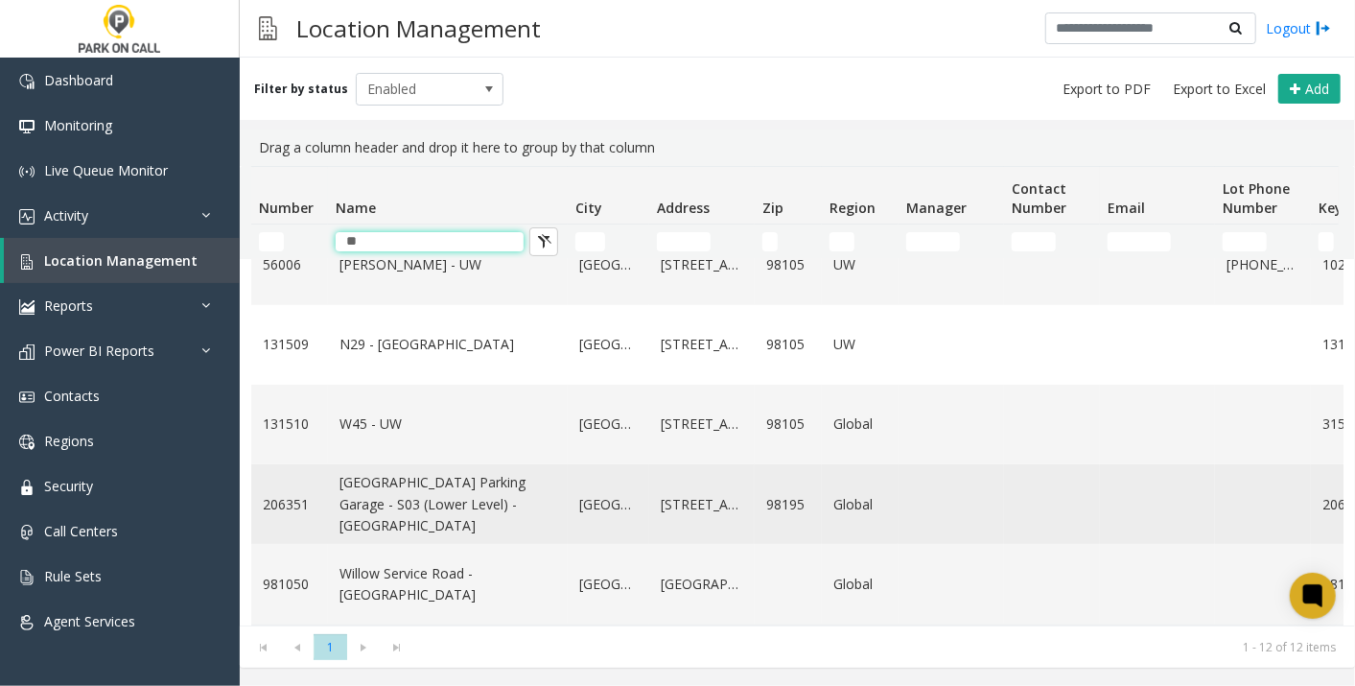
type input "**"
click at [424, 472] on link "[GEOGRAPHIC_DATA] Parking Garage - S03 (Lower Level) - [GEOGRAPHIC_DATA]" at bounding box center [447, 504] width 217 height 64
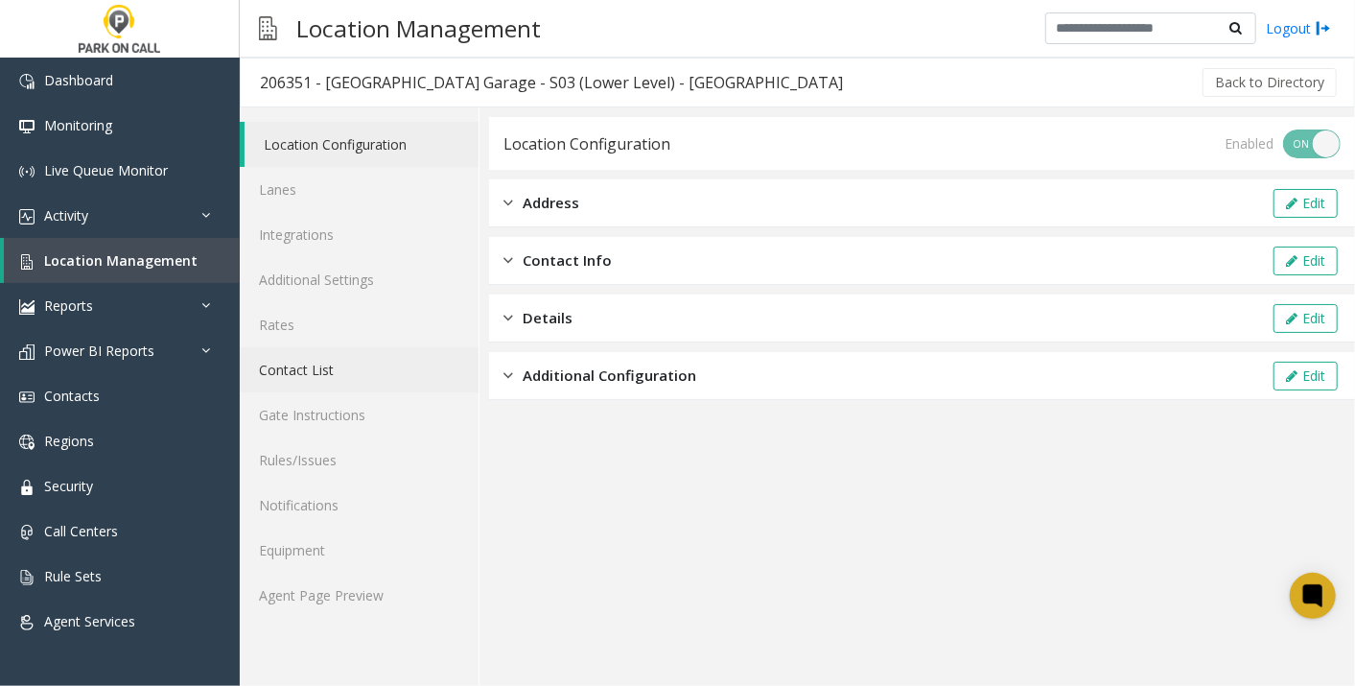
click at [320, 363] on link "Contact List" at bounding box center [359, 369] width 239 height 45
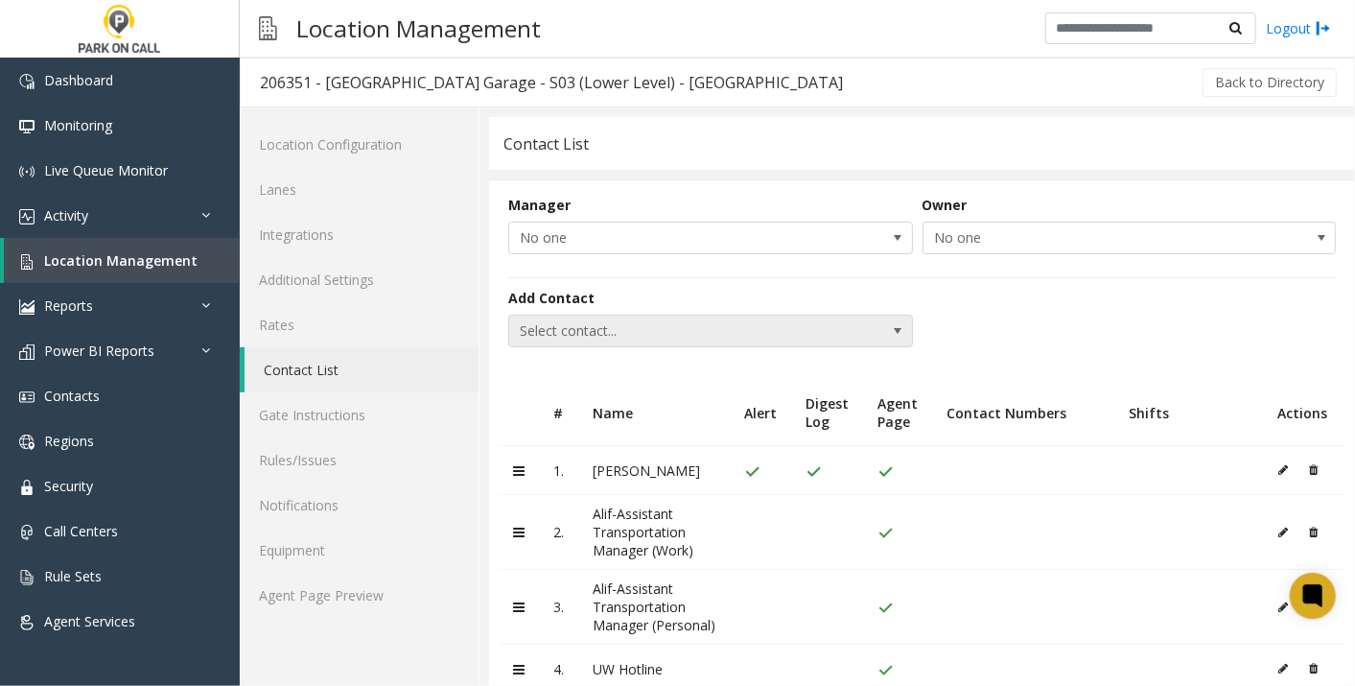
click at [695, 329] on span "Select contact..." at bounding box center [670, 331] width 322 height 31
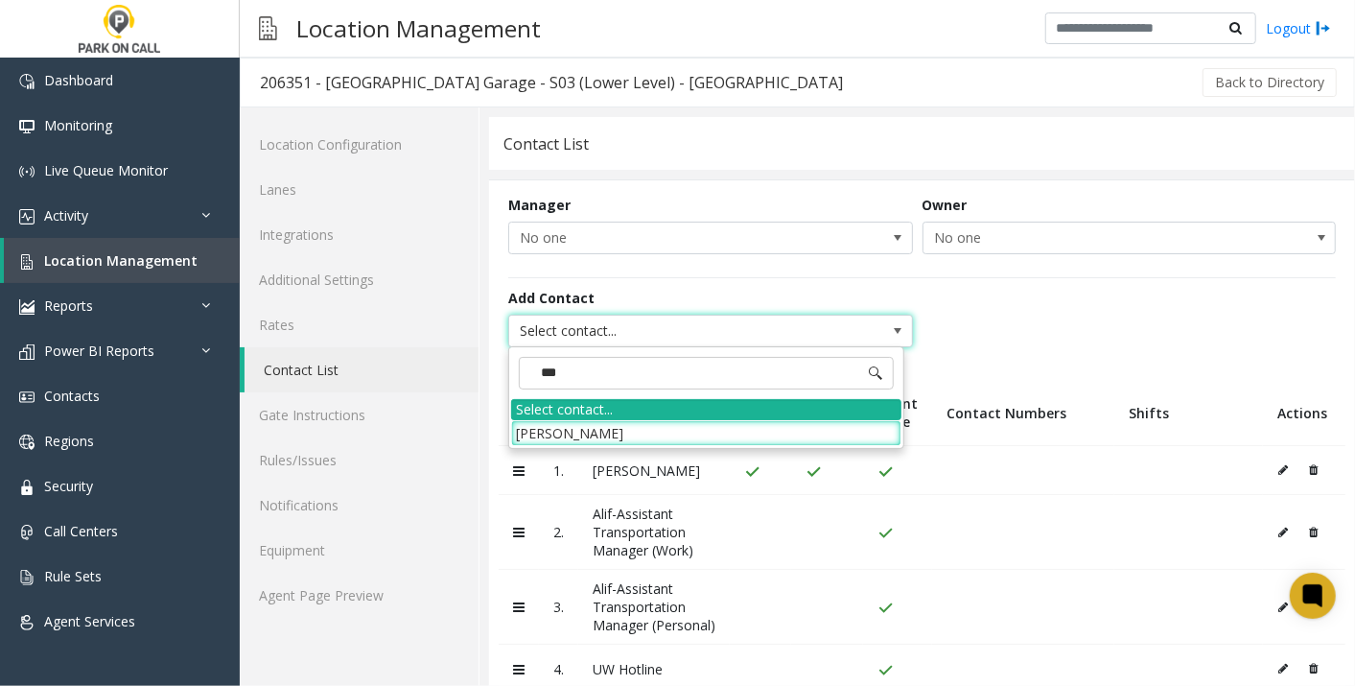
type input "****"
click at [624, 430] on li "[PERSON_NAME]" at bounding box center [706, 433] width 390 height 26
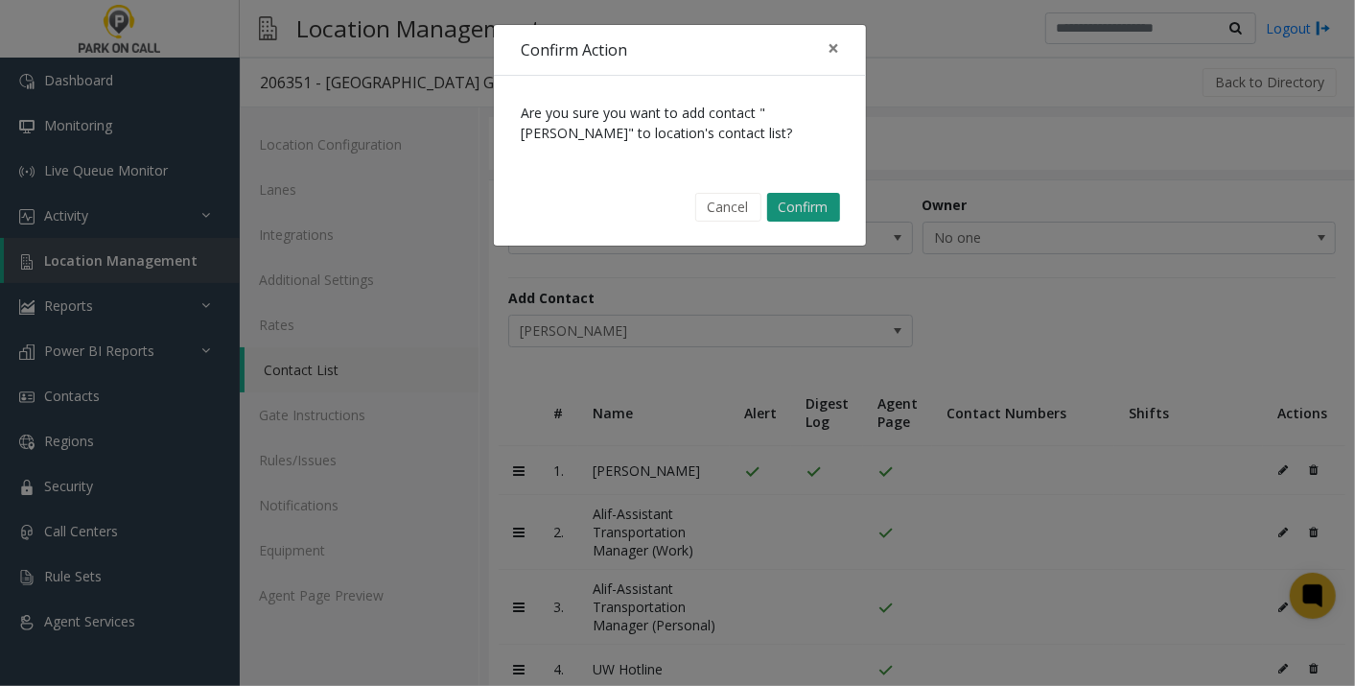
click at [796, 202] on button "Confirm" at bounding box center [803, 207] width 73 height 29
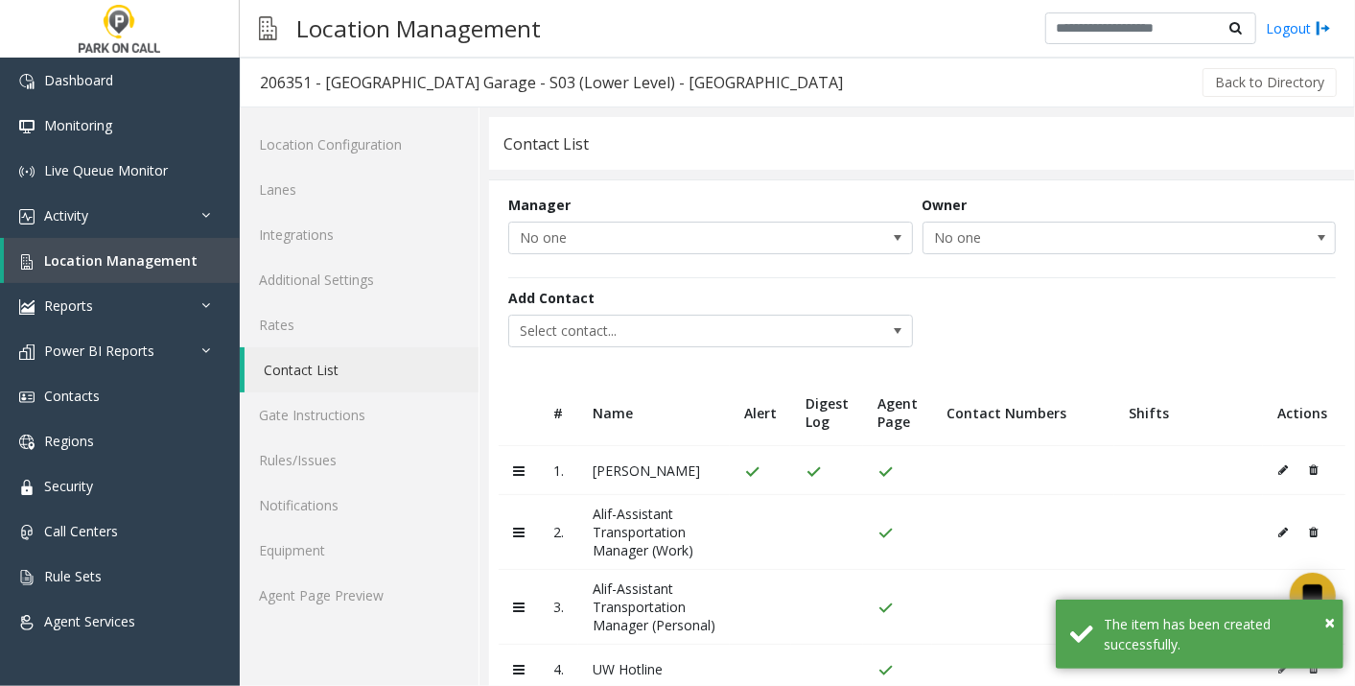
scroll to position [250, 0]
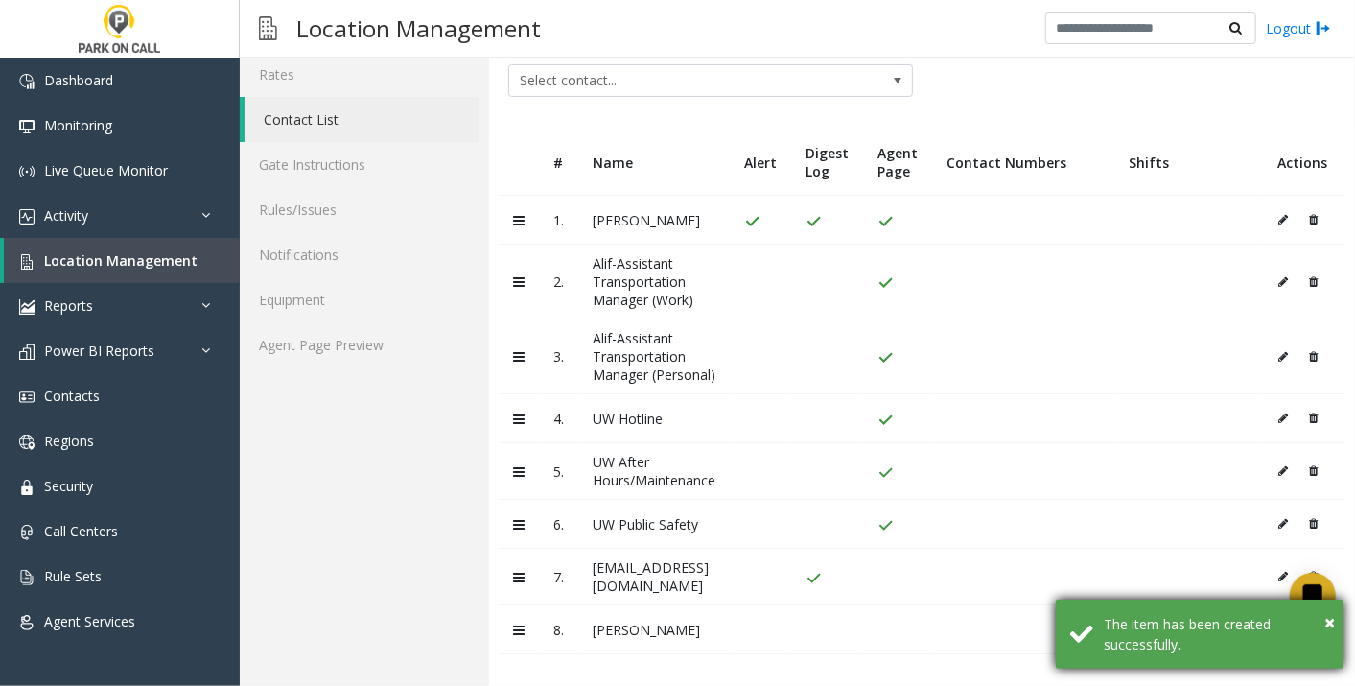
click at [1336, 624] on div "× The item has been created successfully." at bounding box center [1200, 633] width 288 height 69
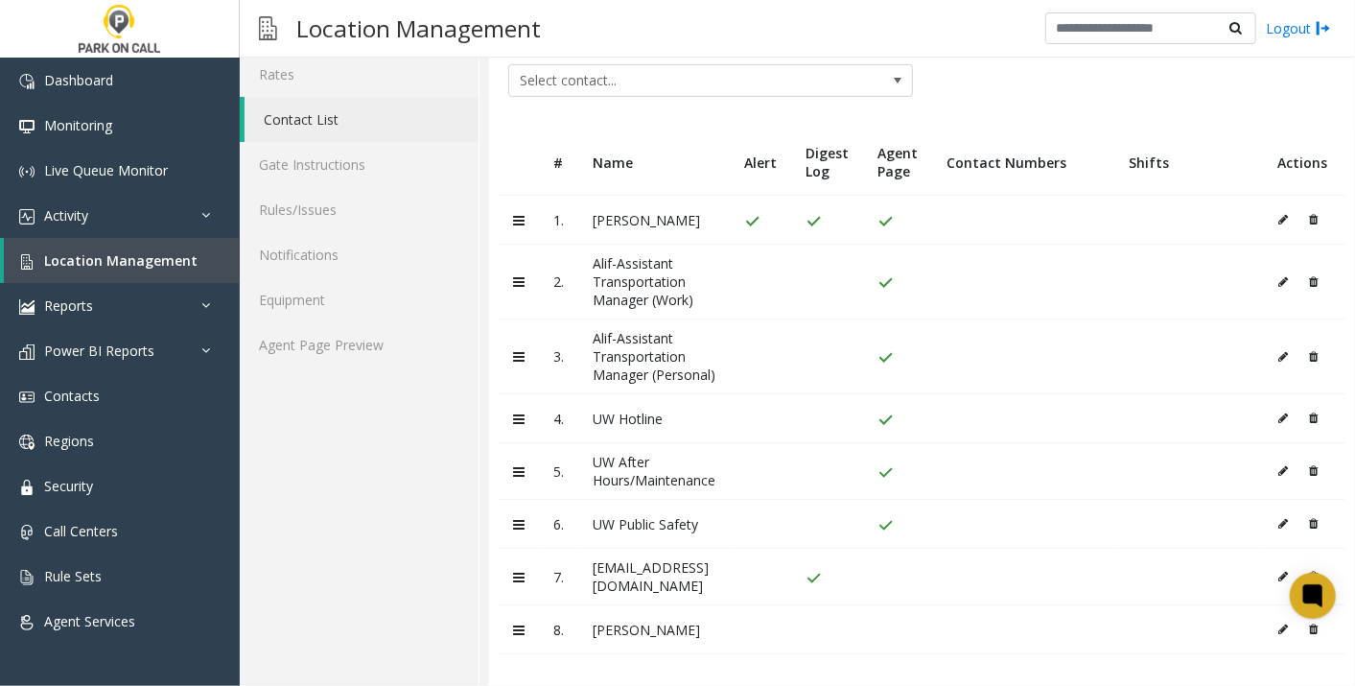
click at [1263, 619] on td at bounding box center [1304, 629] width 82 height 49
click at [1277, 615] on button at bounding box center [1287, 629] width 21 height 29
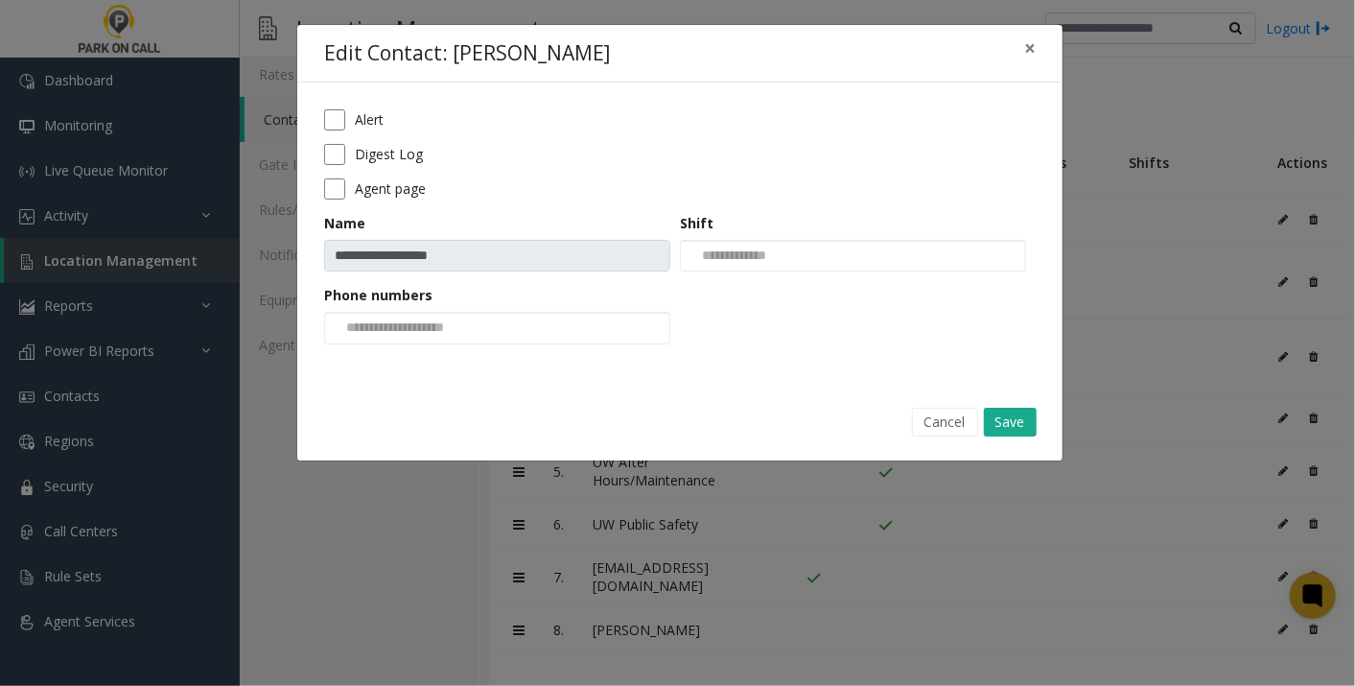
click at [350, 155] on div "Digest Log" at bounding box center [680, 154] width 712 height 21
click at [1014, 414] on button "Save" at bounding box center [1010, 422] width 53 height 29
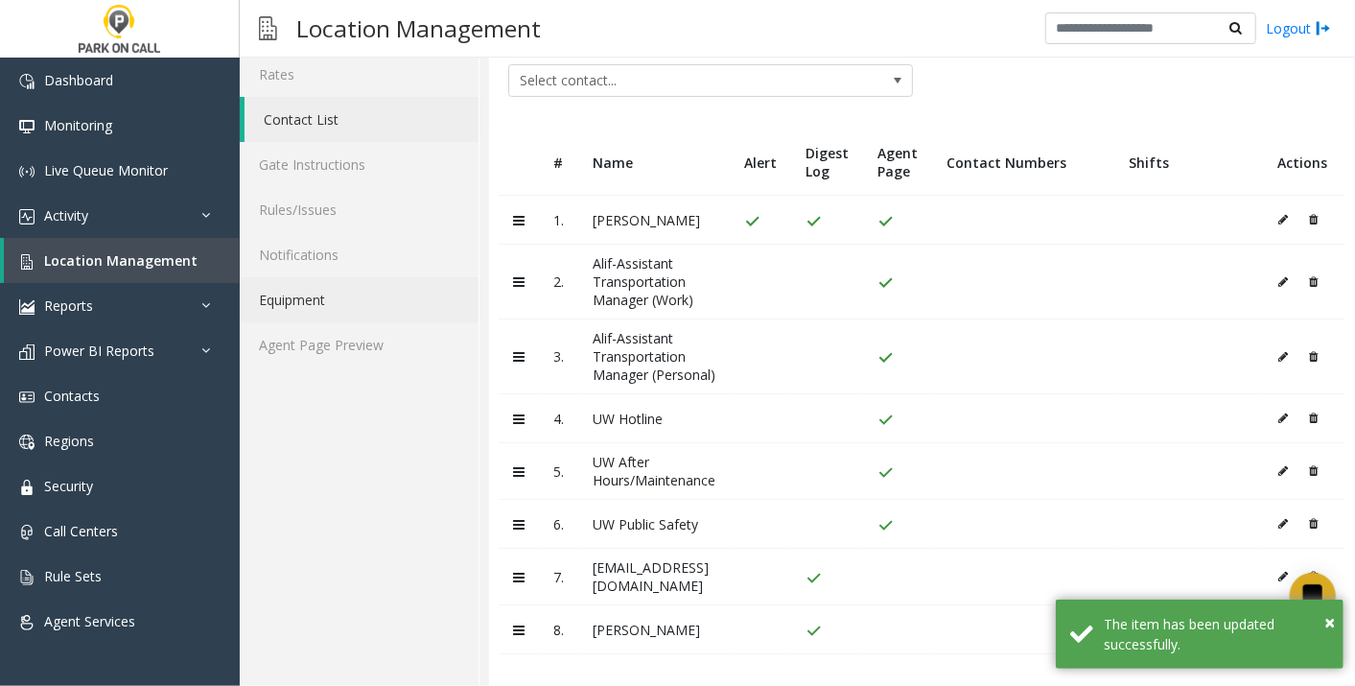
scroll to position [0, 0]
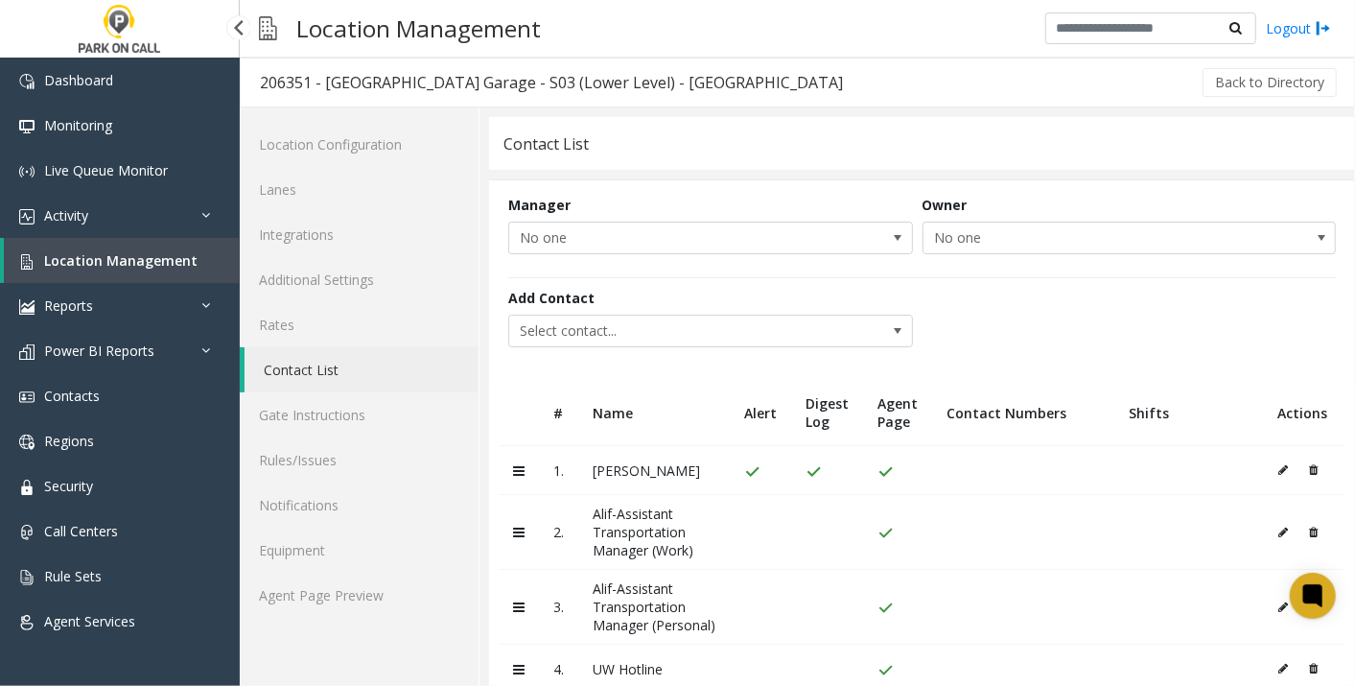
click at [136, 266] on span "Location Management" at bounding box center [120, 260] width 153 height 18
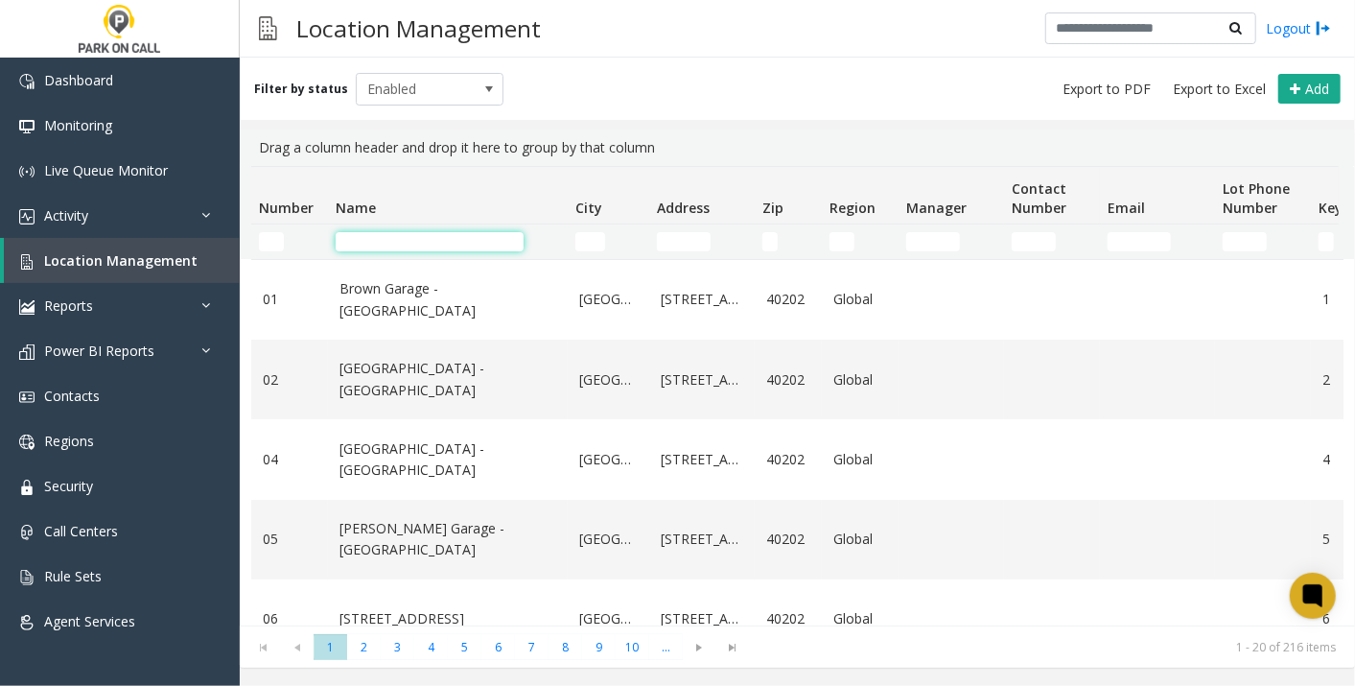
click at [463, 249] on input "Name Filter" at bounding box center [430, 241] width 188 height 19
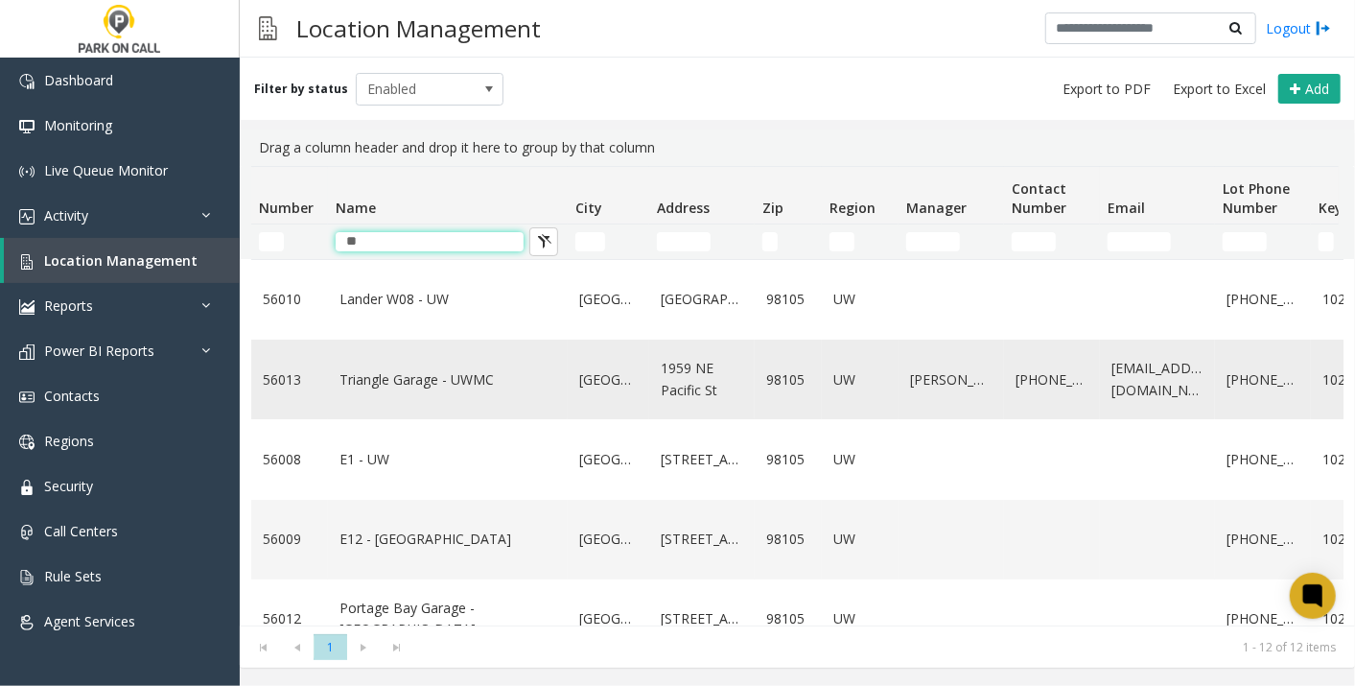
scroll to position [651, 0]
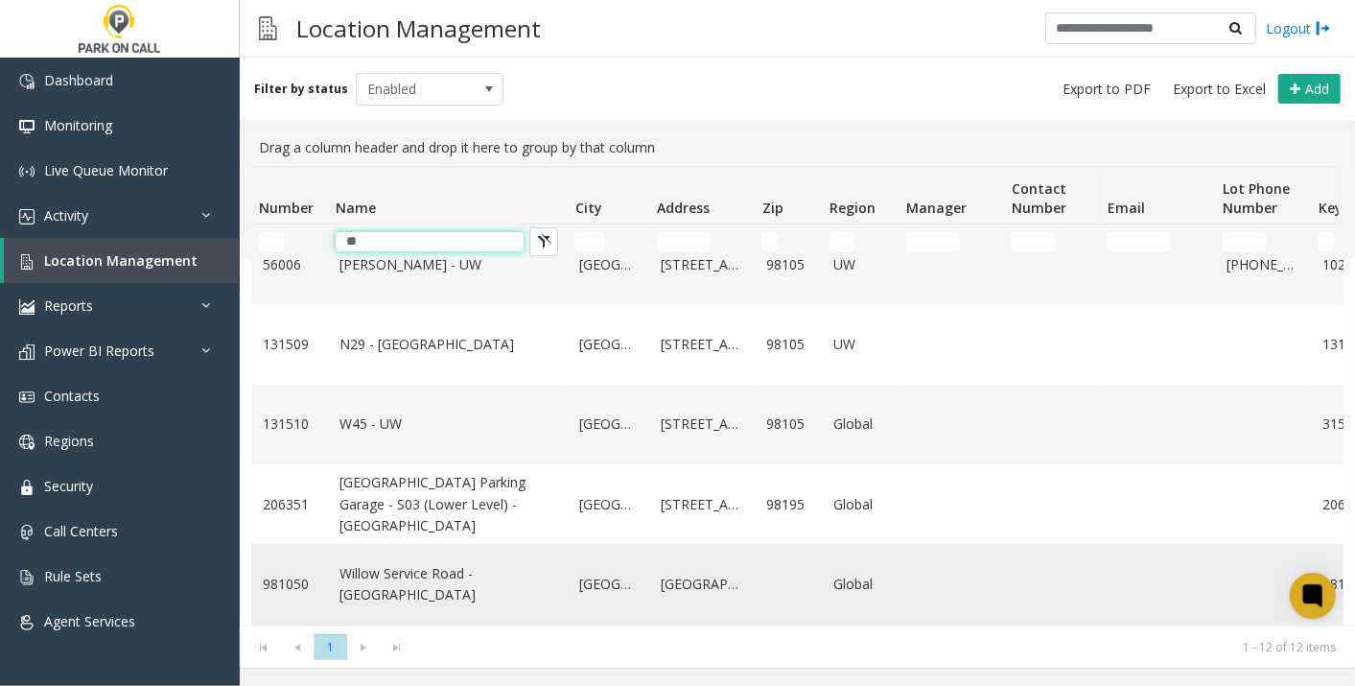
type input "**"
click at [412, 563] on link "Willow Service Road - [GEOGRAPHIC_DATA]" at bounding box center [447, 584] width 217 height 43
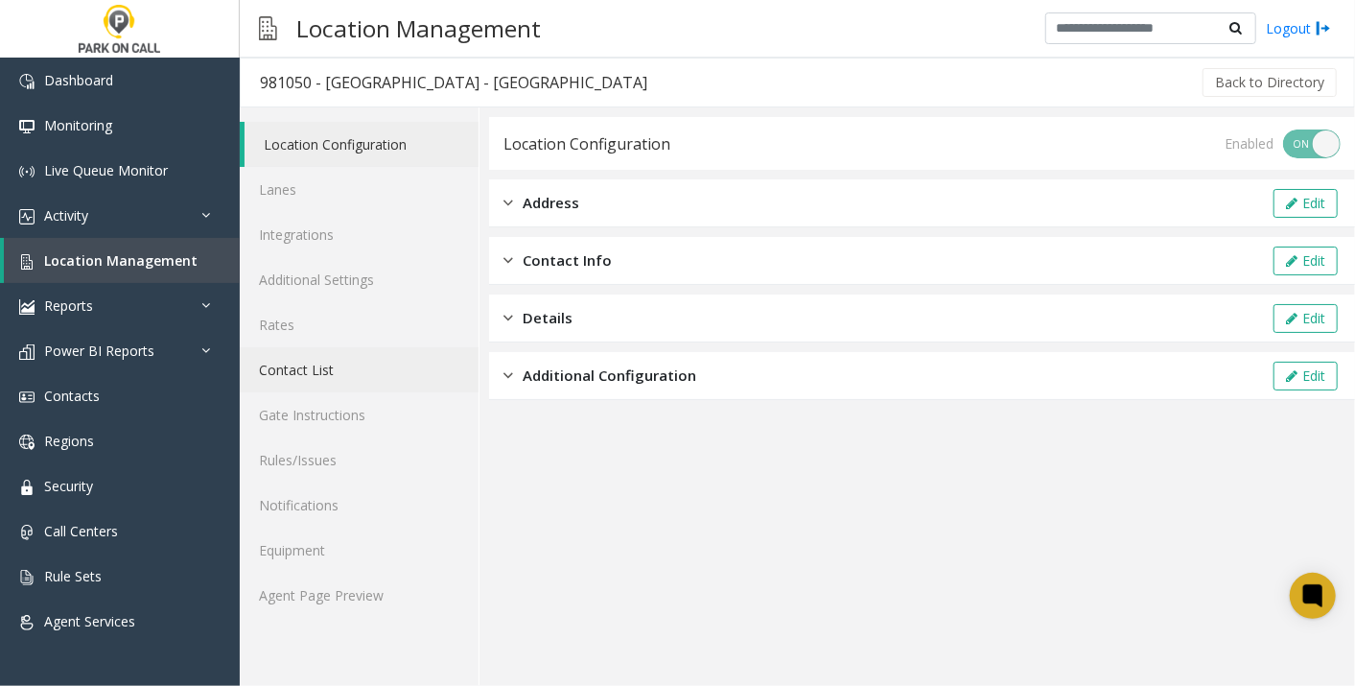
click at [315, 372] on link "Contact List" at bounding box center [359, 369] width 239 height 45
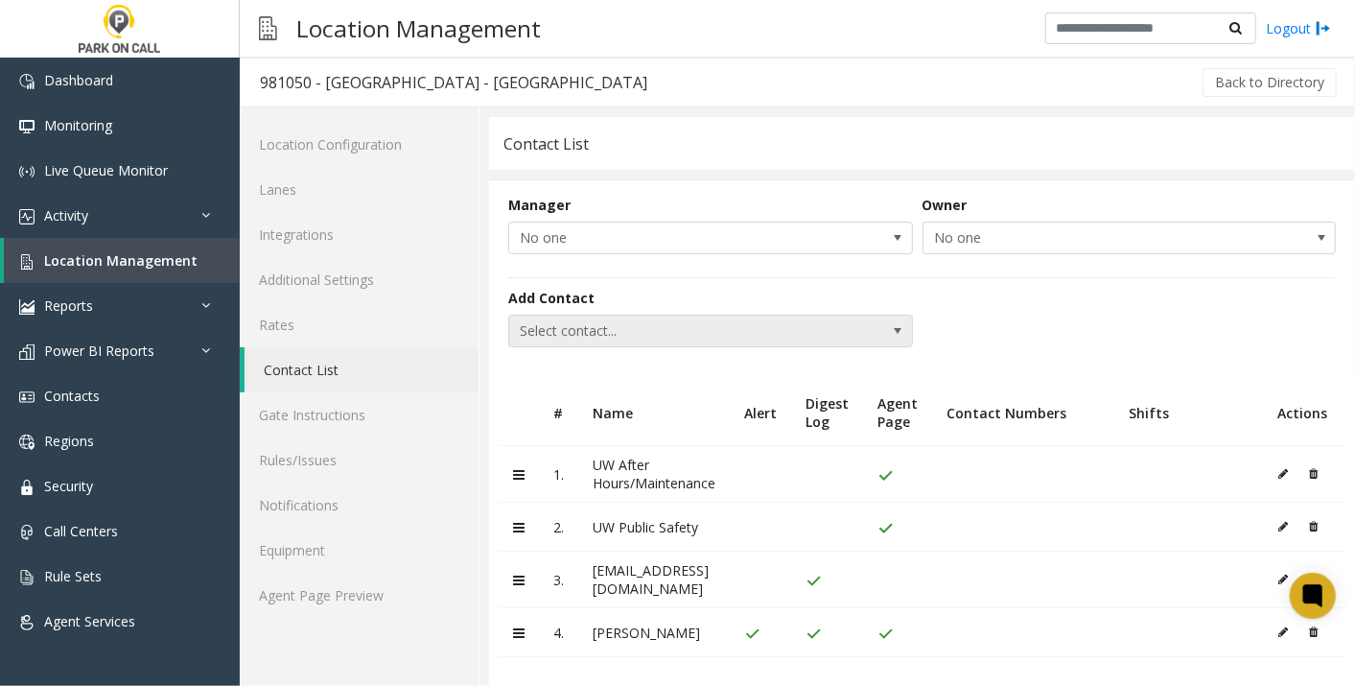
click at [613, 333] on span "Select contact..." at bounding box center [670, 331] width 322 height 31
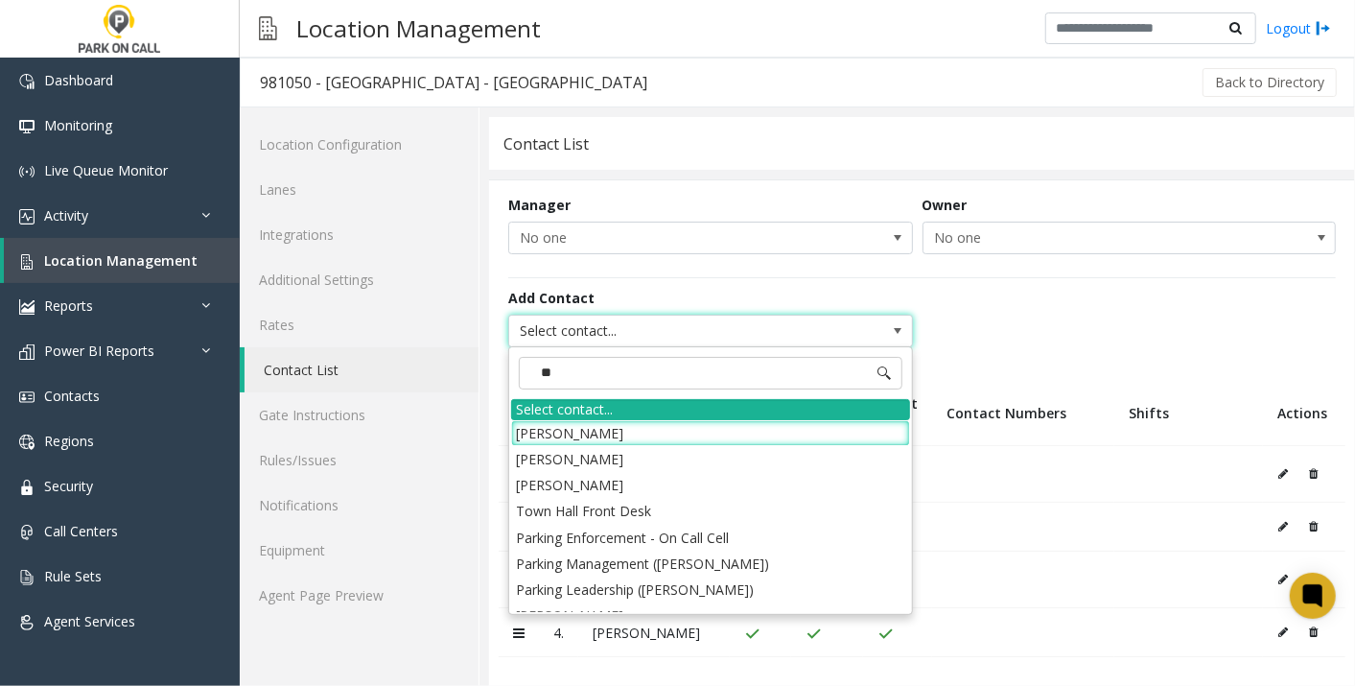
type input "***"
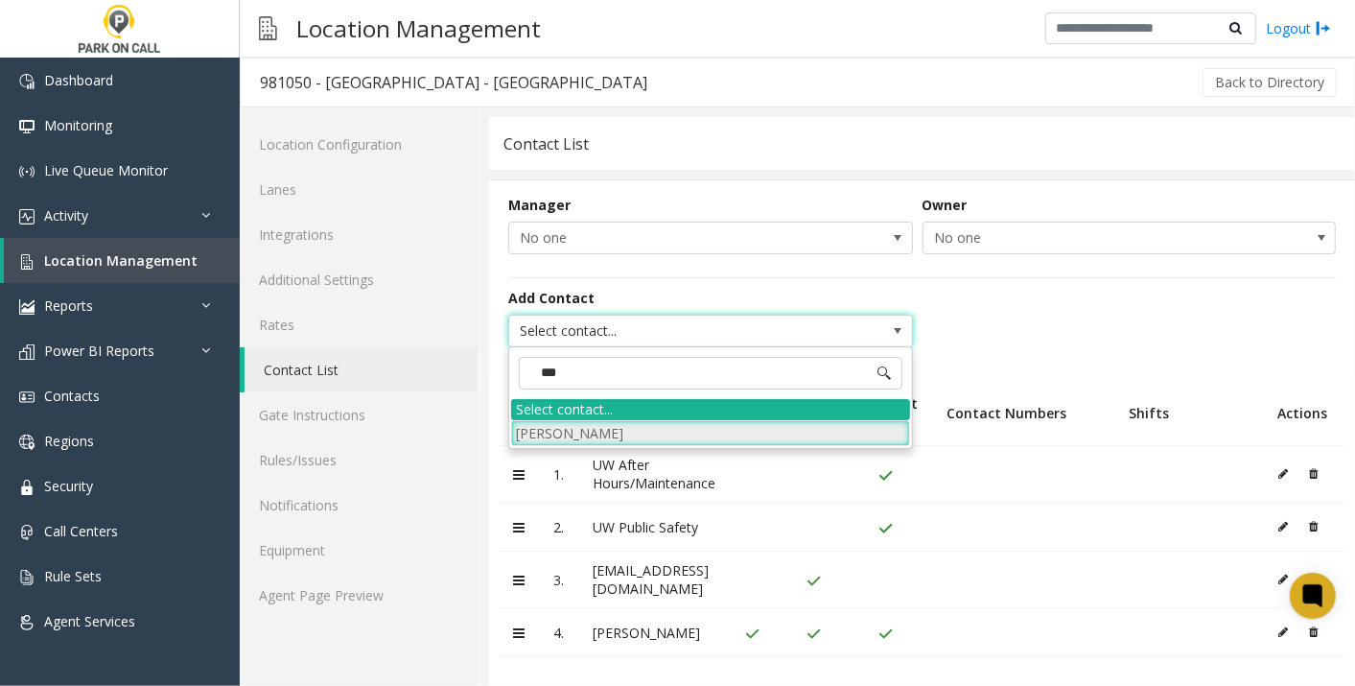
click at [586, 427] on li "[PERSON_NAME]" at bounding box center [710, 433] width 399 height 26
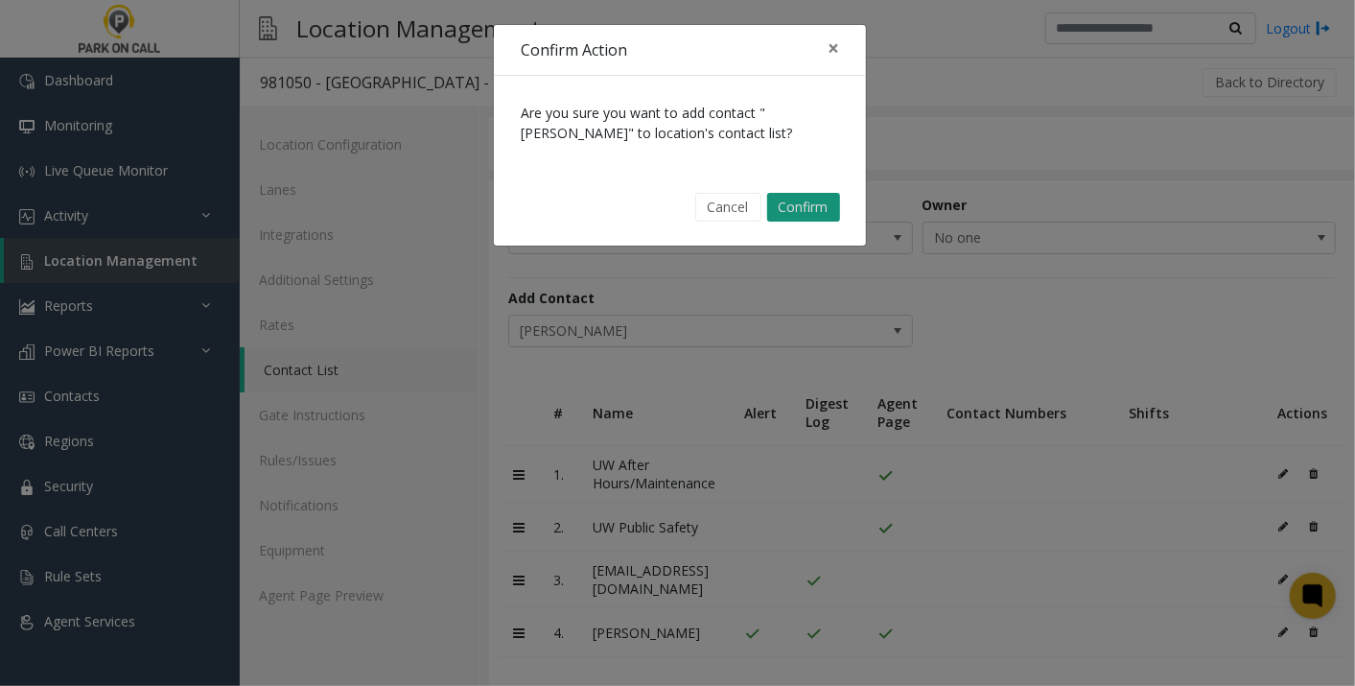
click at [838, 197] on button "Confirm" at bounding box center [803, 207] width 73 height 29
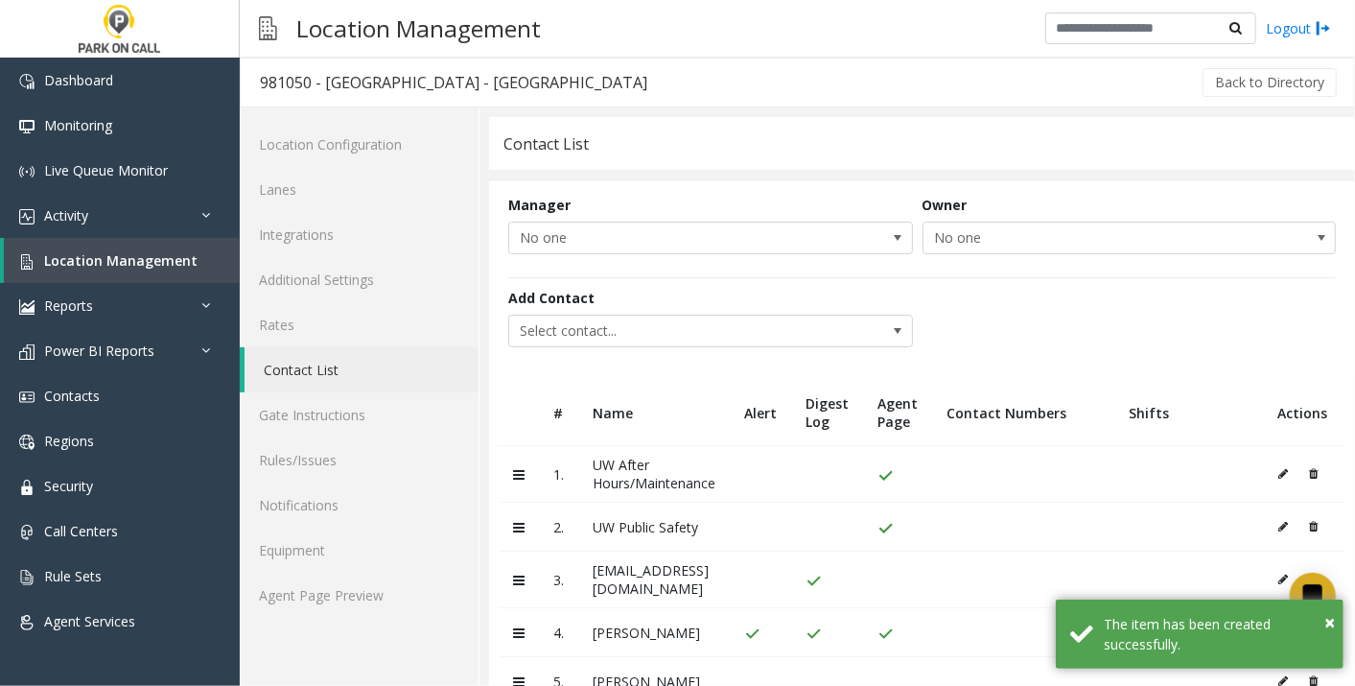
scroll to position [54, 0]
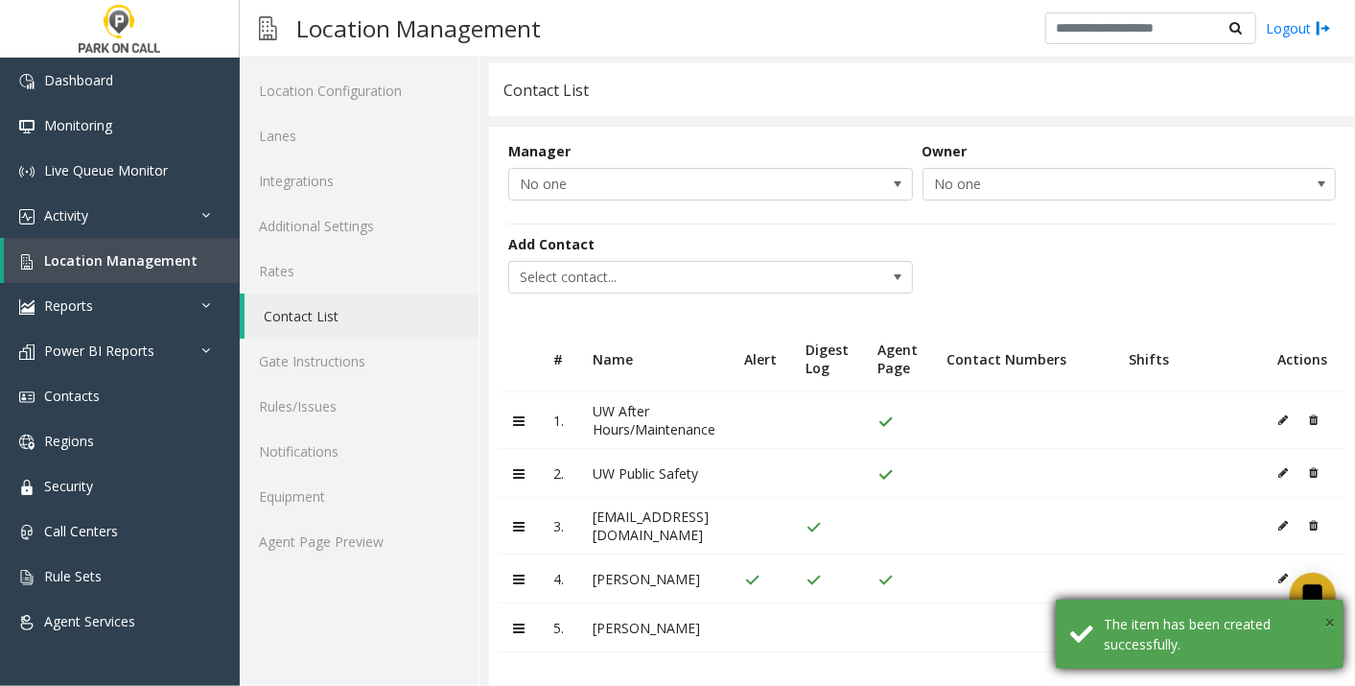
click at [1334, 625] on span "×" at bounding box center [1329, 622] width 11 height 26
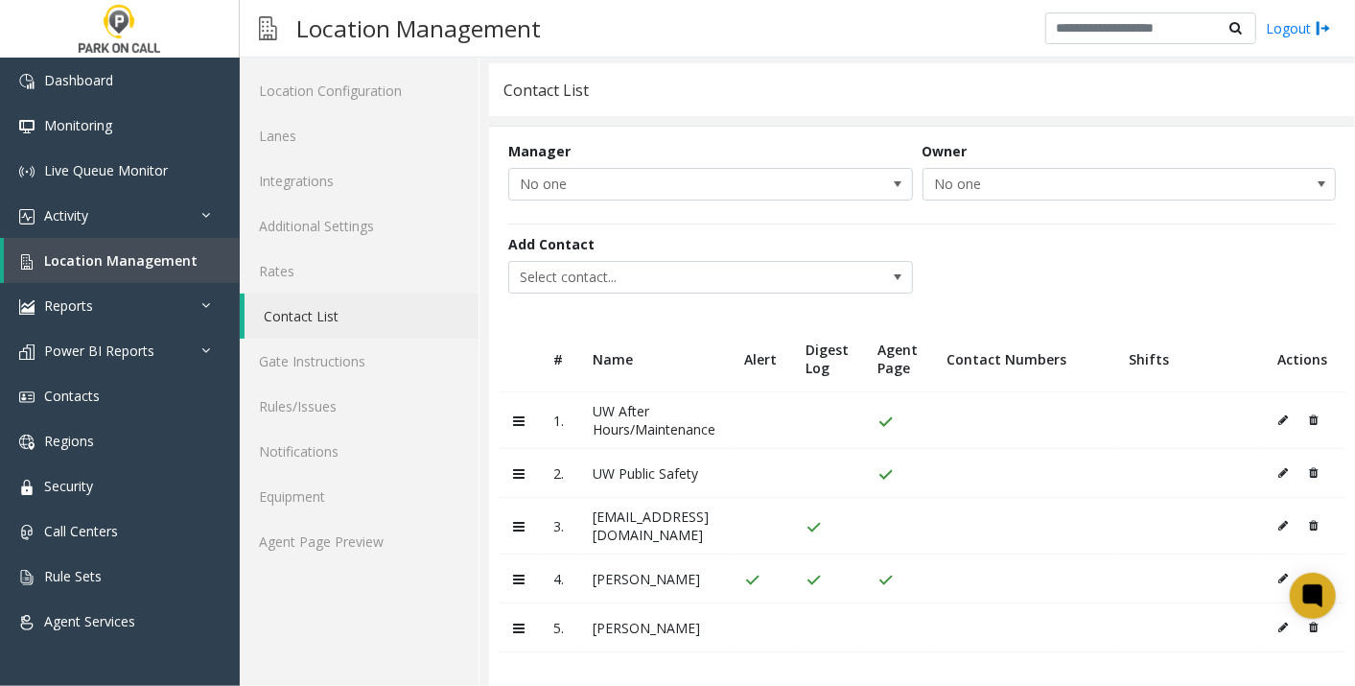
click at [1277, 624] on button at bounding box center [1287, 627] width 21 height 29
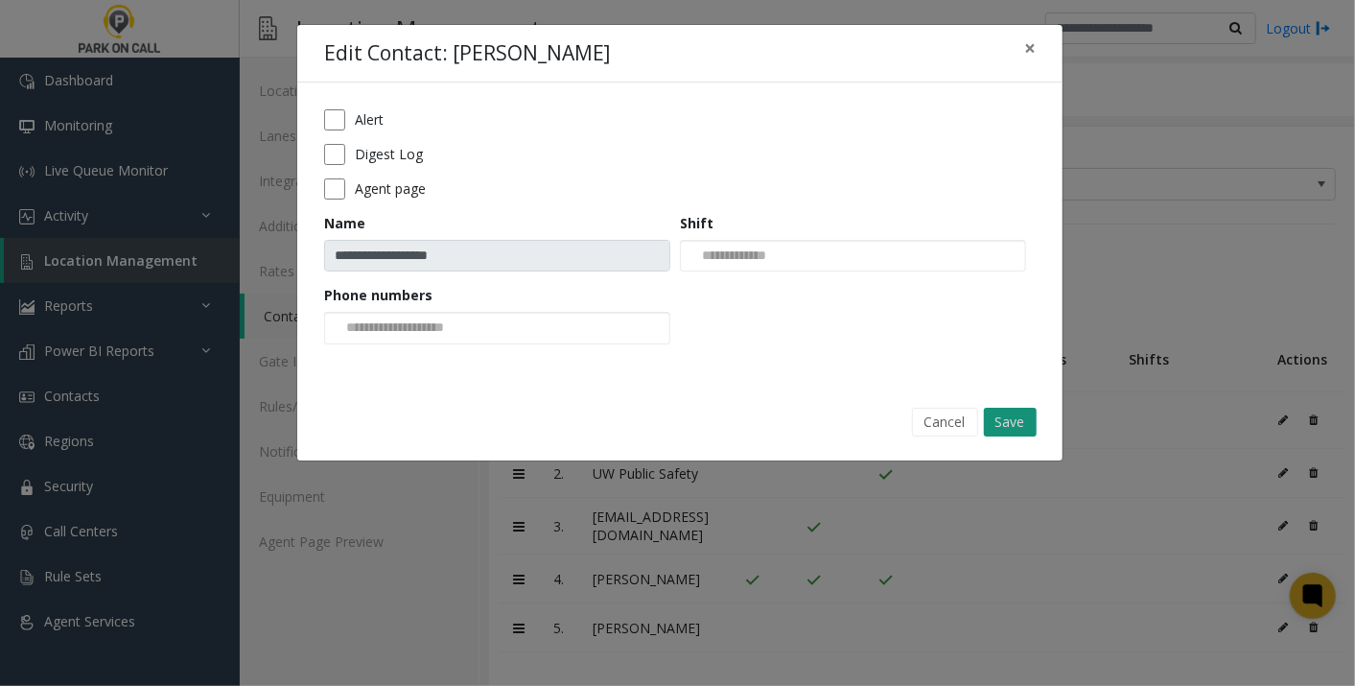
click at [1005, 419] on button "Save" at bounding box center [1010, 422] width 53 height 29
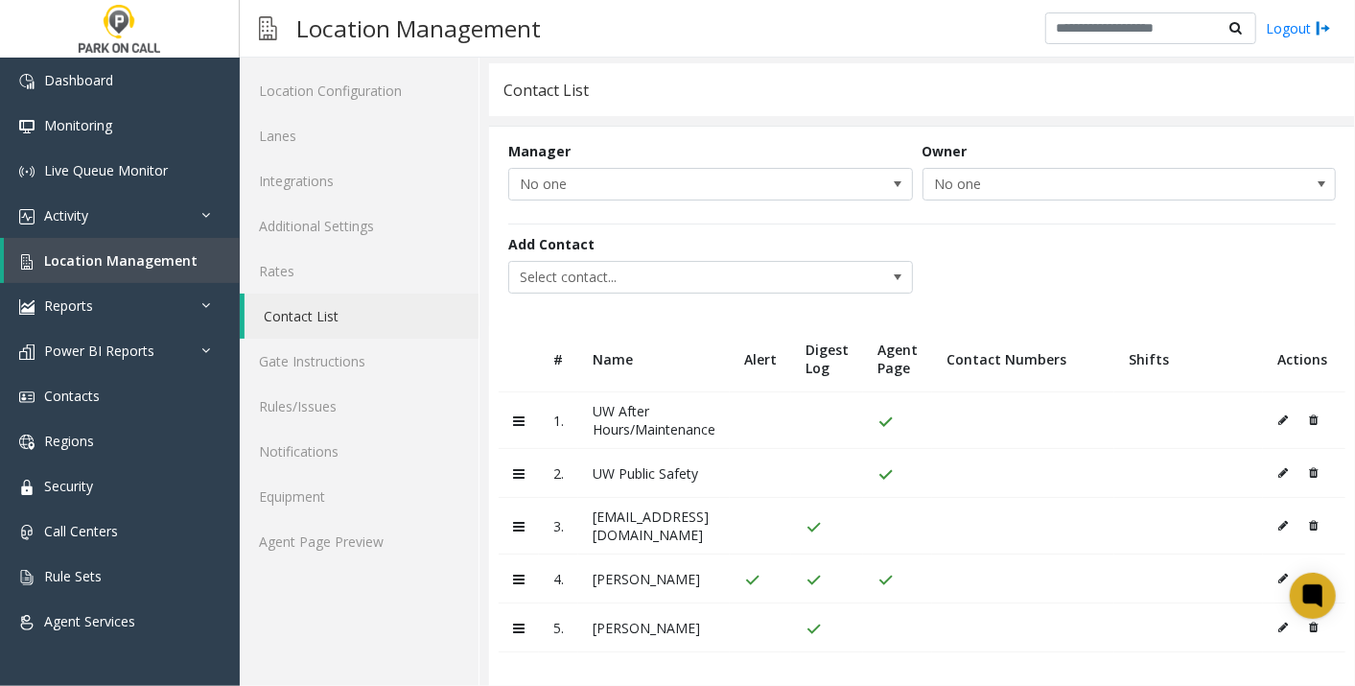
scroll to position [0, 0]
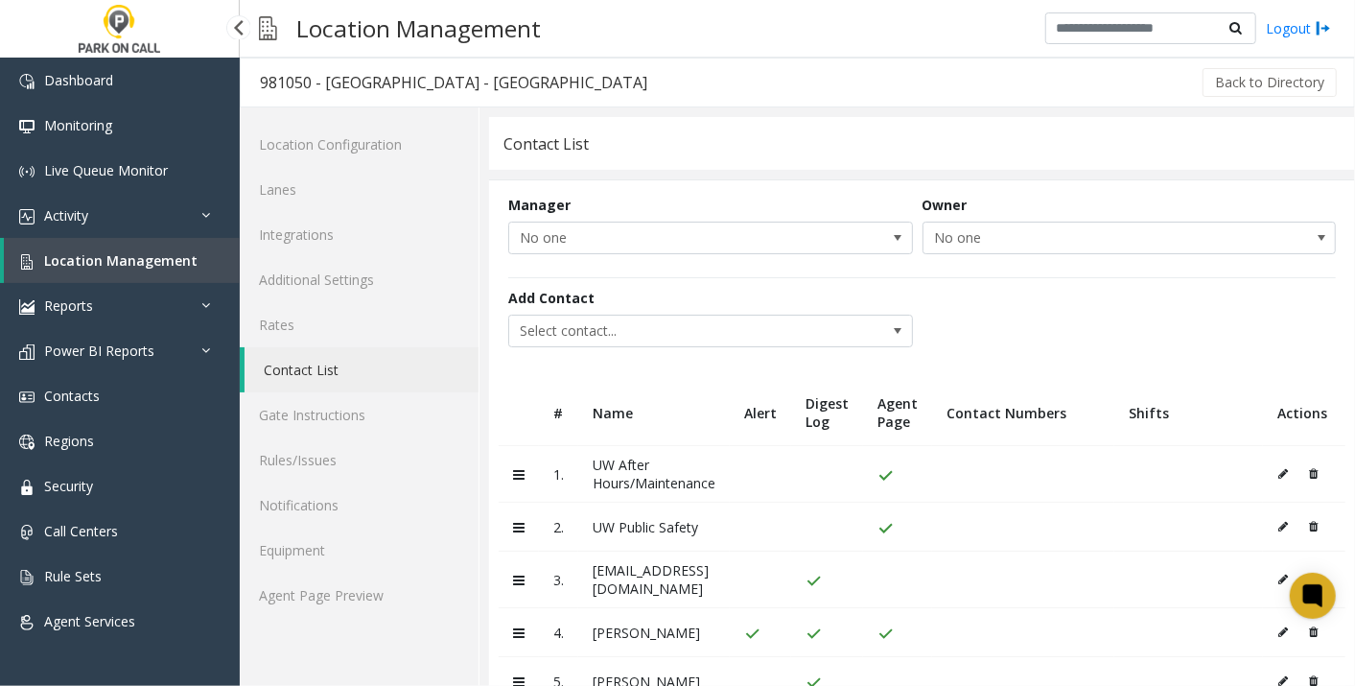
click at [122, 265] on span "Location Management" at bounding box center [120, 260] width 153 height 18
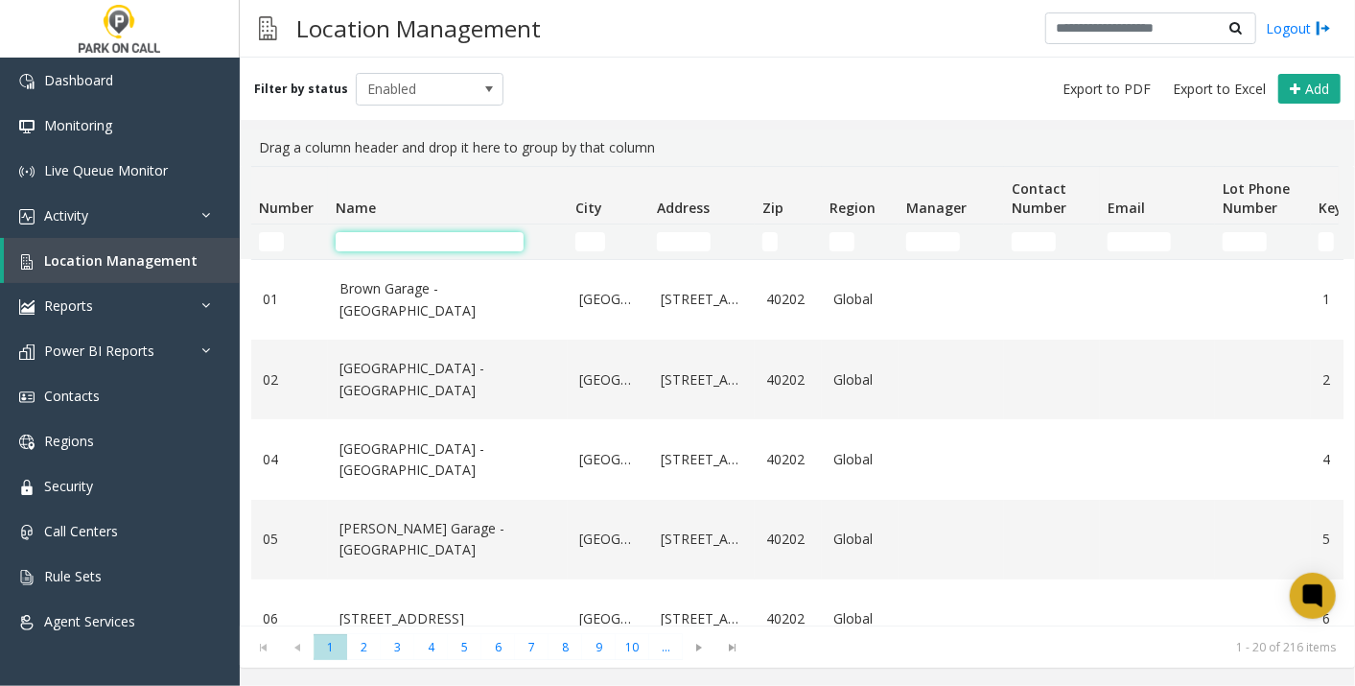
click at [440, 240] on input "Name Filter" at bounding box center [430, 241] width 188 height 19
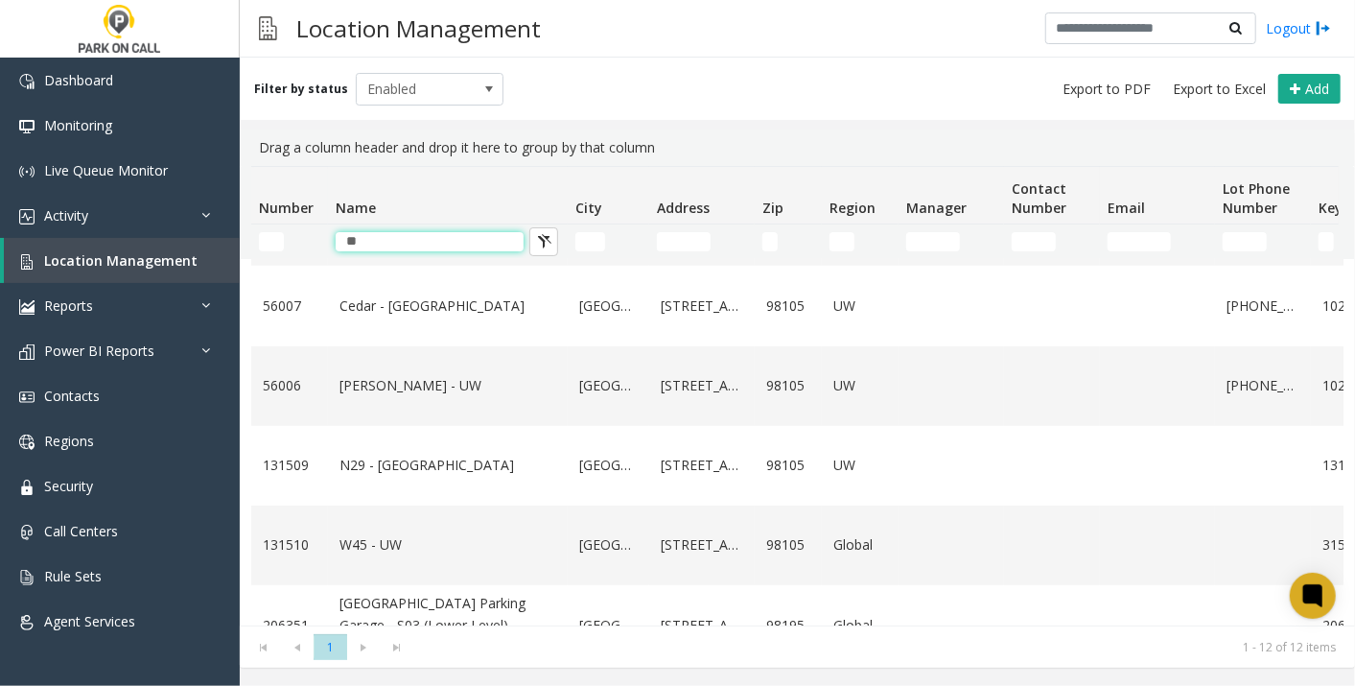
scroll to position [651, 0]
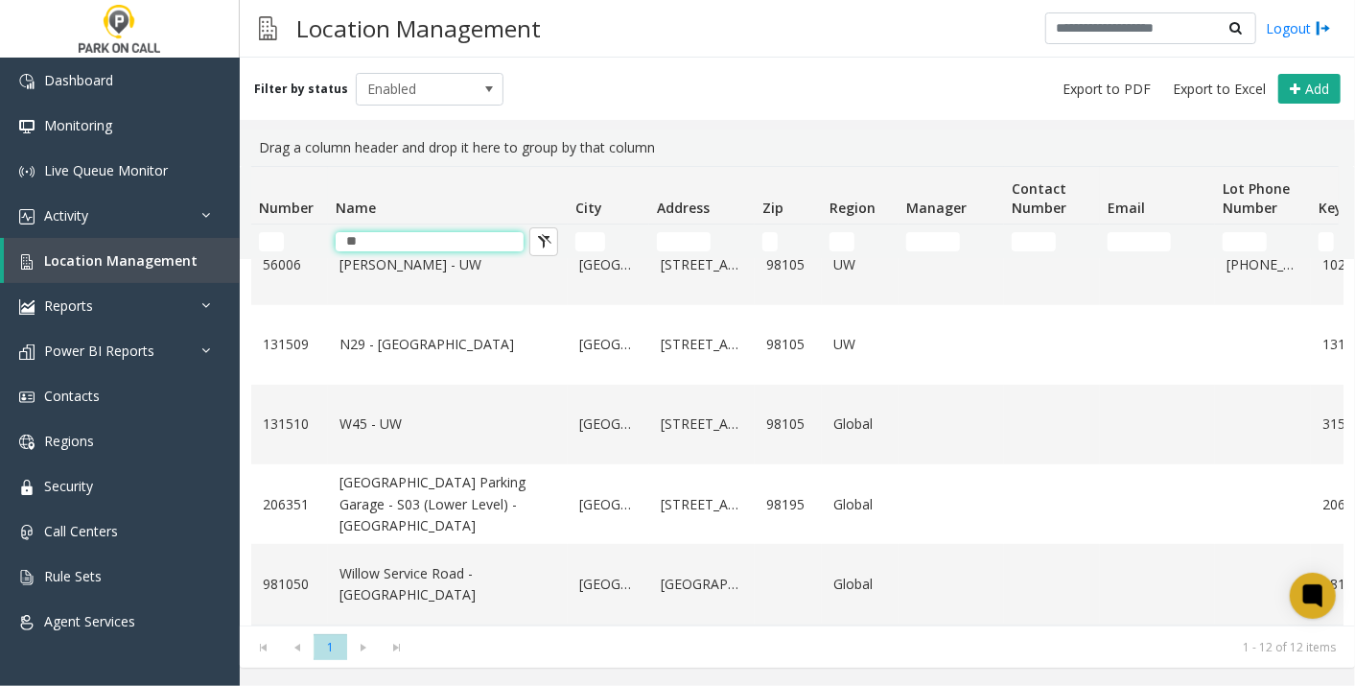
type input "**"
click at [829, 394] on td "Global" at bounding box center [860, 425] width 77 height 80
